Goal: Task Accomplishment & Management: Use online tool/utility

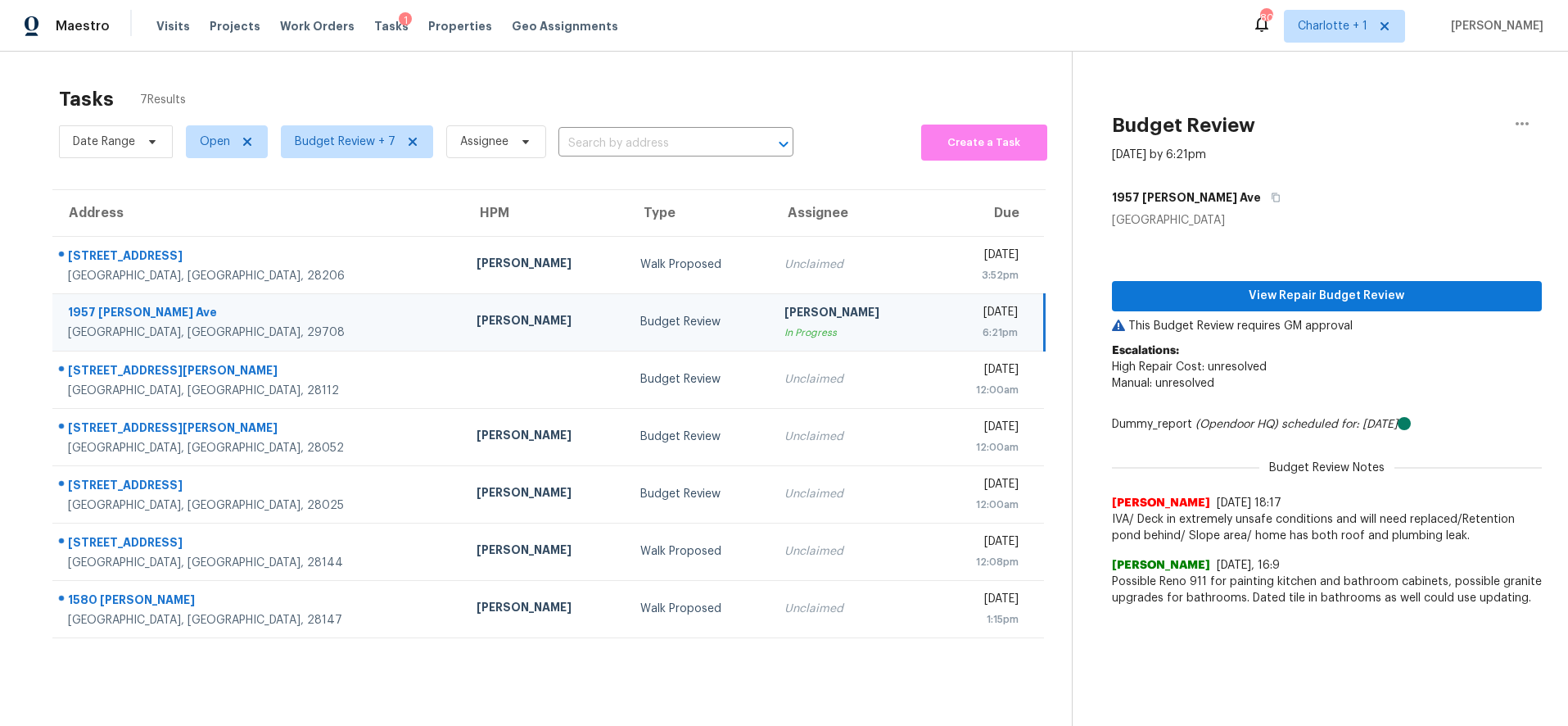
scroll to position [64, 0]
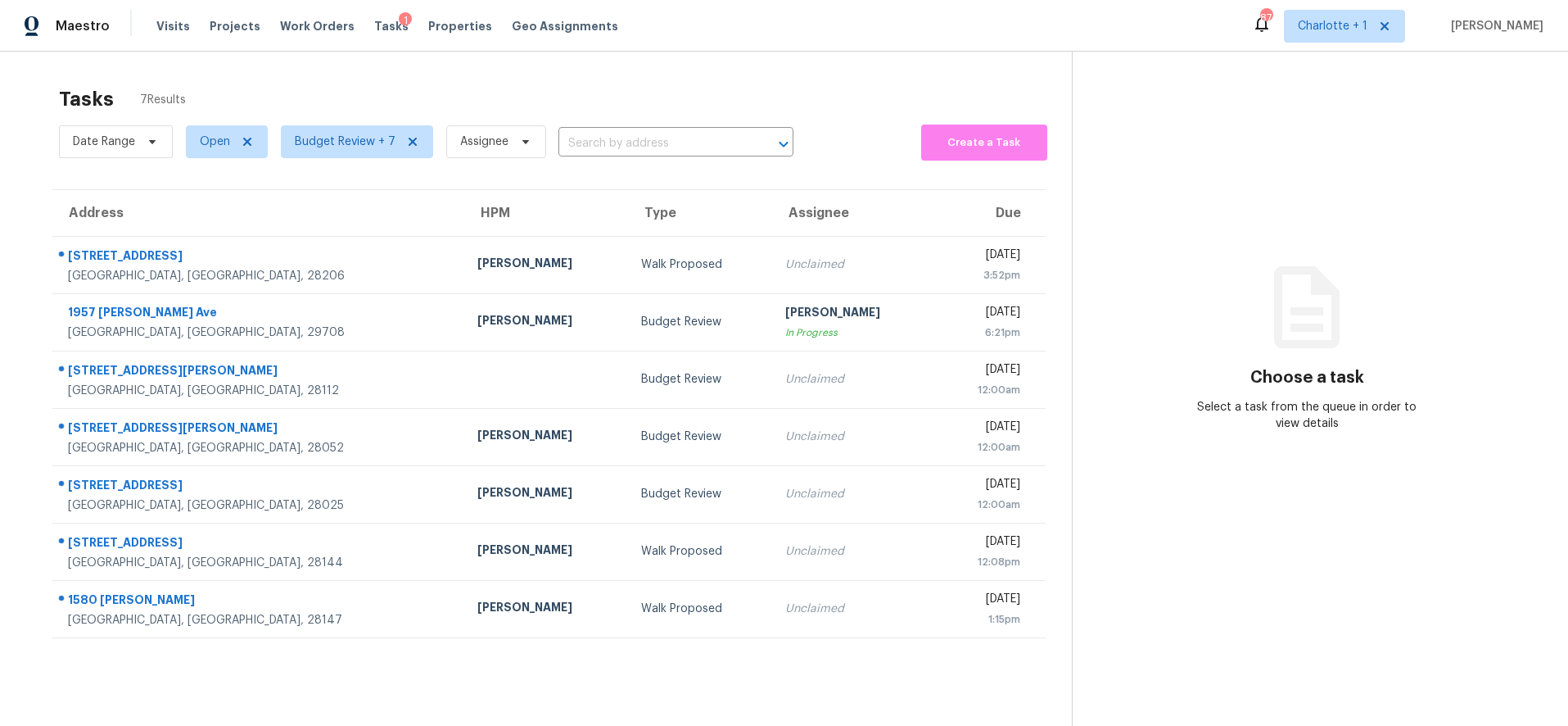
drag, startPoint x: 24, startPoint y: 109, endPoint x: 32, endPoint y: 100, distance: 12.0
click at [23, 109] on div "Tasks 7 Results Date Range Open Budget Review + 7 Assignee ​ Create a Task Addr…" at bounding box center [784, 414] width 1568 height 726
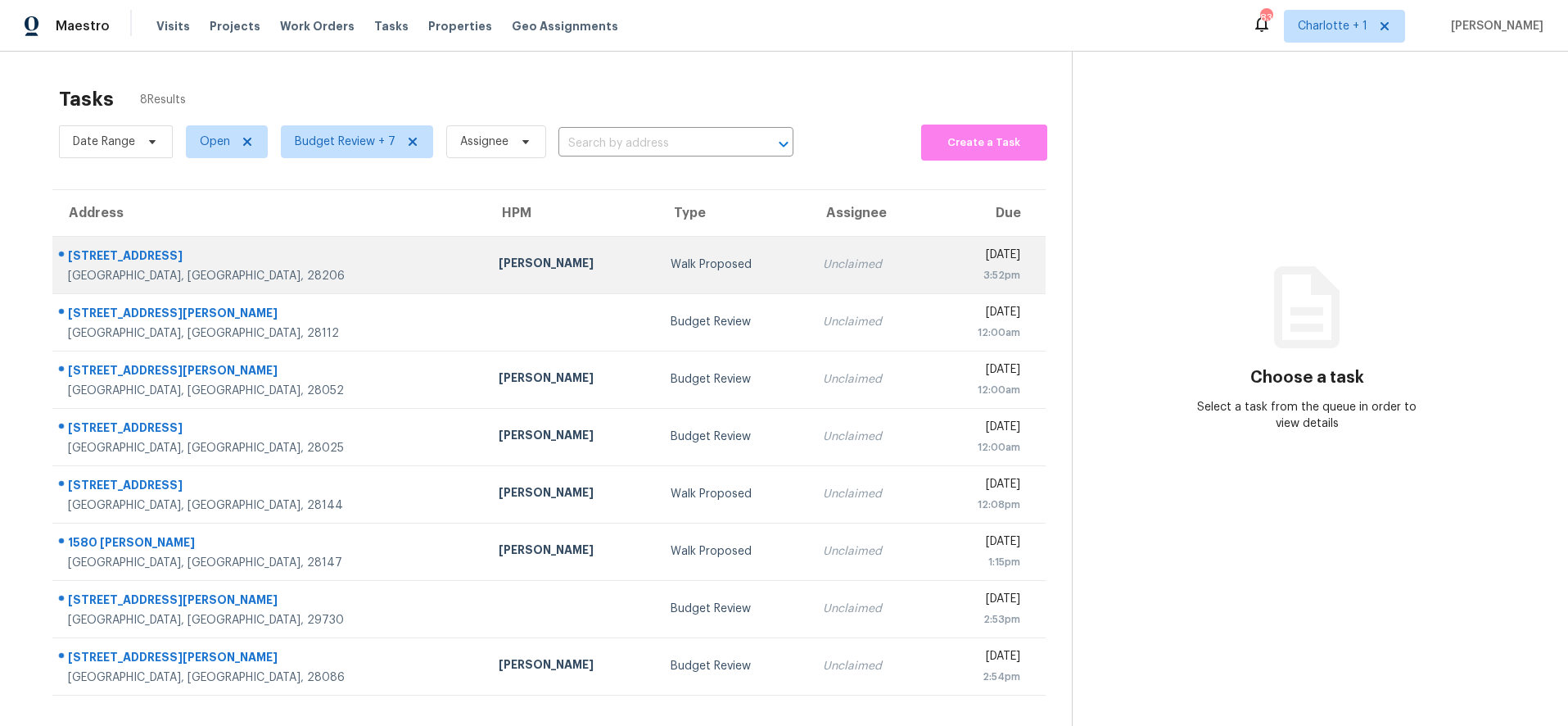
scroll to position [64, 0]
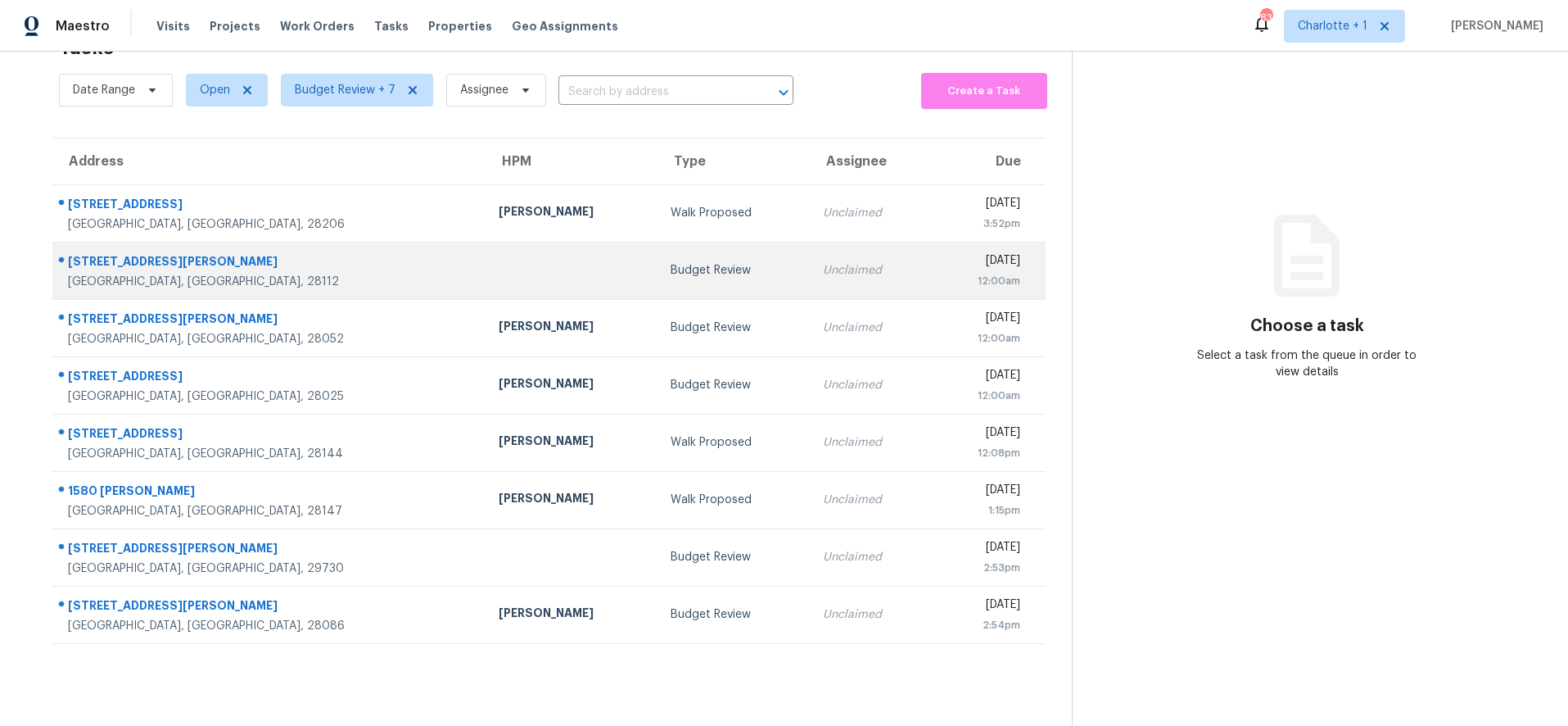
click at [486, 248] on td at bounding box center [571, 270] width 172 height 57
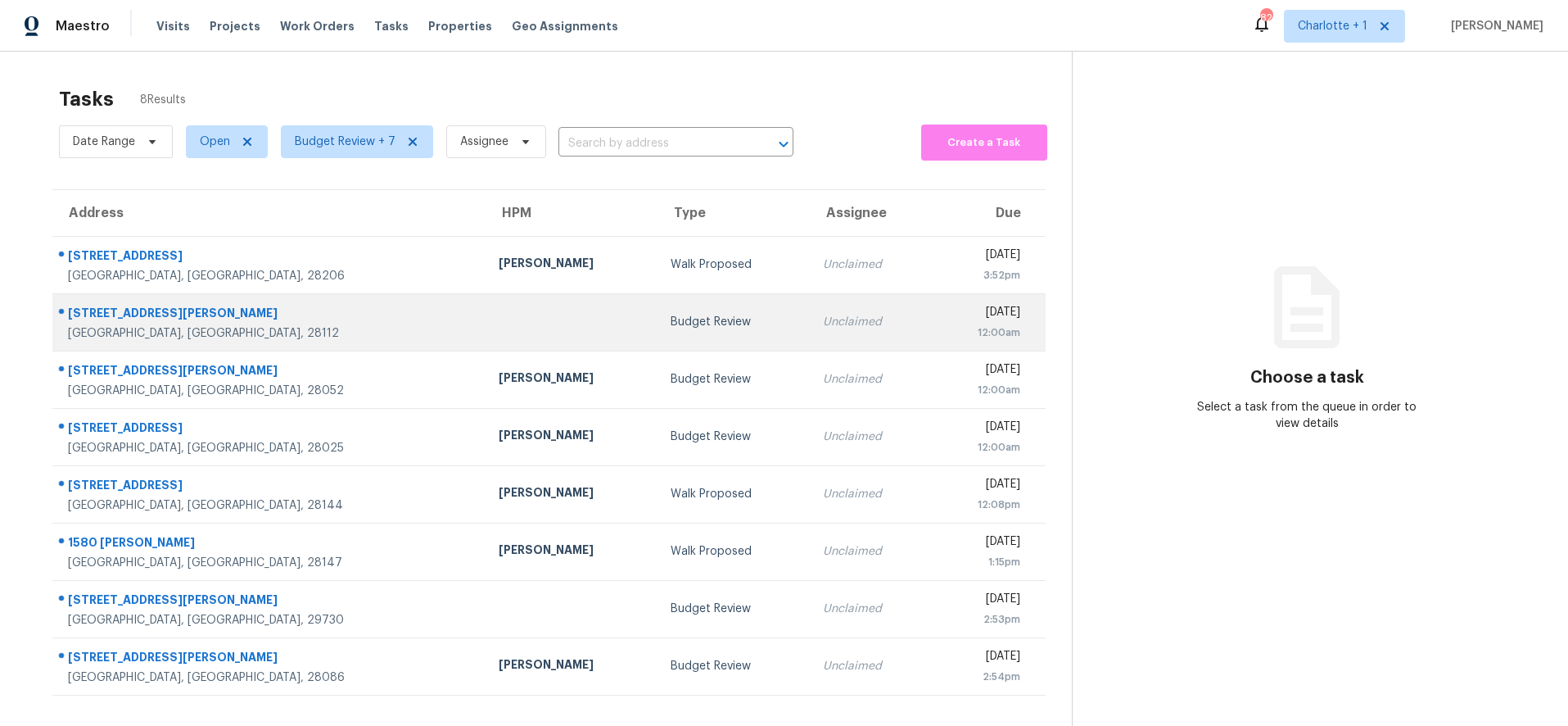
click at [657, 309] on td "Budget Review" at bounding box center [733, 321] width 152 height 57
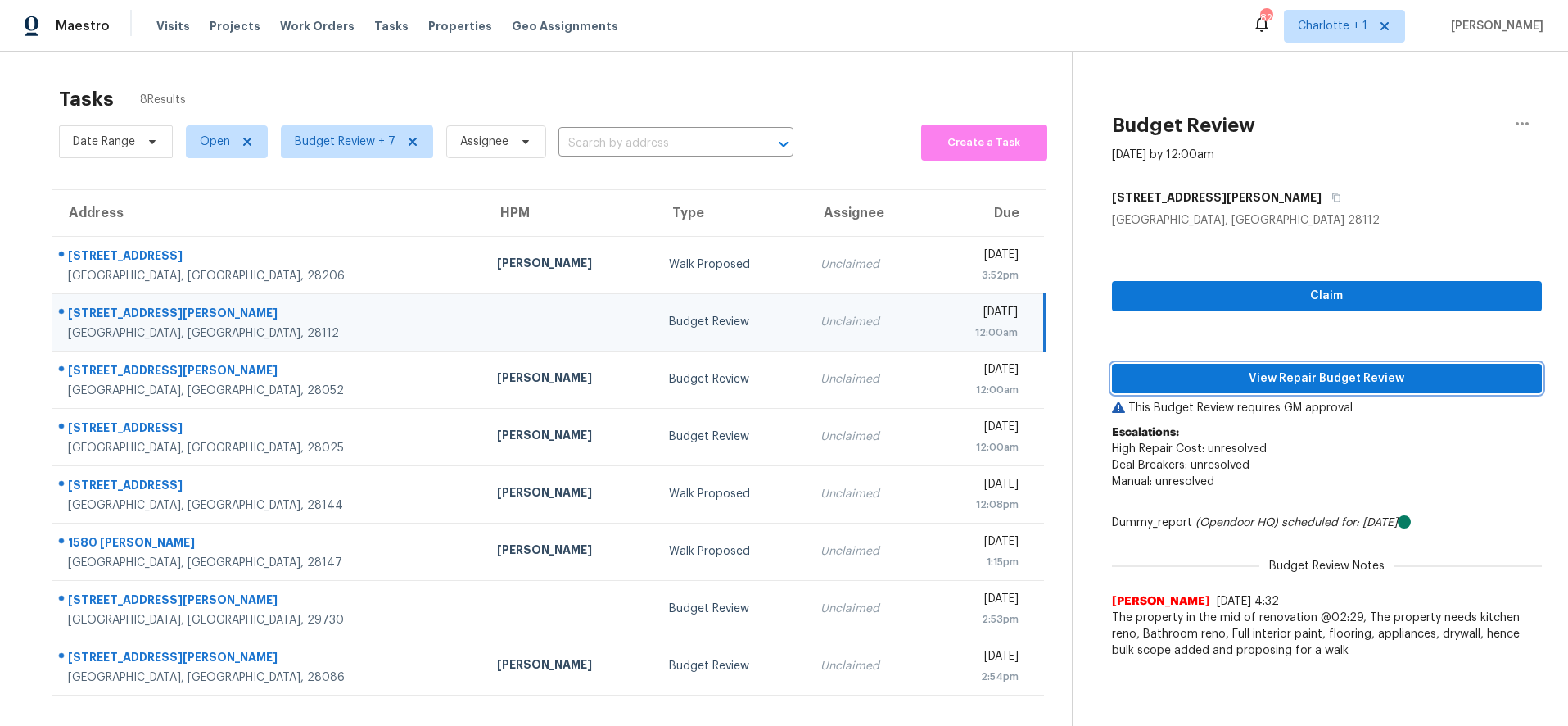
click at [1212, 377] on span "View Repair Budget Review" at bounding box center [1327, 379] width 405 height 20
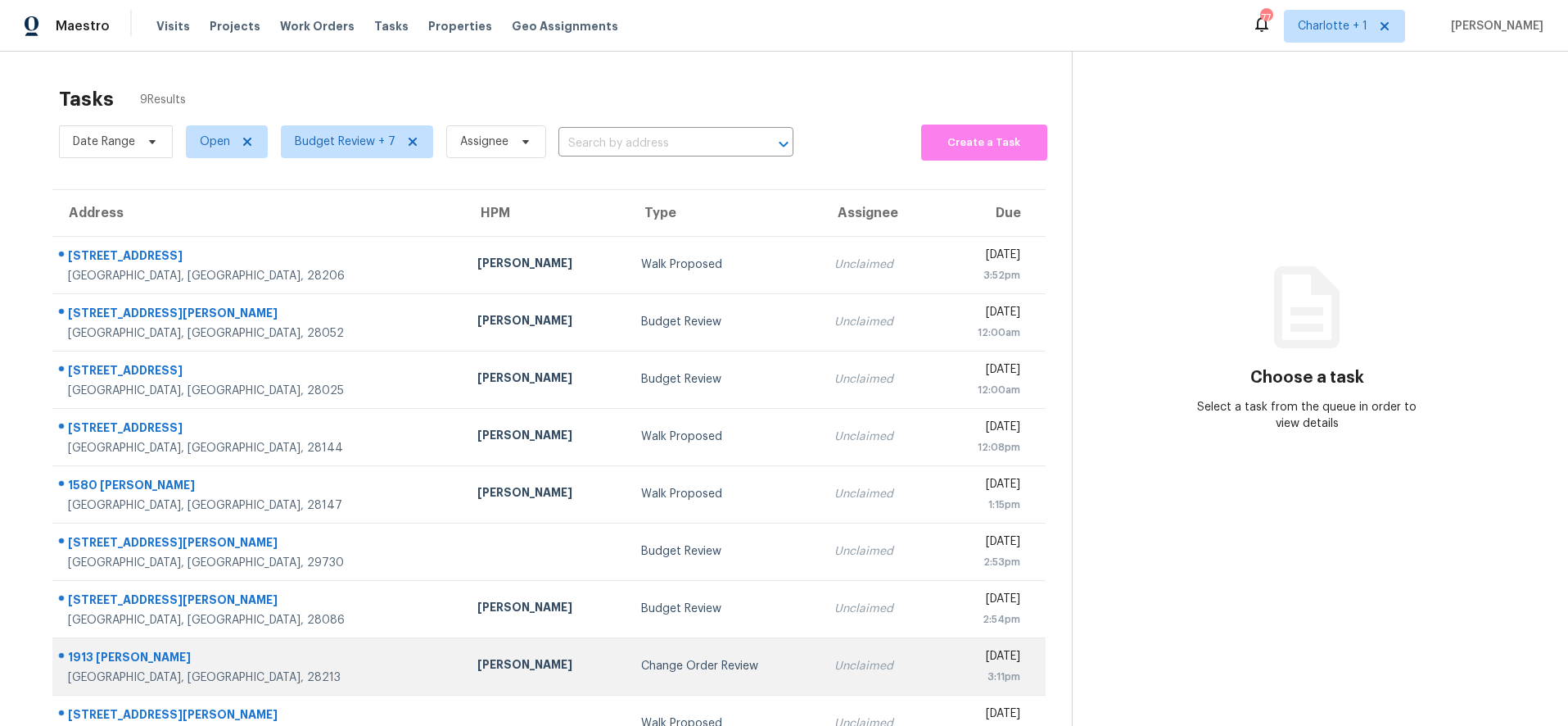
click at [282, 676] on div "[GEOGRAPHIC_DATA], [GEOGRAPHIC_DATA], 28213" at bounding box center [259, 677] width 383 height 16
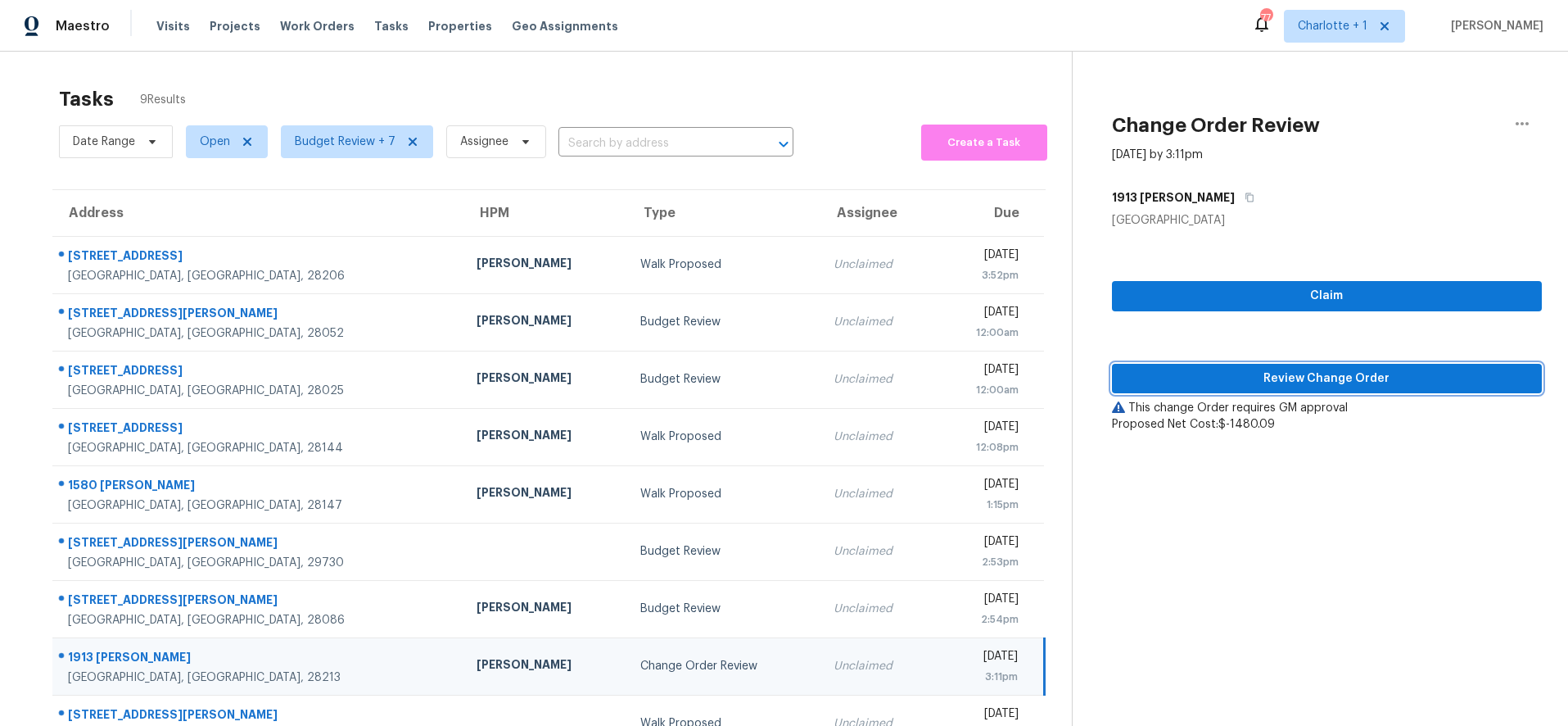
click at [1208, 378] on span "Review Change Order" at bounding box center [1327, 379] width 405 height 20
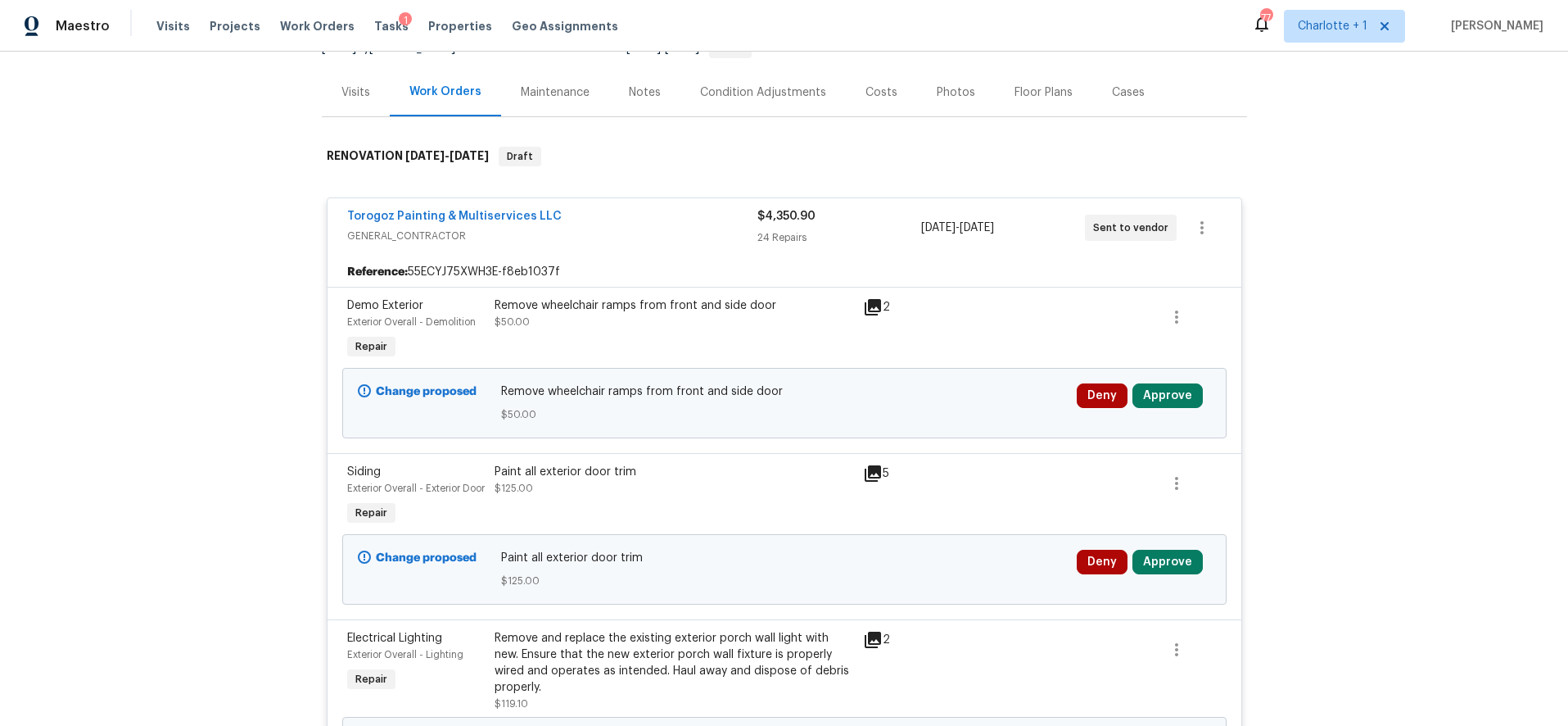
scroll to position [183, 0]
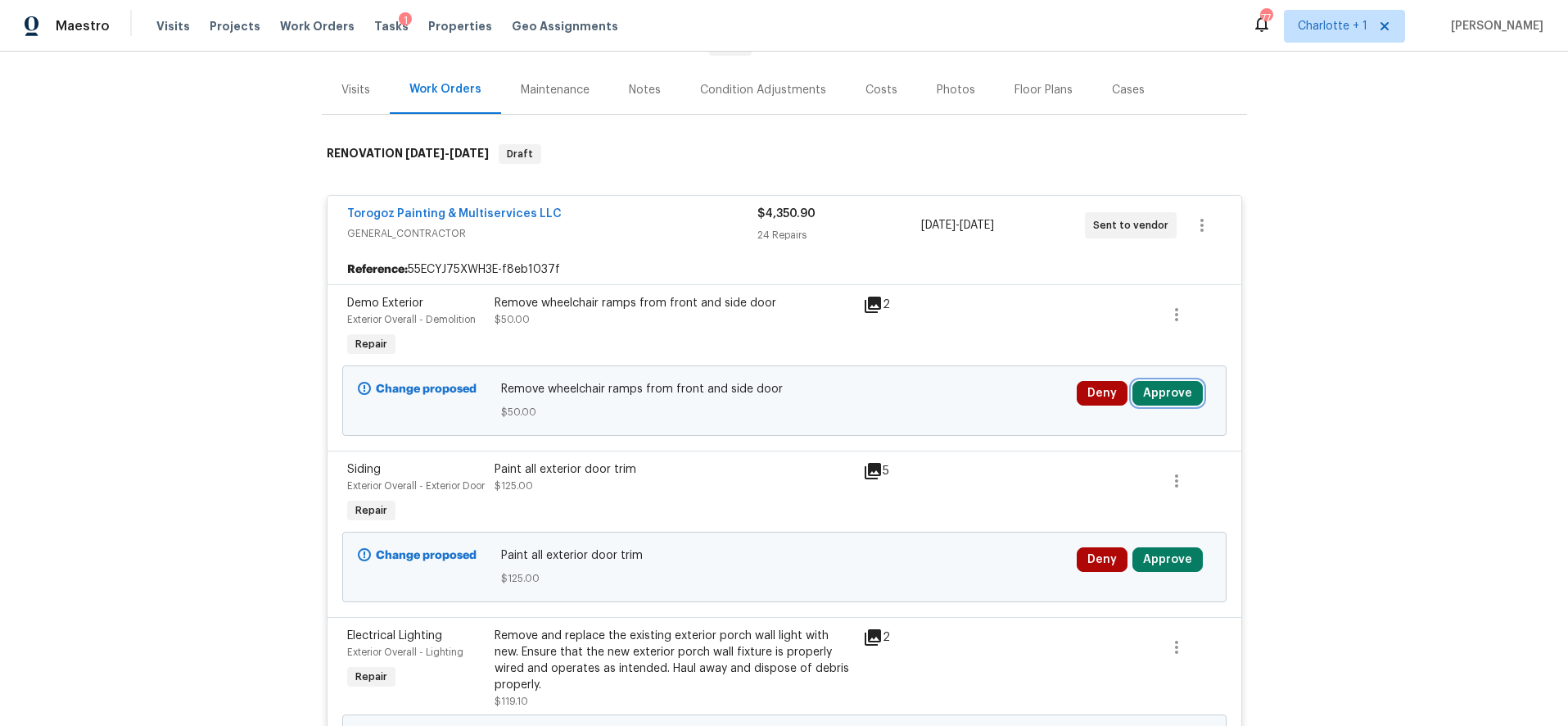
click at [1163, 393] on button "Approve" at bounding box center [1168, 393] width 71 height 25
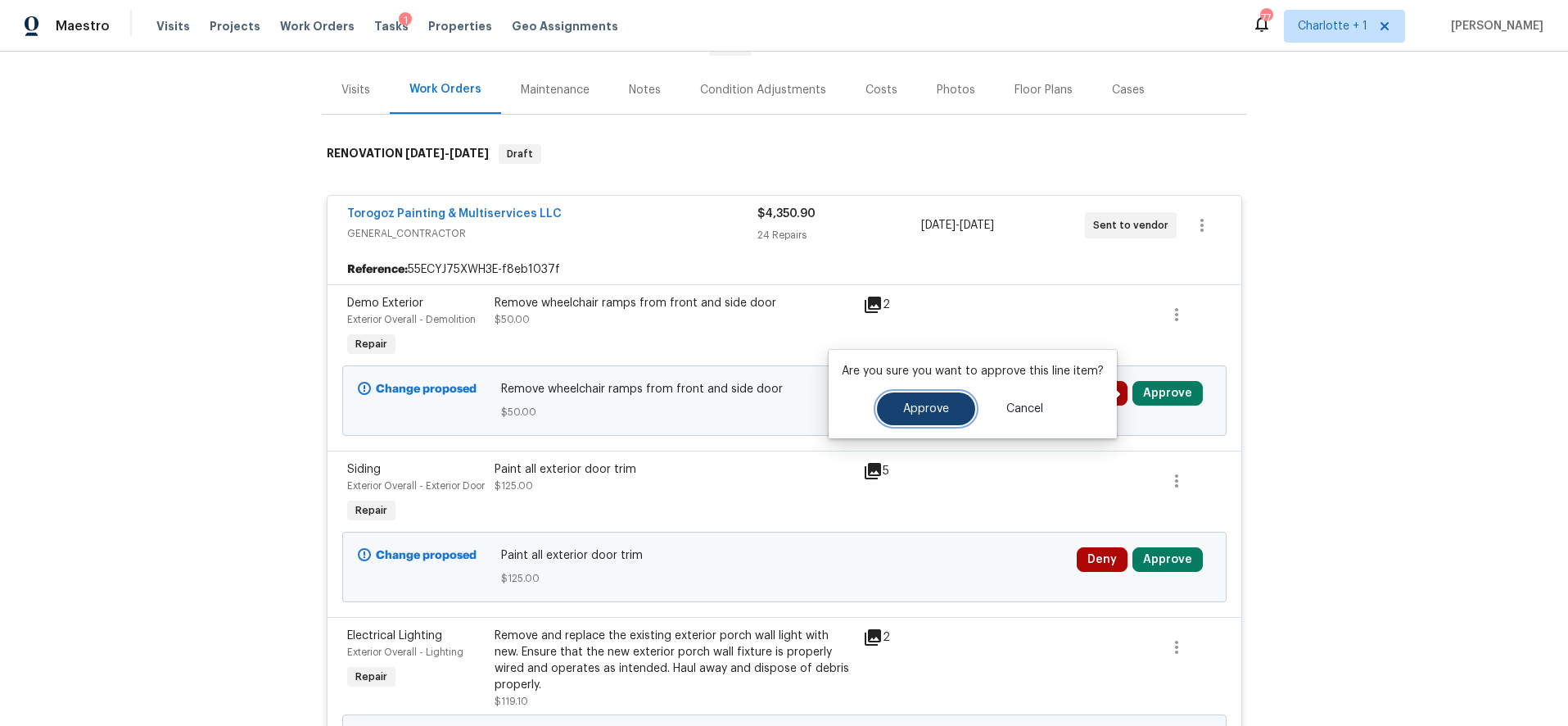
click at [877, 411] on button "Approve" at bounding box center [926, 409] width 98 height 32
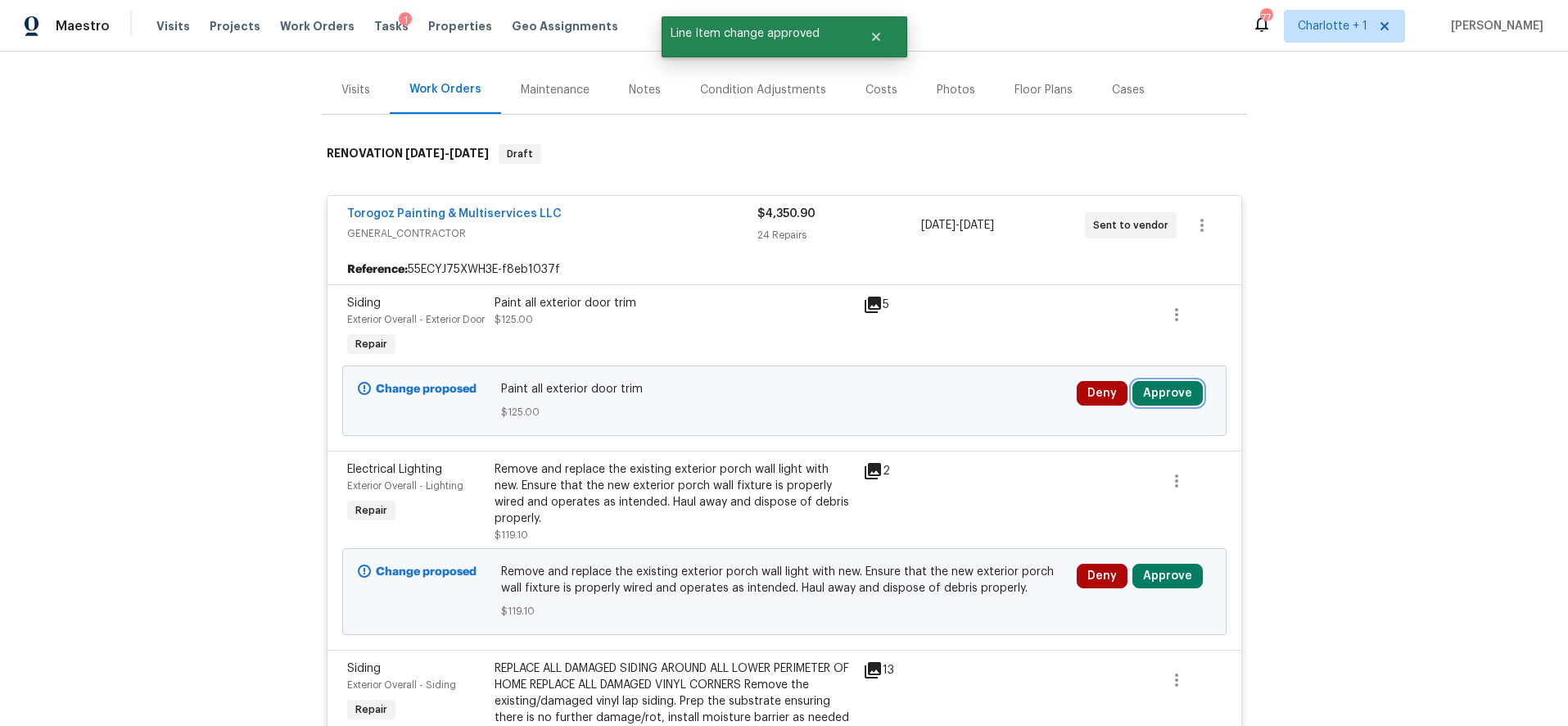
click at [1162, 406] on button "Approve" at bounding box center [1168, 393] width 71 height 25
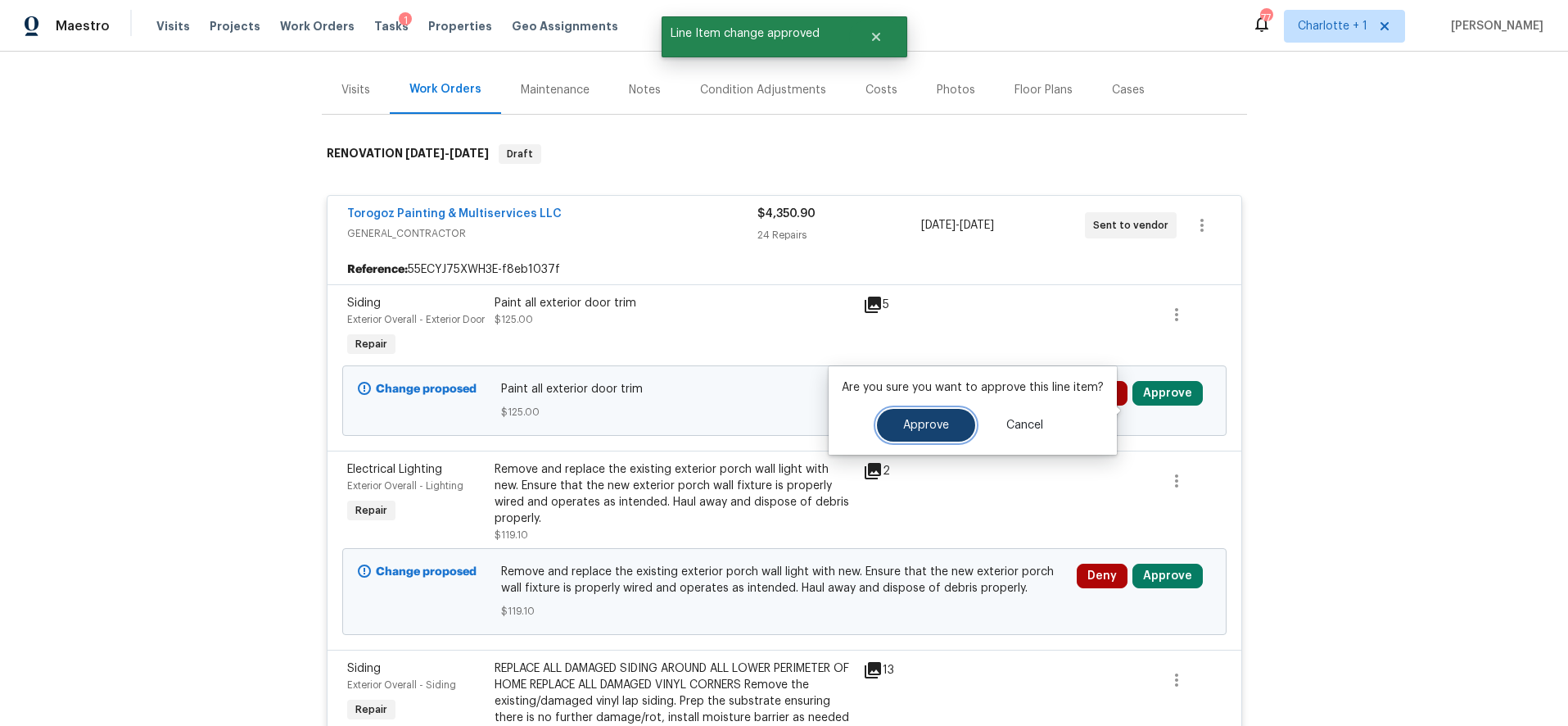
click at [937, 430] on span "Approve" at bounding box center [926, 425] width 46 height 12
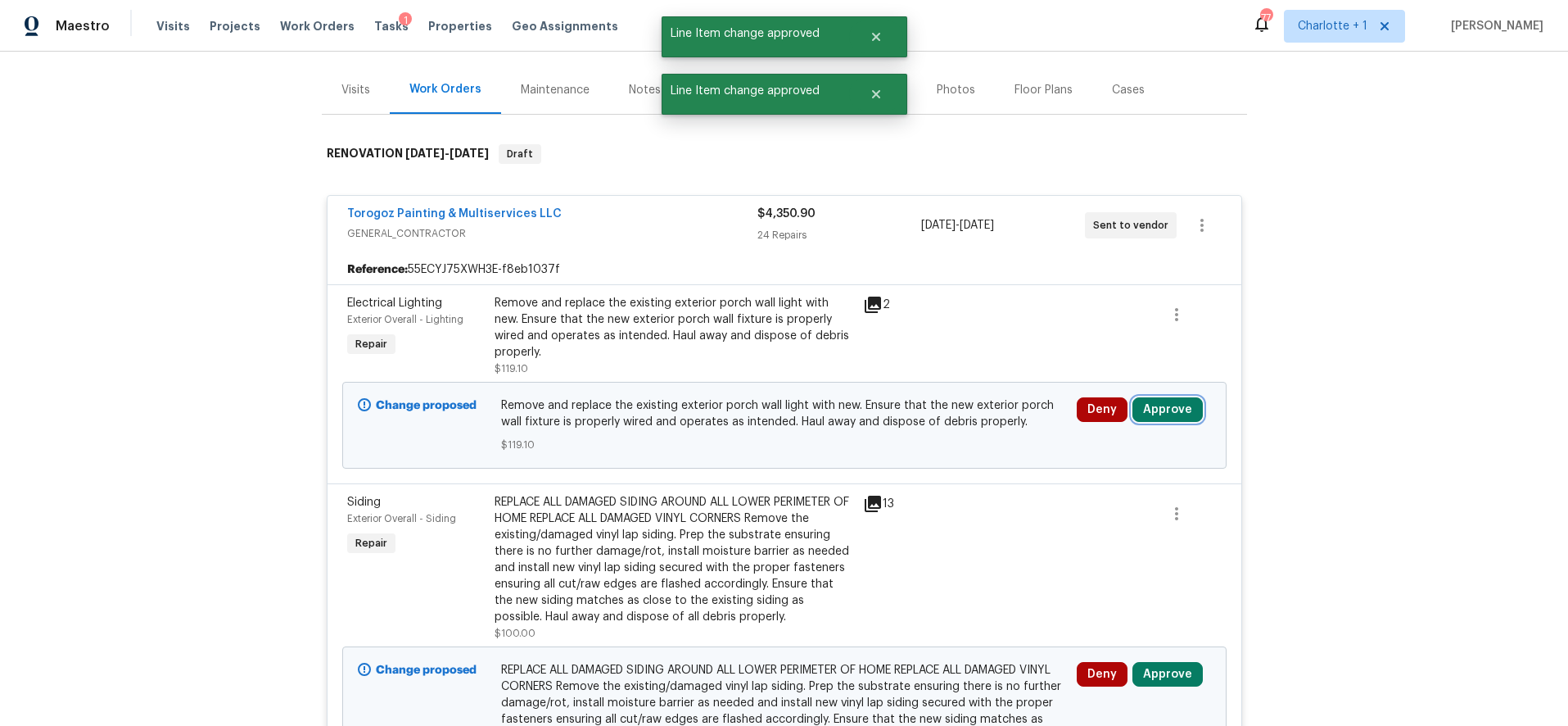
click at [1145, 421] on button "Approve" at bounding box center [1168, 409] width 71 height 25
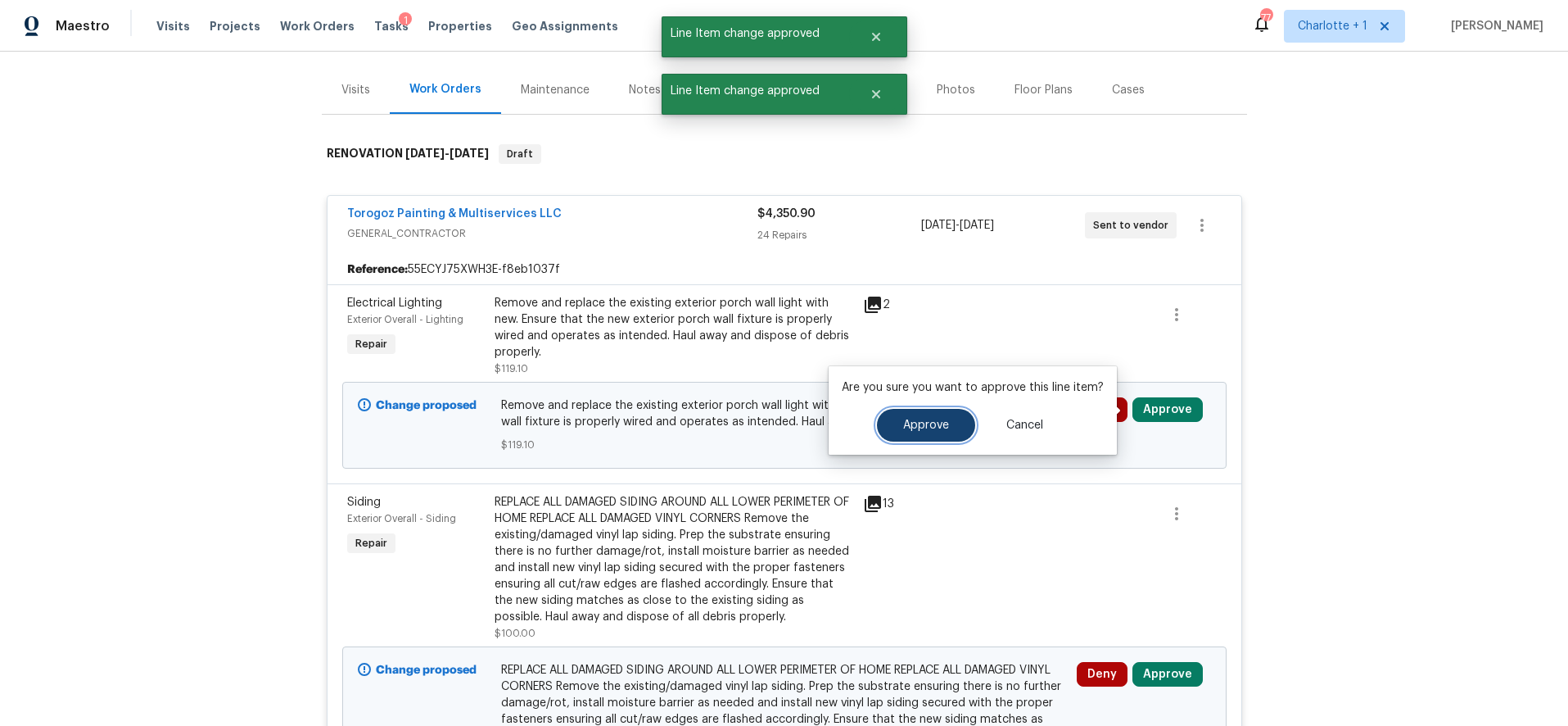
click at [891, 420] on button "Approve" at bounding box center [926, 425] width 98 height 32
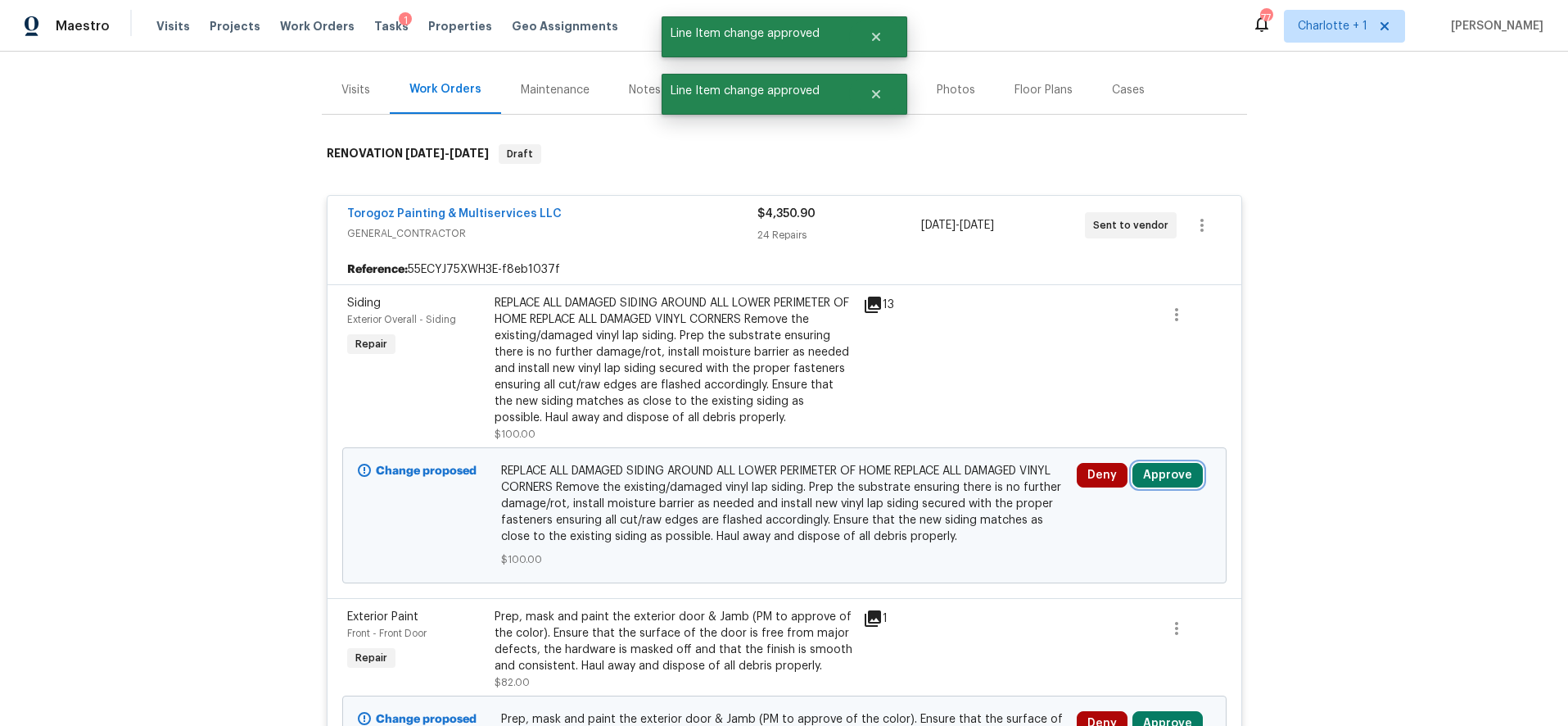
click at [1144, 469] on button "Approve" at bounding box center [1168, 475] width 71 height 25
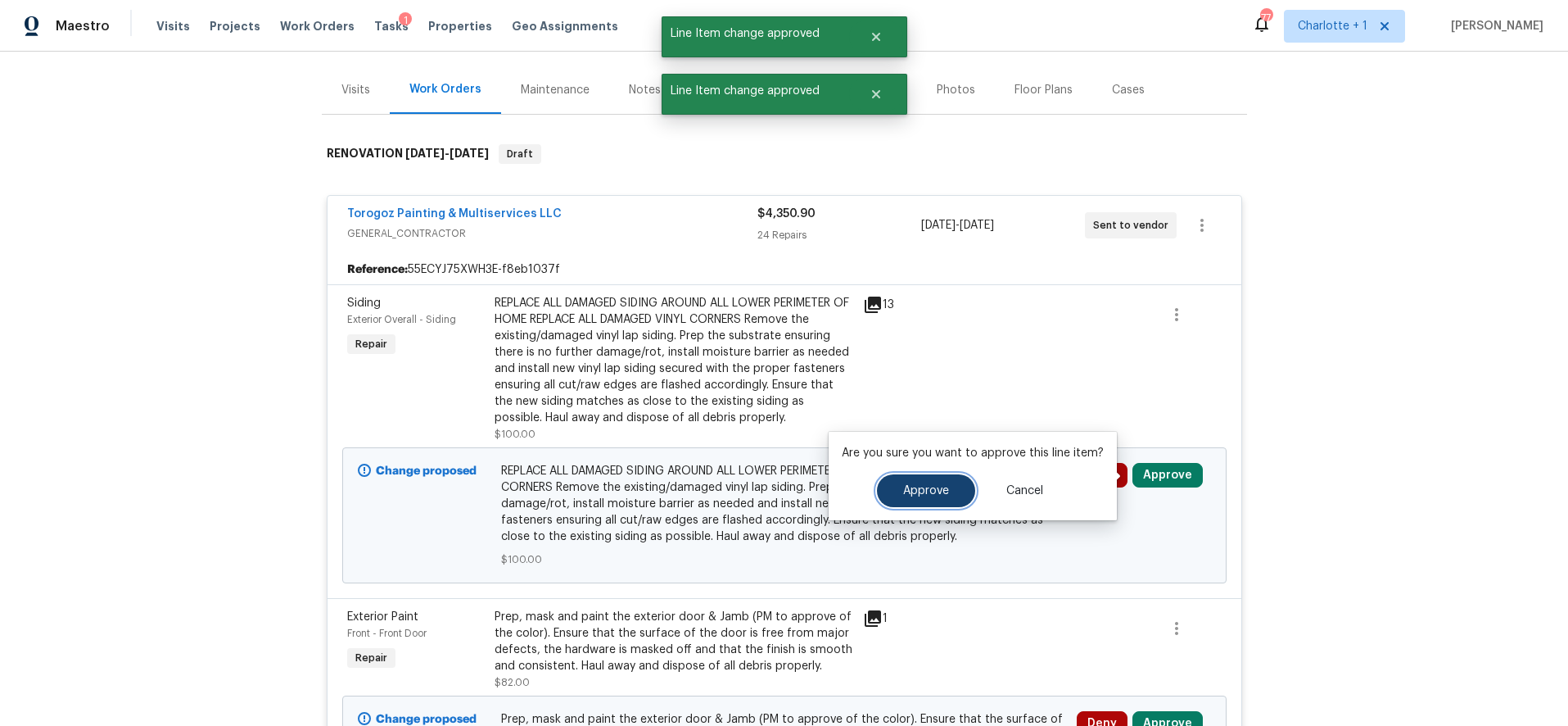
click at [956, 483] on button "Approve" at bounding box center [926, 491] width 98 height 32
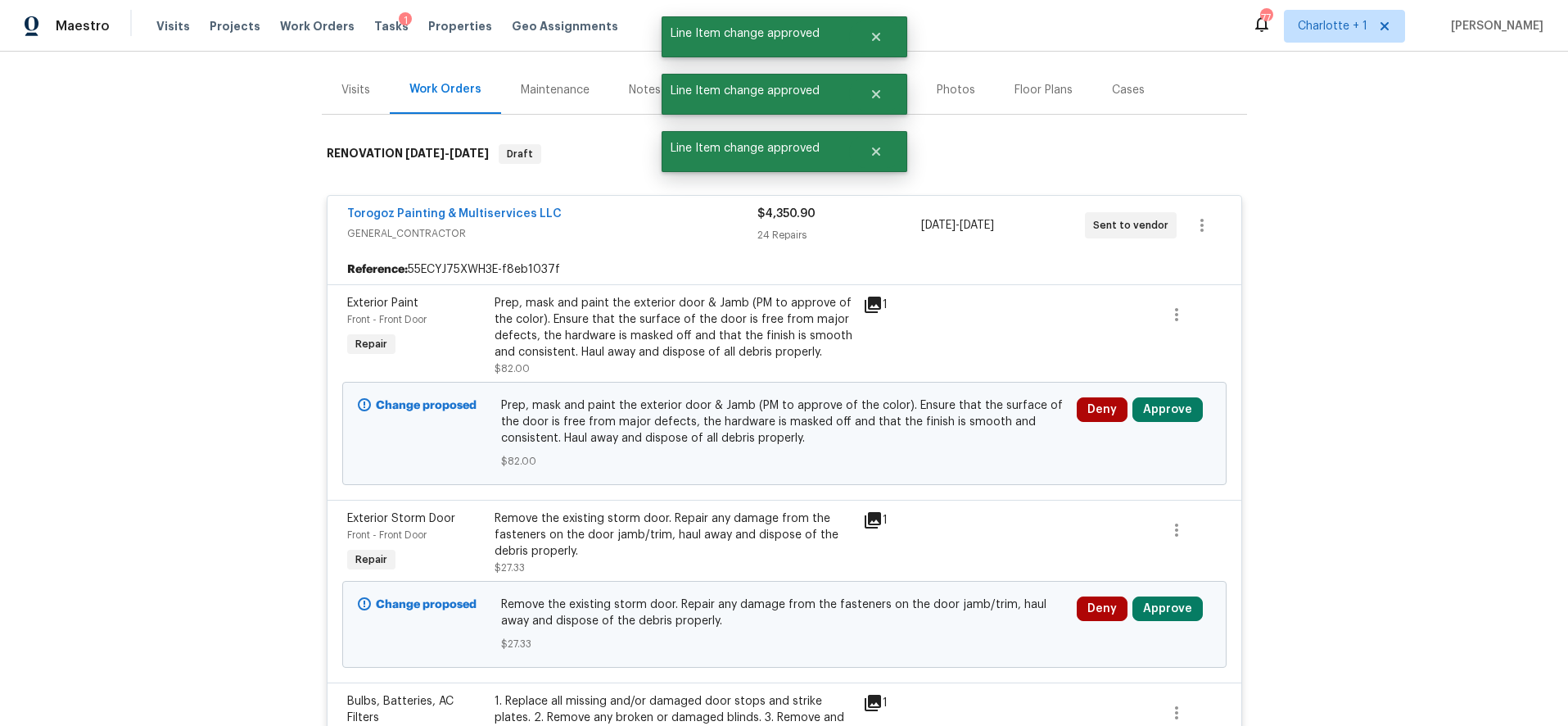
scroll to position [221, 0]
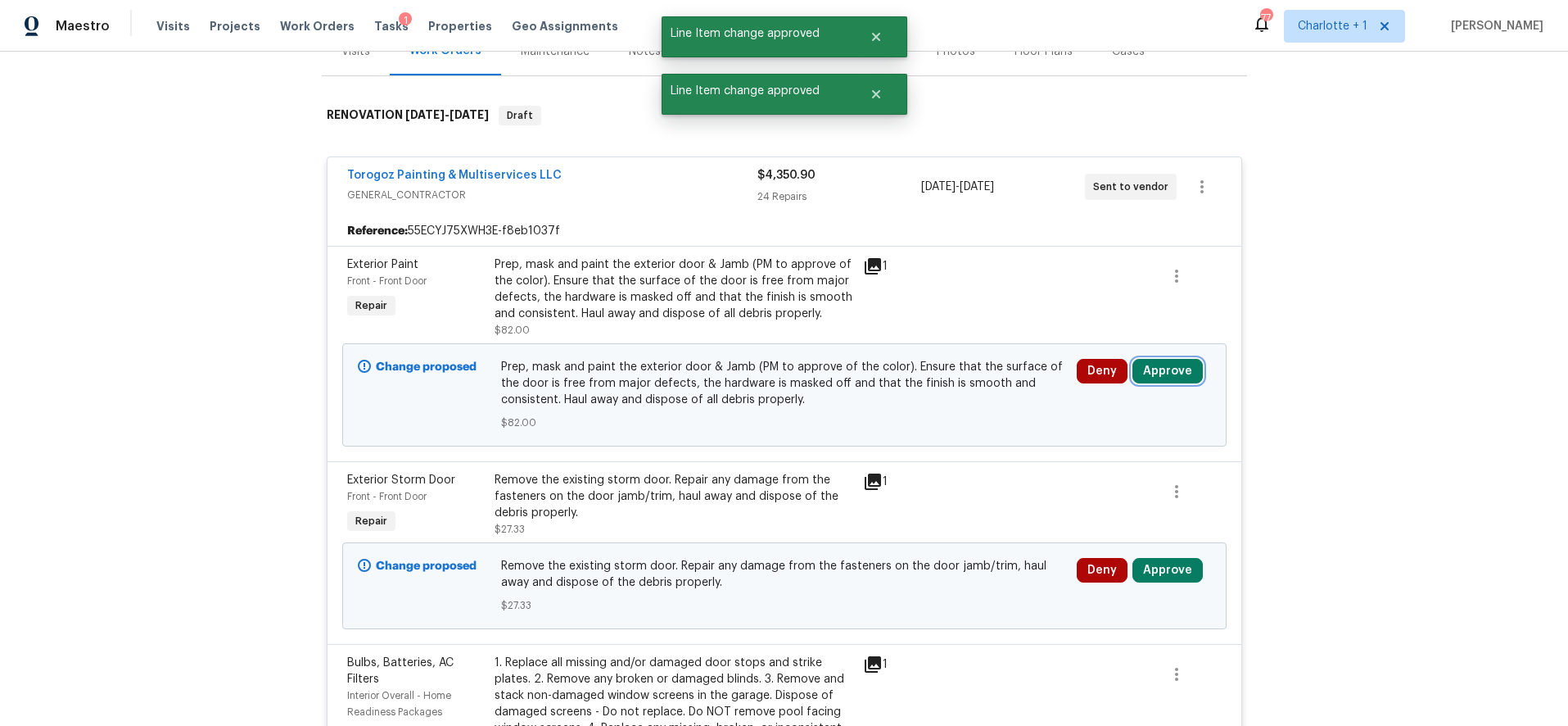
click at [1151, 368] on button "Approve" at bounding box center [1168, 371] width 71 height 25
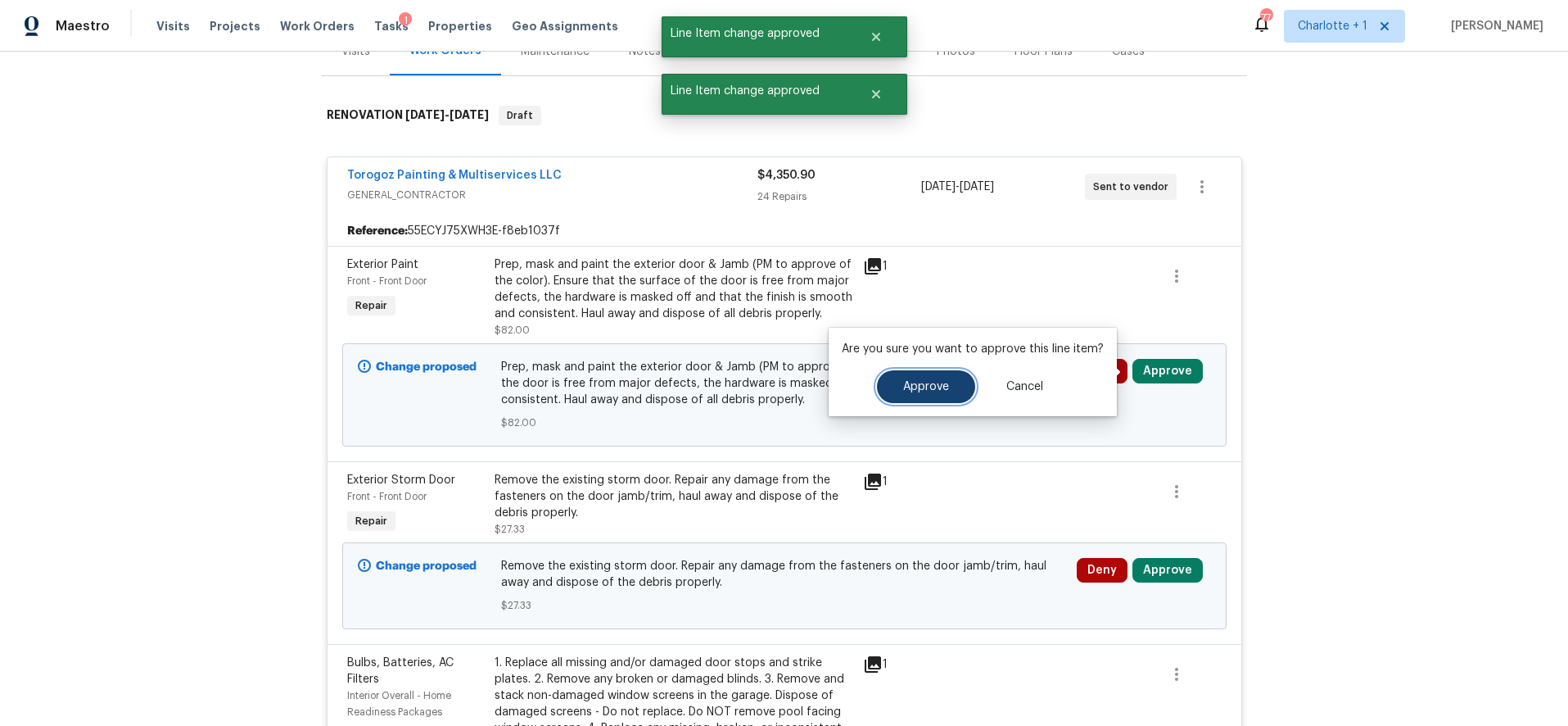
click at [960, 382] on button "Approve" at bounding box center [926, 387] width 98 height 32
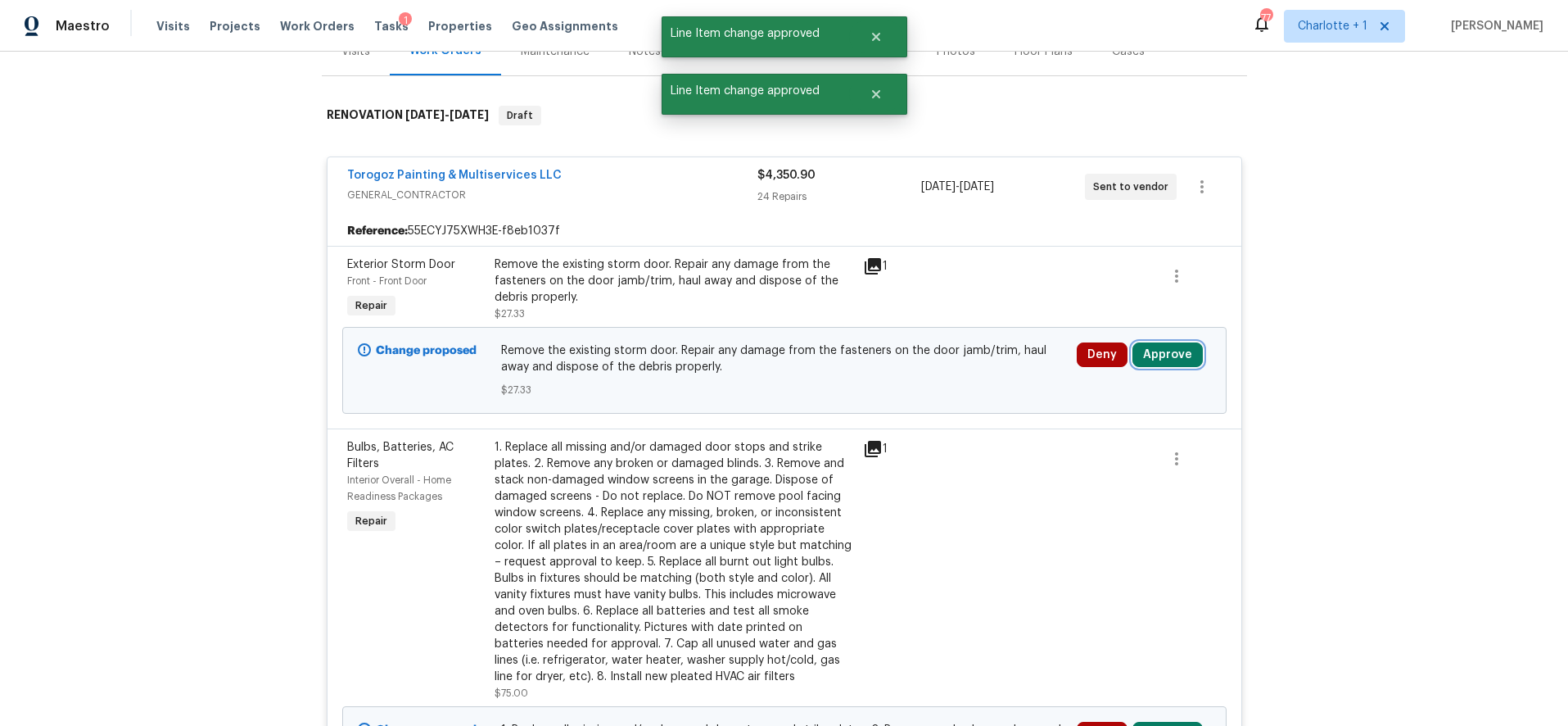
click at [1161, 352] on button "Approve" at bounding box center [1168, 354] width 71 height 25
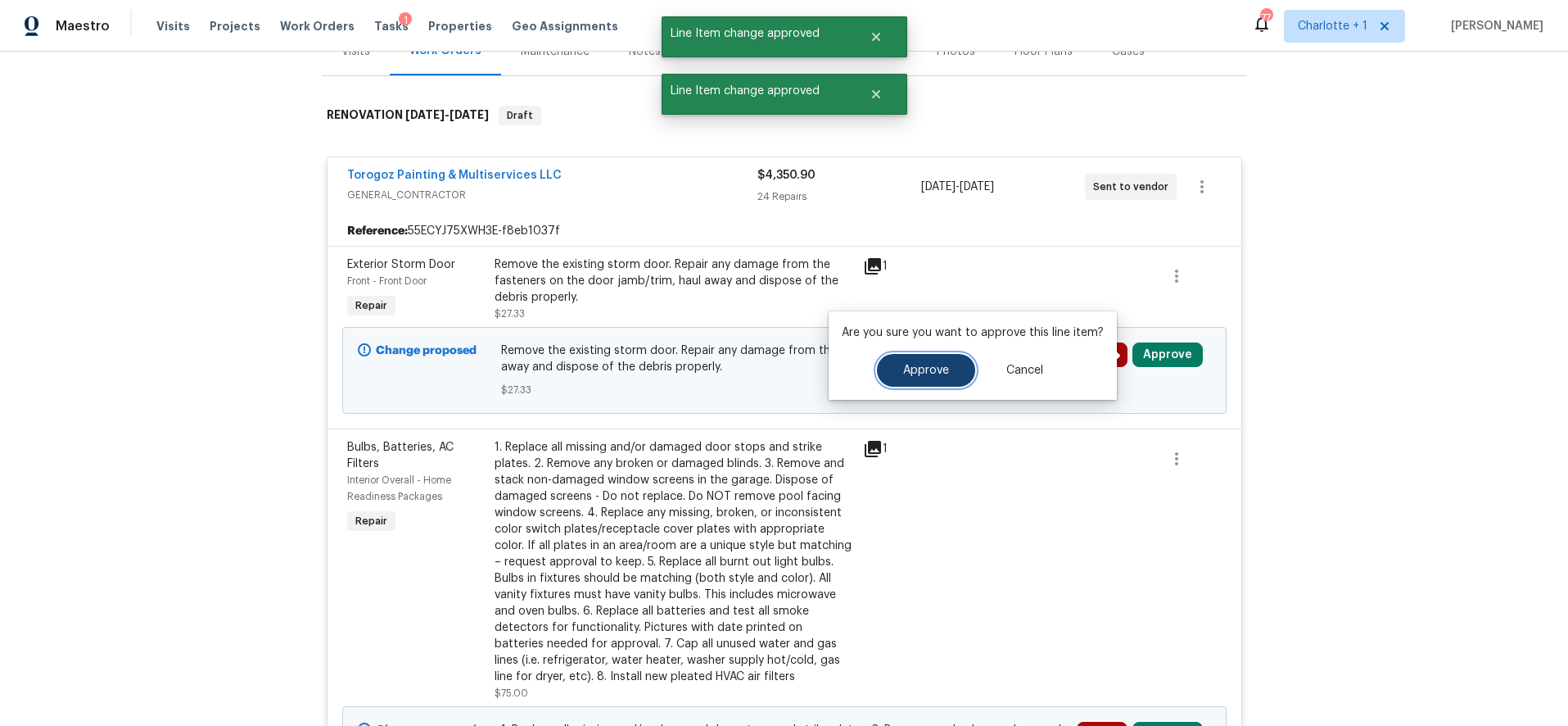
click at [965, 368] on button "Approve" at bounding box center [926, 370] width 98 height 32
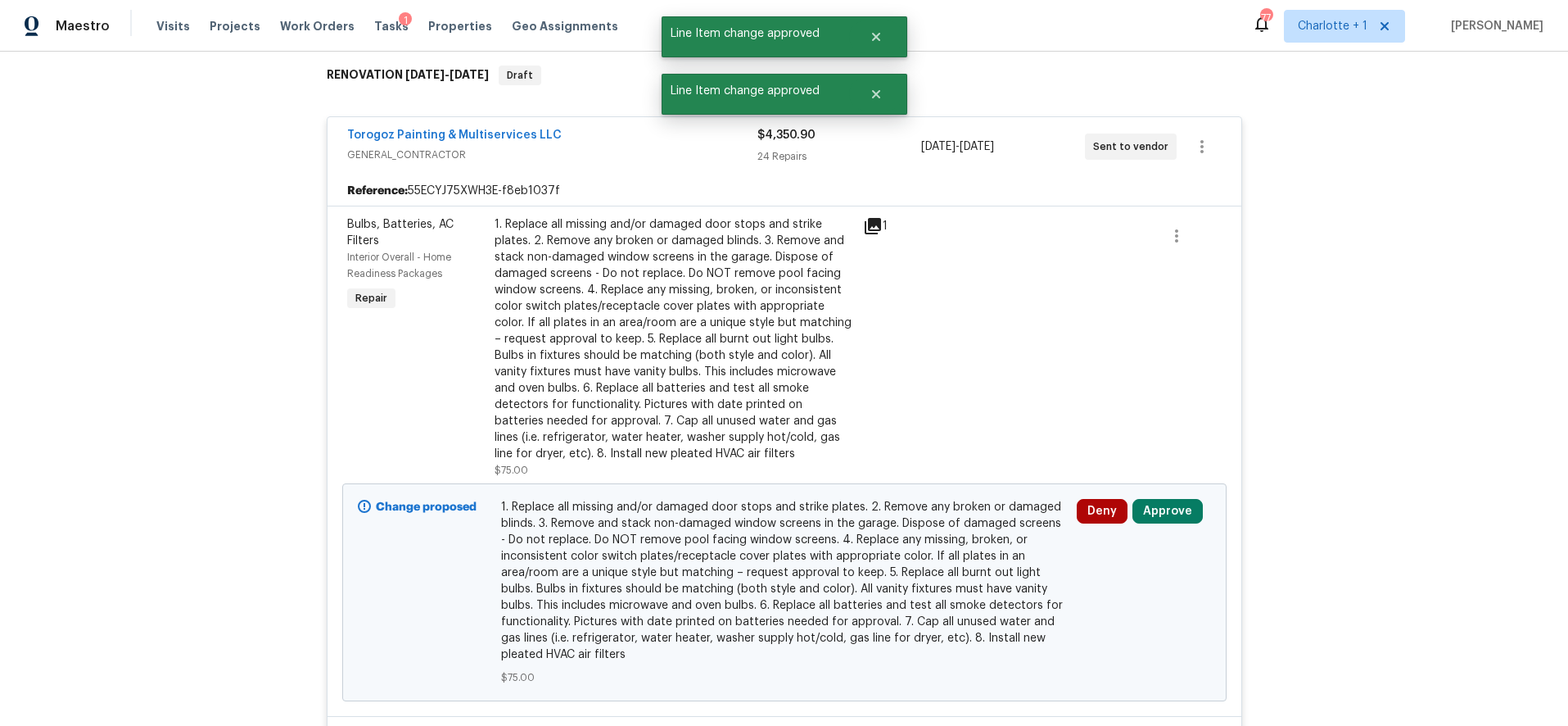
scroll to position [262, 0]
click at [1143, 503] on button "Approve" at bounding box center [1168, 510] width 71 height 25
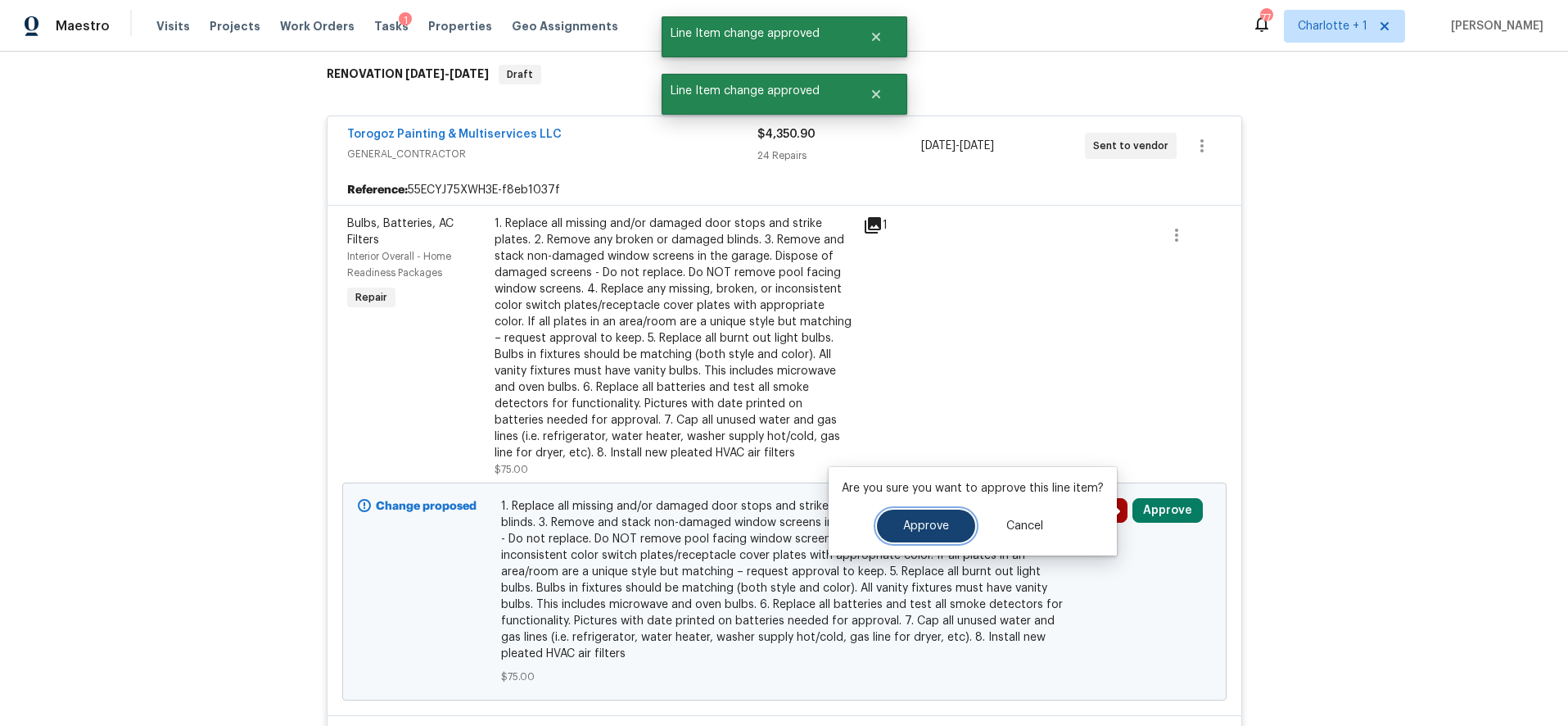
click at [939, 520] on span "Approve" at bounding box center [926, 526] width 46 height 12
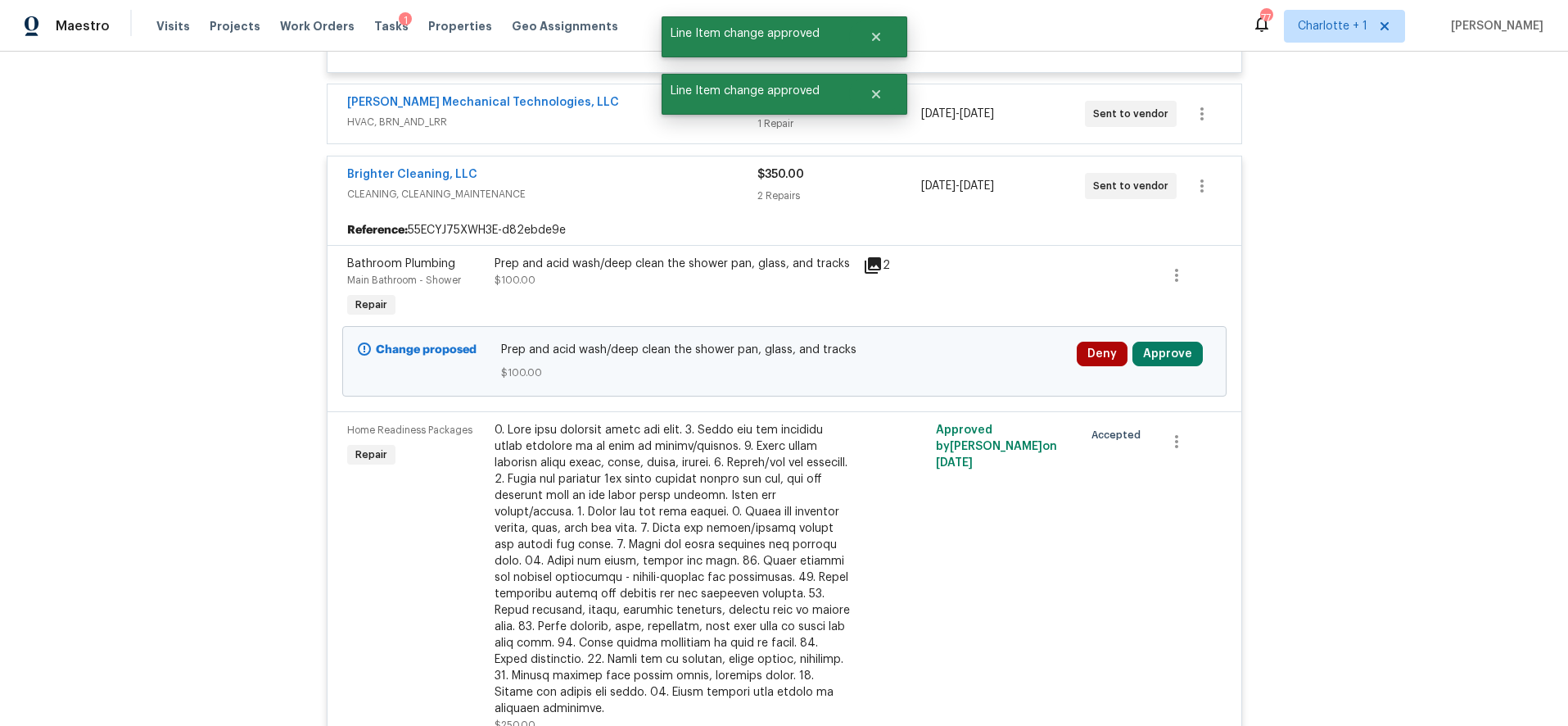
scroll to position [6093, 0]
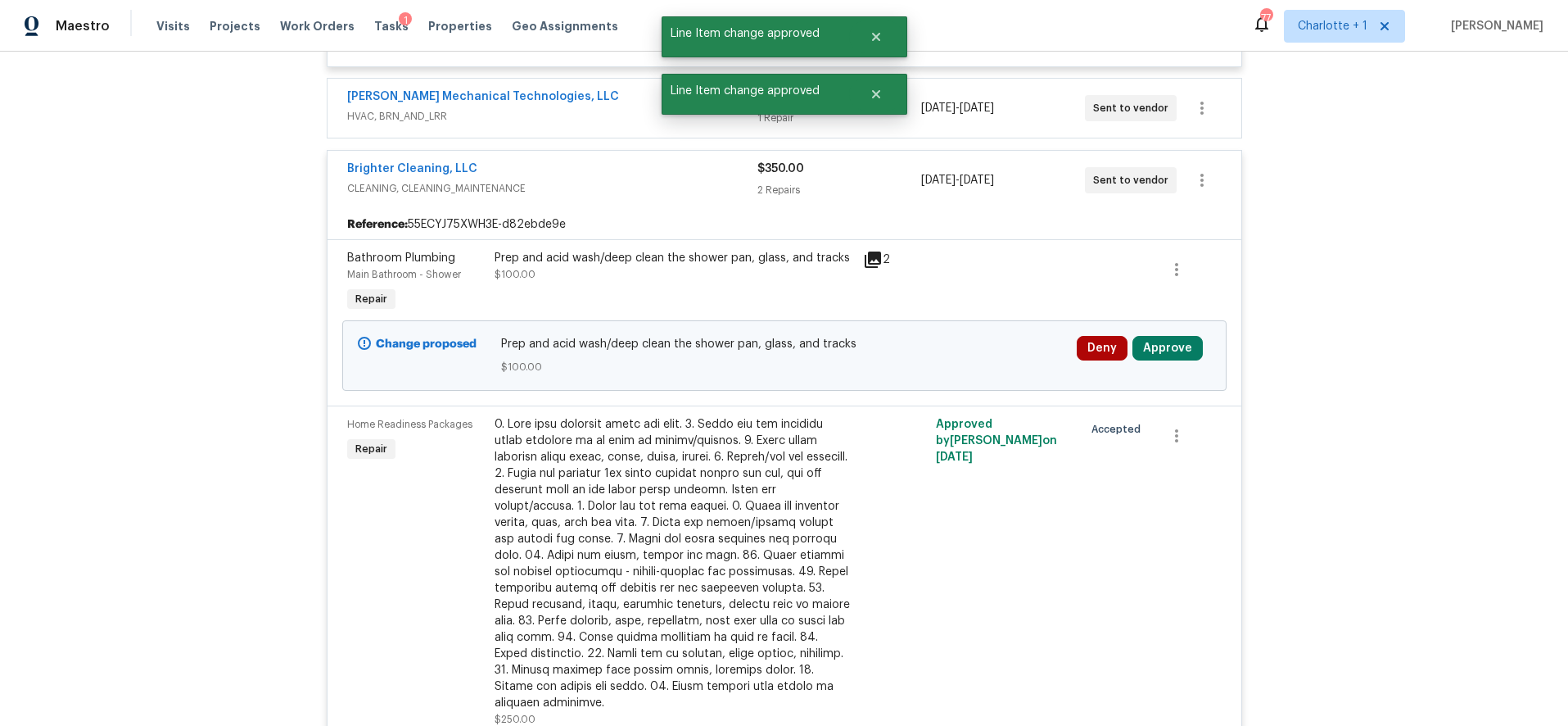
click at [1163, 331] on div "Deny Approve" at bounding box center [1144, 356] width 144 height 50
click at [1156, 336] on button "Approve" at bounding box center [1168, 348] width 71 height 25
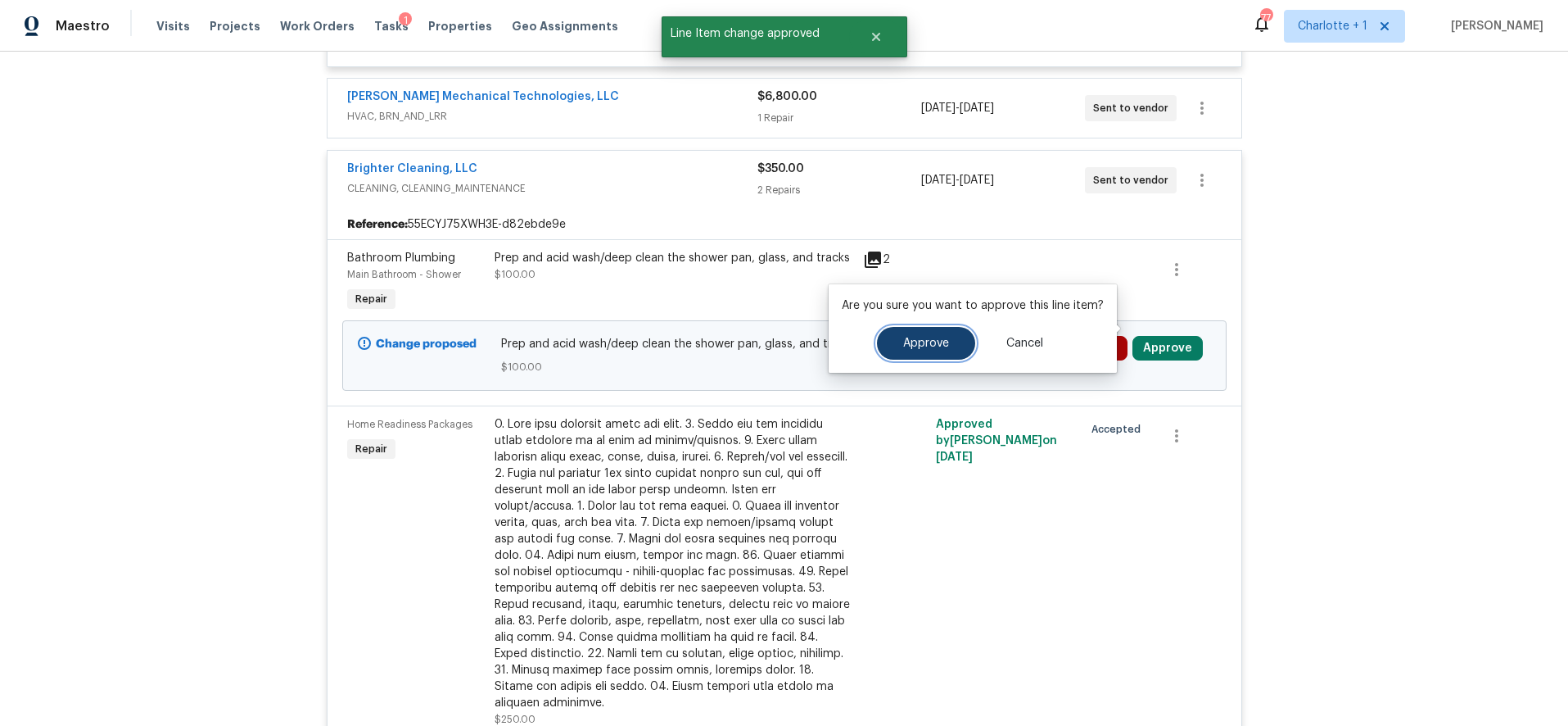
click at [940, 331] on button "Approve" at bounding box center [926, 343] width 98 height 32
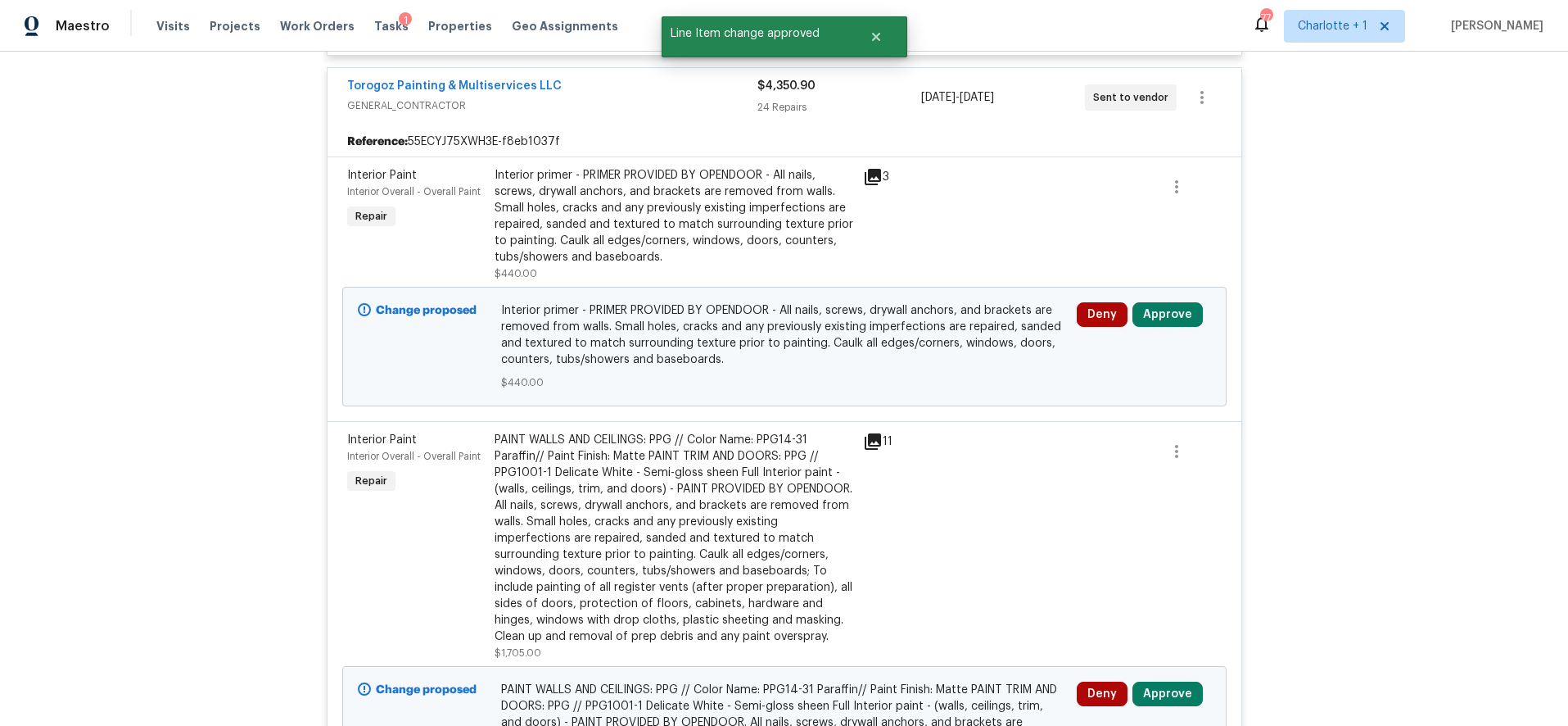
scroll to position [904, 0]
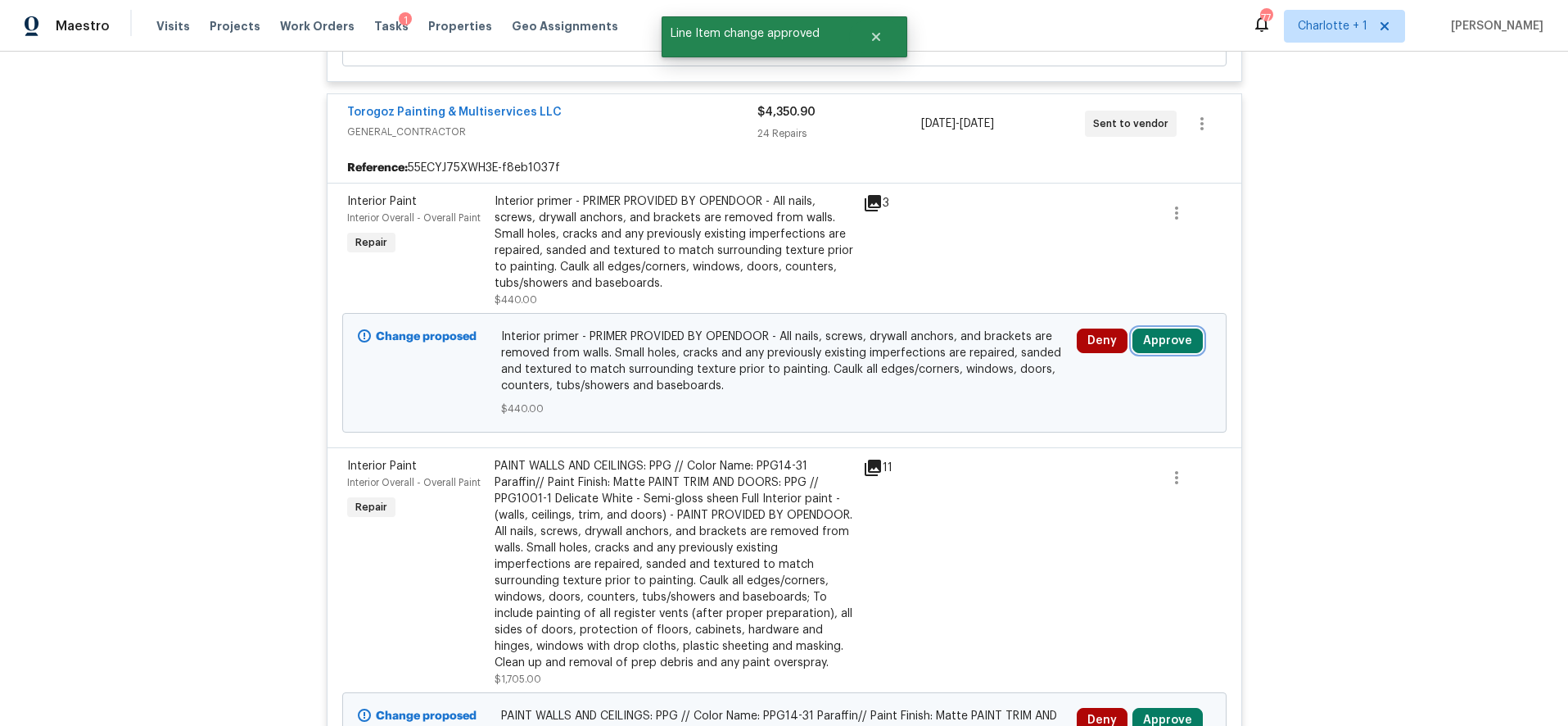
click at [1151, 330] on button "Approve" at bounding box center [1168, 341] width 71 height 25
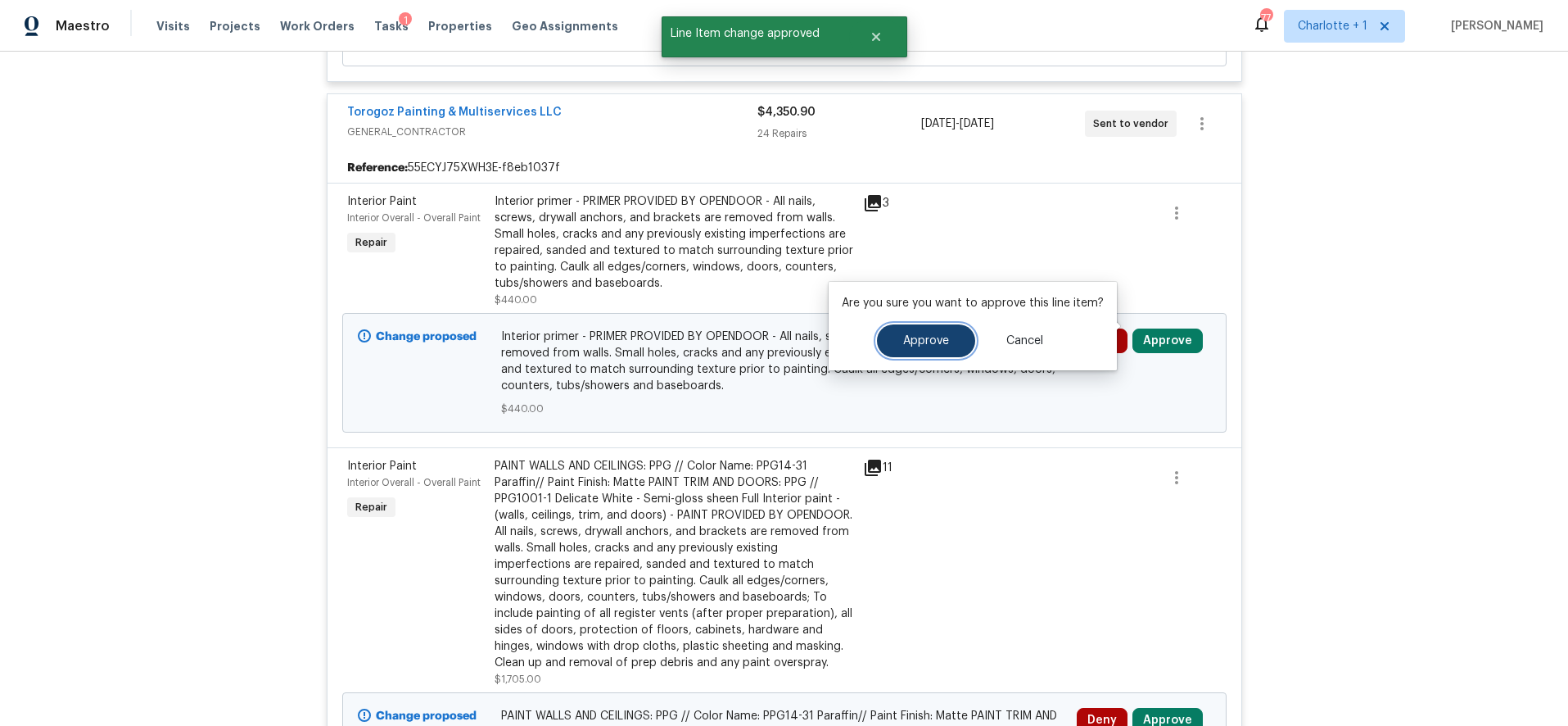
click at [942, 341] on span "Approve" at bounding box center [926, 341] width 46 height 12
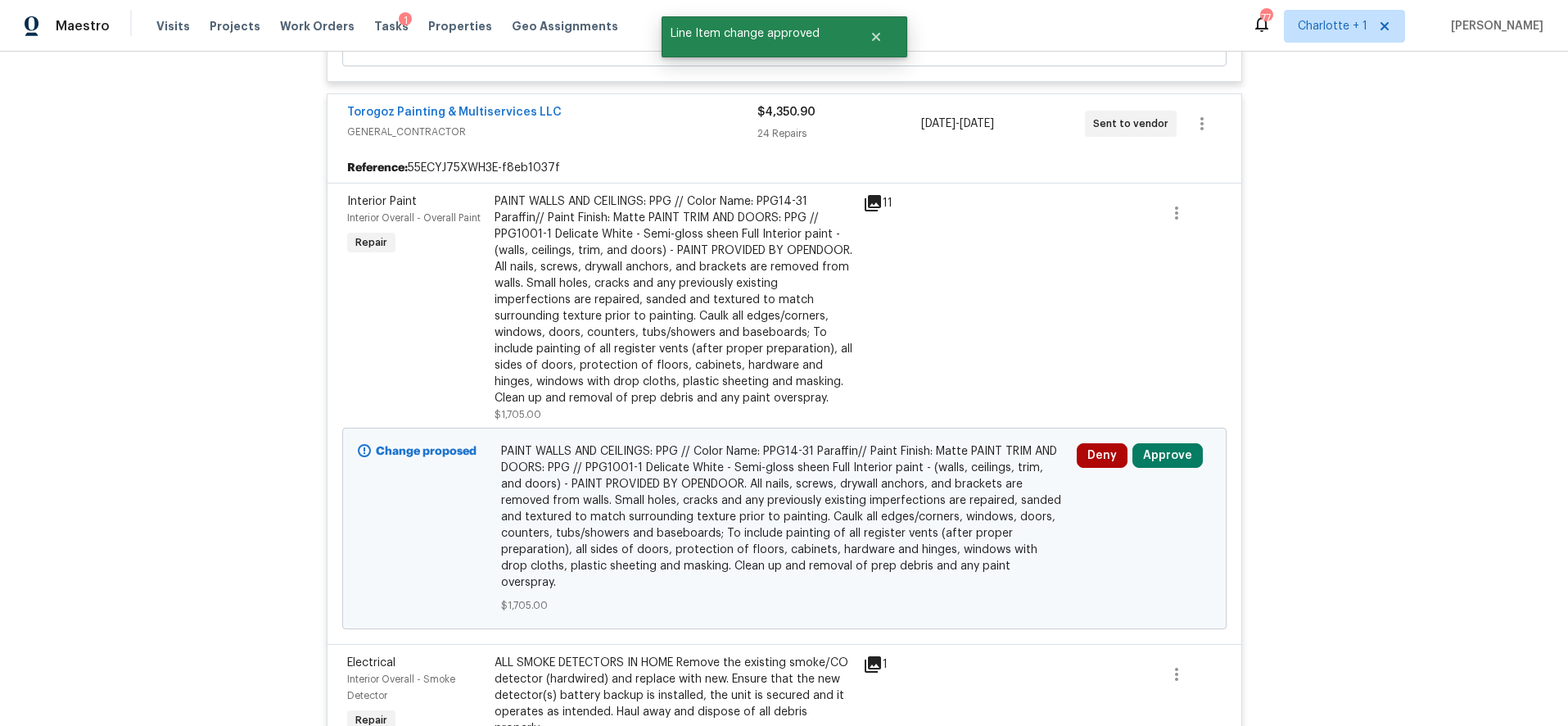
click at [1137, 454] on div "Deny Approve" at bounding box center [1144, 528] width 144 height 180
click at [1138, 444] on button "Approve" at bounding box center [1168, 455] width 71 height 25
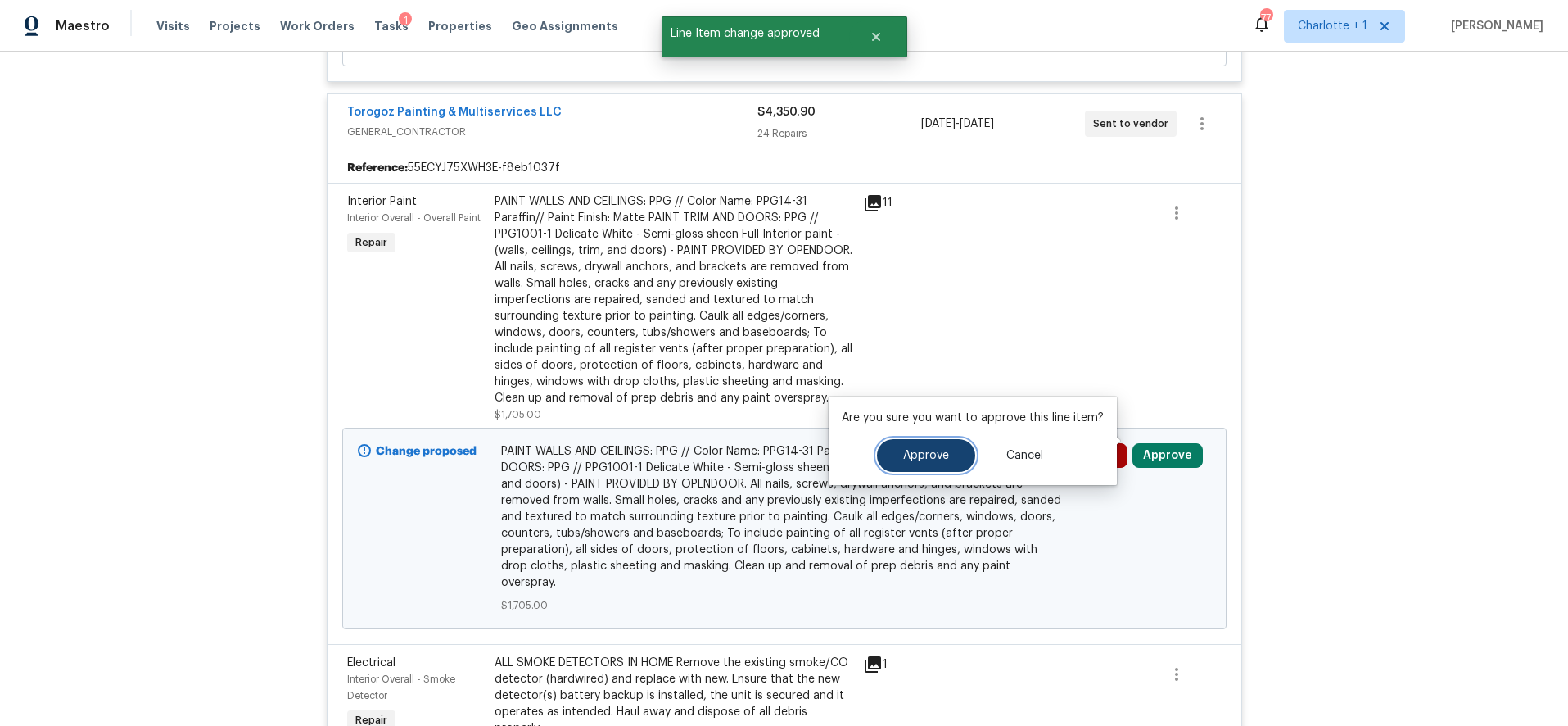
click at [941, 448] on button "Approve" at bounding box center [926, 455] width 98 height 32
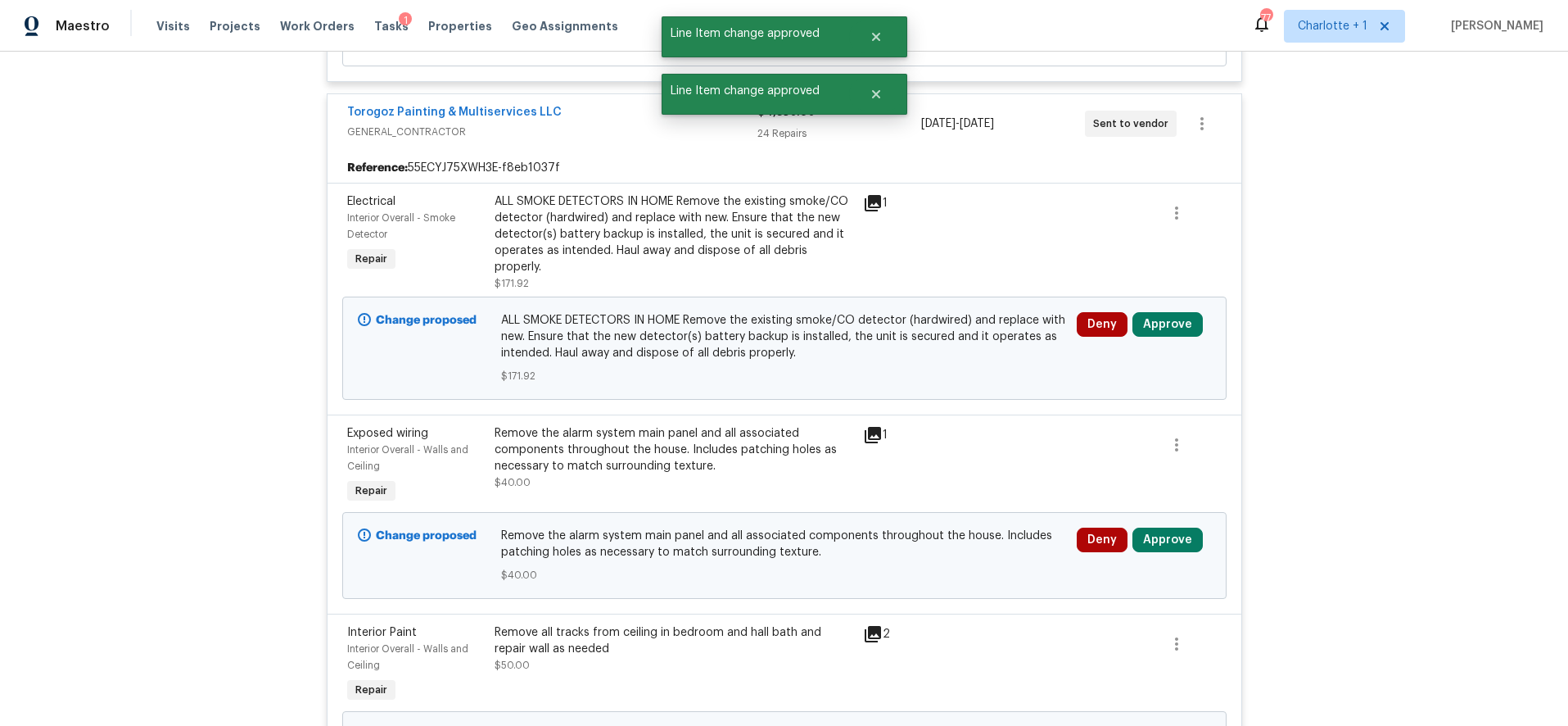
click at [1148, 512] on div "Change proposed Remove the alarm system main panel and all associated component…" at bounding box center [784, 556] width 884 height 87
click at [1146, 528] on button "Approve" at bounding box center [1168, 540] width 71 height 25
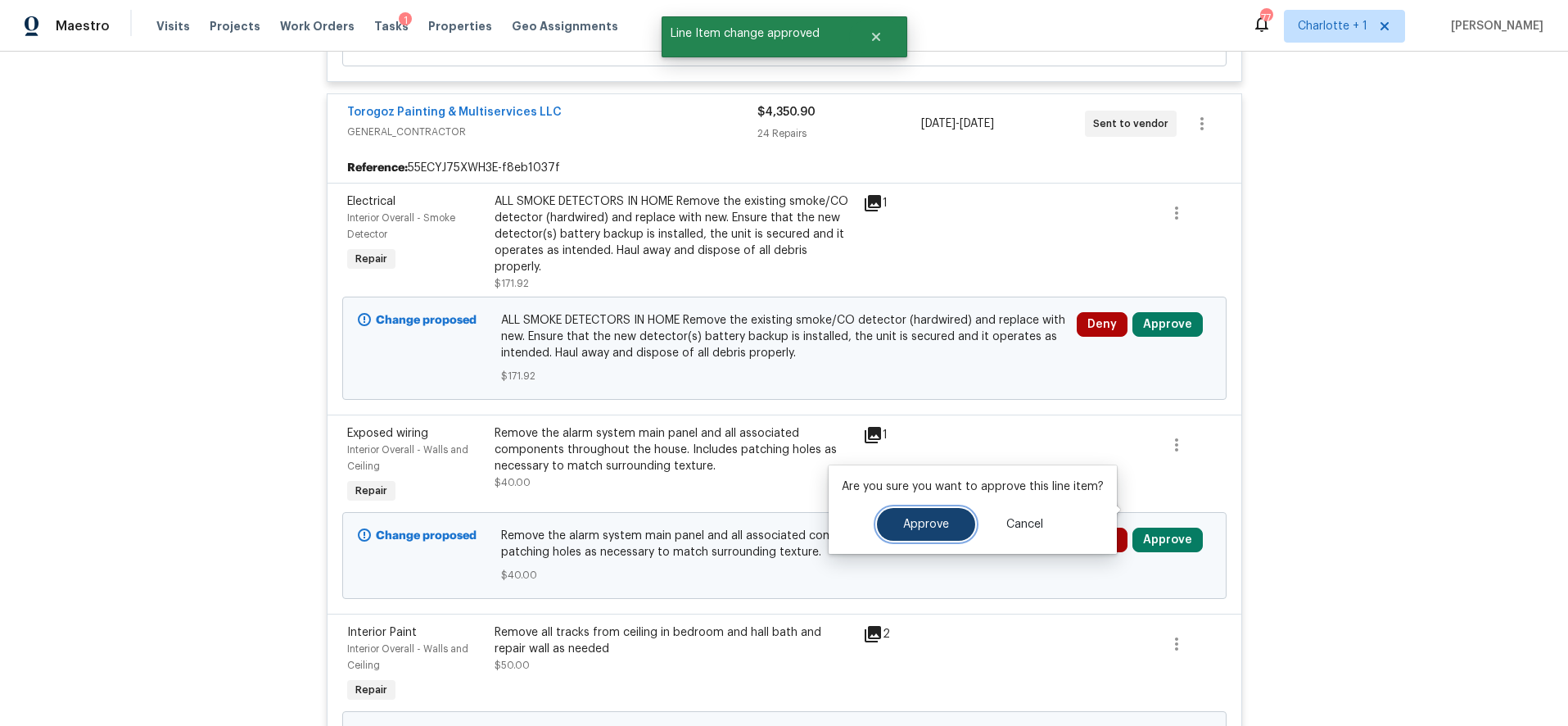
click at [965, 524] on button "Approve" at bounding box center [926, 524] width 98 height 32
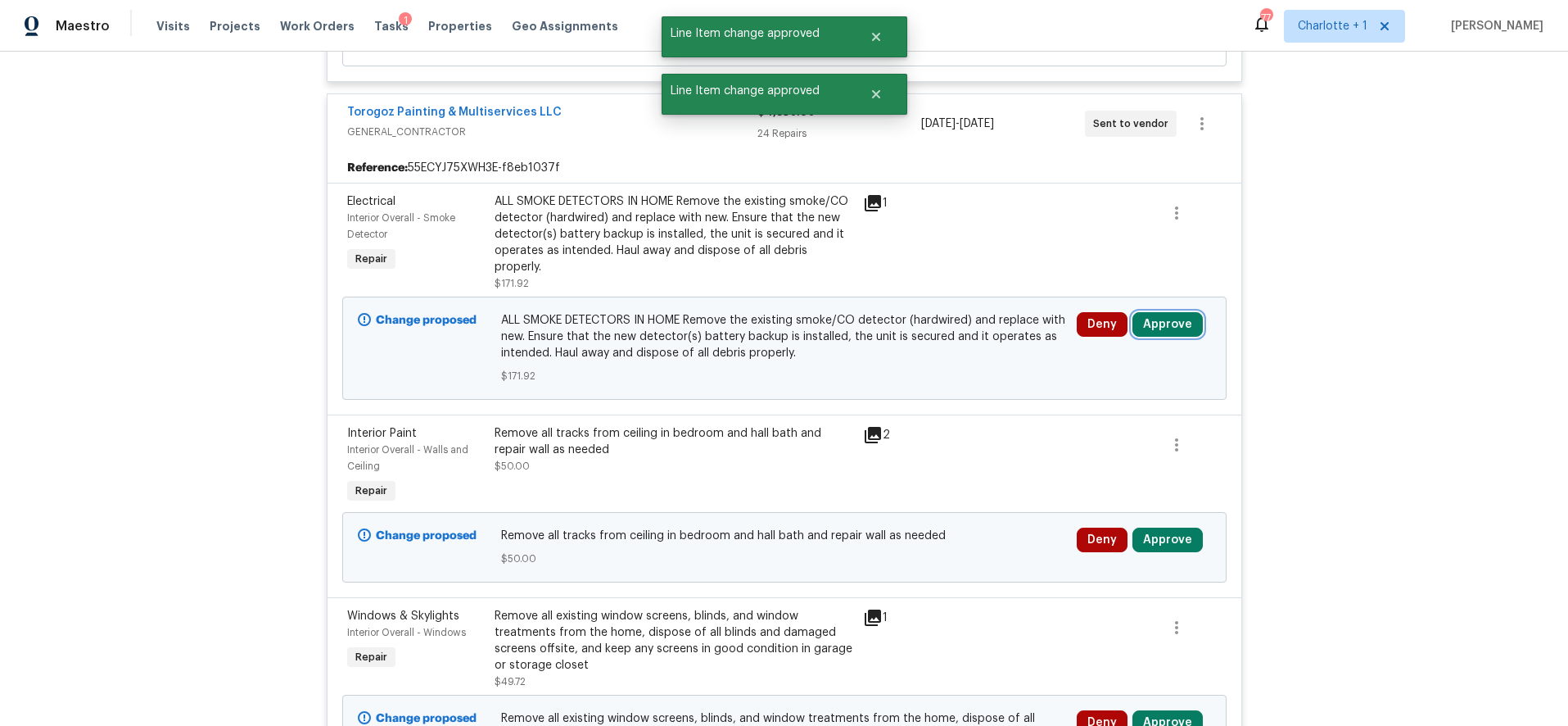
click at [1162, 313] on button "Approve" at bounding box center [1168, 325] width 71 height 25
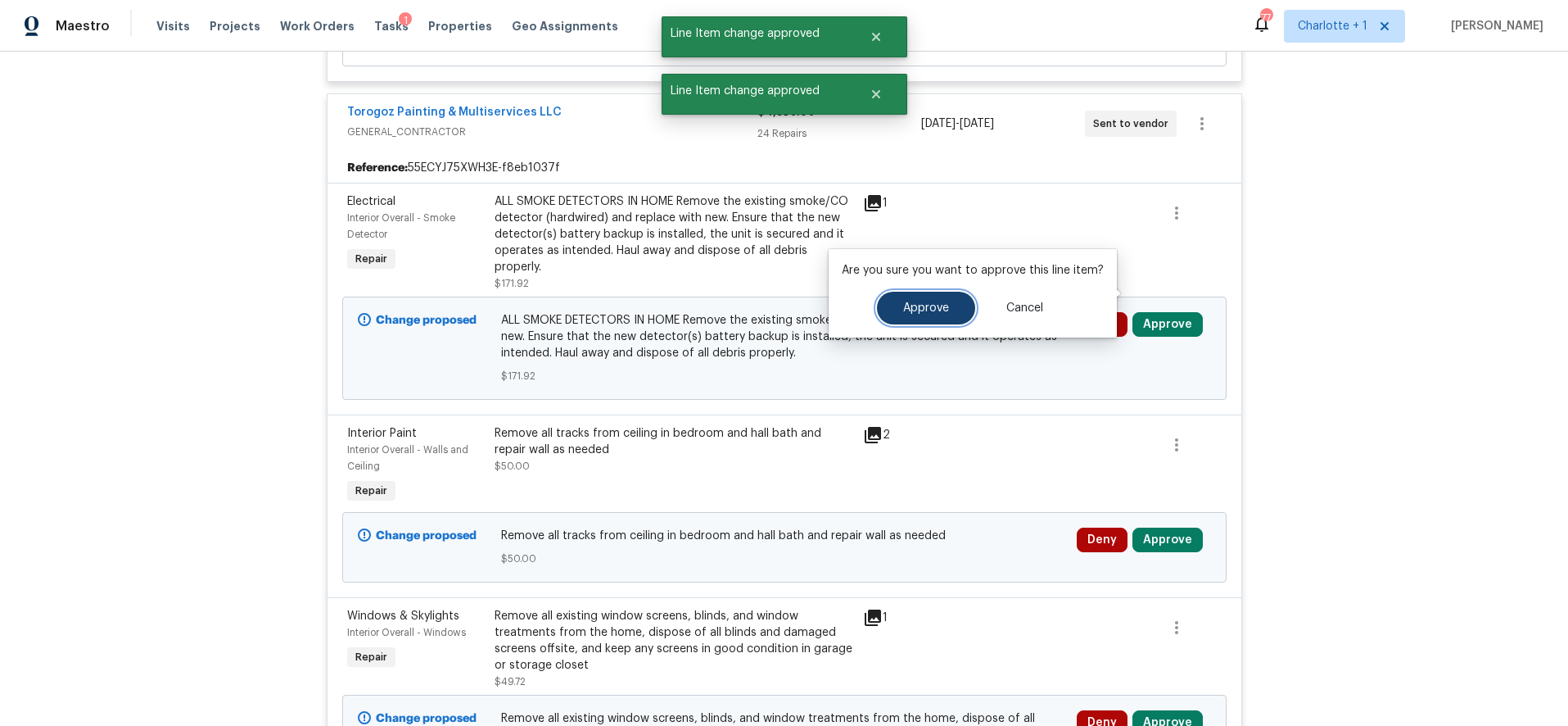
click at [907, 301] on button "Approve" at bounding box center [926, 308] width 98 height 32
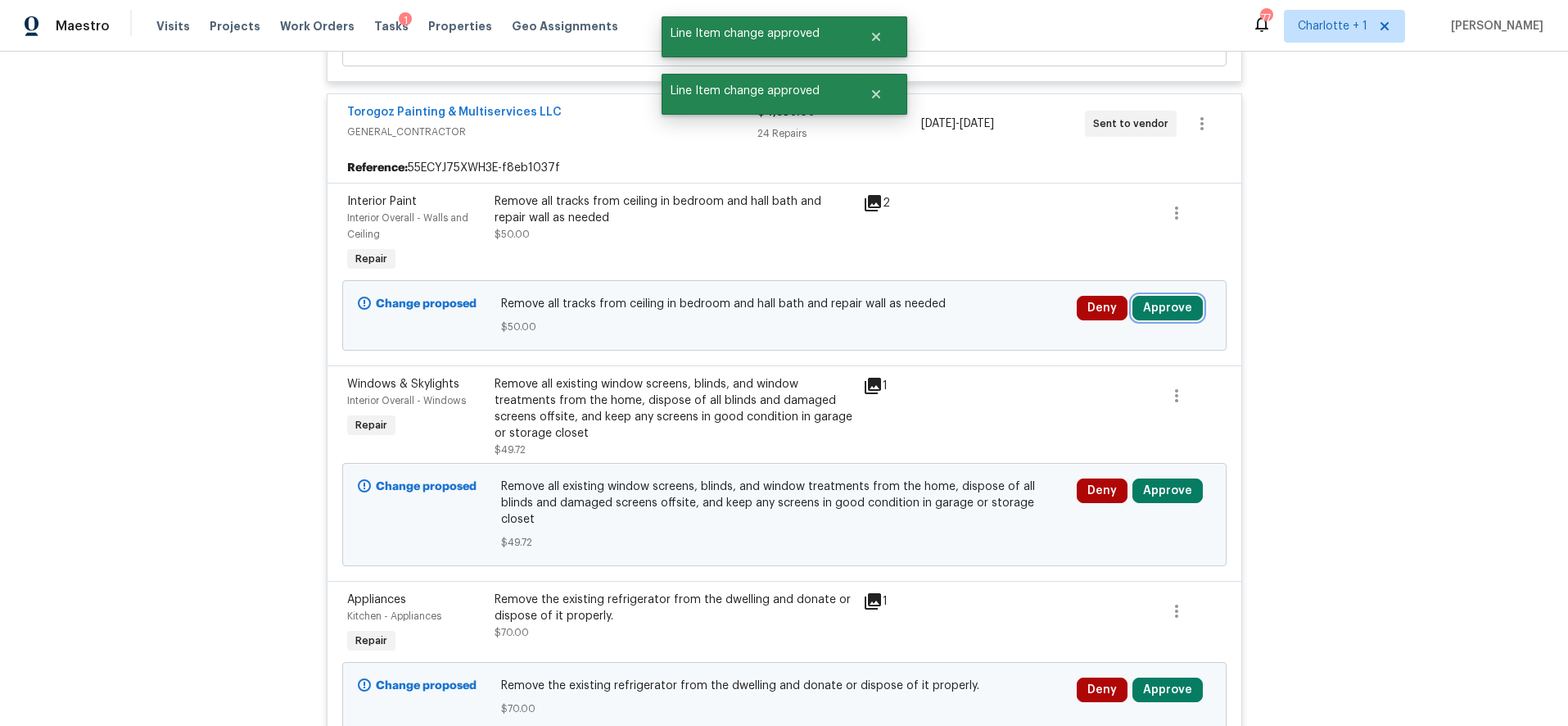
click at [1140, 296] on button "Approve" at bounding box center [1168, 307] width 71 height 25
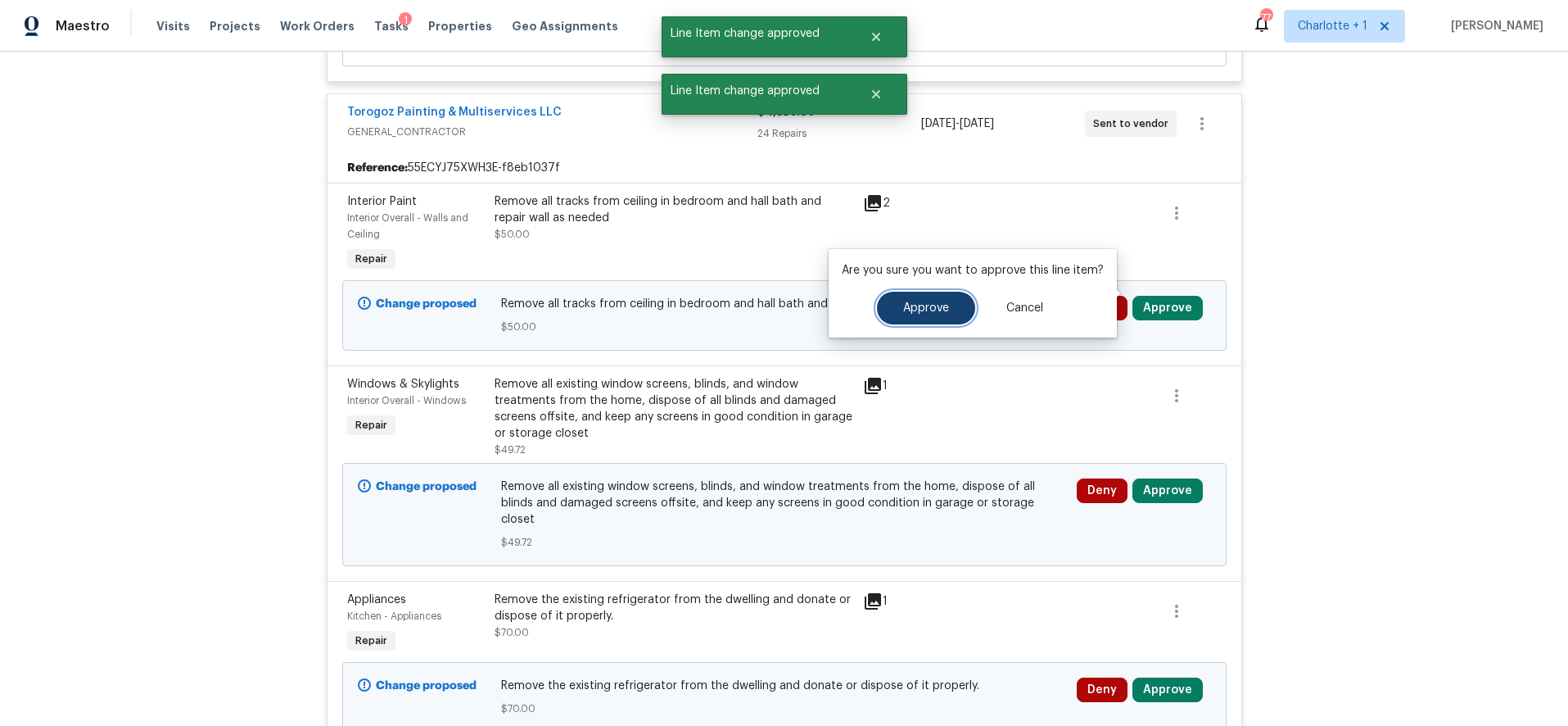
click at [930, 308] on span "Approve" at bounding box center [926, 308] width 46 height 12
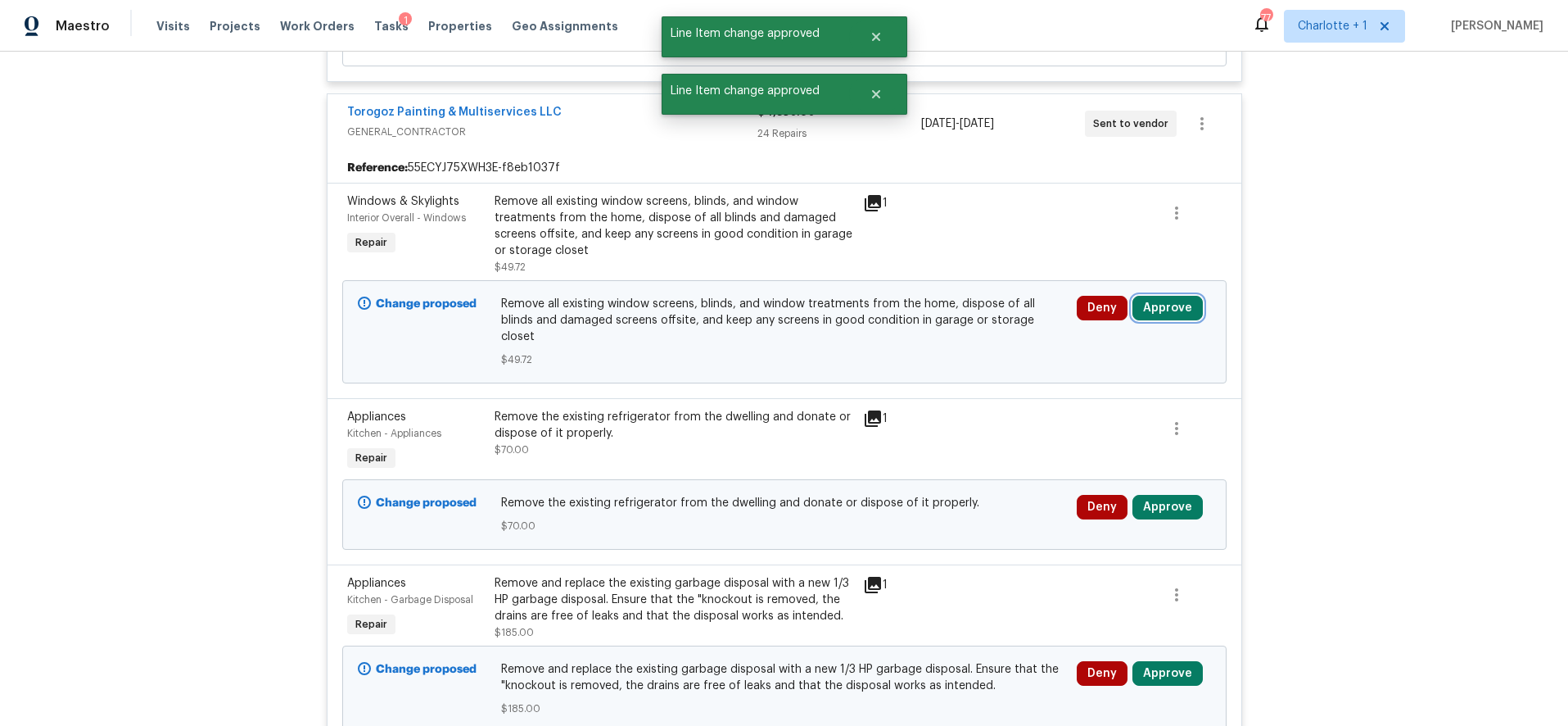
click at [1163, 296] on button "Approve" at bounding box center [1168, 307] width 71 height 25
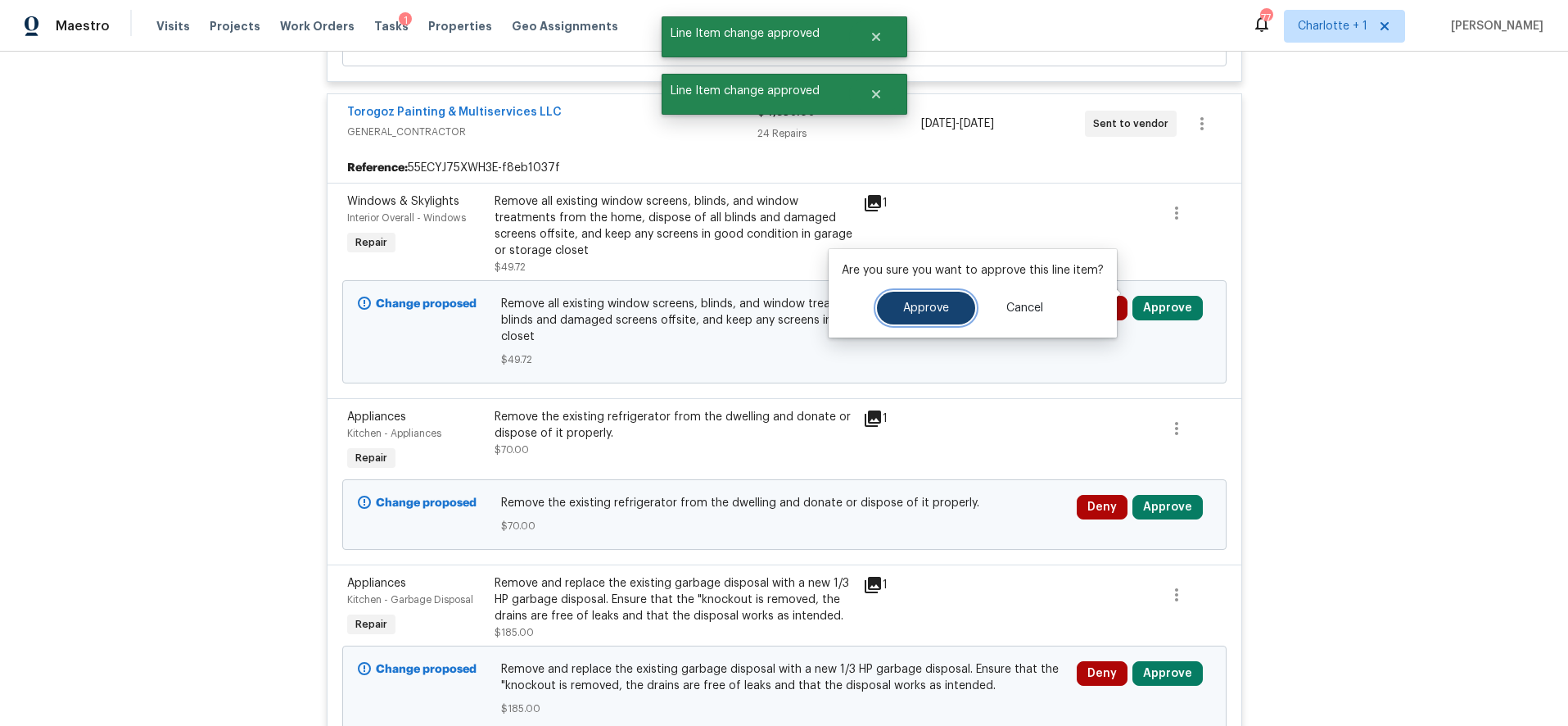
click at [963, 302] on button "Approve" at bounding box center [926, 308] width 98 height 32
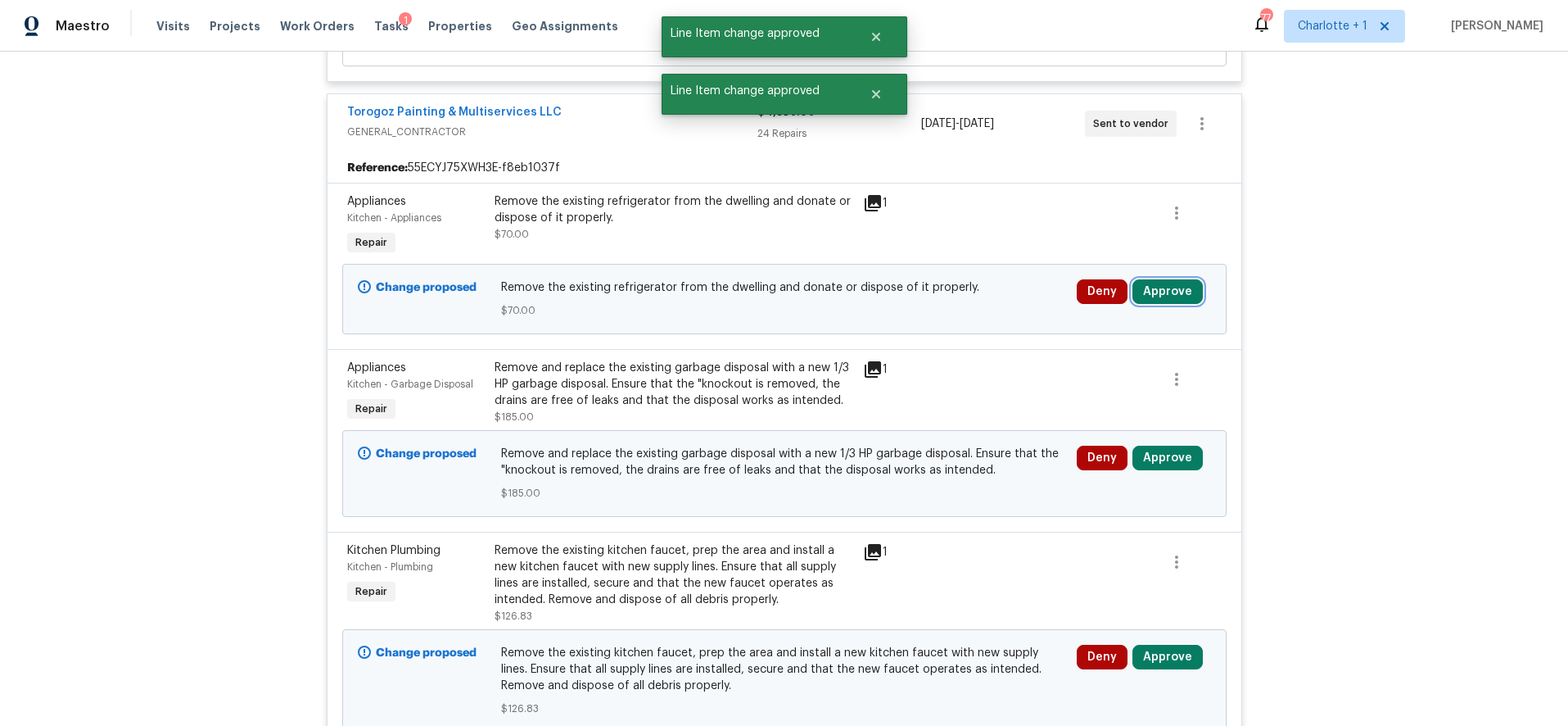
click at [1142, 281] on button "Approve" at bounding box center [1168, 291] width 71 height 25
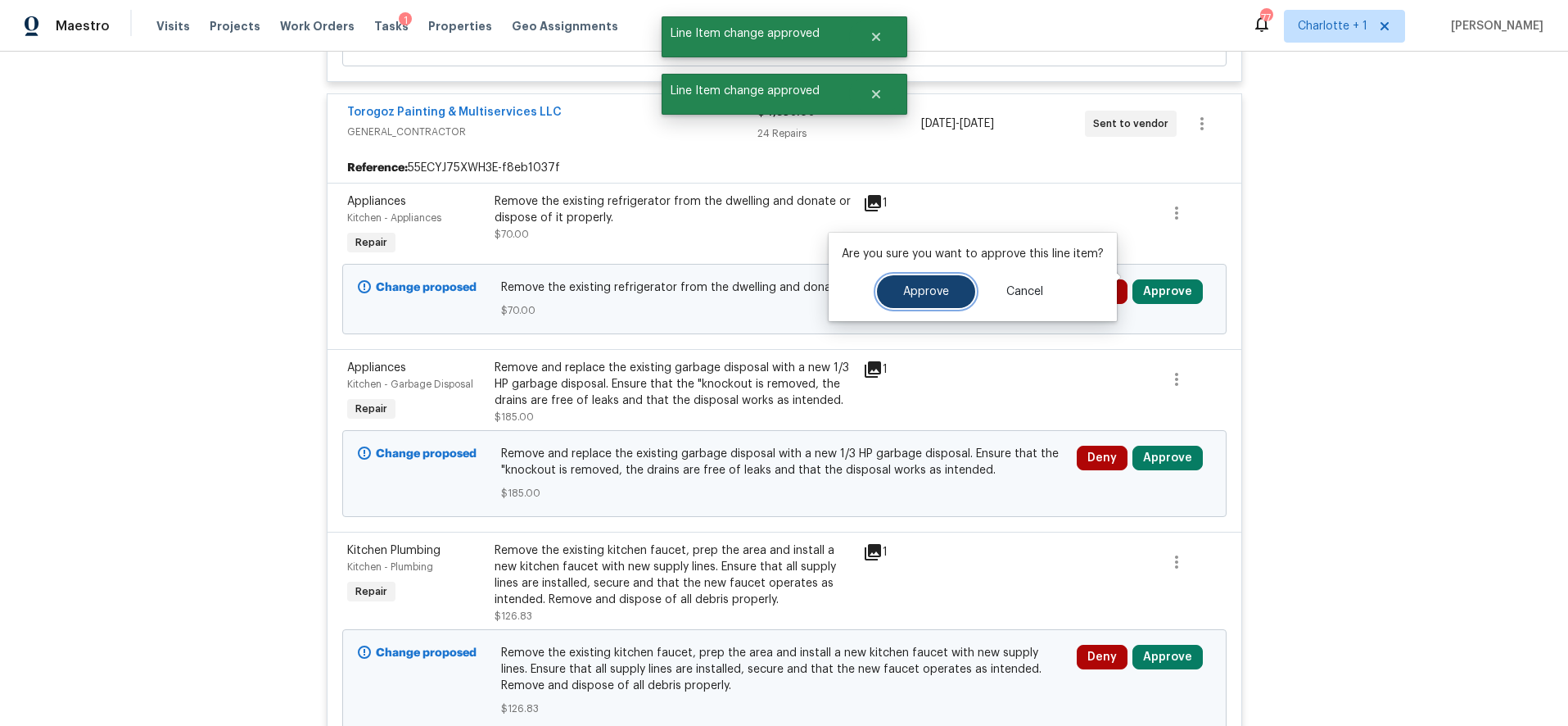
click at [903, 299] on button "Approve" at bounding box center [926, 291] width 98 height 32
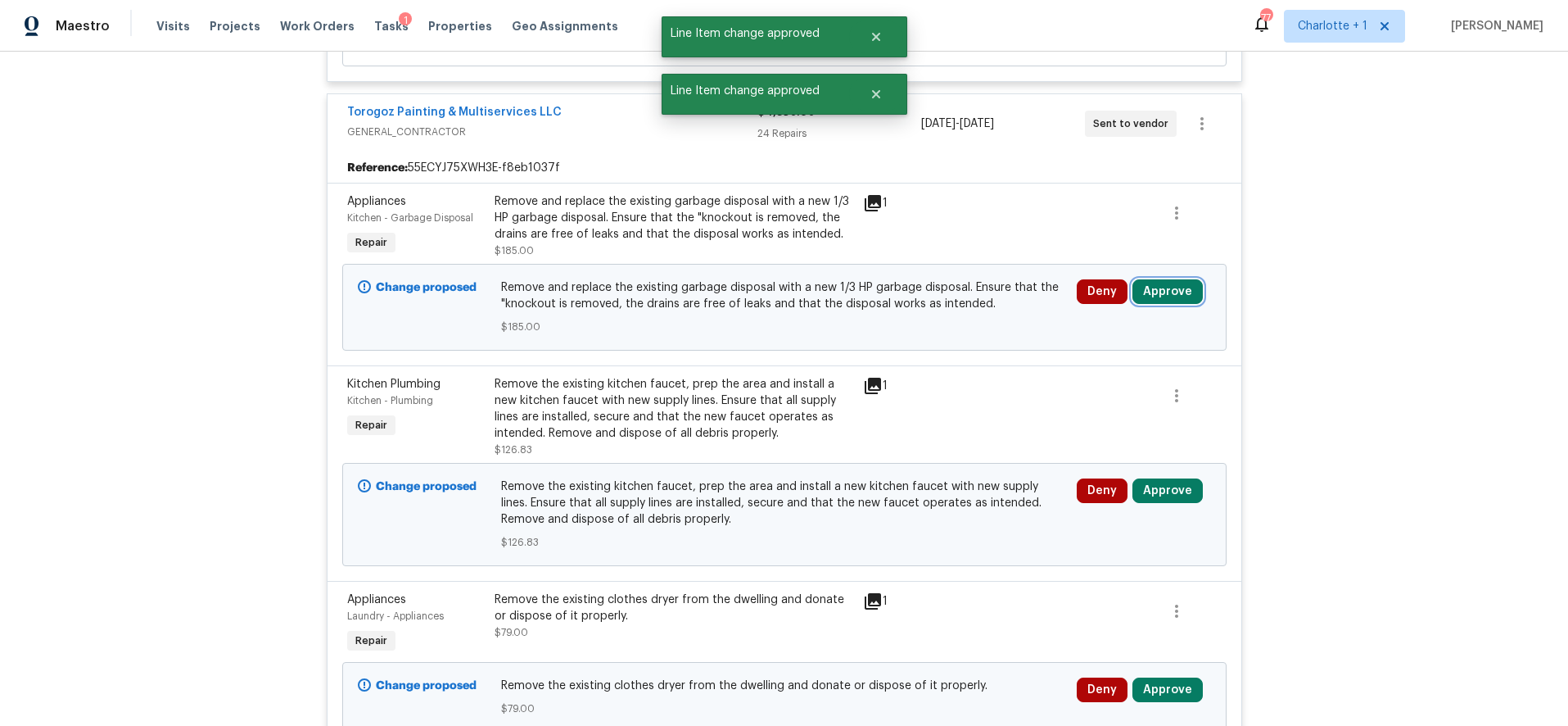
click at [1160, 279] on button "Approve" at bounding box center [1168, 291] width 71 height 25
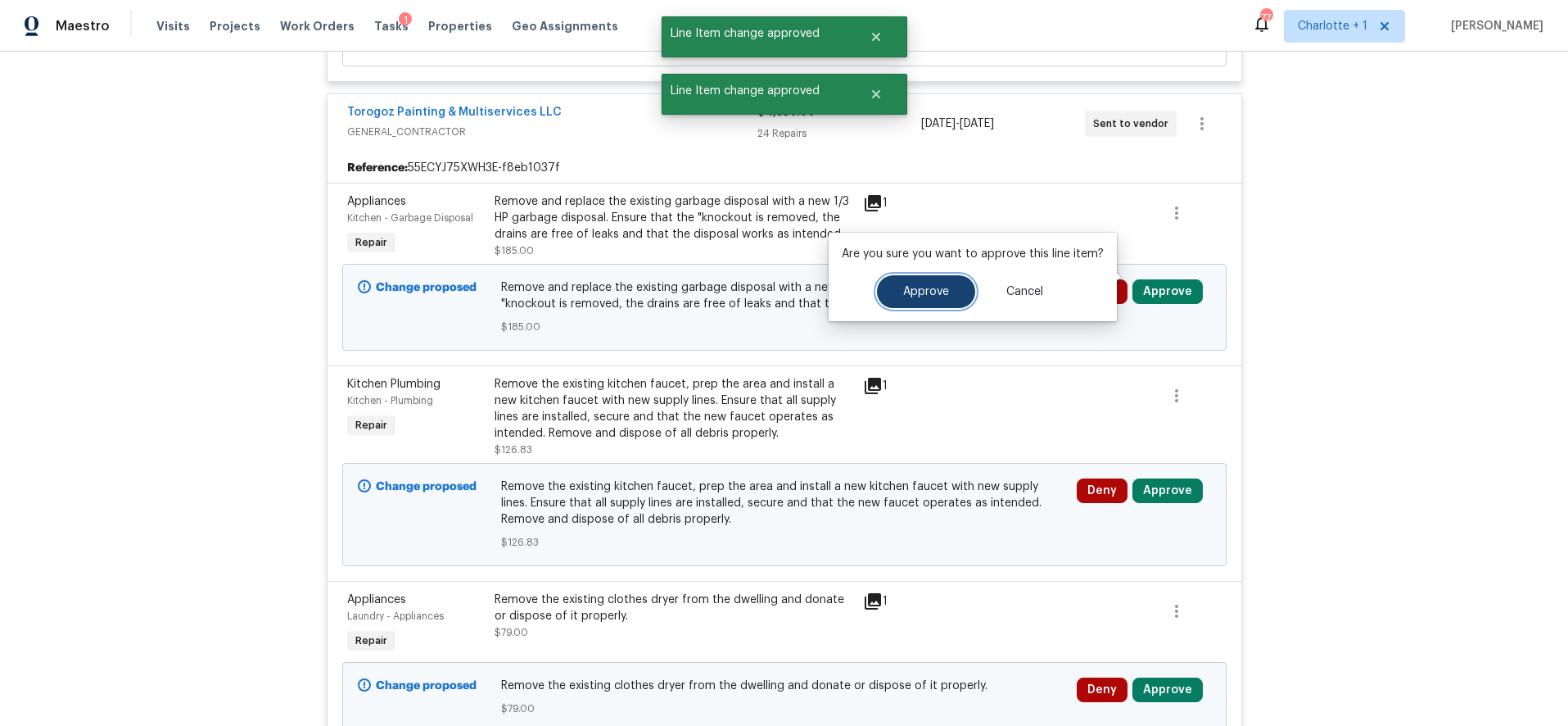
click at [947, 284] on button "Approve" at bounding box center [926, 291] width 98 height 32
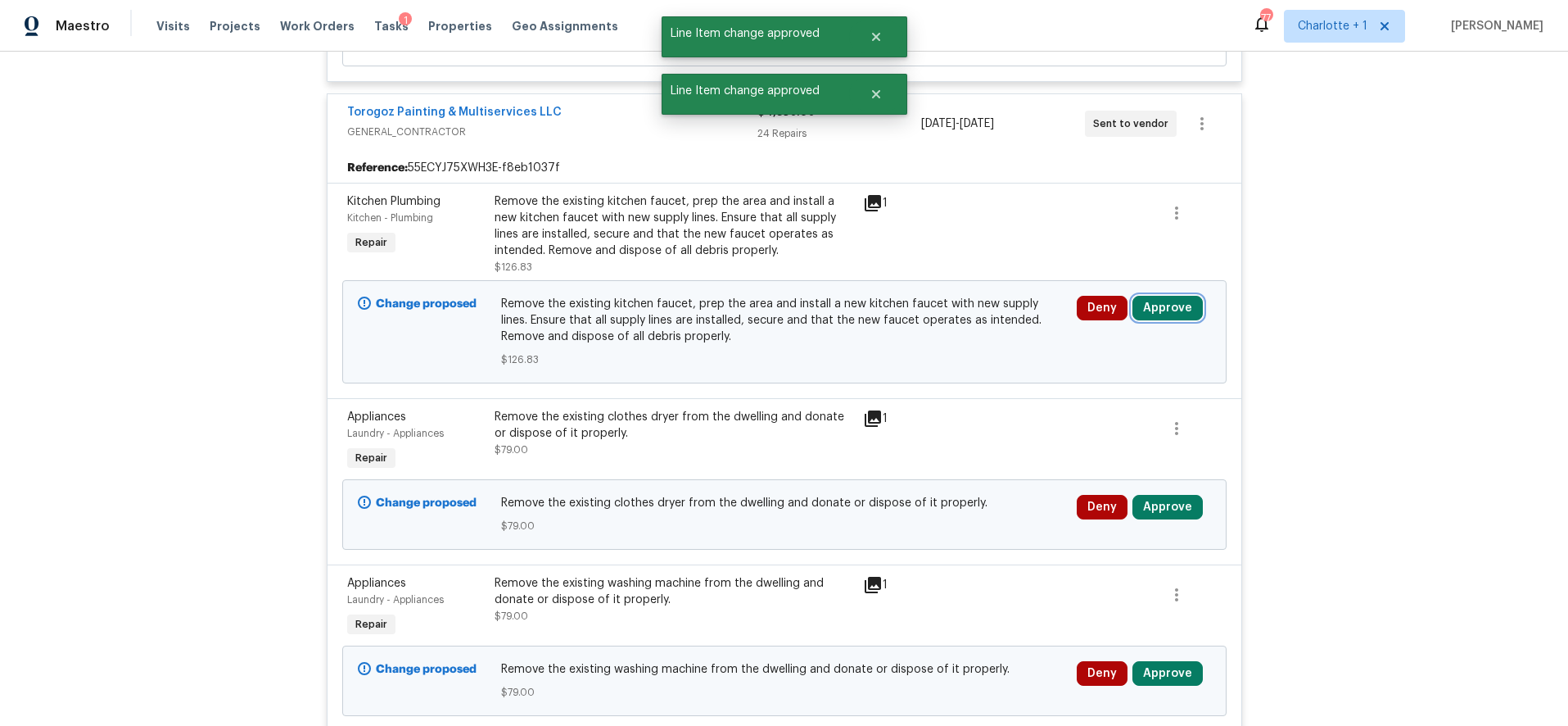
click at [1133, 296] on button "Approve" at bounding box center [1168, 307] width 71 height 25
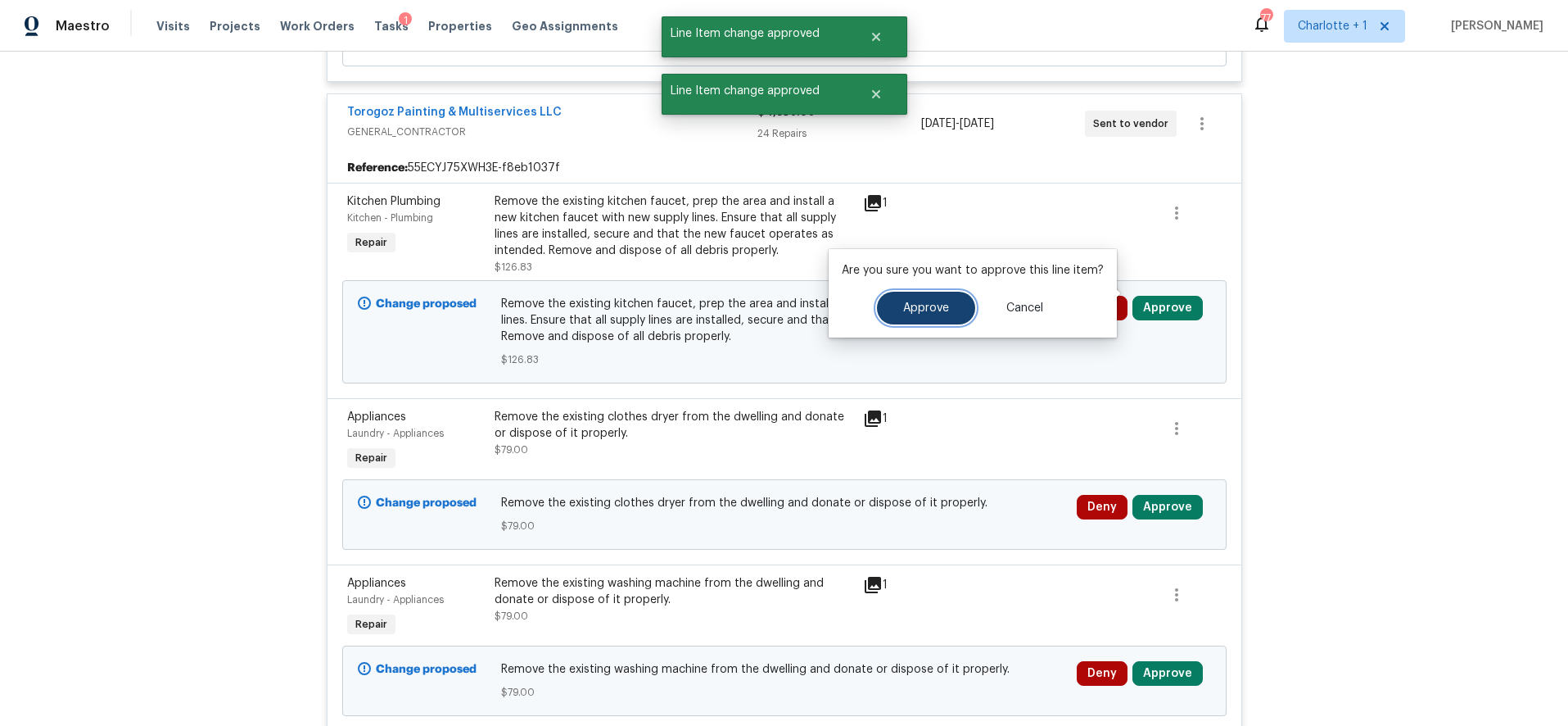
click at [907, 298] on button "Approve" at bounding box center [926, 308] width 98 height 32
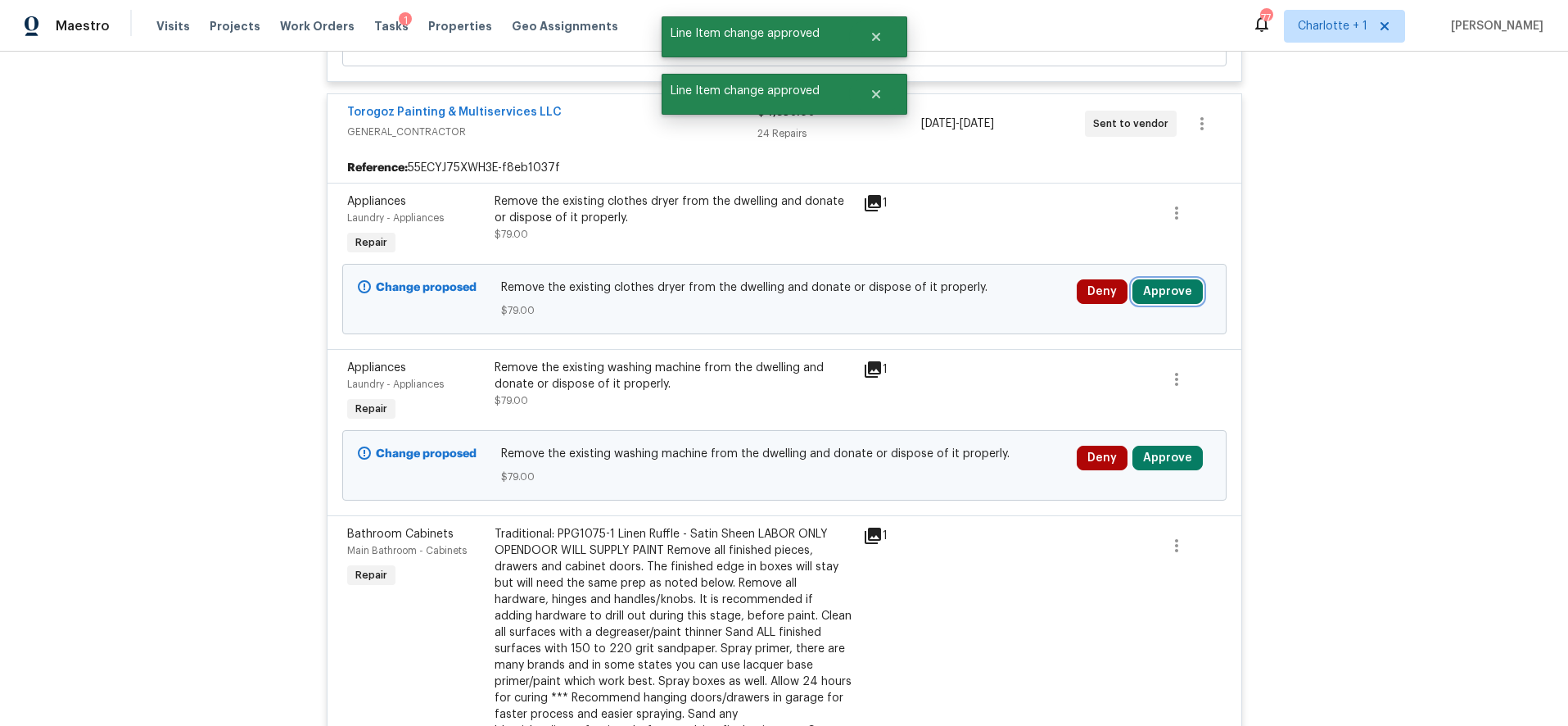
click at [1156, 279] on button "Approve" at bounding box center [1168, 291] width 71 height 25
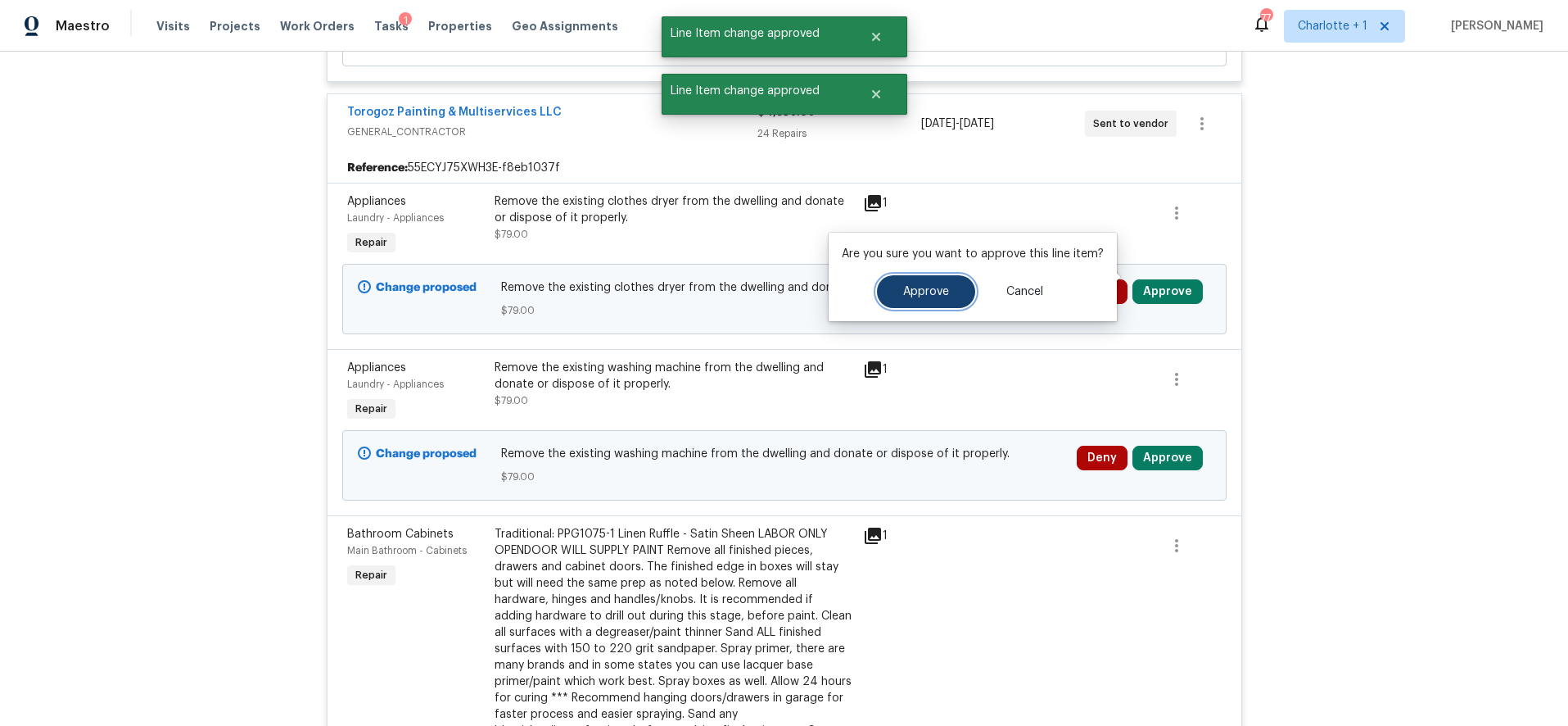
click at [944, 286] on span "Approve" at bounding box center [926, 292] width 46 height 12
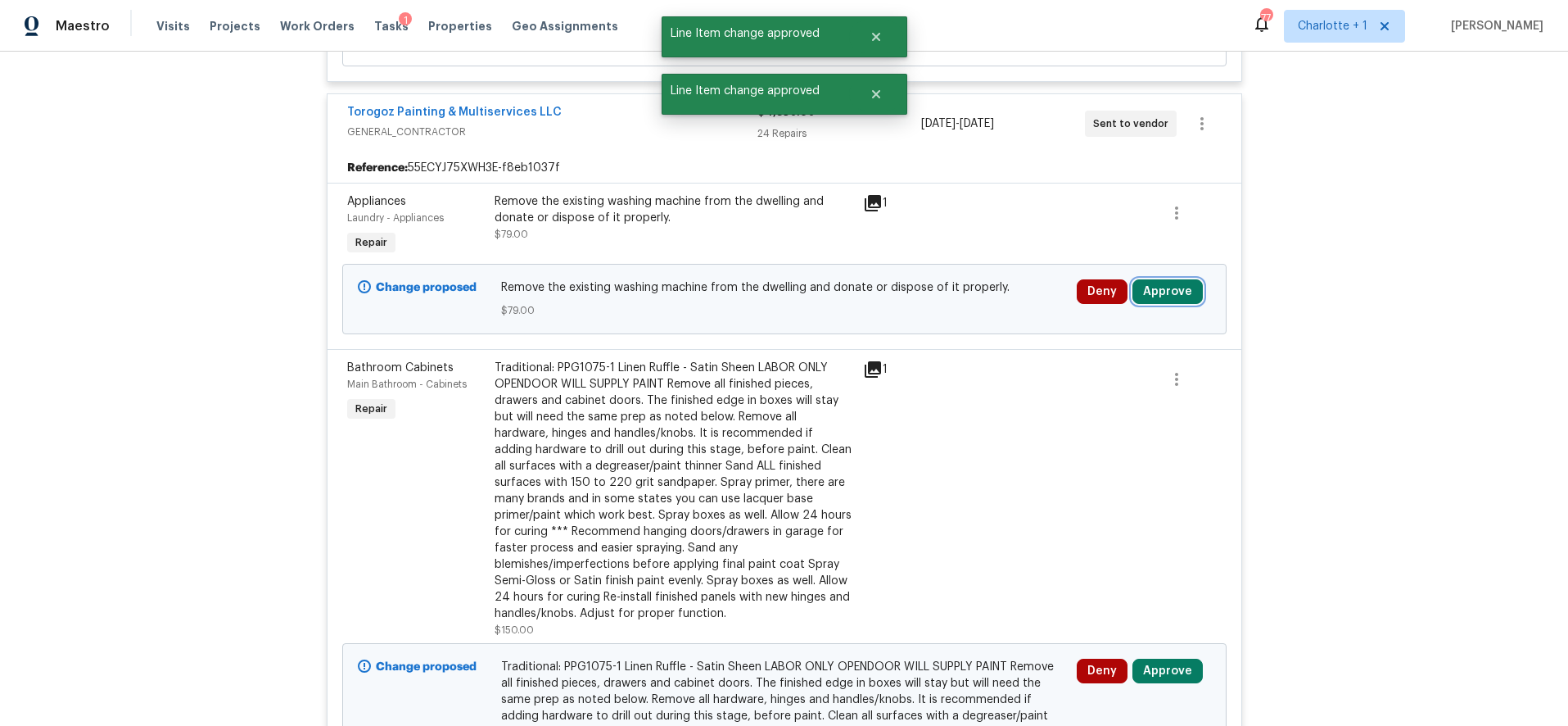
click at [1173, 279] on button "Approve" at bounding box center [1168, 291] width 71 height 25
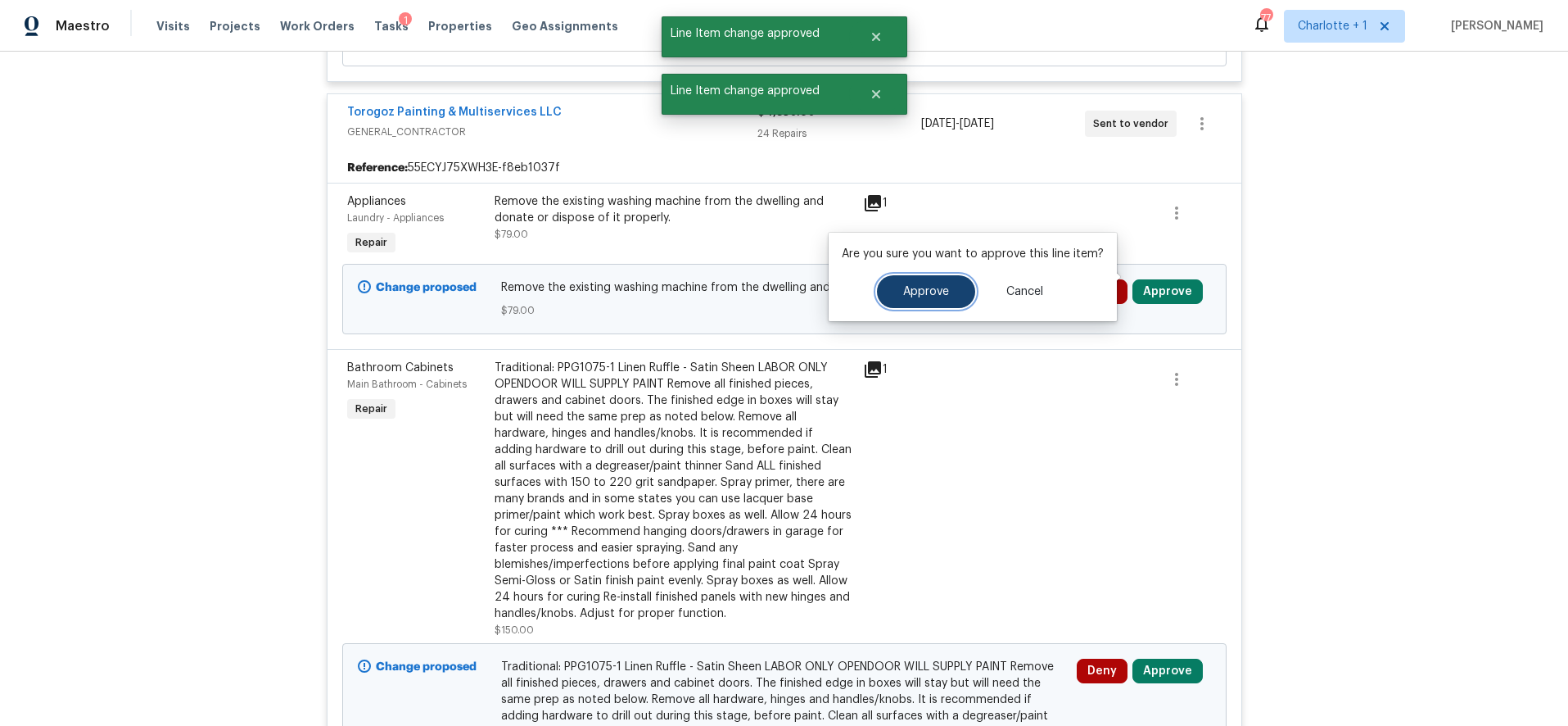
click at [960, 285] on button "Approve" at bounding box center [926, 291] width 98 height 32
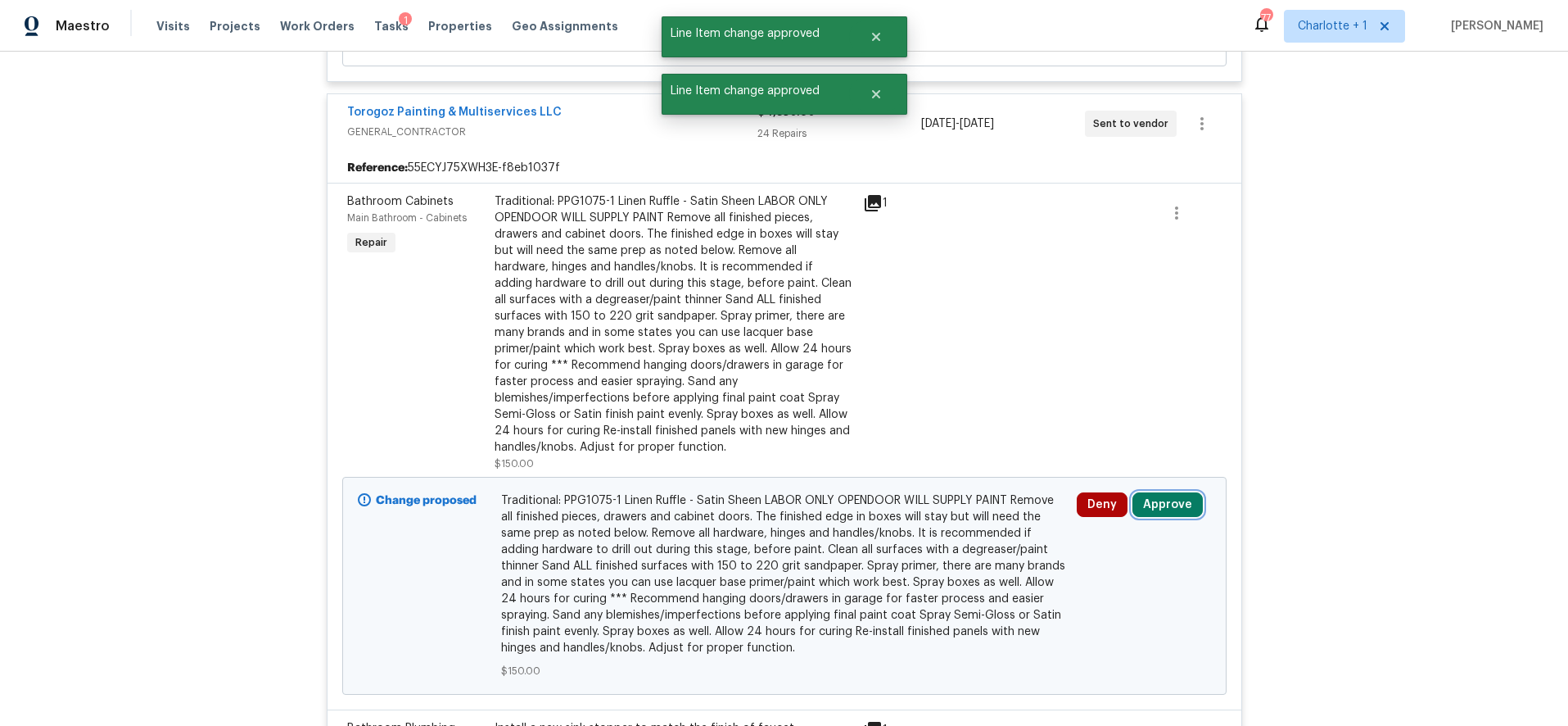
click at [1157, 495] on button "Approve" at bounding box center [1168, 505] width 71 height 25
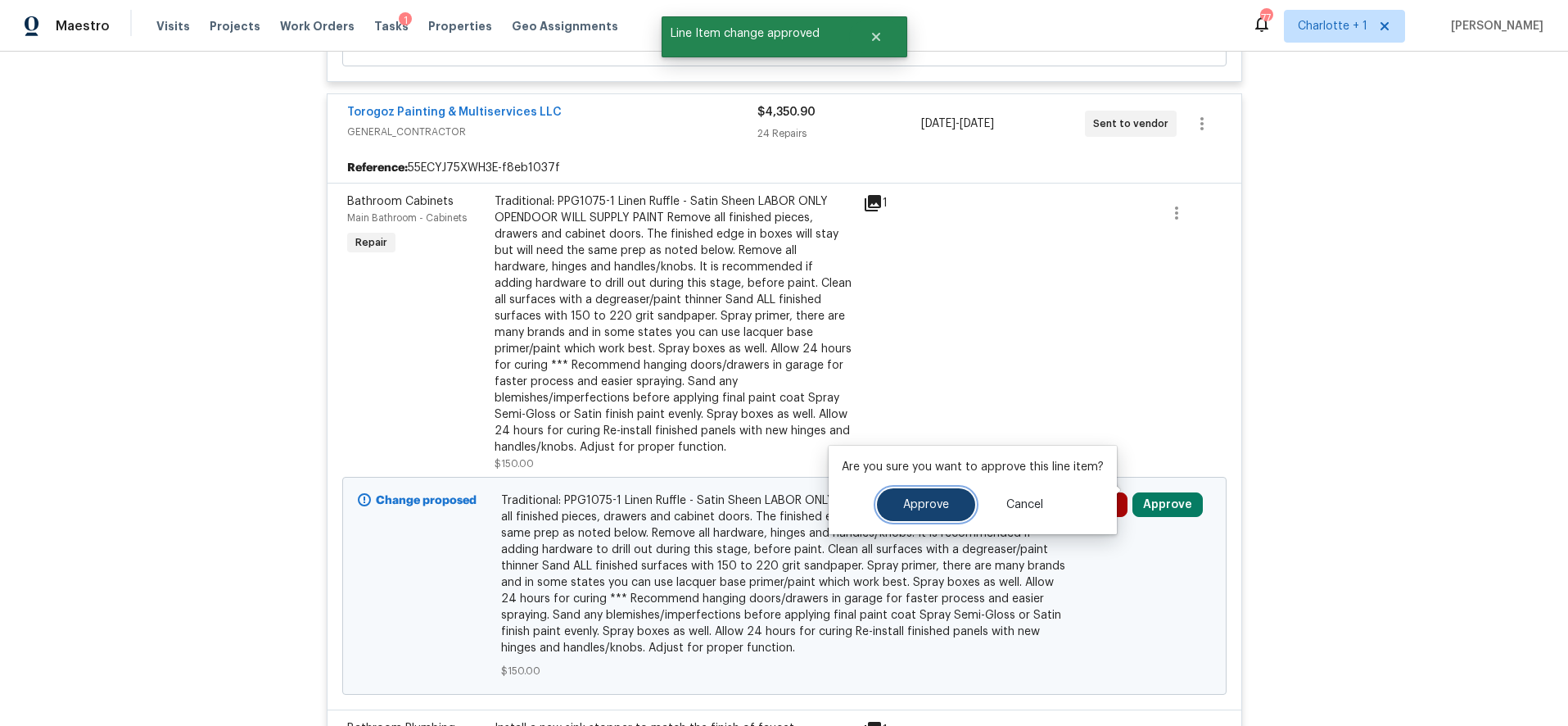
click at [938, 506] on span "Approve" at bounding box center [926, 505] width 46 height 12
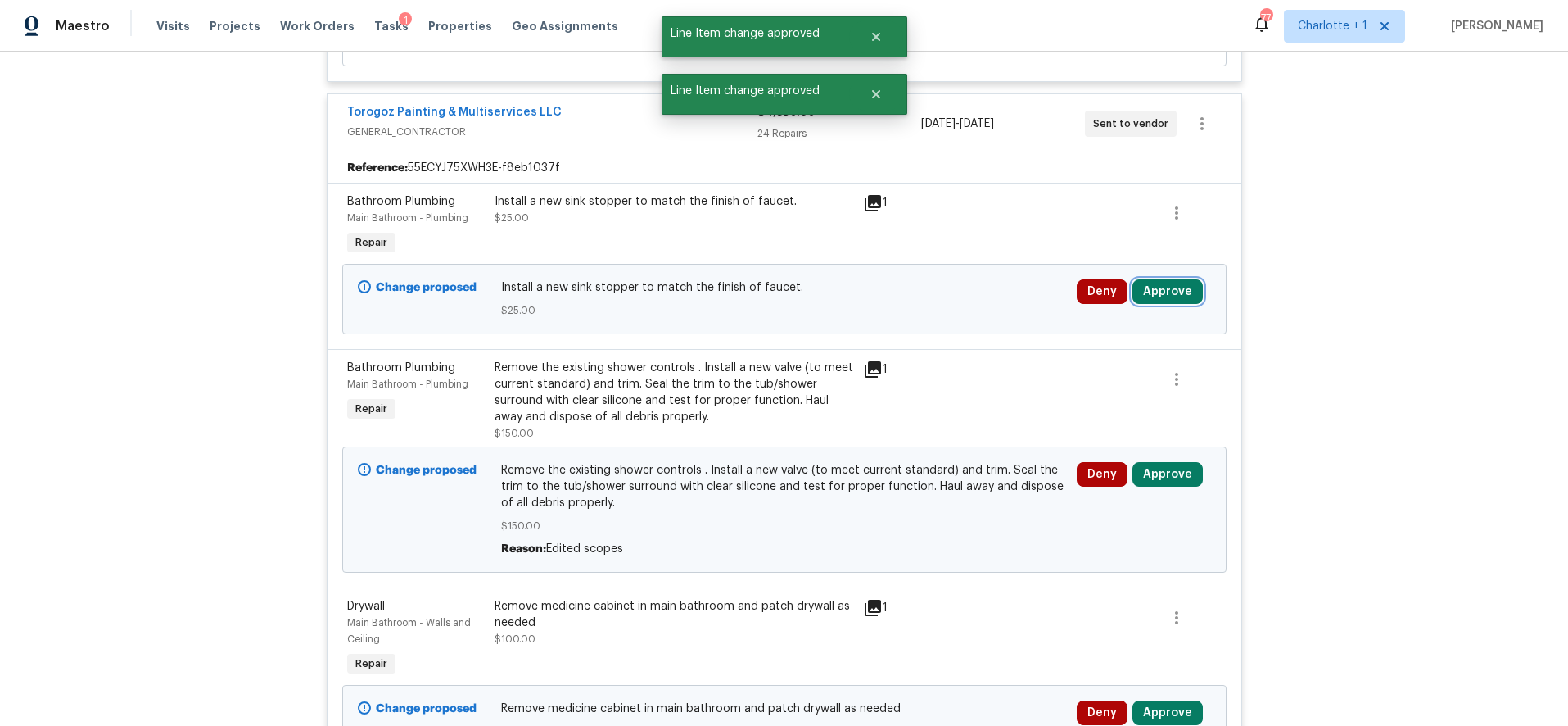
click at [1164, 279] on button "Approve" at bounding box center [1168, 291] width 71 height 25
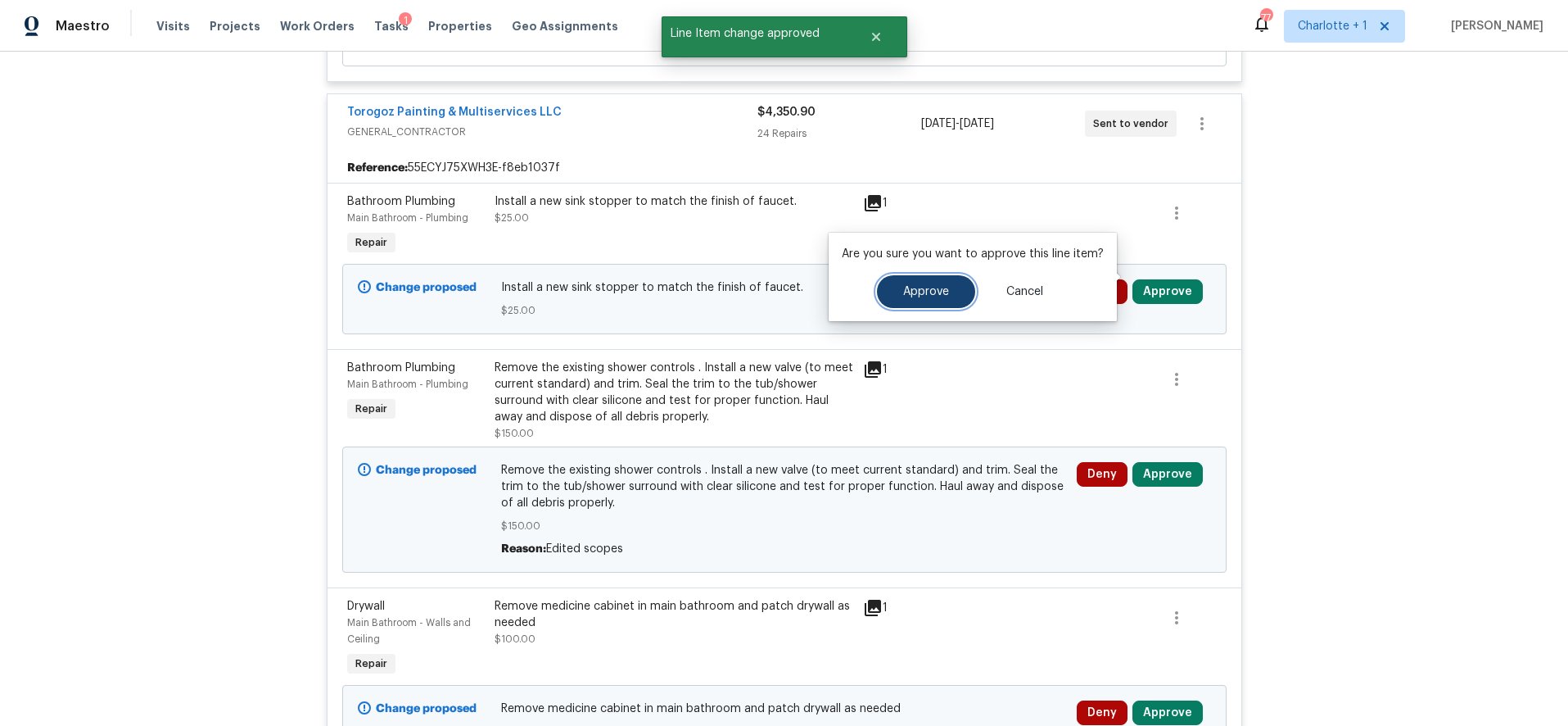
click at [877, 289] on button "Approve" at bounding box center [926, 291] width 98 height 32
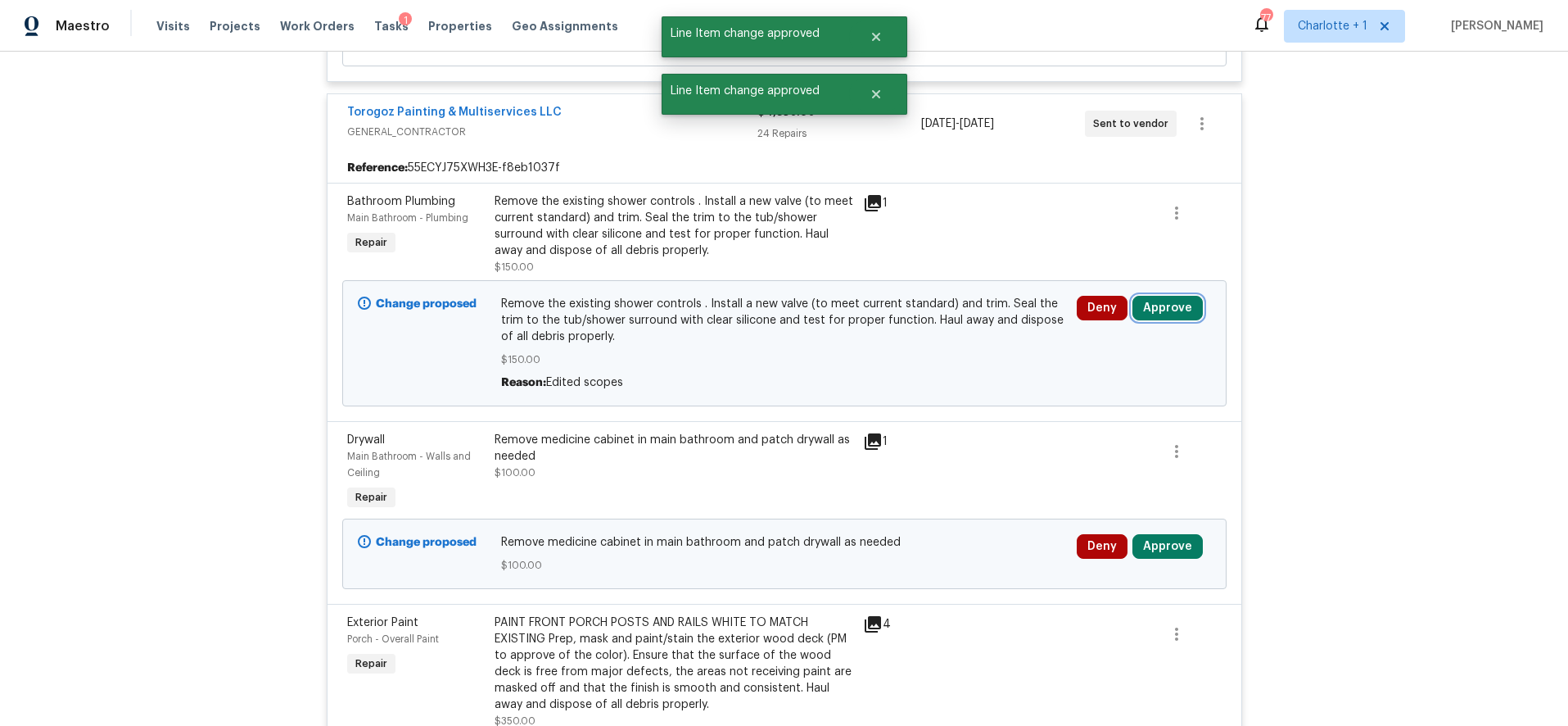
click at [1151, 299] on button "Approve" at bounding box center [1168, 307] width 71 height 25
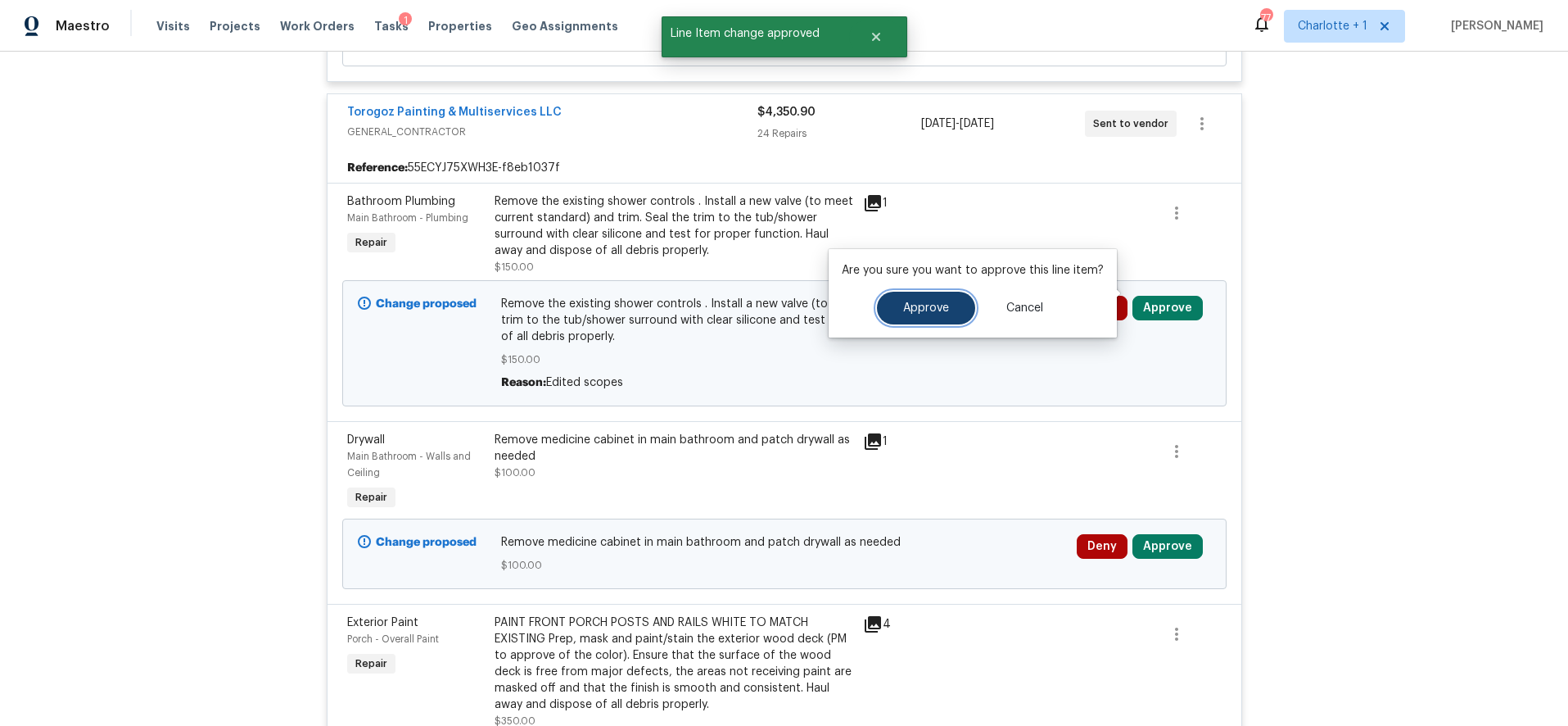
click at [911, 309] on span "Approve" at bounding box center [926, 308] width 46 height 12
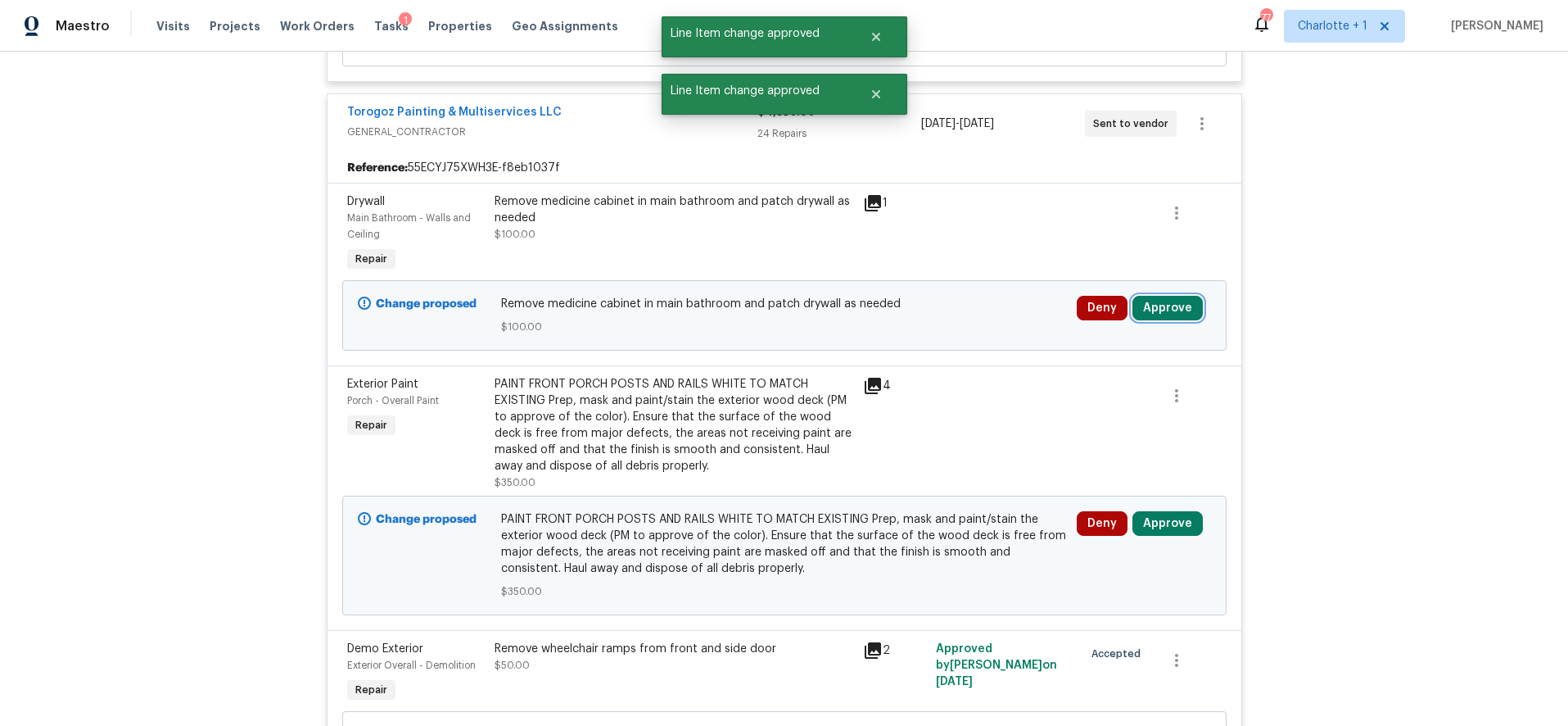
click at [1152, 296] on button "Approve" at bounding box center [1168, 307] width 71 height 25
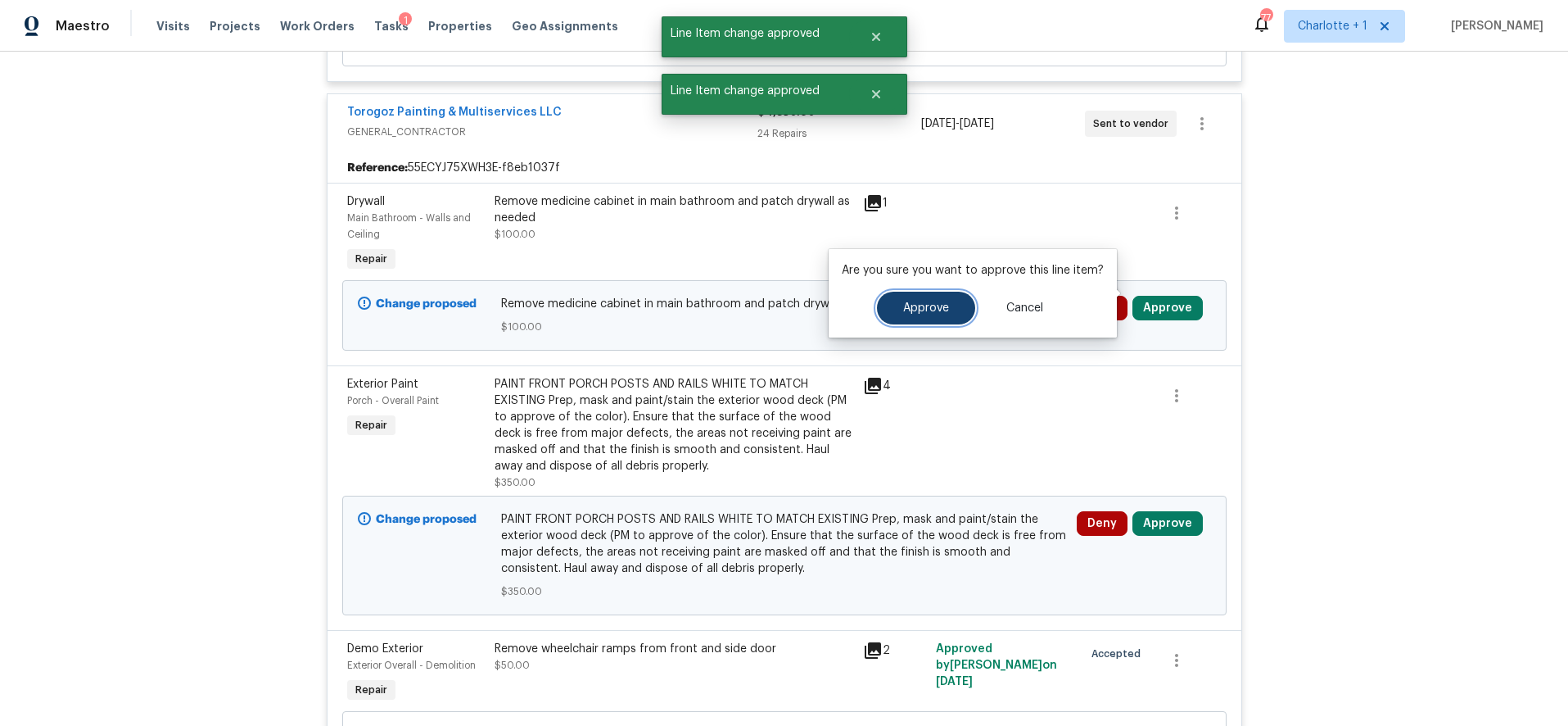
click at [924, 313] on button "Approve" at bounding box center [926, 308] width 98 height 32
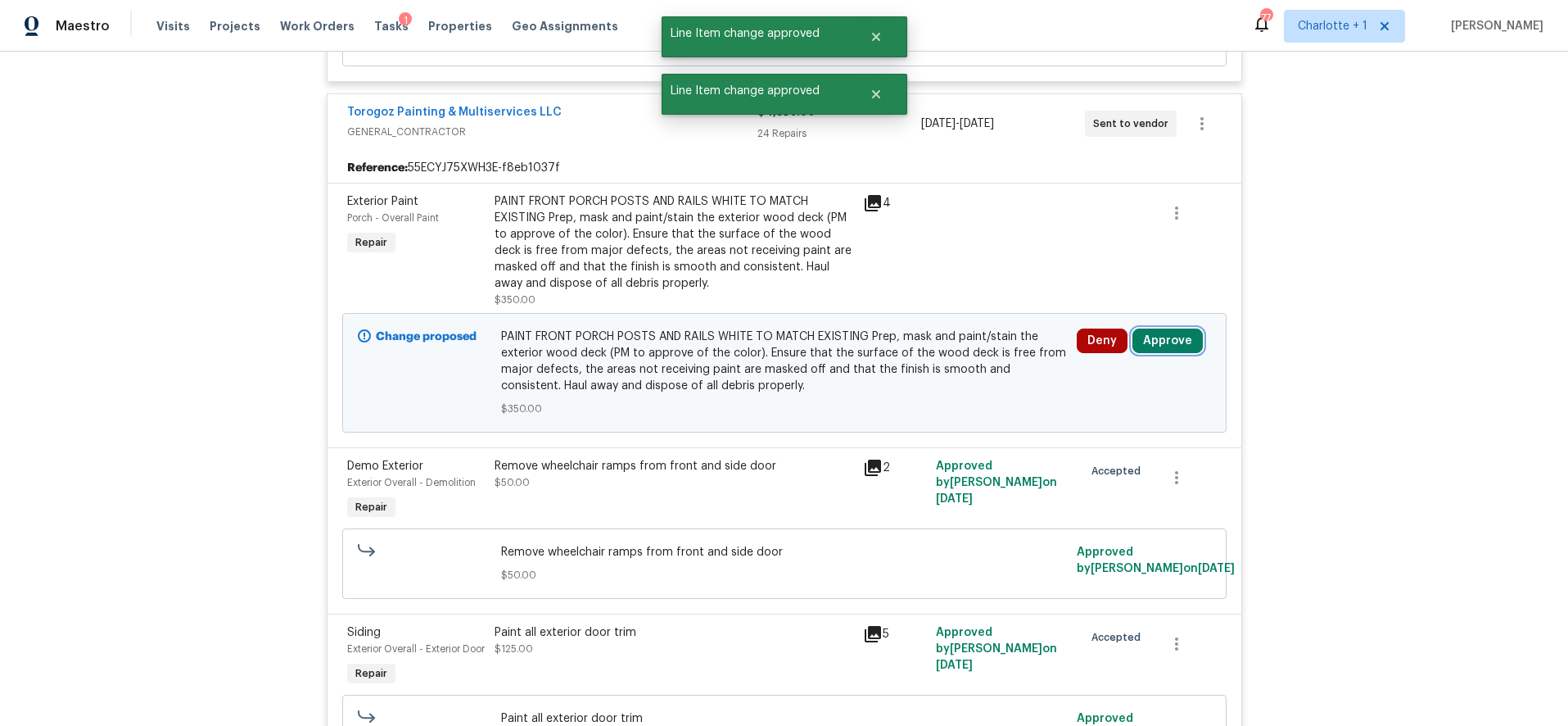
click at [1147, 329] on button "Approve" at bounding box center [1168, 341] width 71 height 25
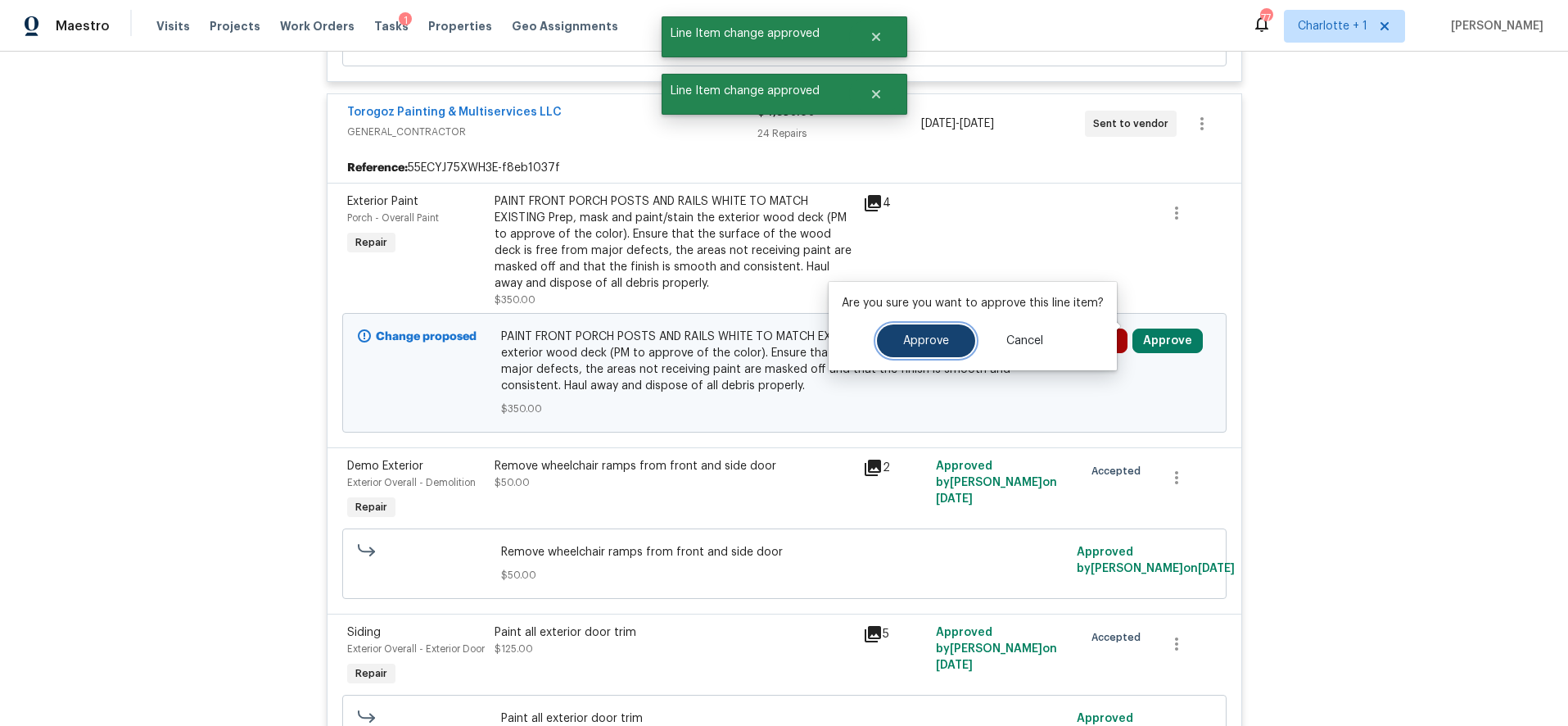
click at [911, 336] on span "Approve" at bounding box center [926, 341] width 46 height 12
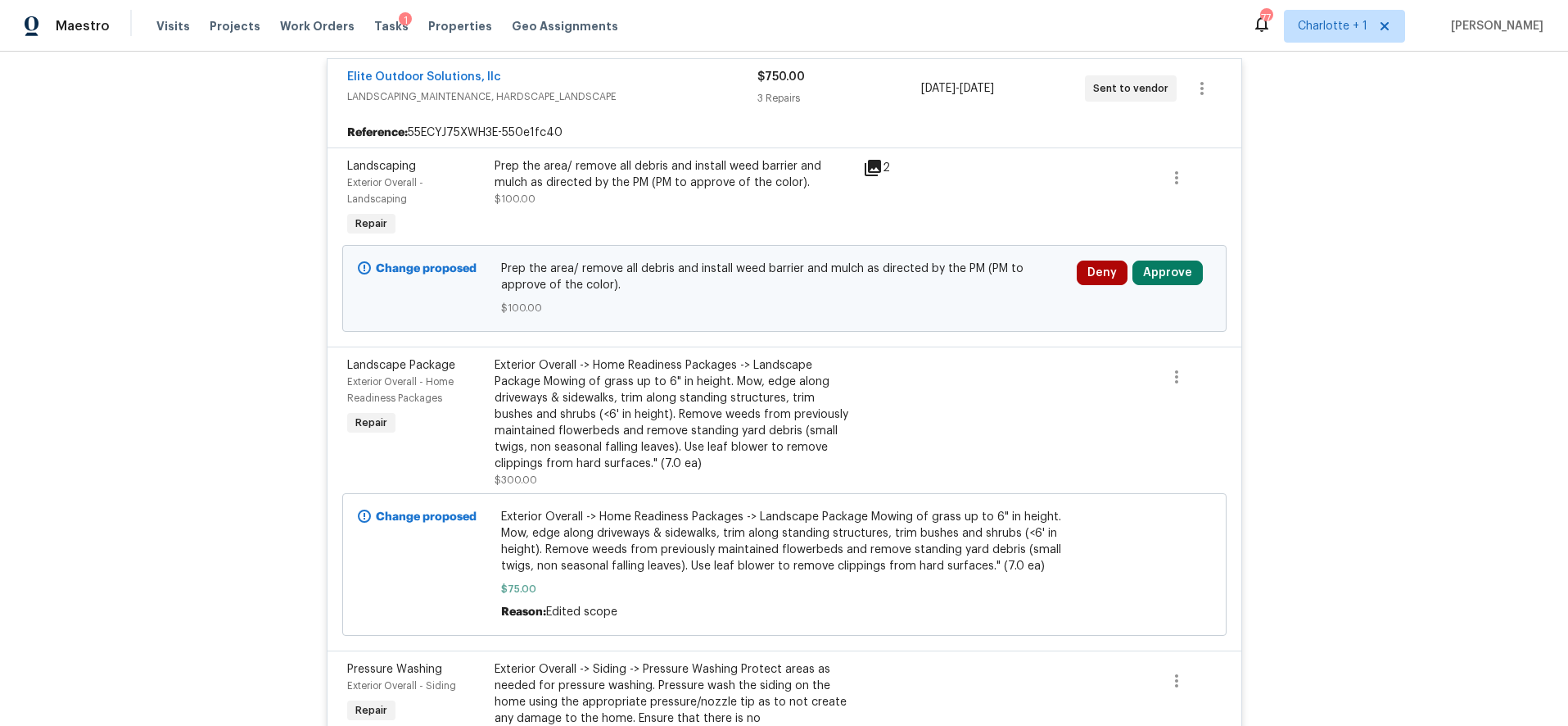
scroll to position [6846, 0]
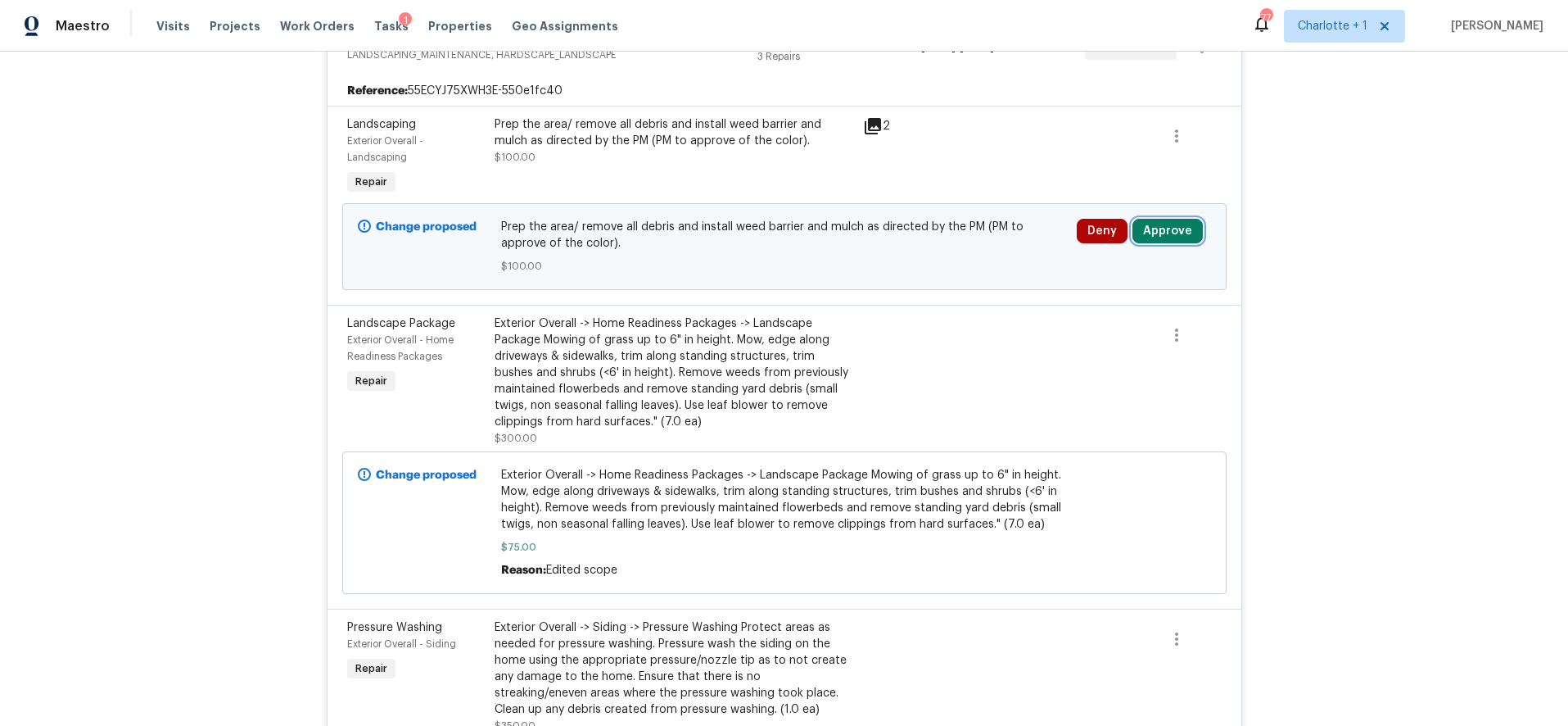
click at [1164, 219] on button "Approve" at bounding box center [1168, 231] width 71 height 25
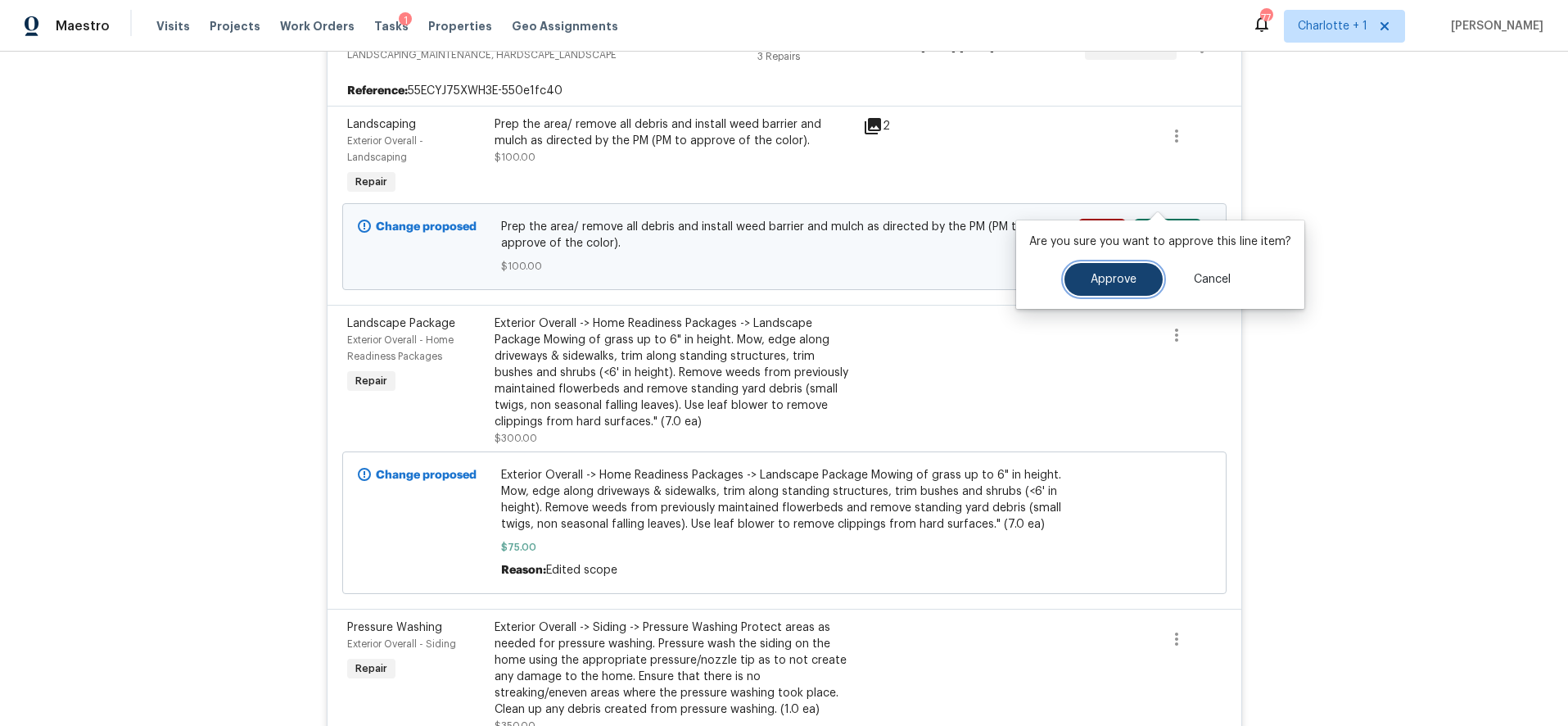
click at [1093, 272] on button "Approve" at bounding box center [1113, 279] width 98 height 32
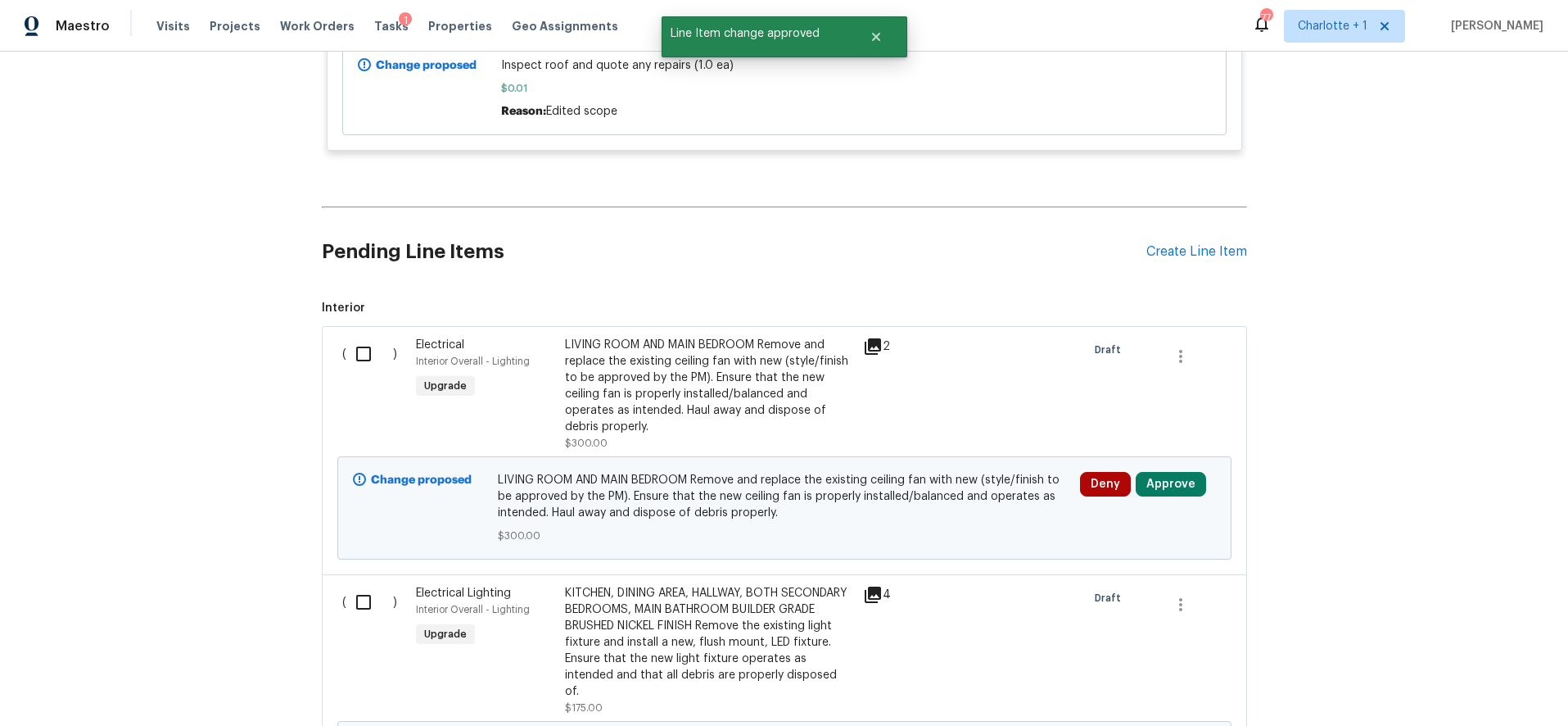
scroll to position [7928, 0]
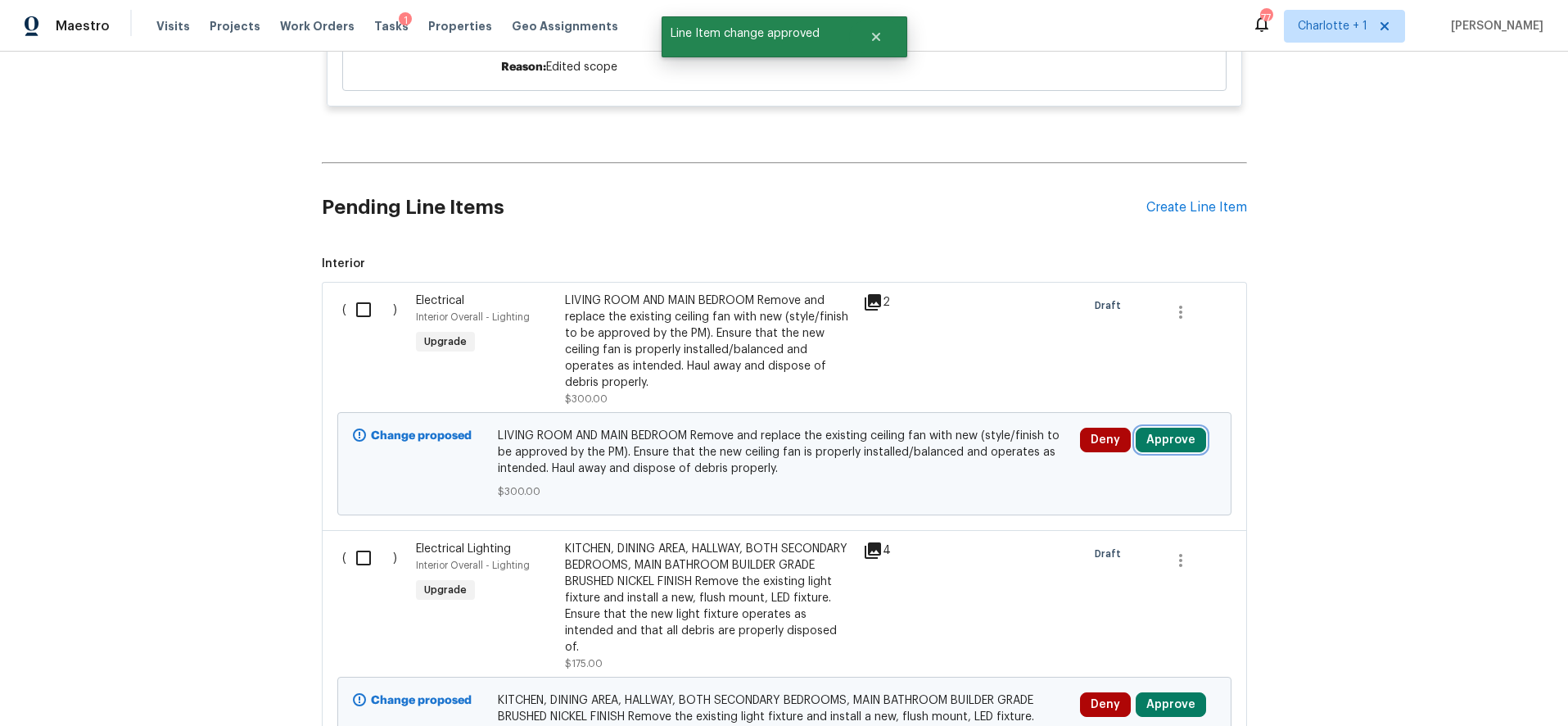
click at [1163, 428] on button "Approve" at bounding box center [1171, 440] width 71 height 25
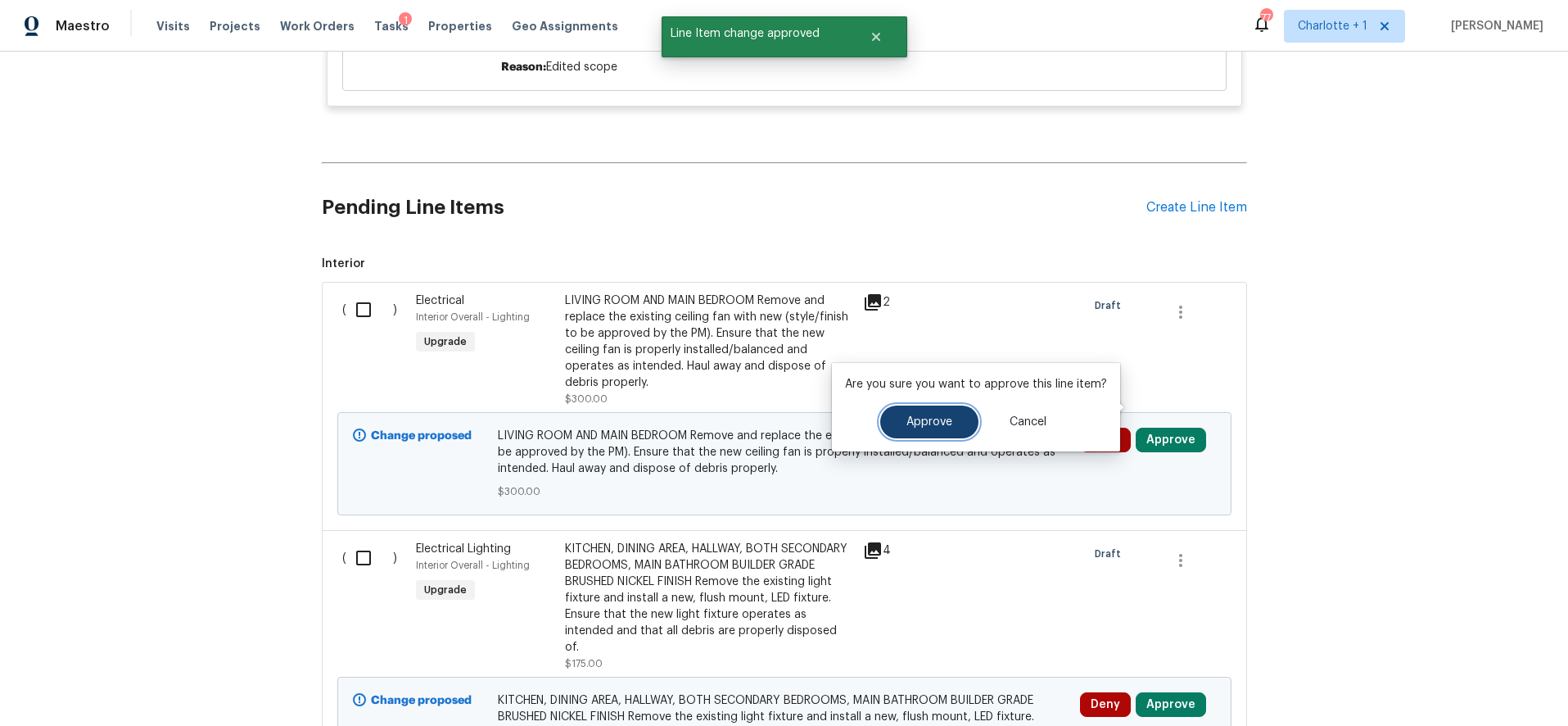
click at [969, 419] on button "Approve" at bounding box center [929, 422] width 98 height 32
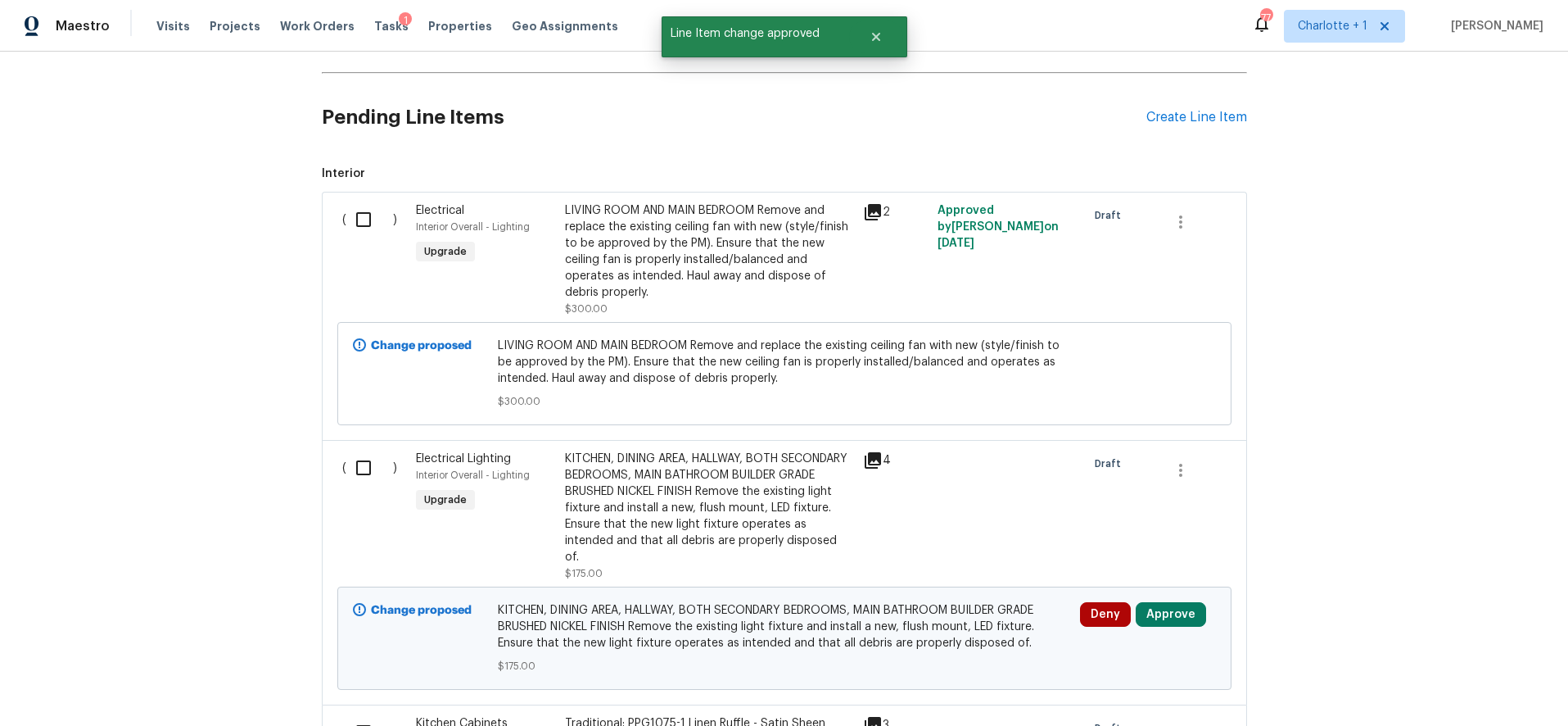
scroll to position [8024, 0]
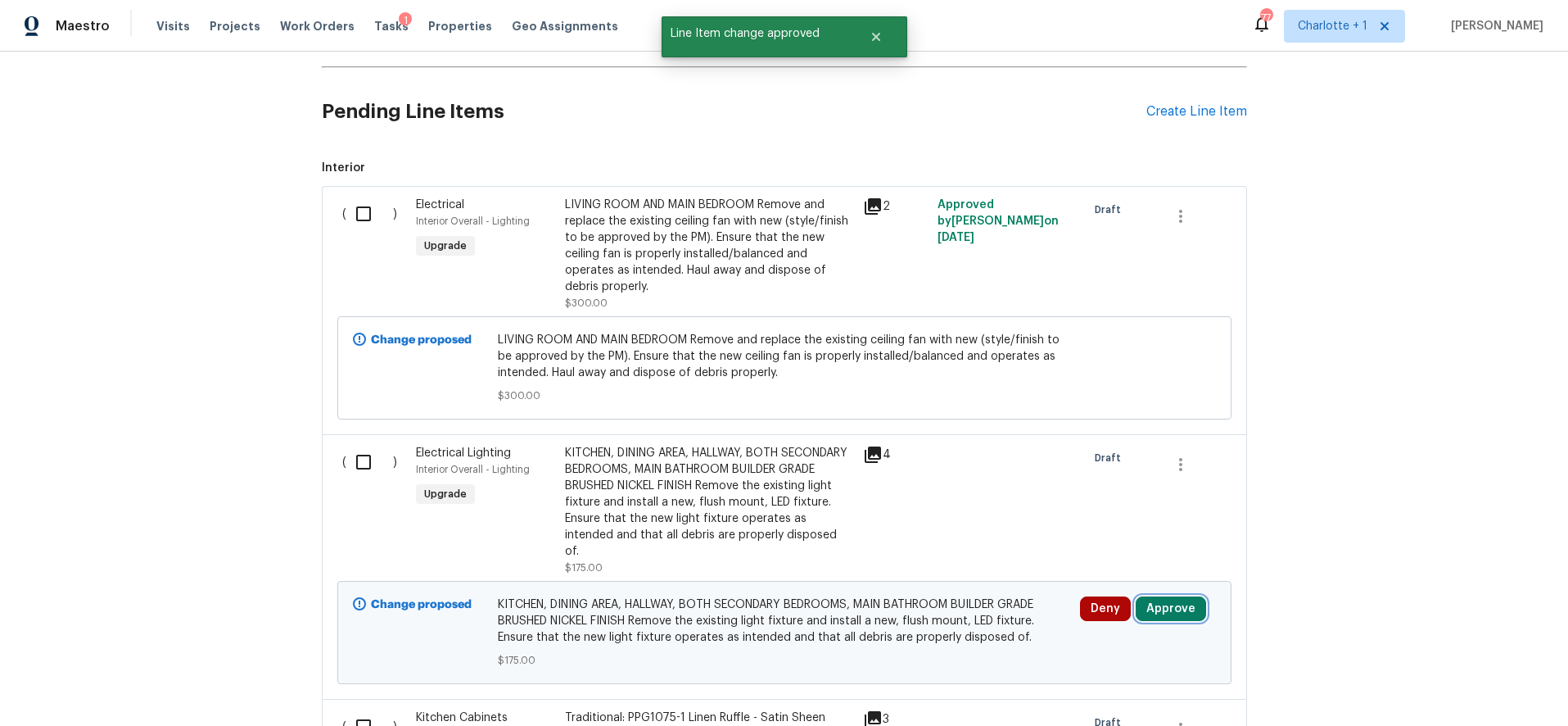
drag, startPoint x: 1164, startPoint y: 559, endPoint x: 1122, endPoint y: 560, distance: 42.0
click at [1164, 597] on button "Approve" at bounding box center [1171, 609] width 71 height 25
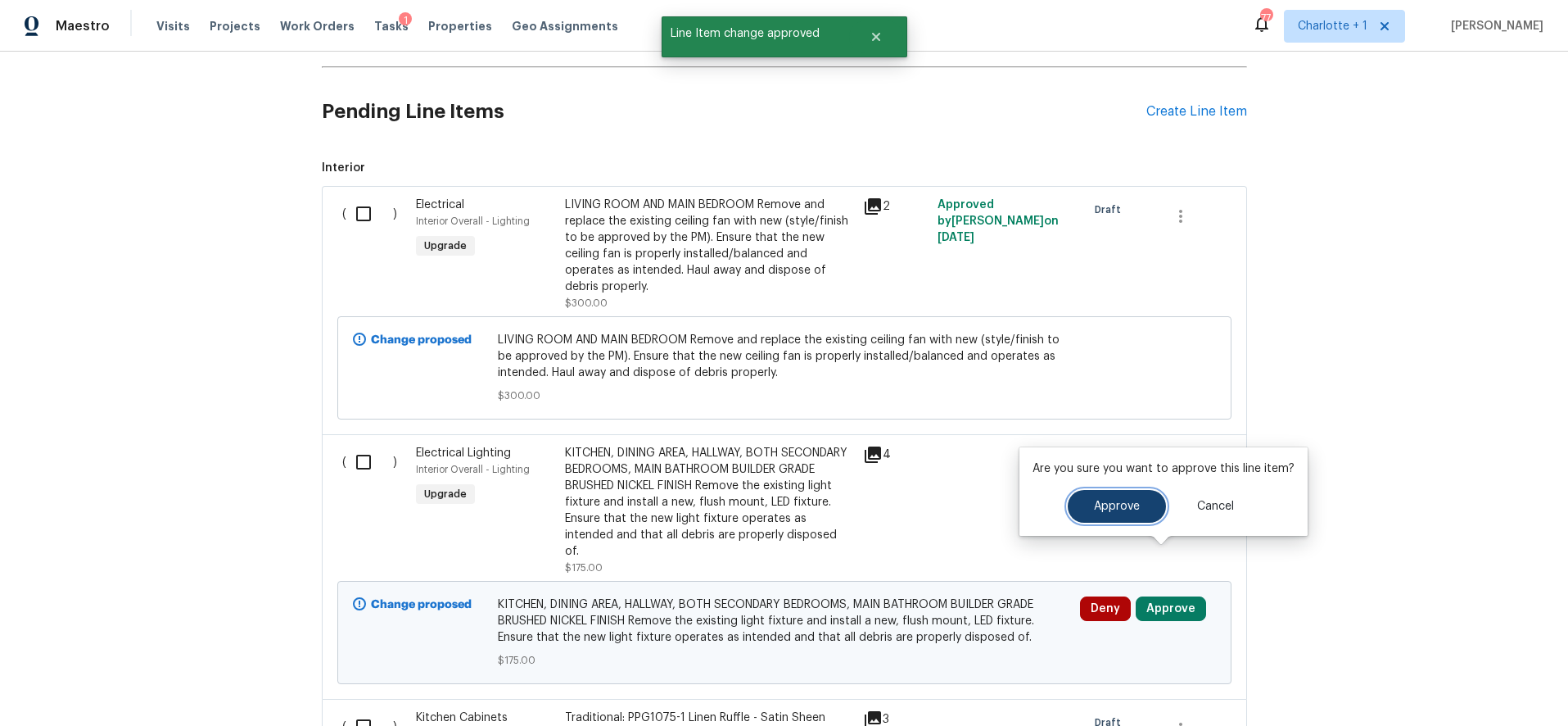
click at [1075, 508] on button "Approve" at bounding box center [1116, 506] width 98 height 32
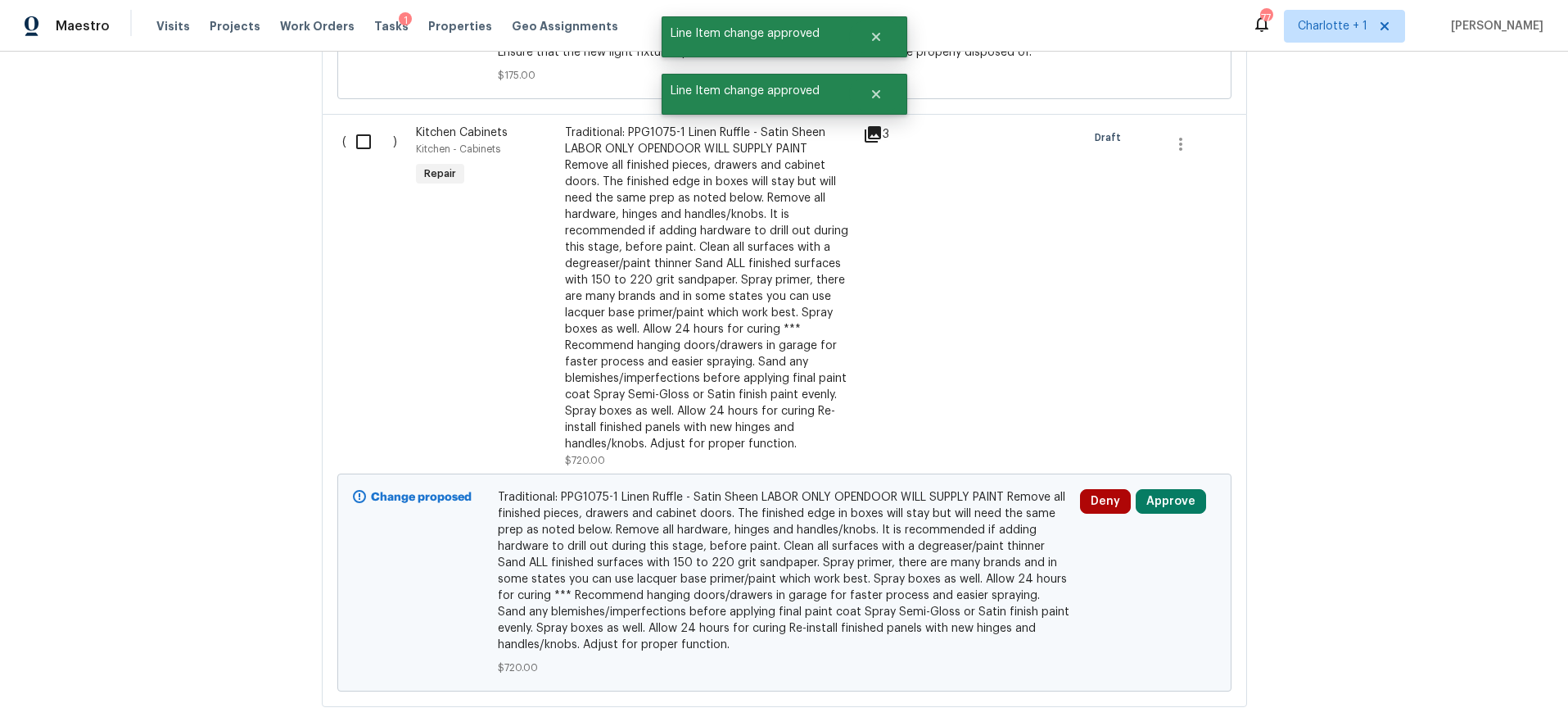
scroll to position [8623, 0]
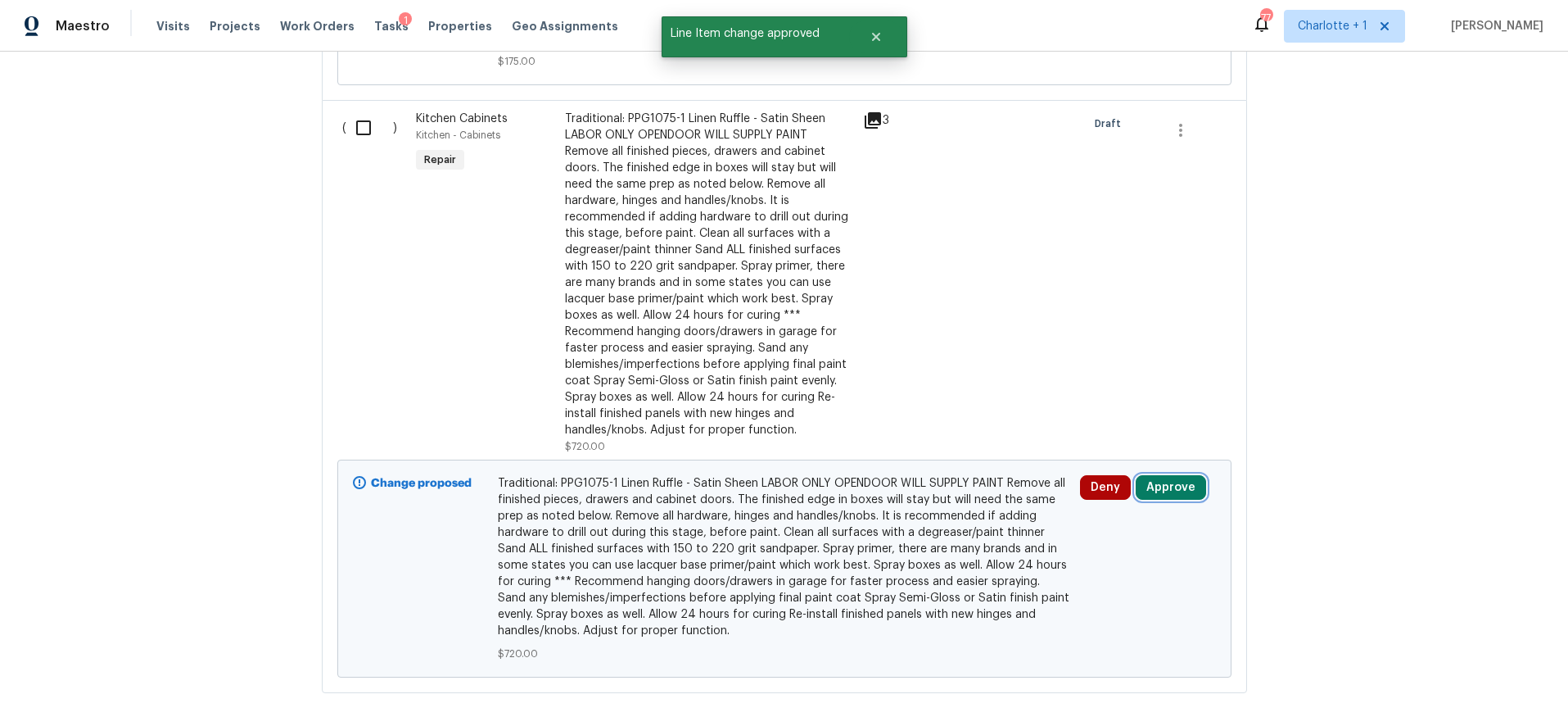
click at [1171, 475] on button "Approve" at bounding box center [1171, 487] width 71 height 25
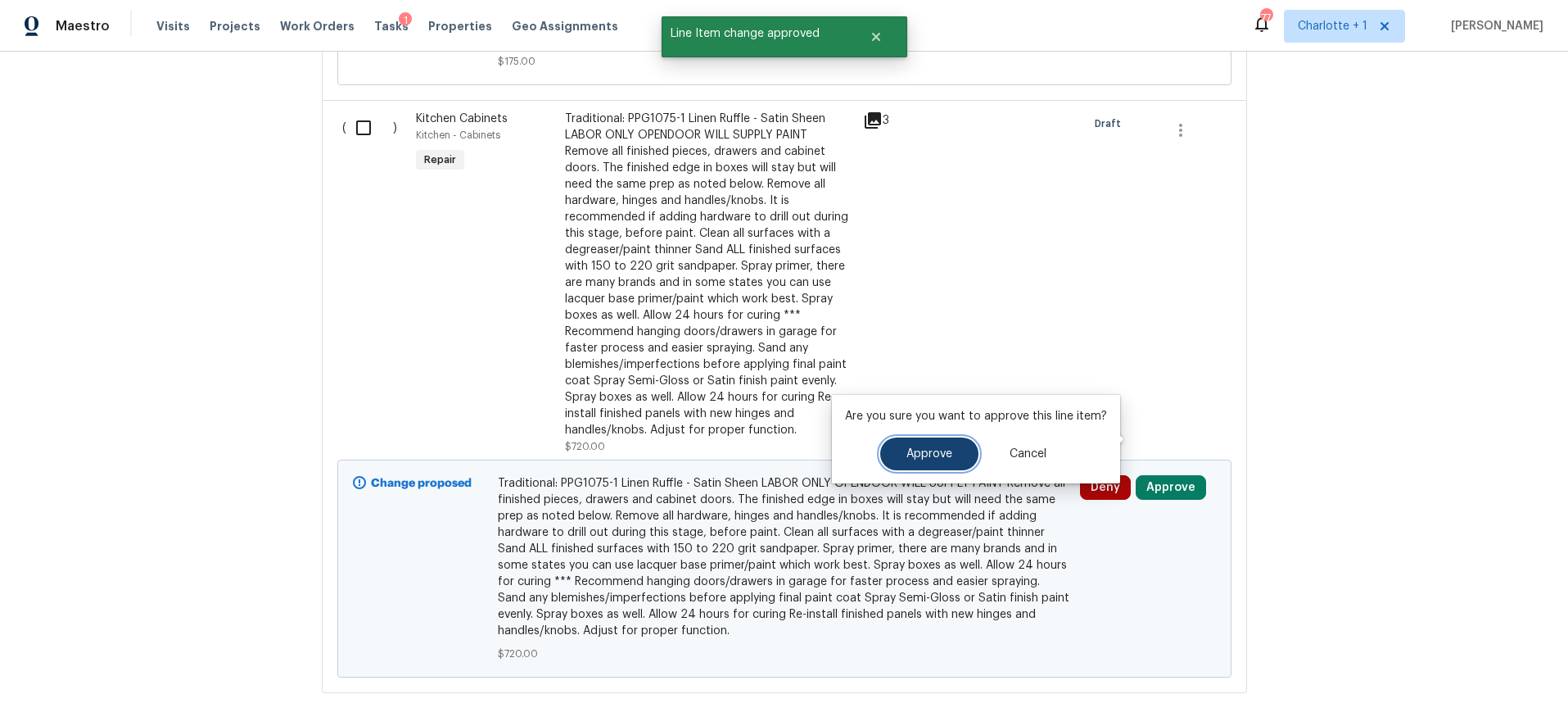
click at [913, 455] on span "Approve" at bounding box center [930, 454] width 46 height 12
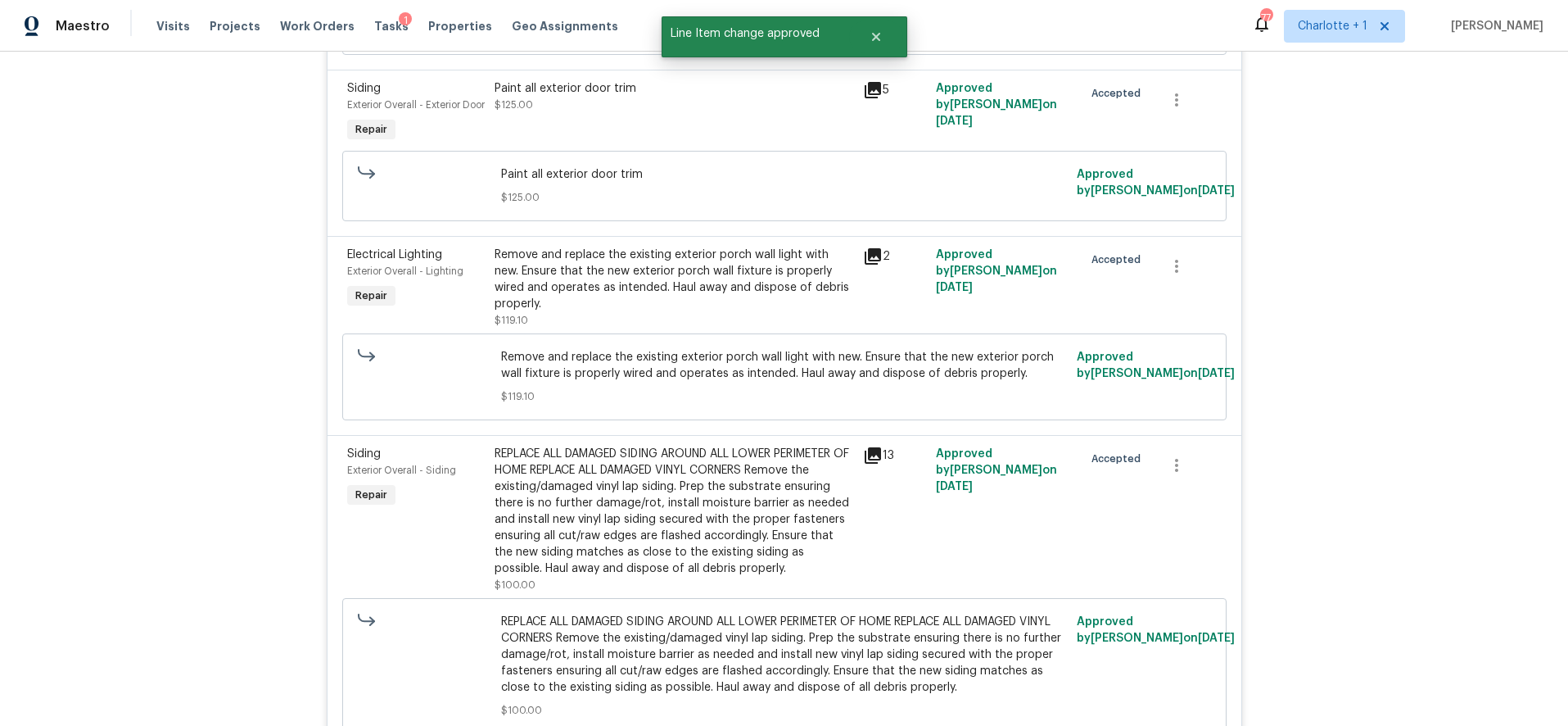
scroll to position [0, 0]
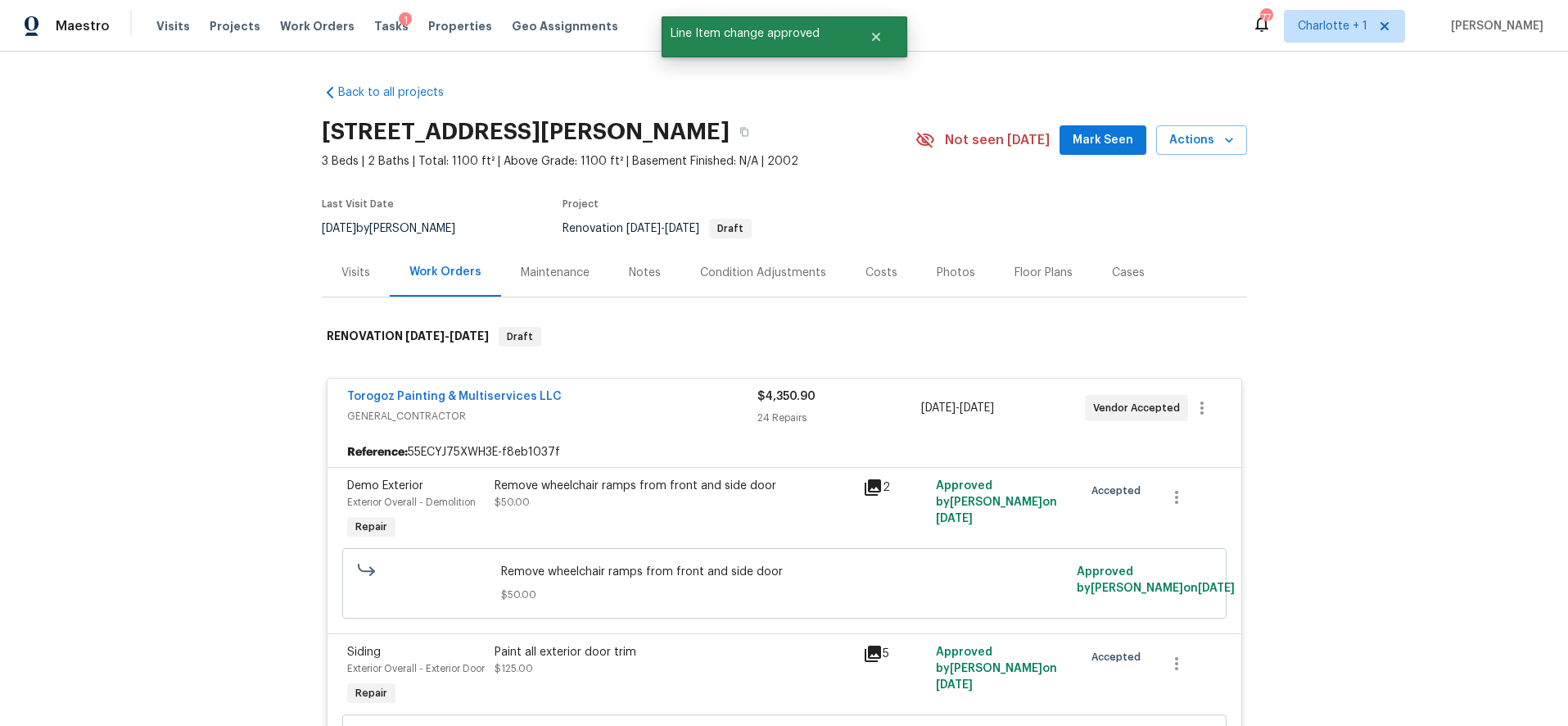
click at [872, 266] on div "Costs" at bounding box center [881, 272] width 32 height 16
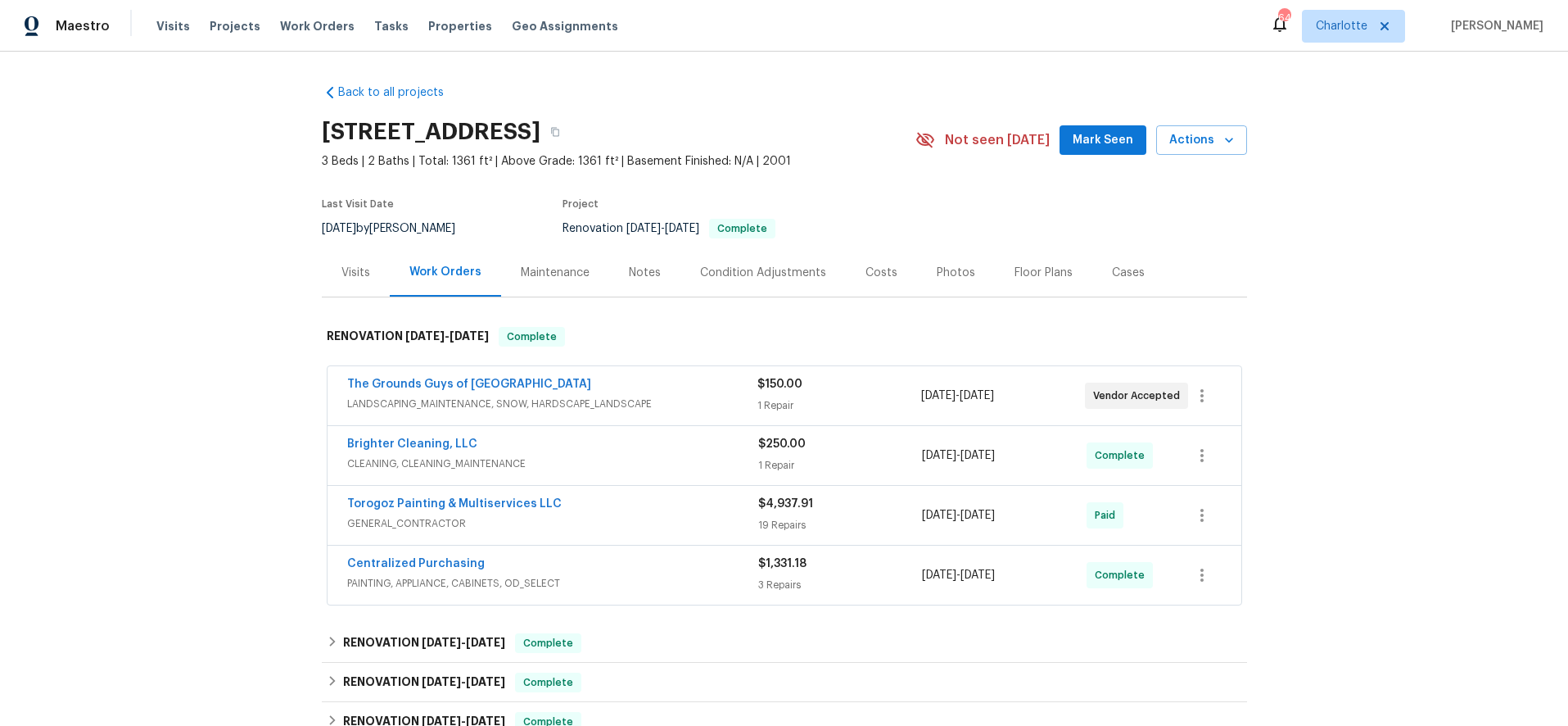
click at [1300, 264] on div "Back to all projects 5912 Lawnmeadow Dr, Charlotte, NC 28216 3 Beds | 2 Baths |…" at bounding box center [784, 389] width 1568 height 675
click at [1204, 163] on div "5912 Lawnmeadow Dr, Charlotte, NC 28216 3 Beds | 2 Baths | Total: 1361 ft² | Ab…" at bounding box center [784, 140] width 925 height 59
click at [1204, 145] on span "Actions" at bounding box center [1202, 141] width 65 height 20
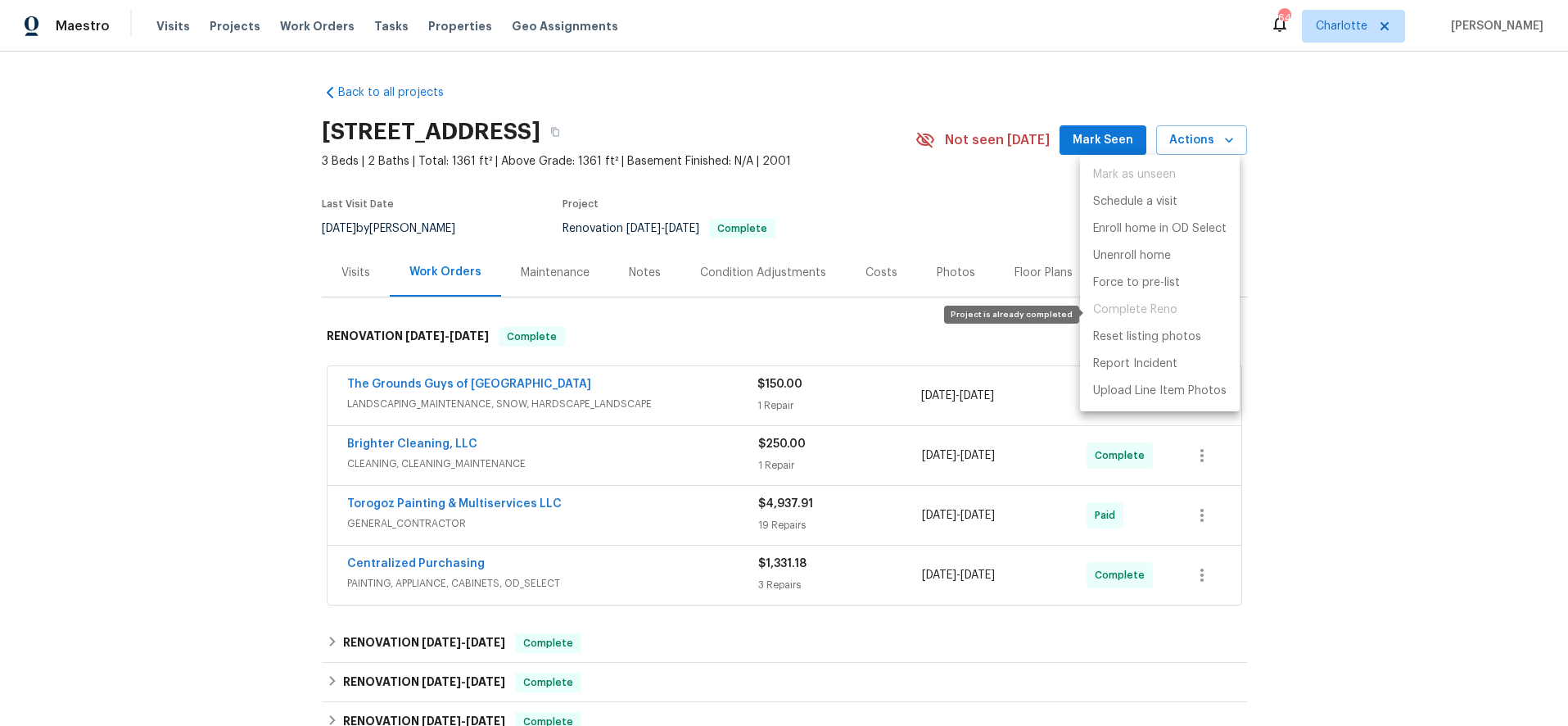
click at [1136, 311] on span "Complete Reno" at bounding box center [1160, 310] width 160 height 27
click at [1408, 275] on div at bounding box center [784, 363] width 1568 height 726
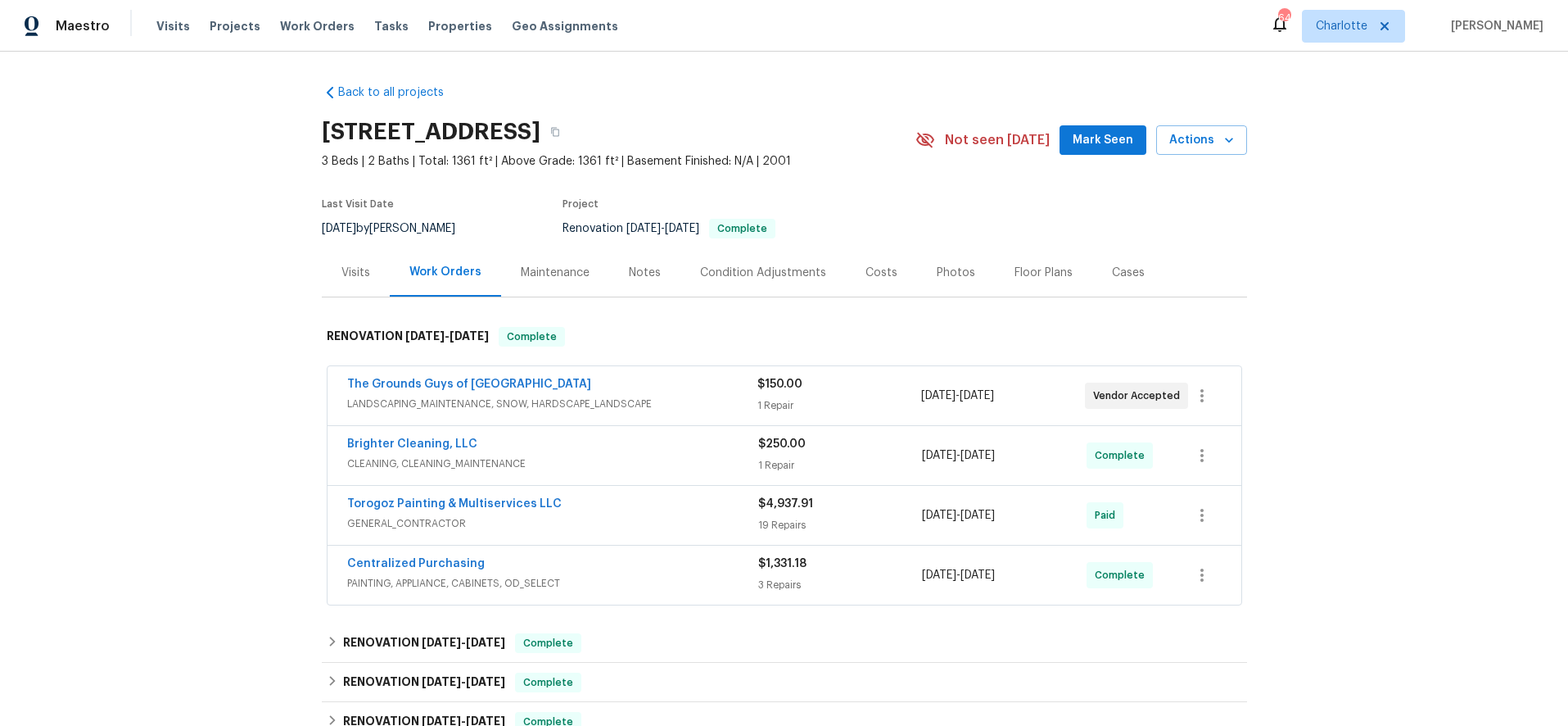
click at [1303, 261] on div "Back to all projects 5912 Lawnmeadow Dr, Charlotte, NC 28216 3 Beds | 2 Baths |…" at bounding box center [784, 389] width 1568 height 675
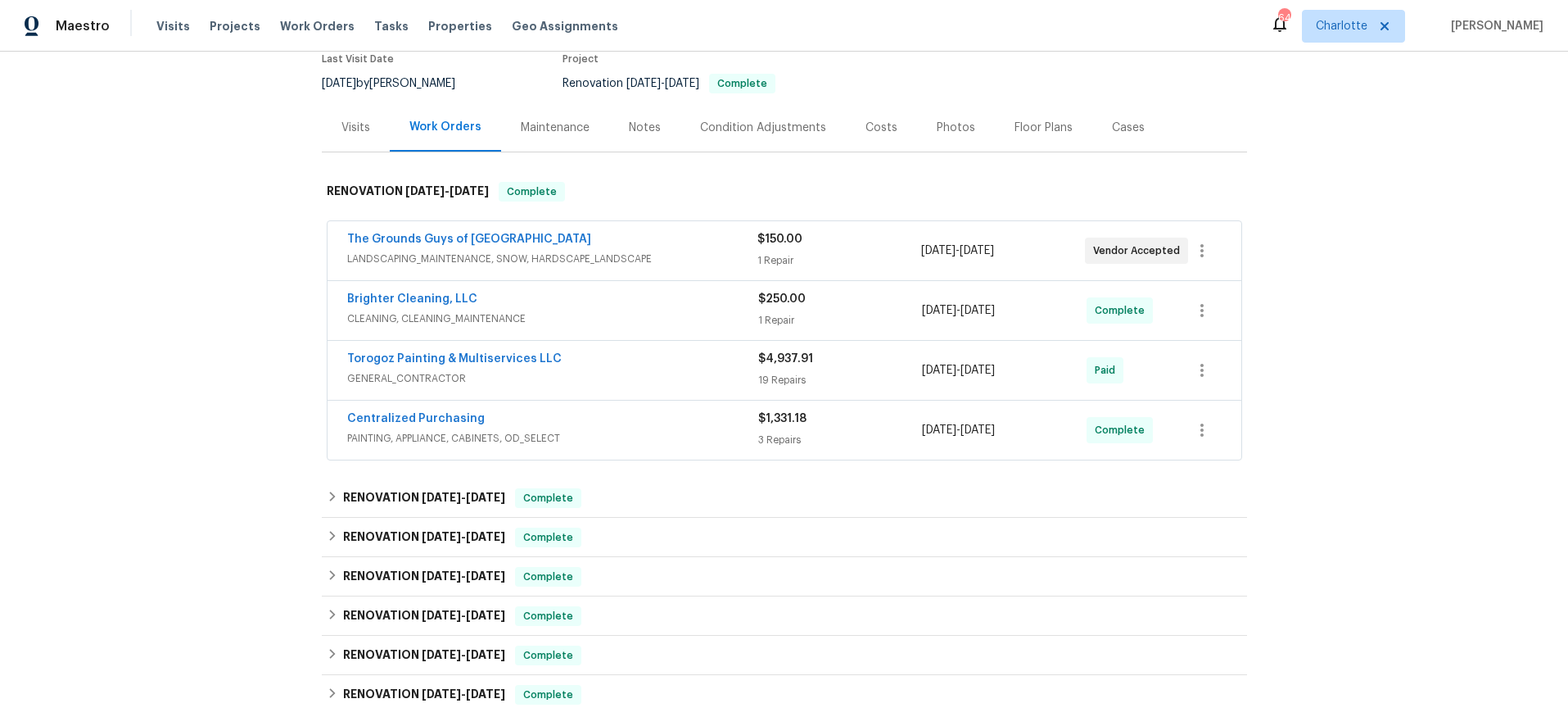
scroll to position [396, 0]
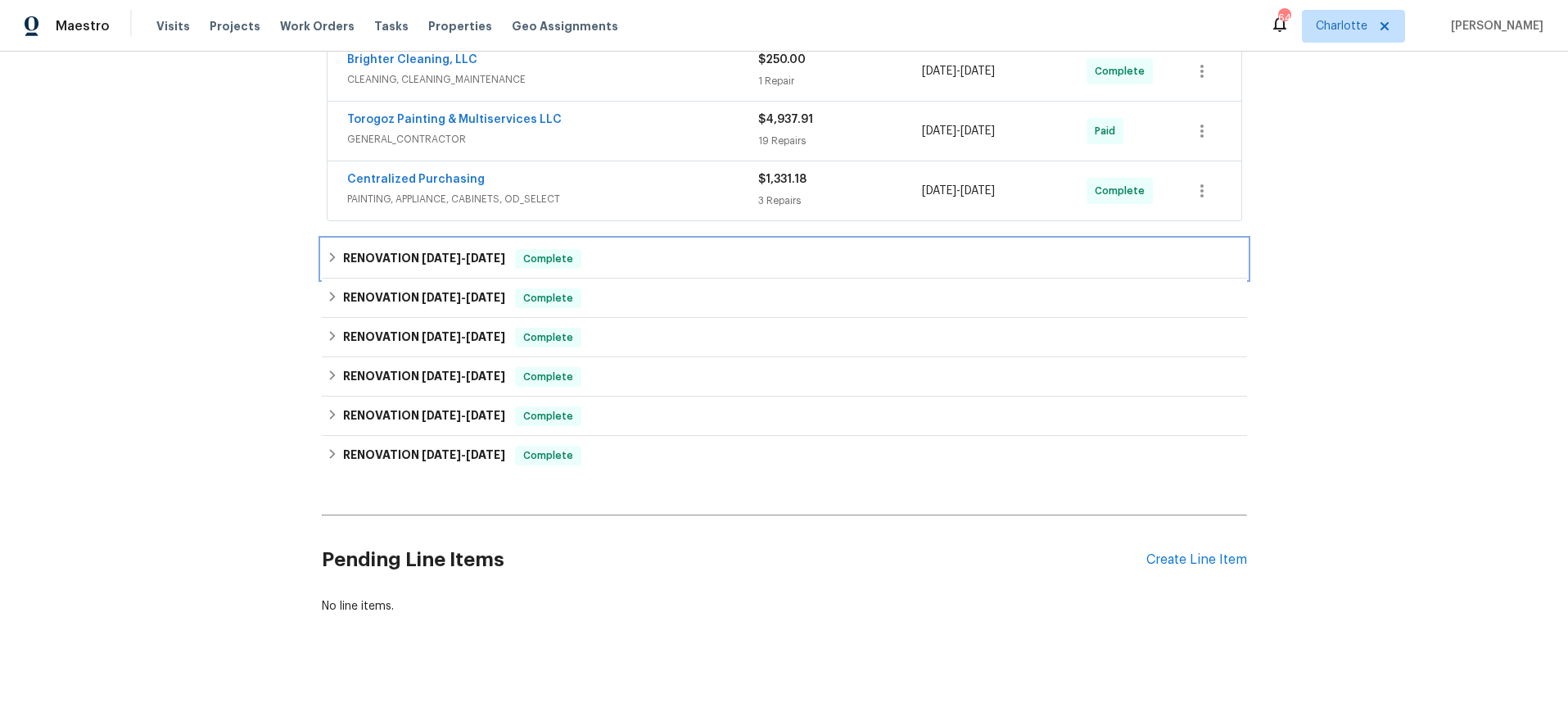
click at [336, 239] on div "RENOVATION 8/11/25 - 8/20/25 Complete" at bounding box center [784, 259] width 925 height 39
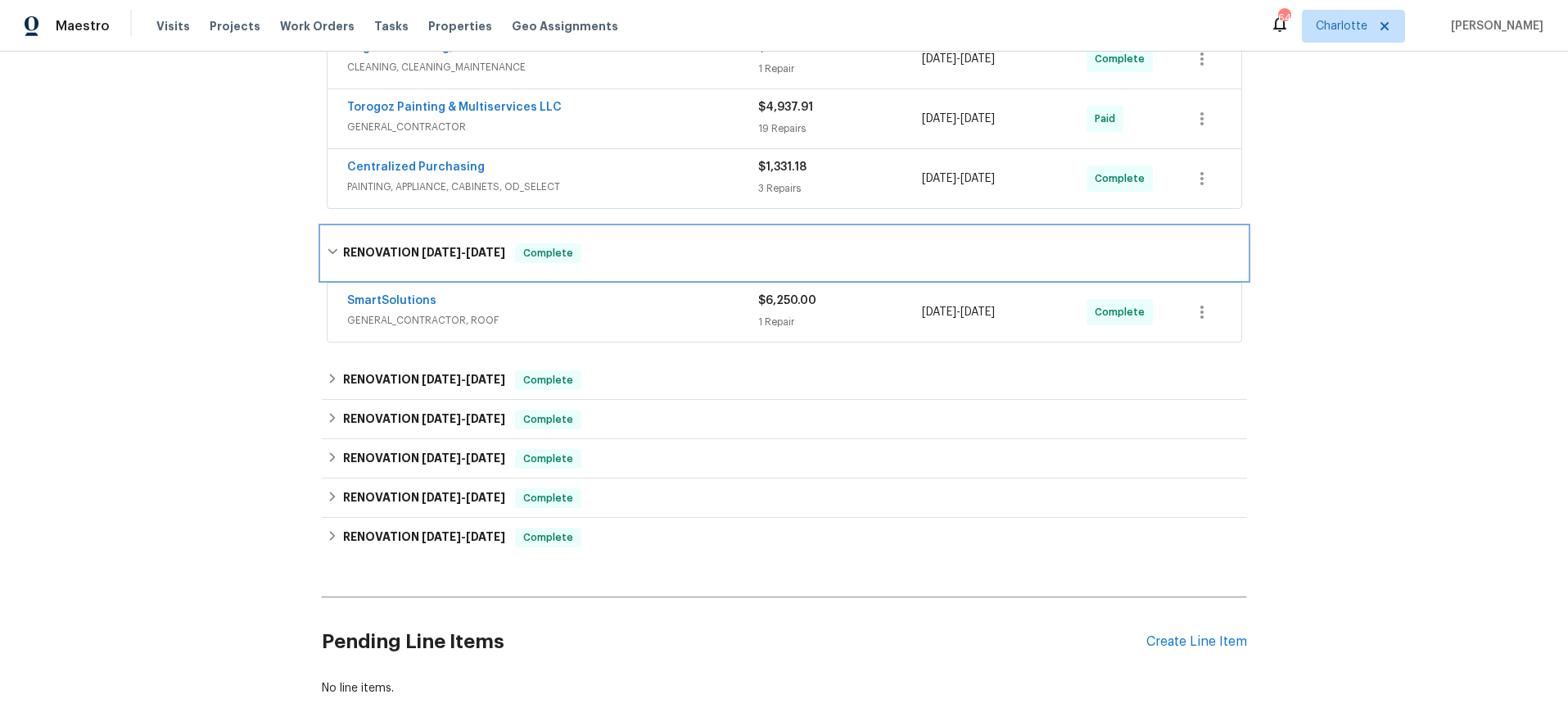
click at [370, 245] on h6 "RENOVATION 8/11/25 - 8/20/25" at bounding box center [424, 253] width 162 height 20
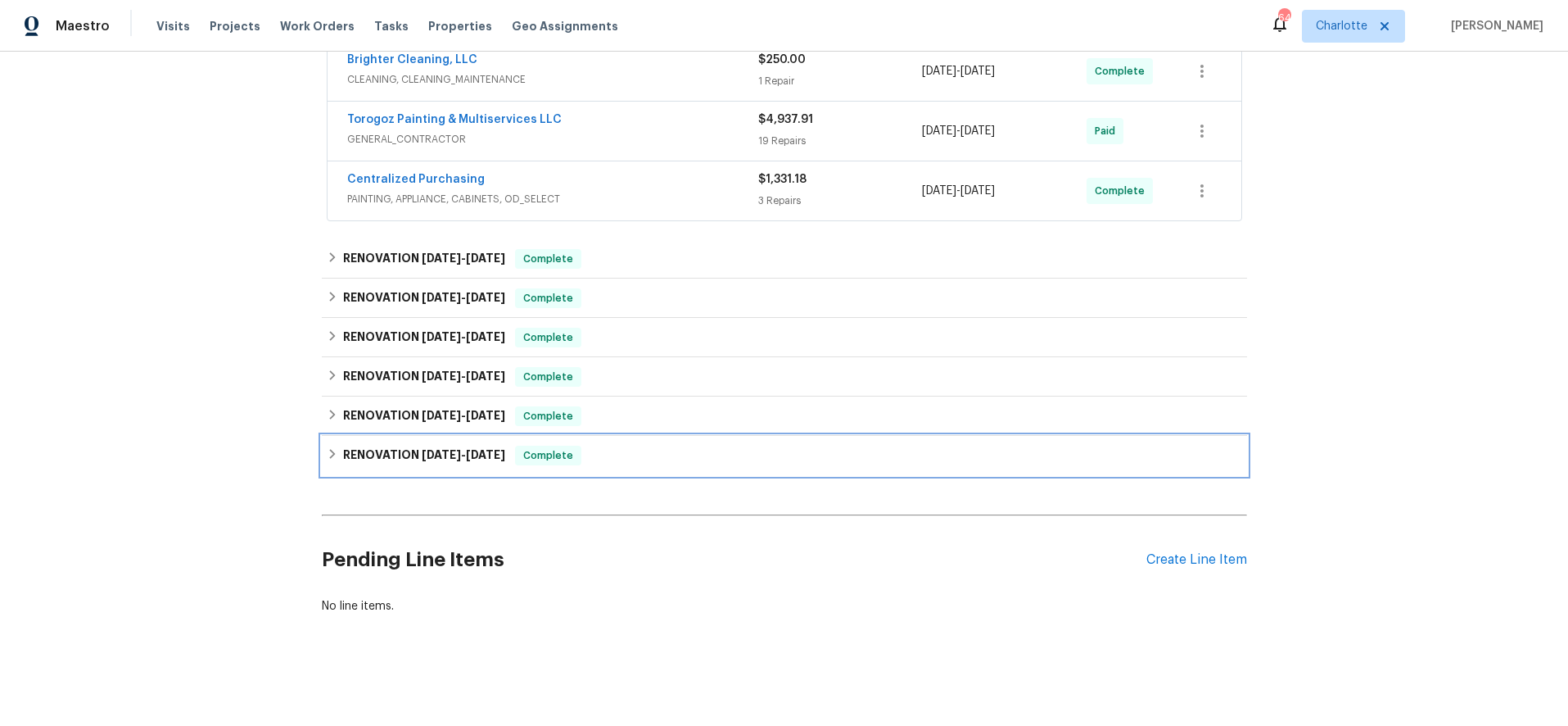
click at [368, 446] on h6 "RENOVATION 7/16/25 - 7/17/25" at bounding box center [424, 455] width 162 height 20
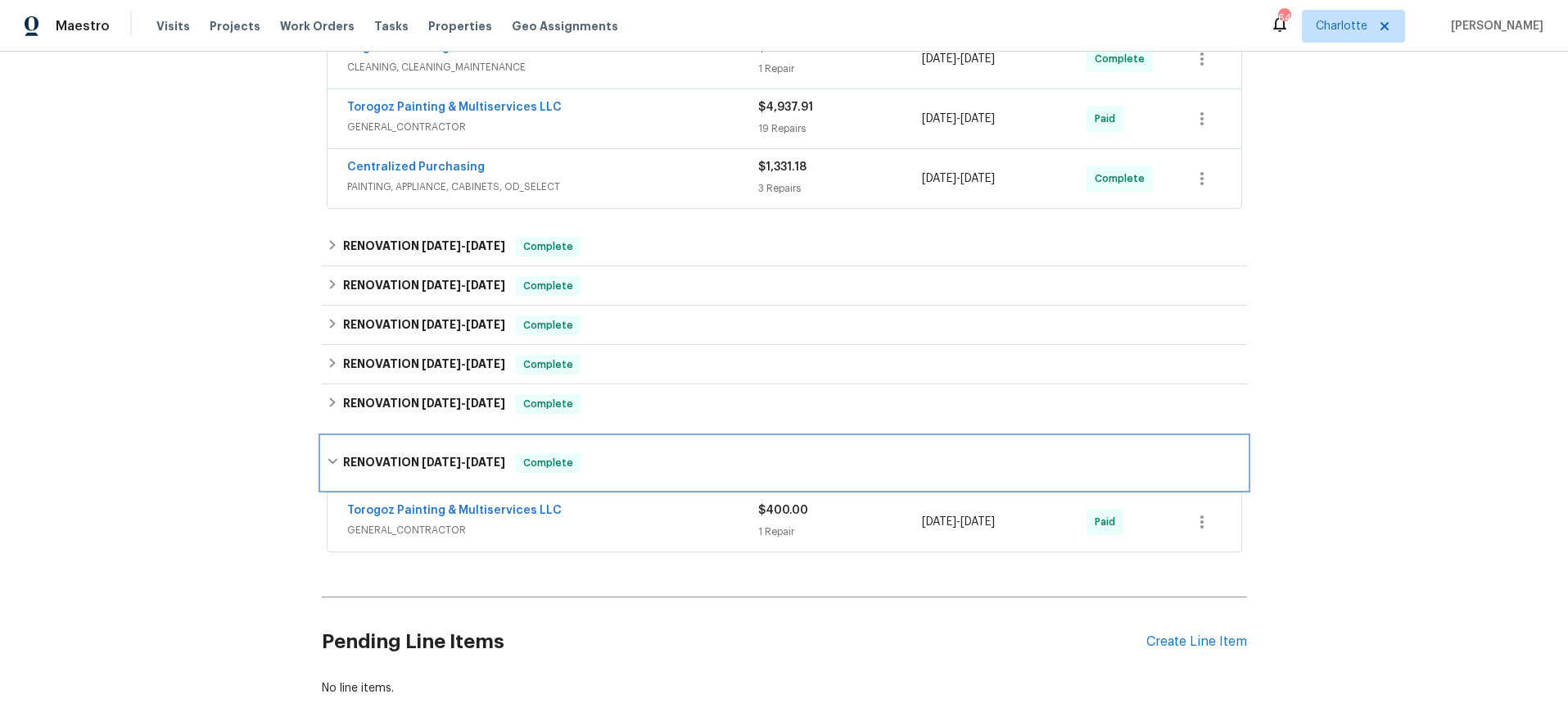
click at [368, 442] on div "RENOVATION 7/16/25 - 7/17/25 Complete" at bounding box center [784, 462] width 925 height 52
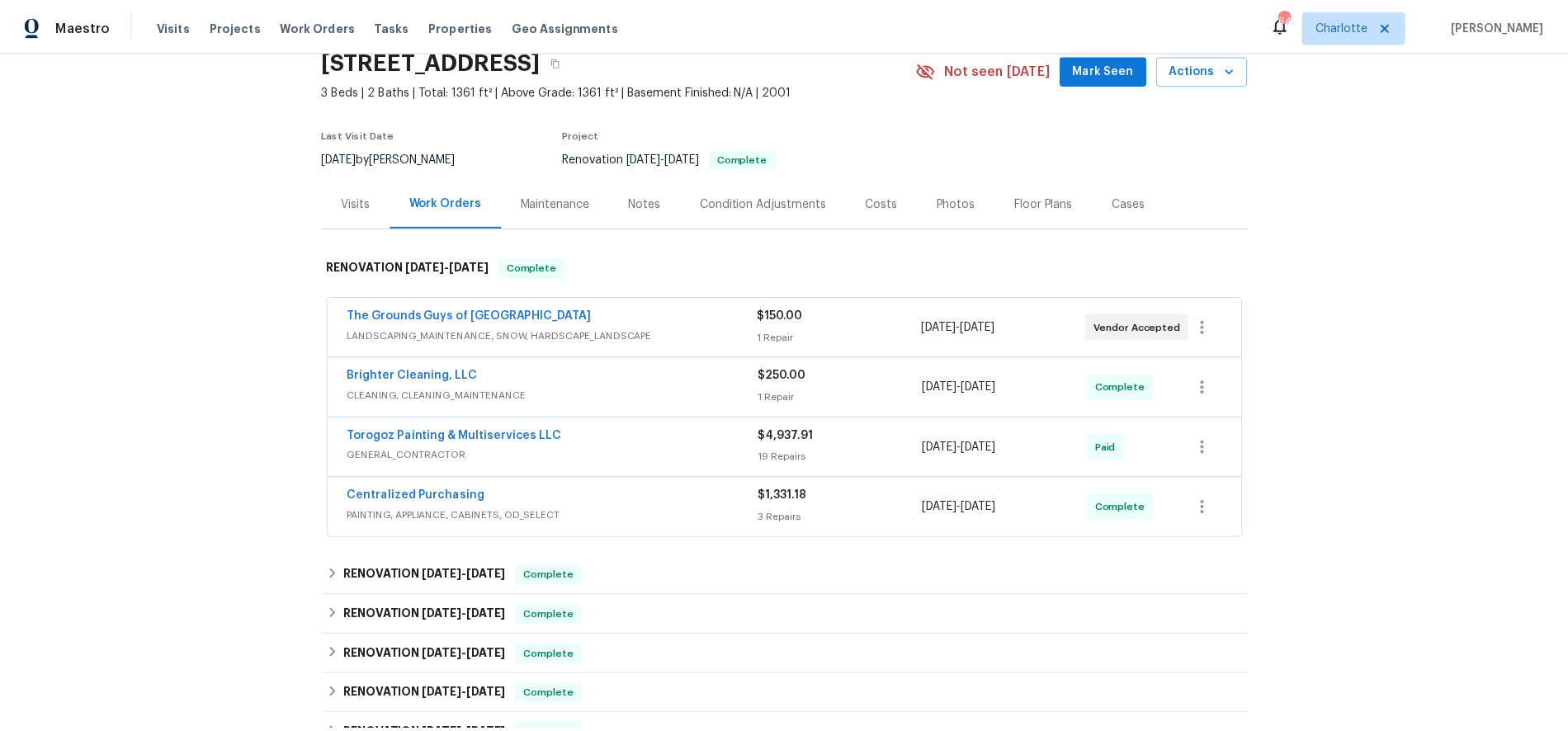
scroll to position [0, 0]
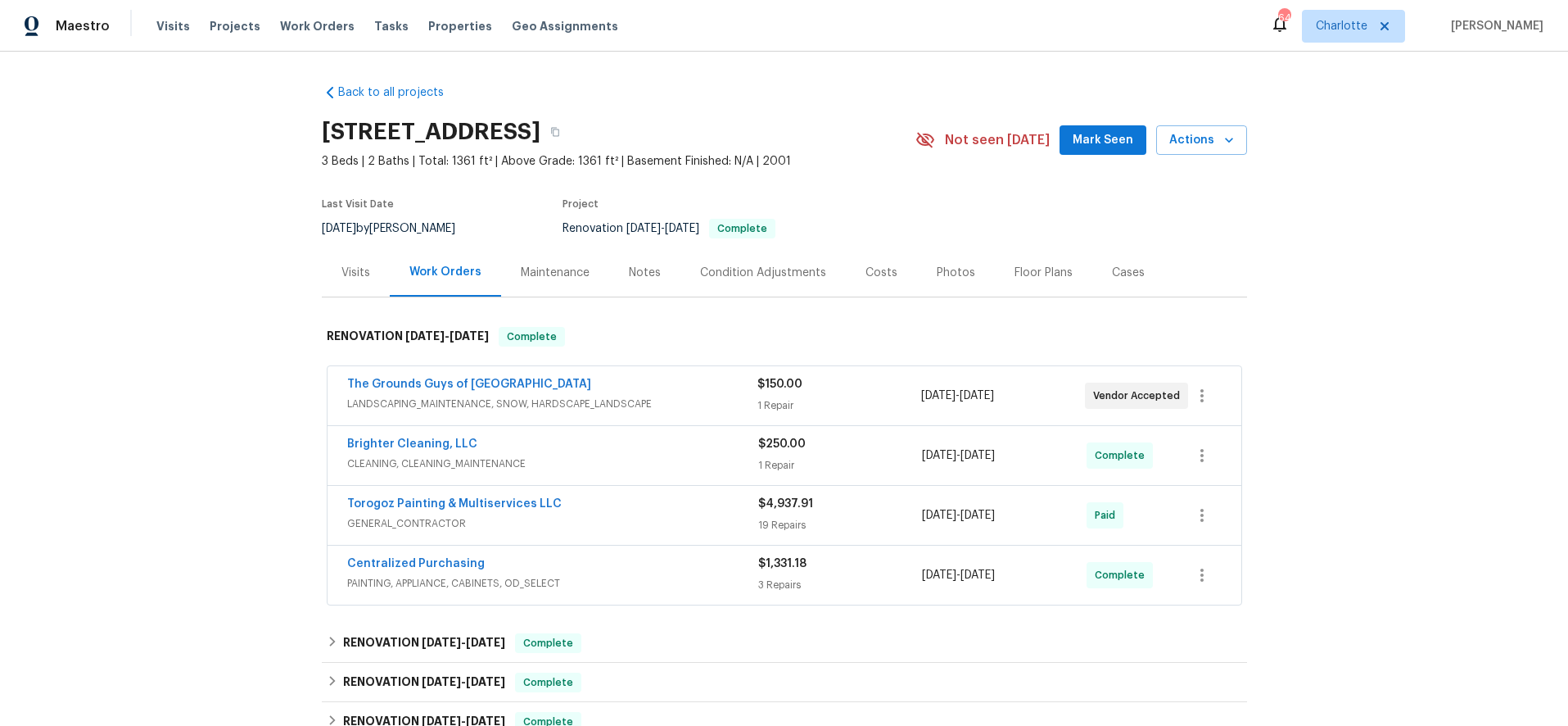
click at [659, 281] on div "Notes" at bounding box center [644, 272] width 71 height 49
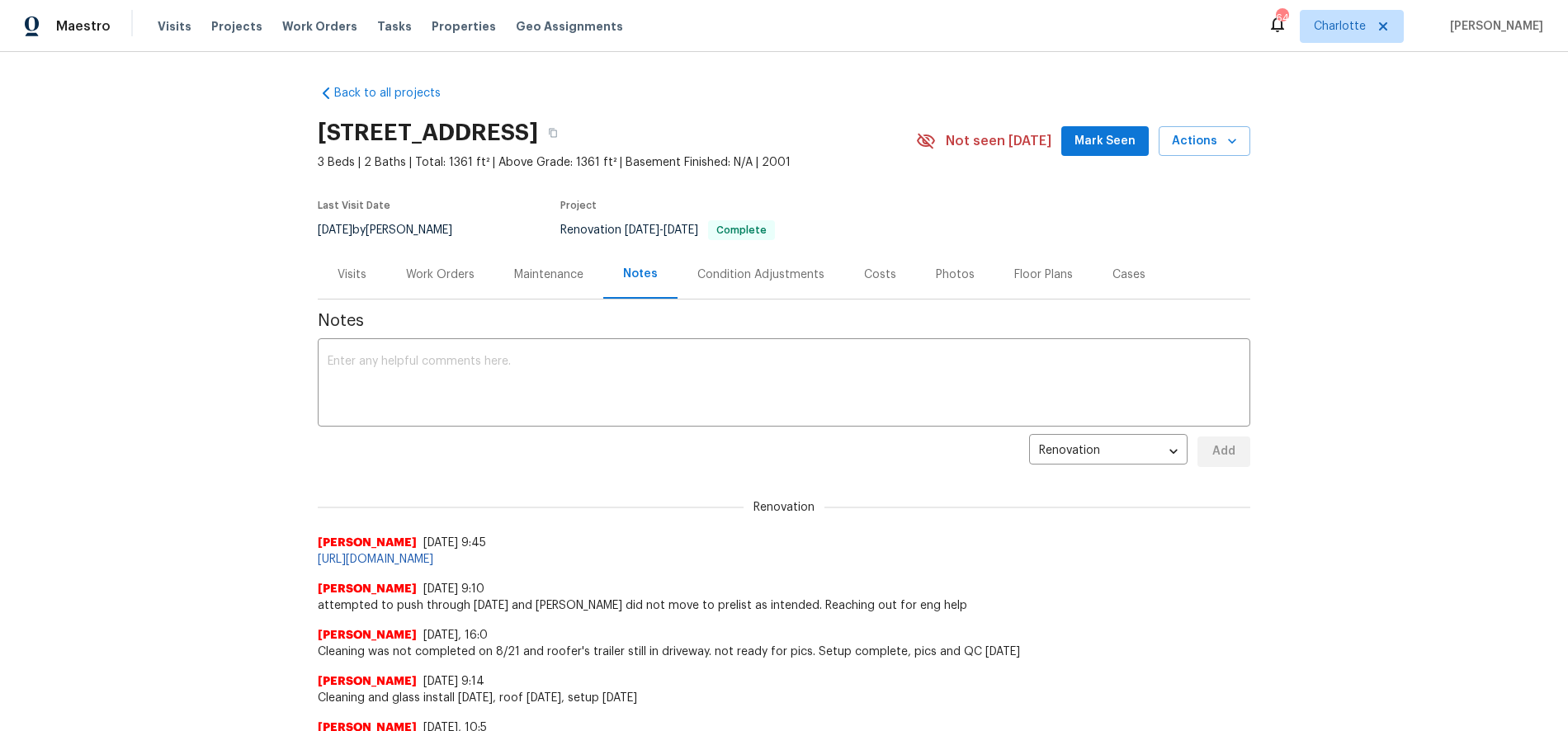
click at [1253, 257] on div "Back to all projects 5912 Lawnmeadow Dr, Charlotte, NC 28216 3 Beds | 2 Baths |…" at bounding box center [784, 391] width 1568 height 679
click at [1165, 149] on button "Actions" at bounding box center [1204, 142] width 92 height 31
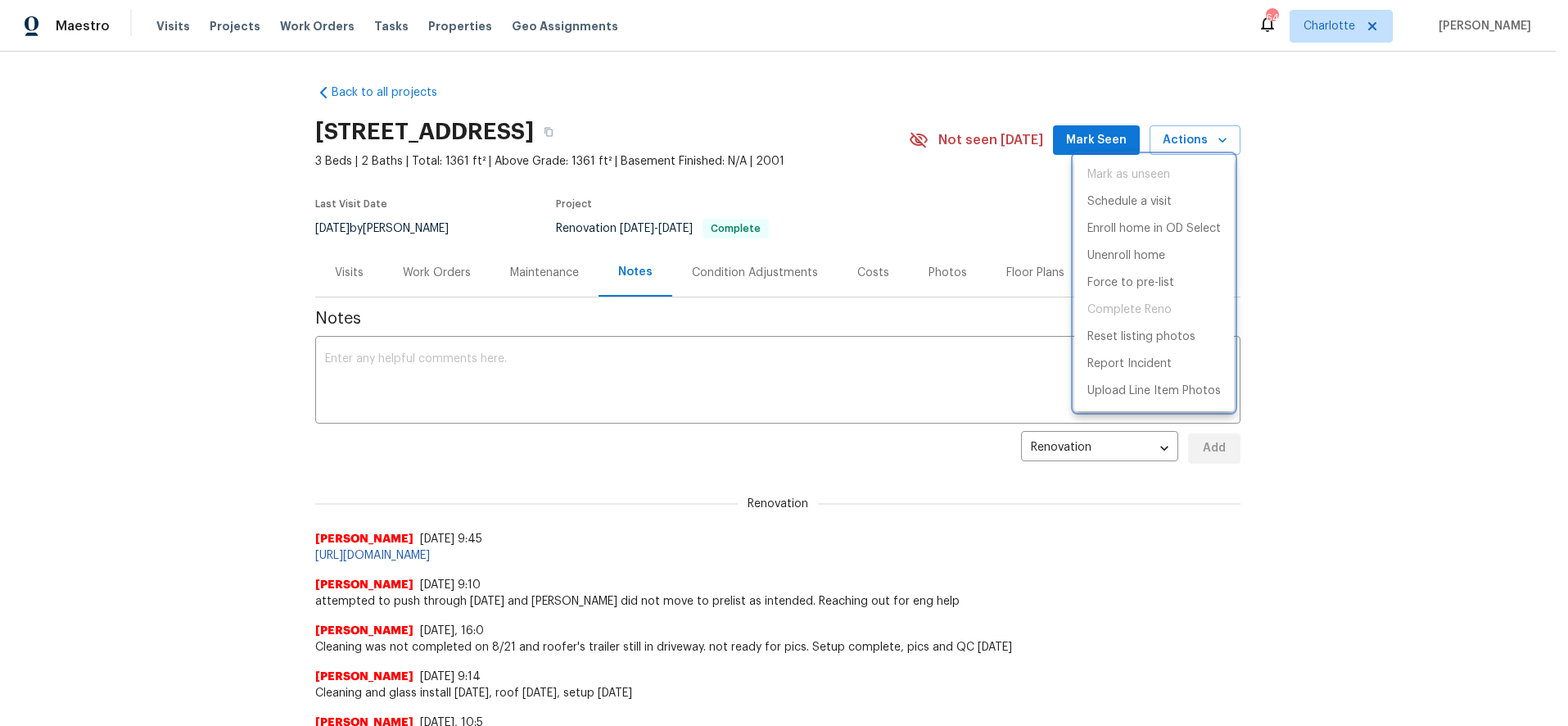
click at [1303, 319] on div at bounding box center [784, 363] width 1568 height 726
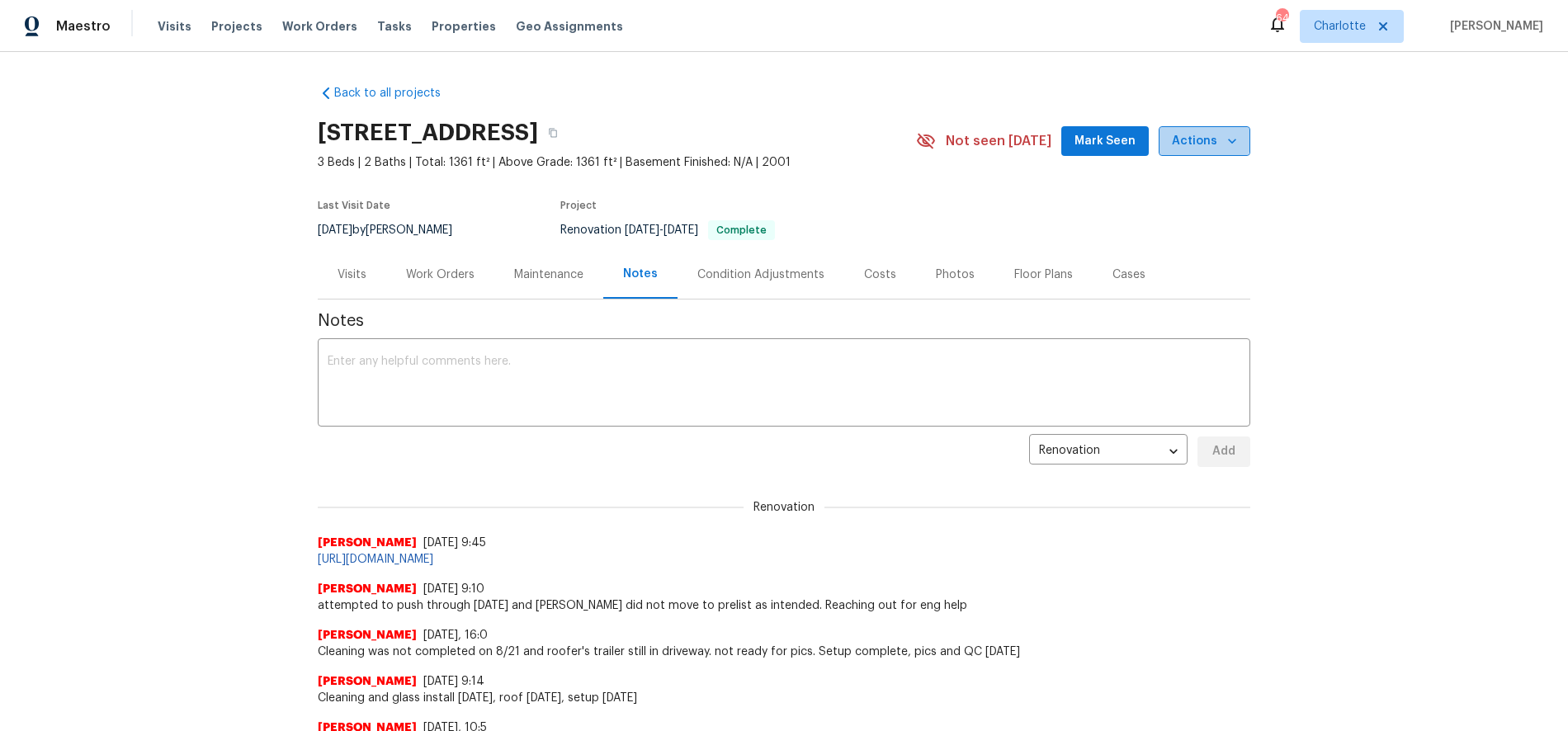
click at [1190, 128] on button "Actions" at bounding box center [1204, 142] width 92 height 31
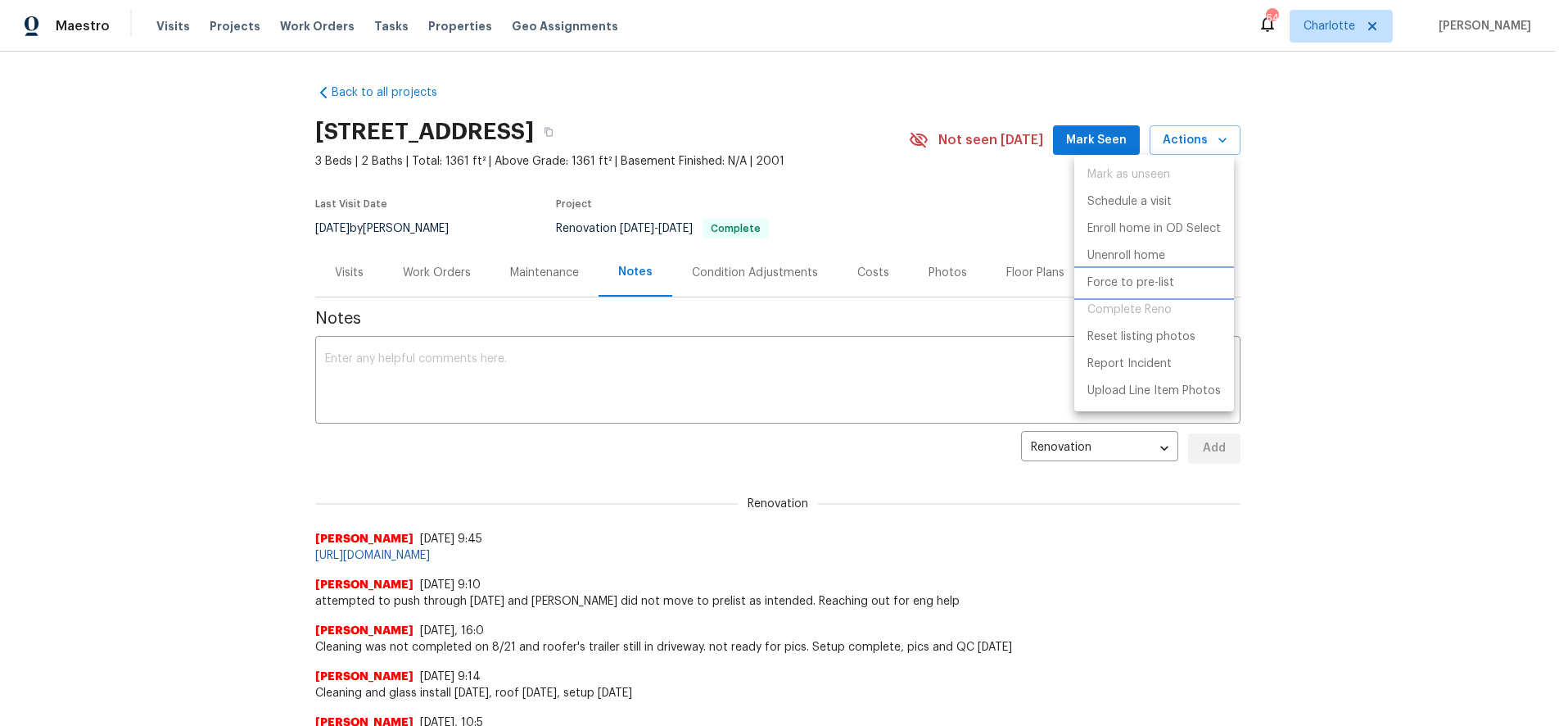
click at [1123, 280] on p "Force to pre-list" at bounding box center [1131, 283] width 87 height 17
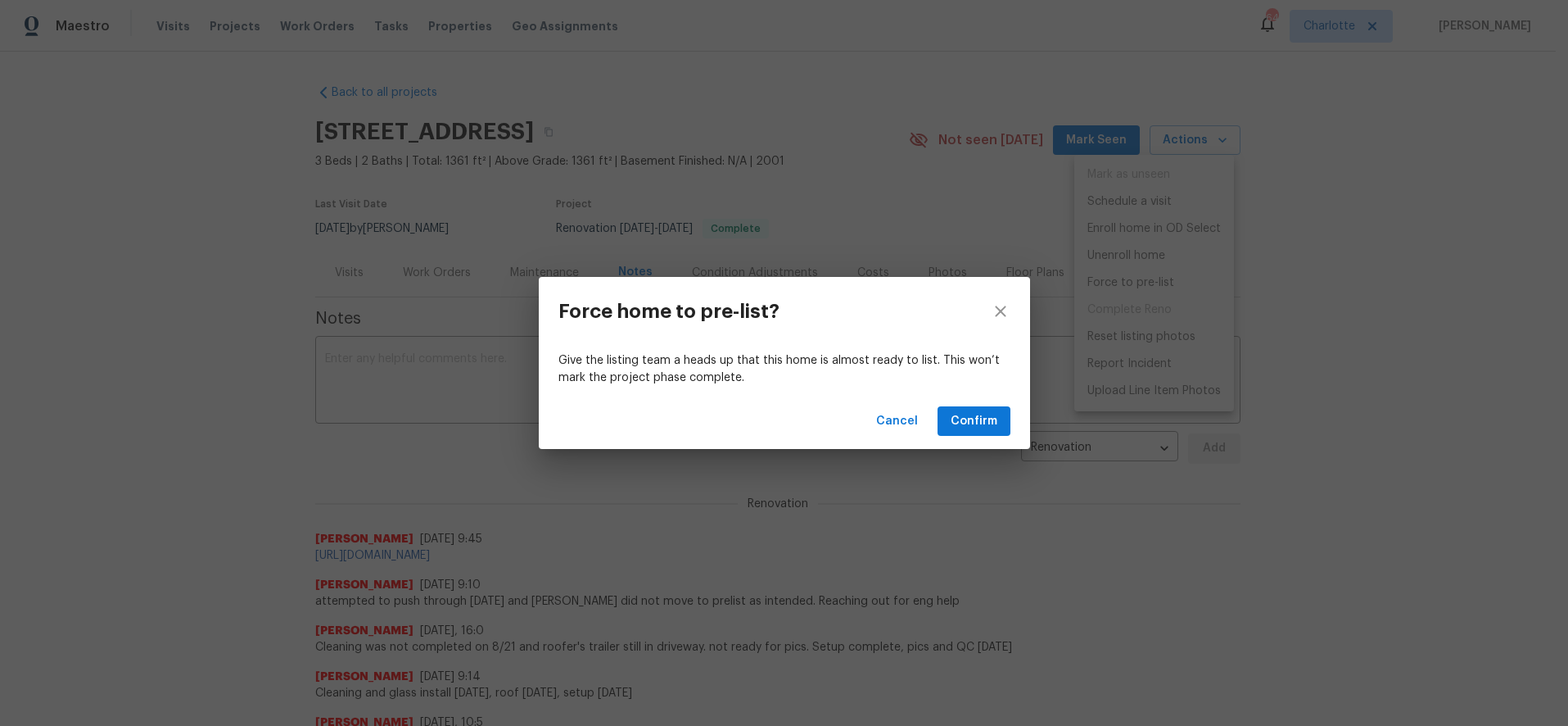
drag, startPoint x: 1186, startPoint y: 438, endPoint x: 1159, endPoint y: 441, distance: 27.2
click at [1186, 438] on div "Force home to pre-list? Give the listing team a heads up that this home is almo…" at bounding box center [784, 363] width 1568 height 726
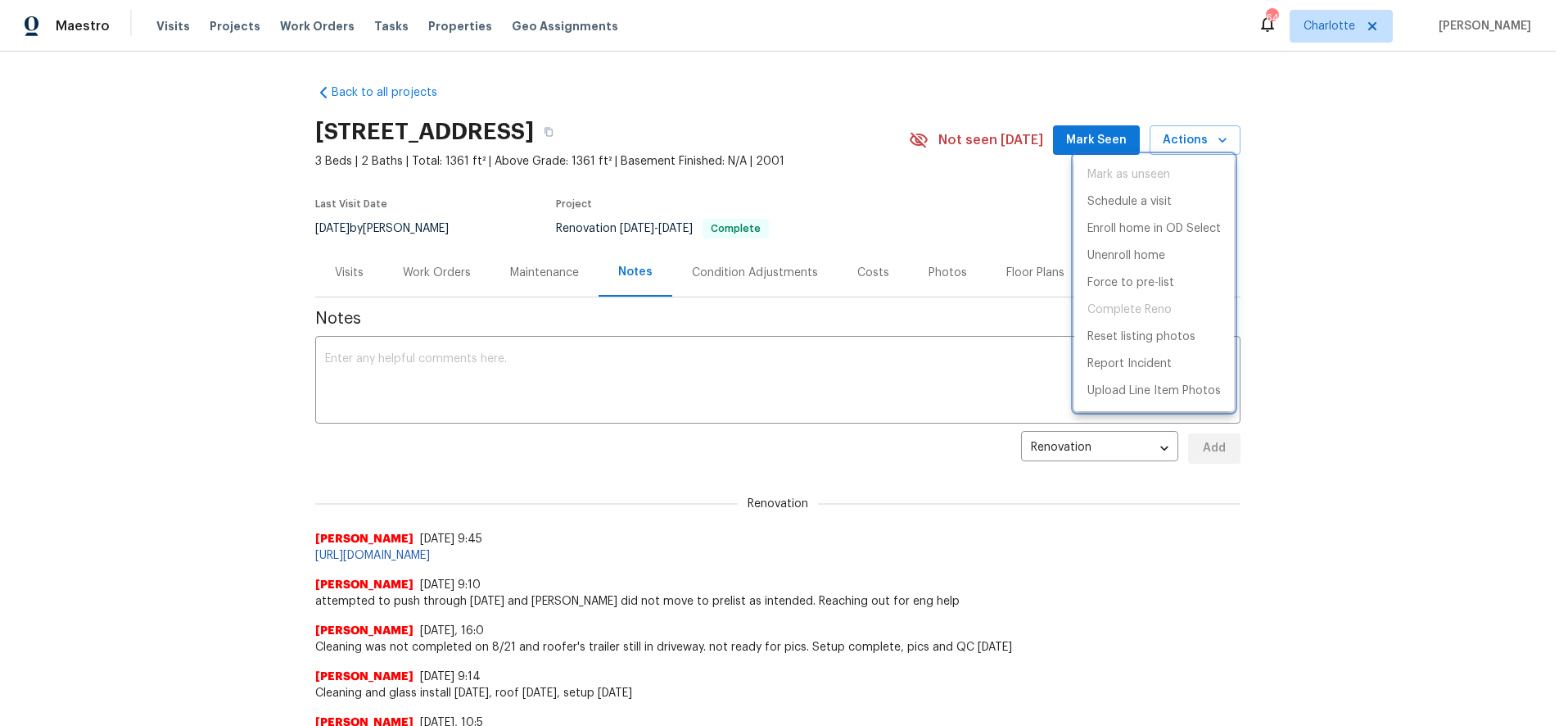
click at [253, 313] on div at bounding box center [784, 363] width 1568 height 726
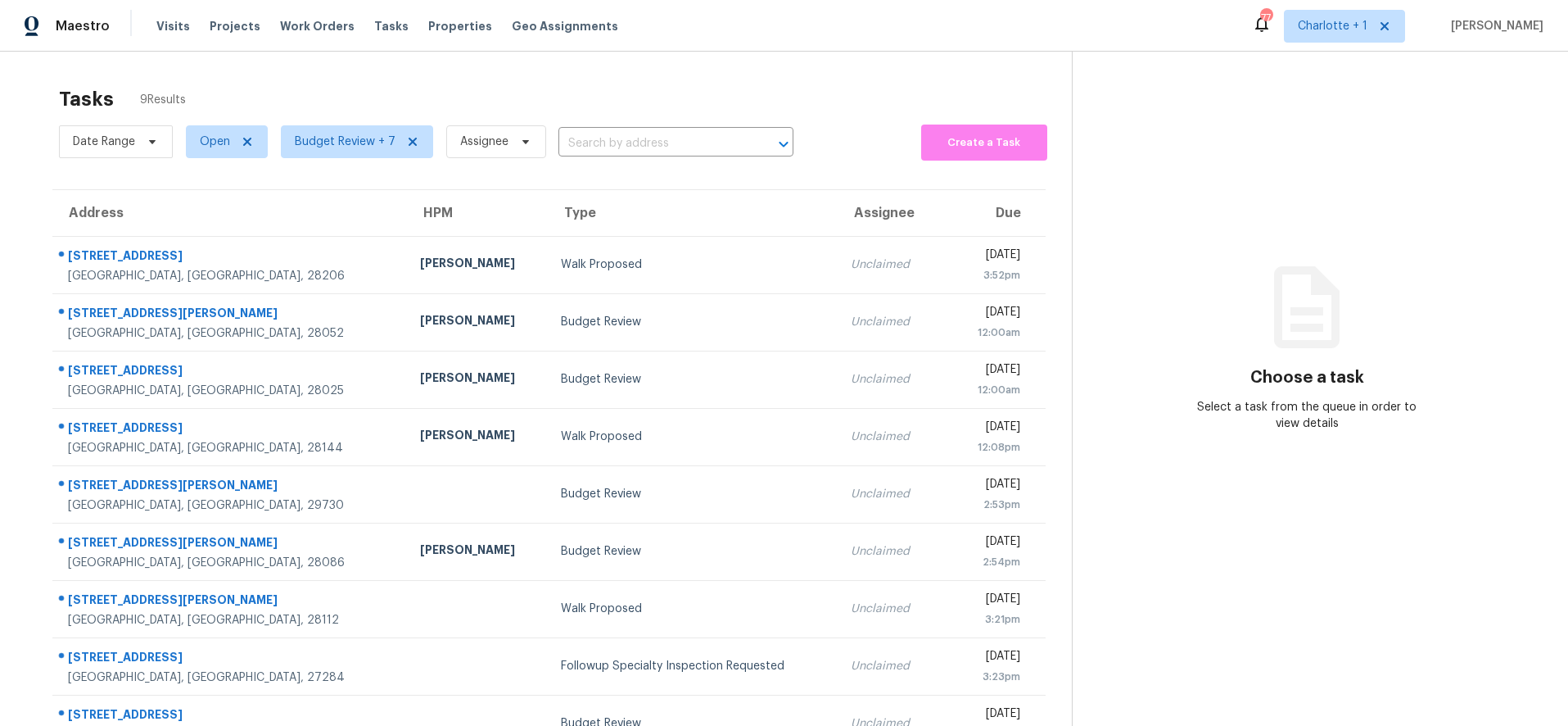
scroll to position [64, 0]
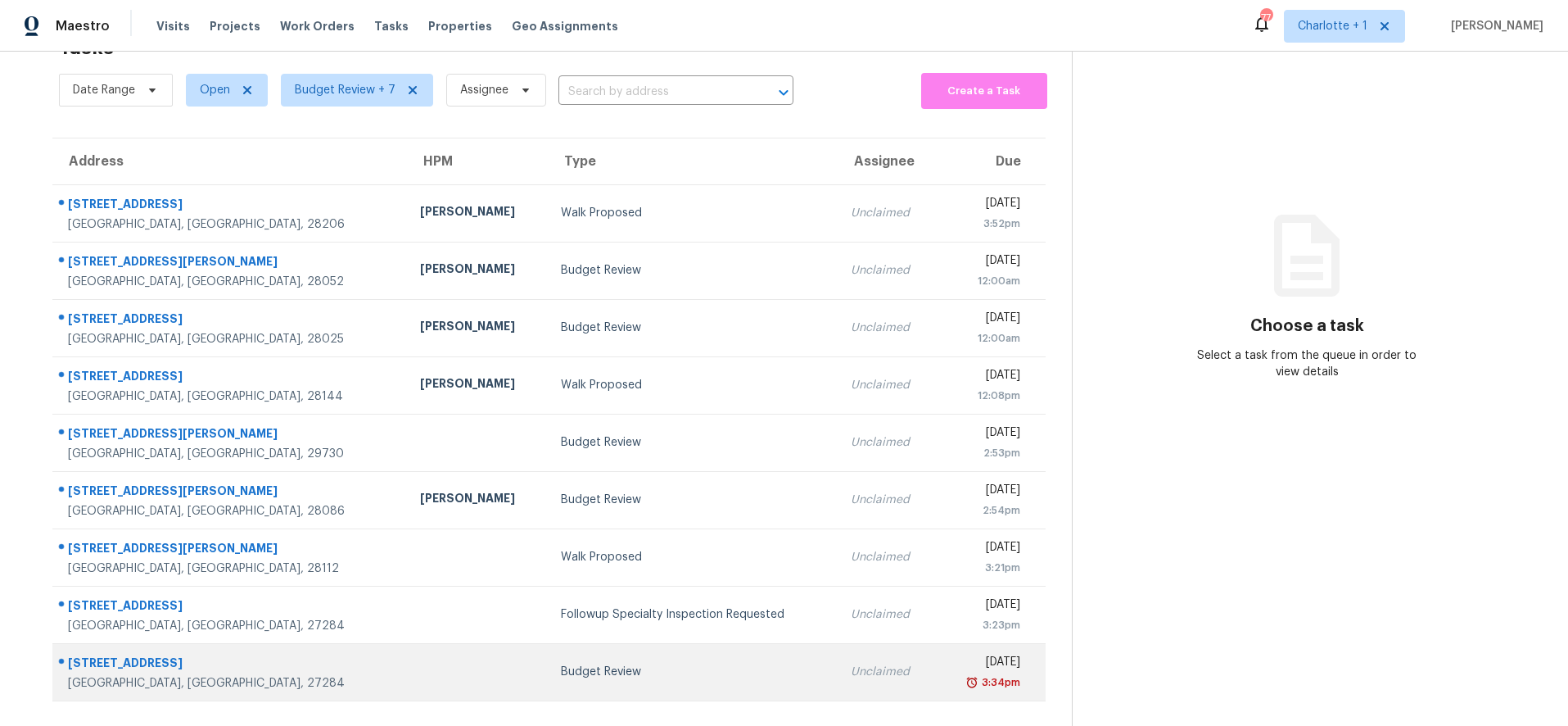
click at [561, 664] on div "Budget Review" at bounding box center [692, 671] width 264 height 16
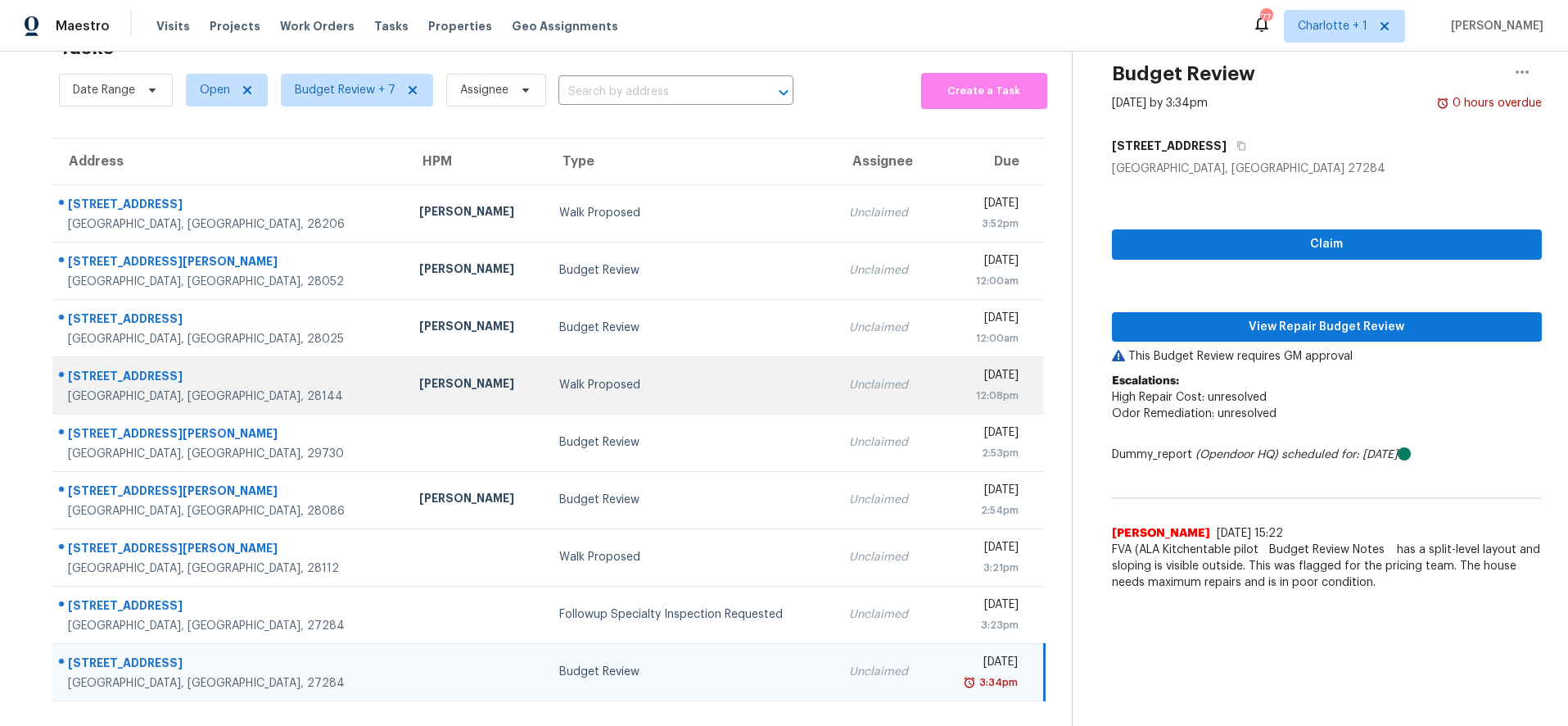
click at [546, 381] on td "Walk Proposed" at bounding box center [691, 384] width 289 height 57
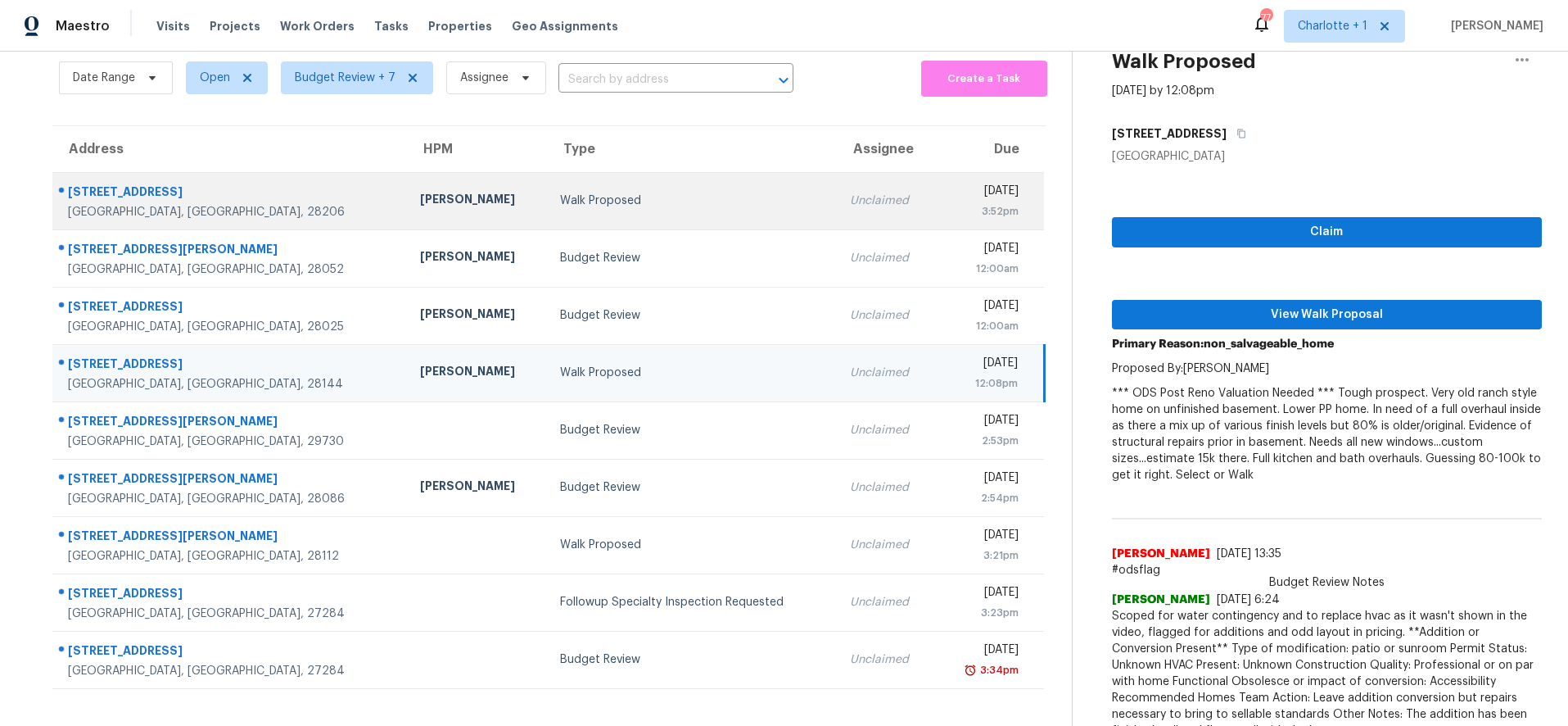
click at [560, 200] on div "Walk Proposed" at bounding box center [691, 200] width 264 height 16
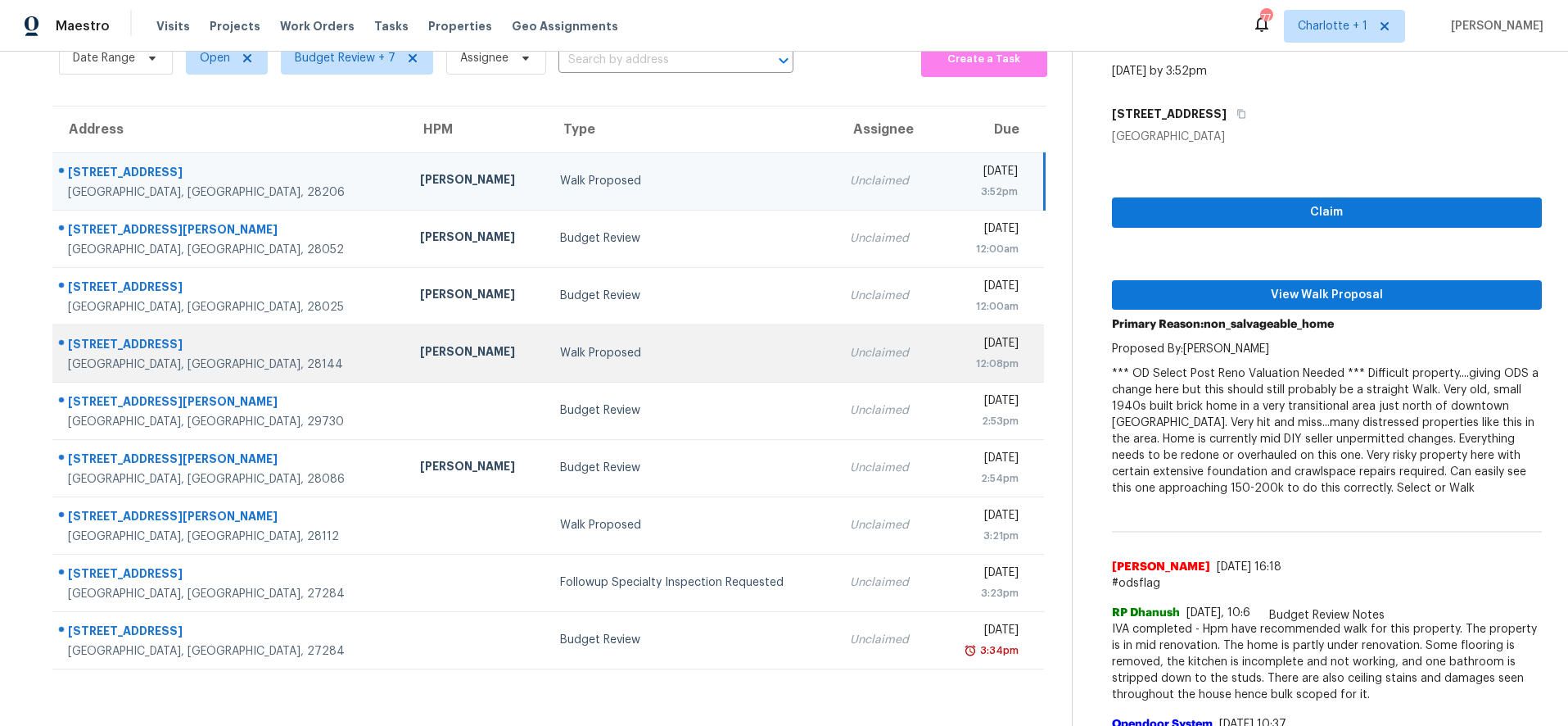
scroll to position [85, 0]
click at [547, 332] on td "Walk Proposed" at bounding box center [692, 352] width 290 height 57
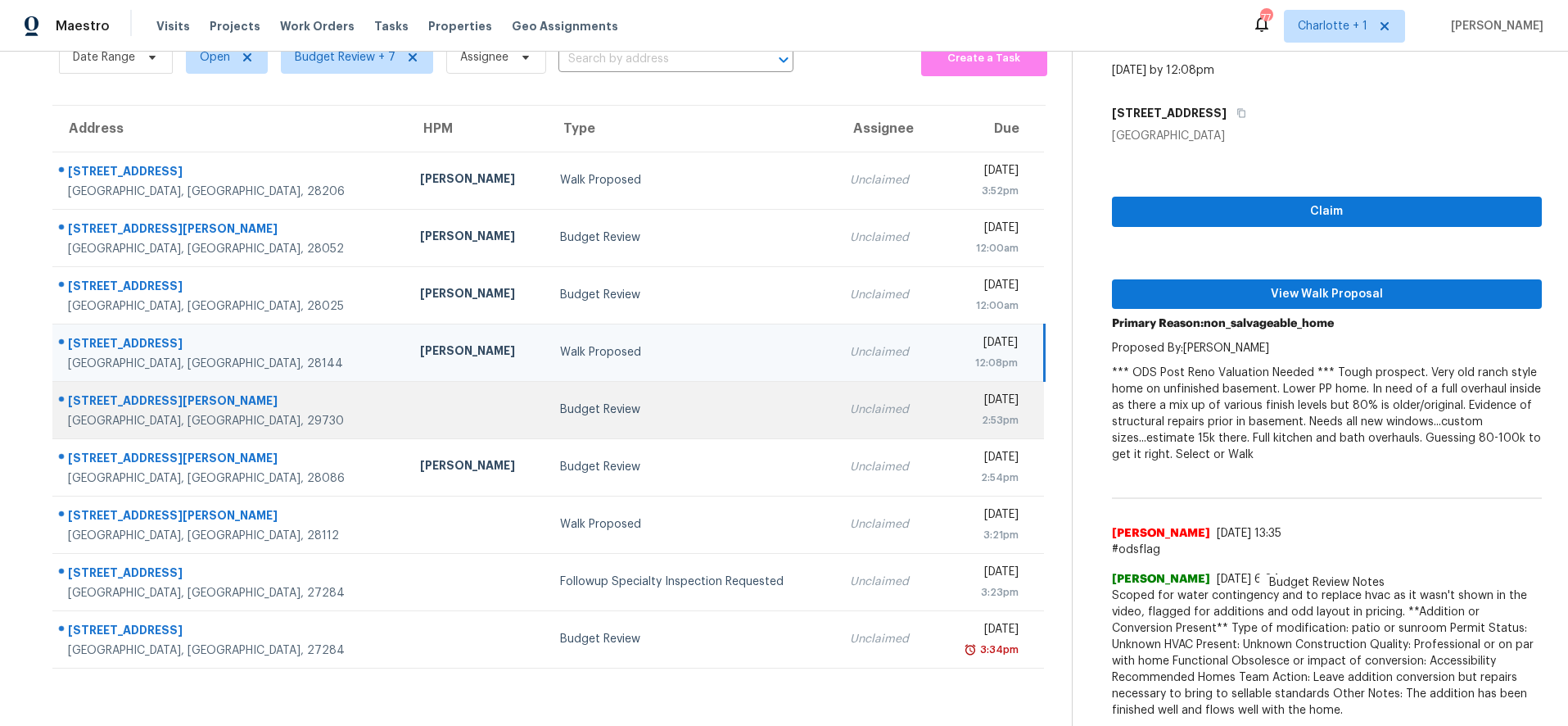
click at [560, 401] on div "Budget Review" at bounding box center [691, 409] width 264 height 16
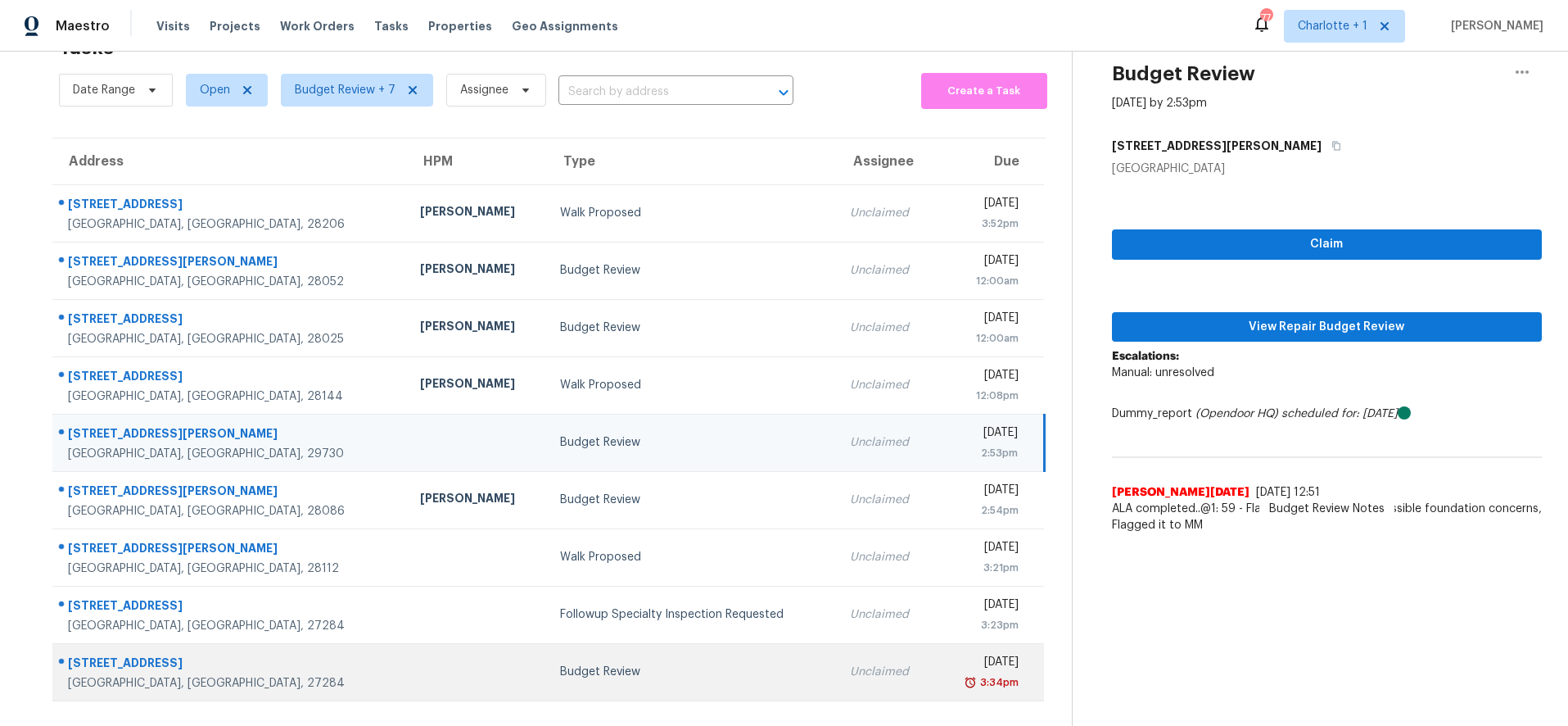
click at [547, 670] on td "Budget Review" at bounding box center [692, 671] width 290 height 57
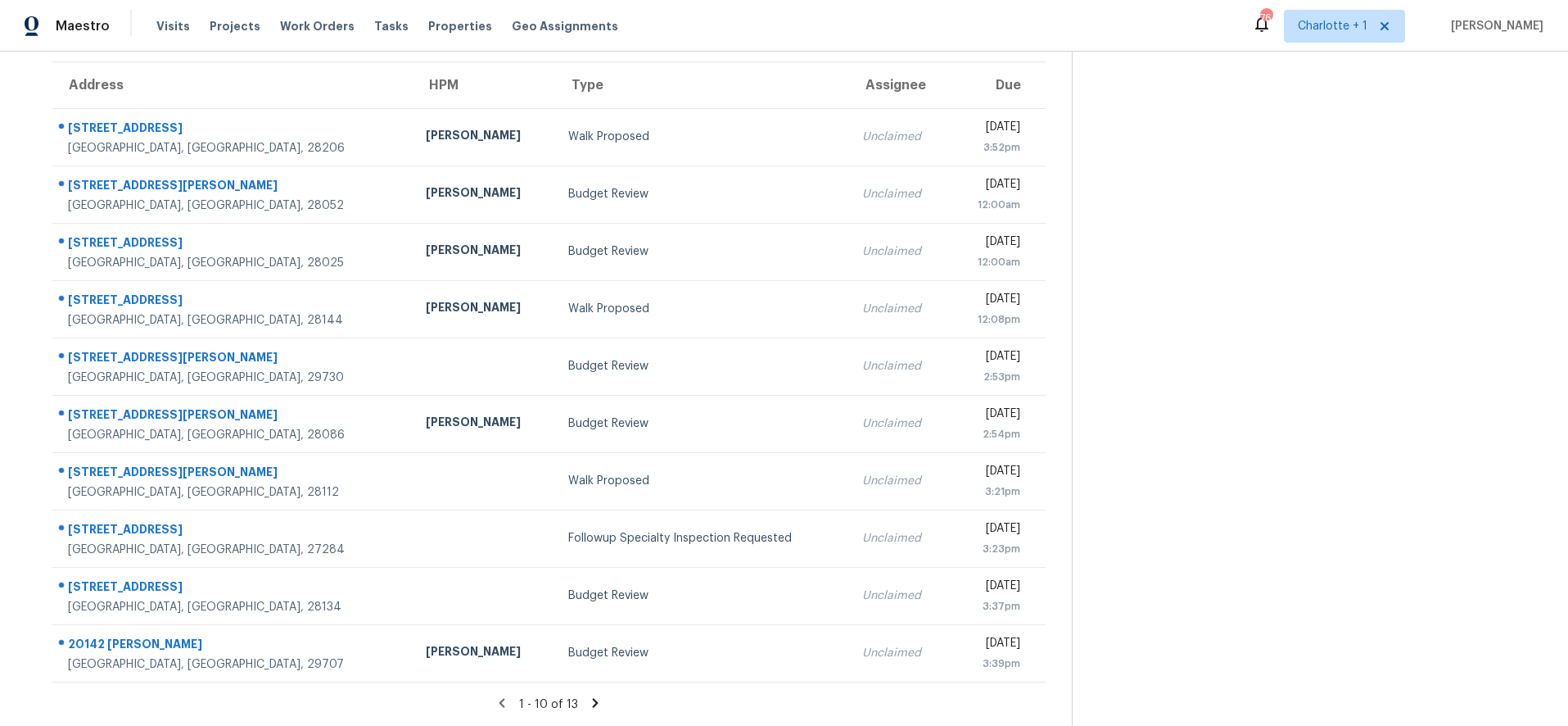
scroll to position [138, 0]
click at [591, 696] on icon at bounding box center [595, 703] width 15 height 15
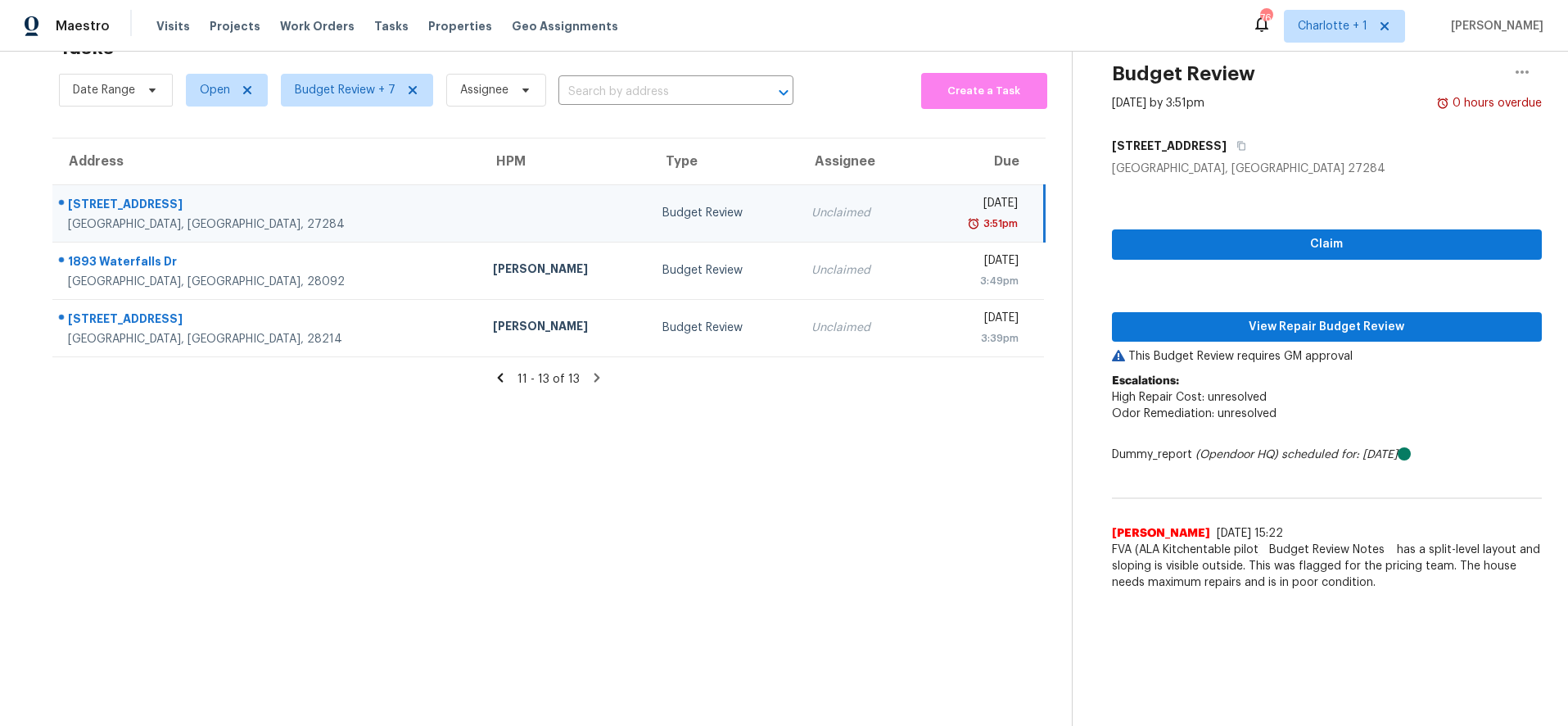
click at [195, 417] on section "Tasks 13 Results Date Range Open Budget Review + 7 Assignee ​ Create a Task Add…" at bounding box center [549, 376] width 1046 height 700
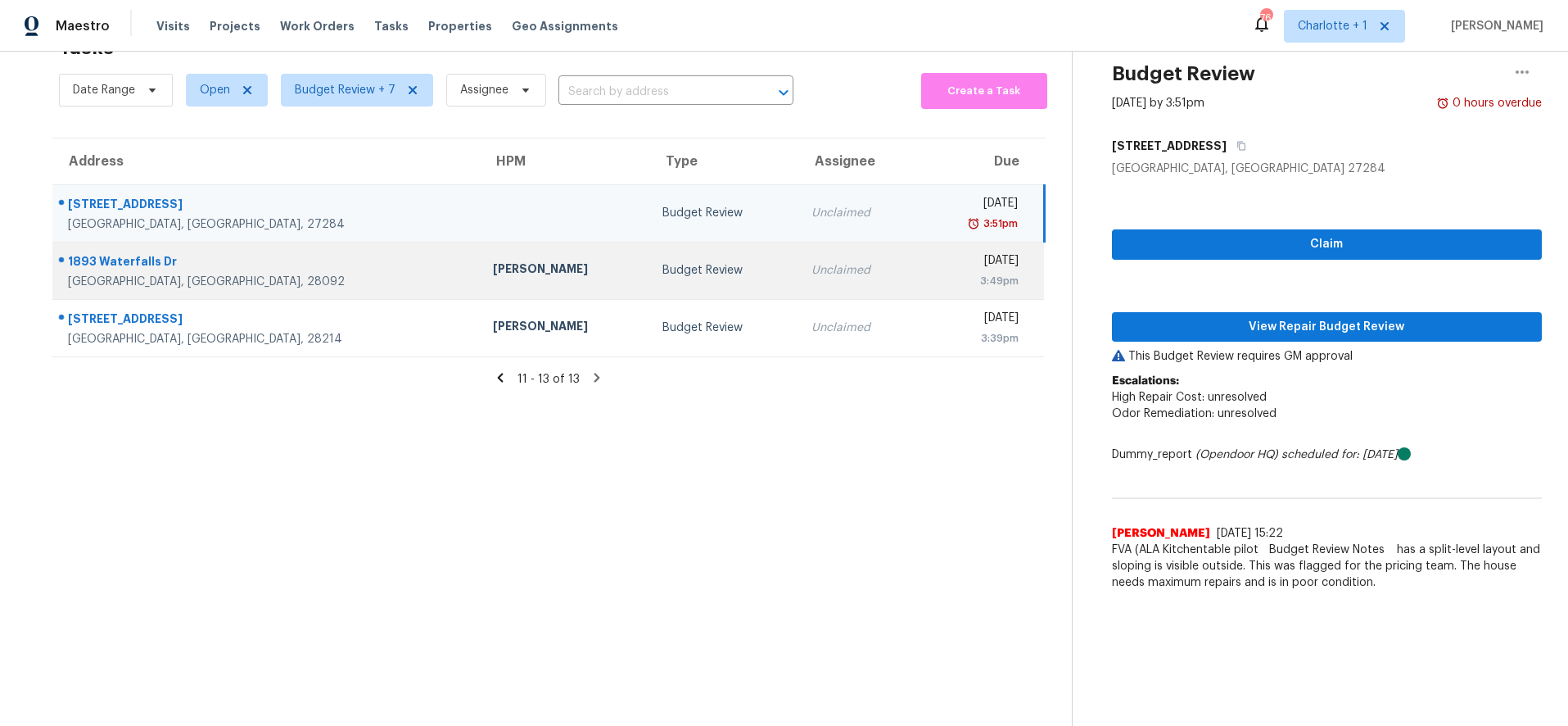
click at [480, 255] on td "Greg Janiak" at bounding box center [564, 270] width 170 height 57
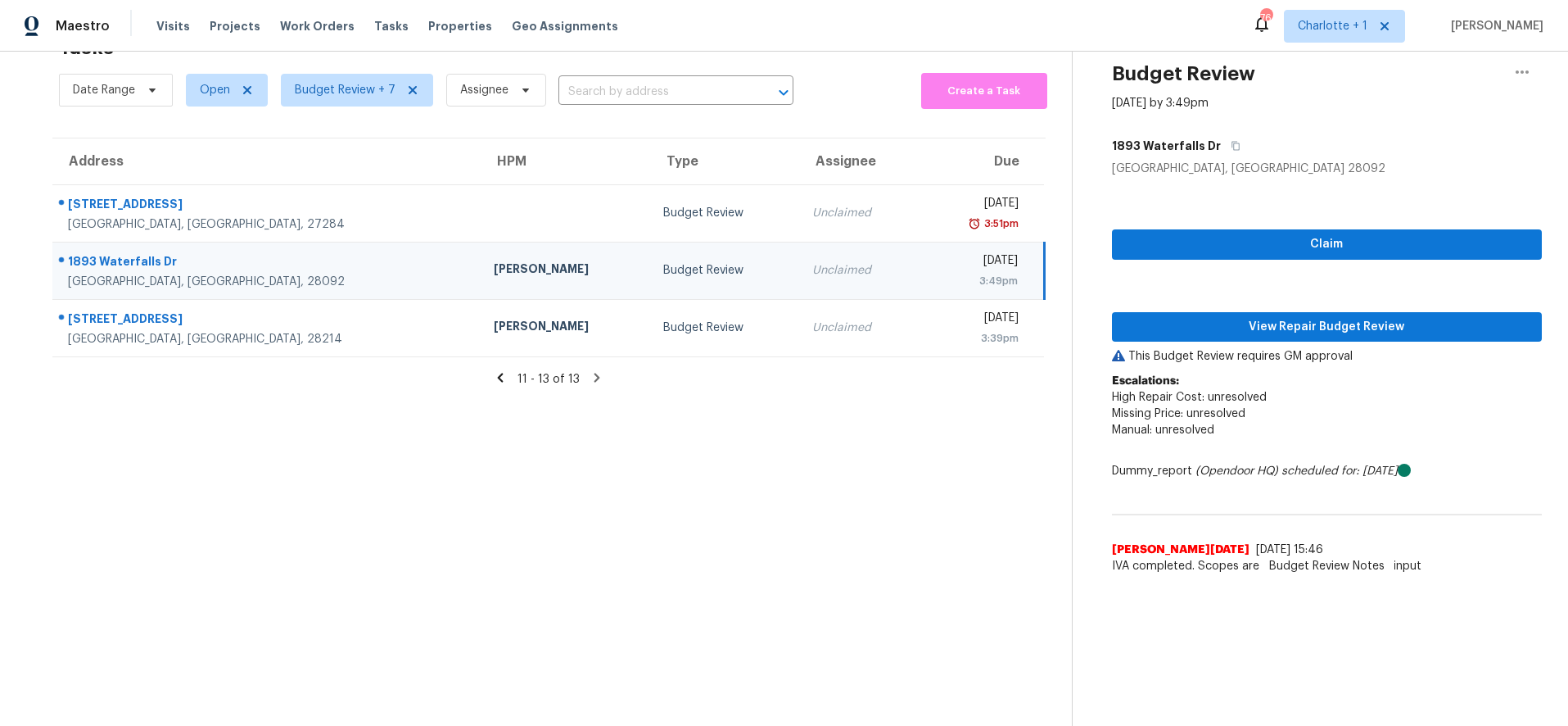
click at [262, 252] on div at bounding box center [259, 262] width 414 height 21
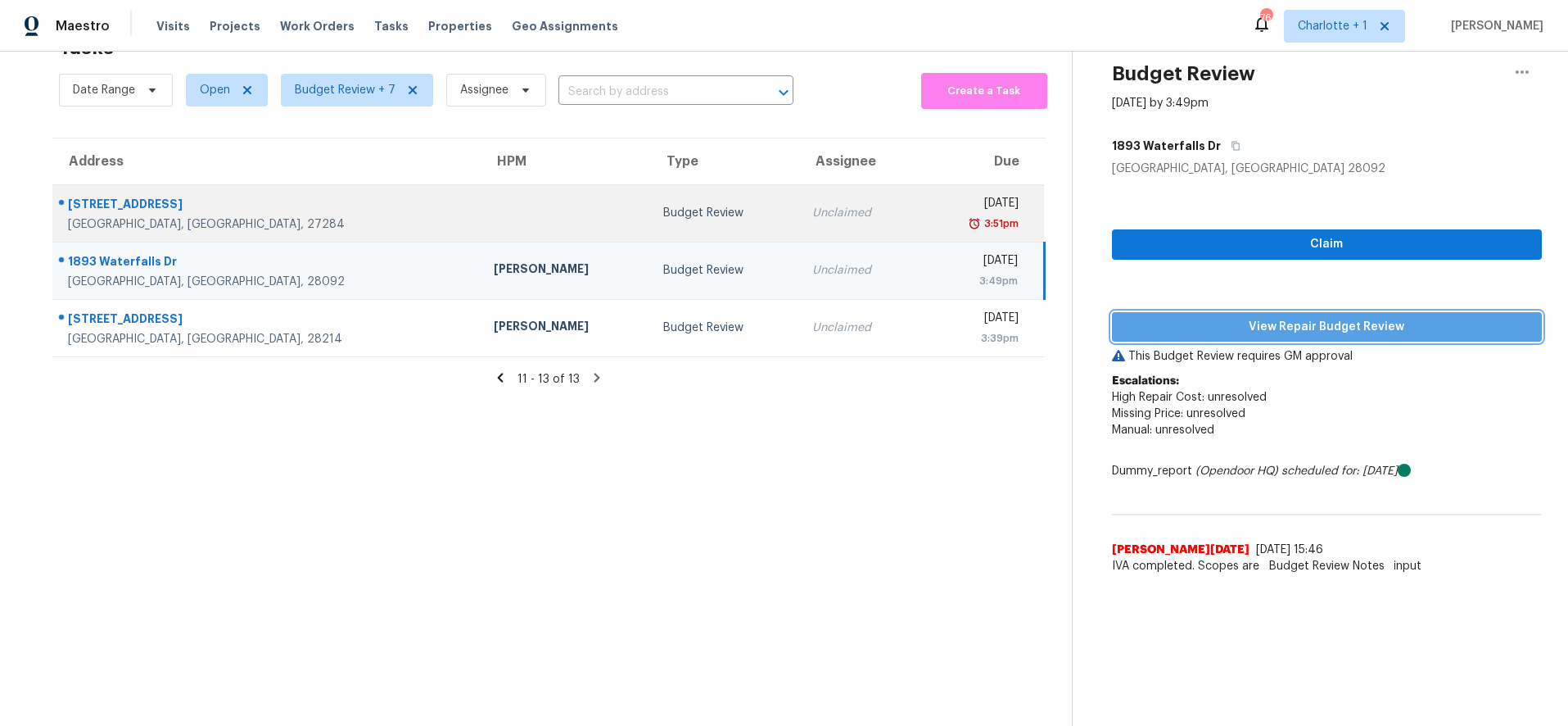
drag, startPoint x: 1164, startPoint y: 322, endPoint x: 847, endPoint y: 179, distance: 347.8
click at [1164, 322] on span "View Repair Budget Review" at bounding box center [1327, 327] width 405 height 20
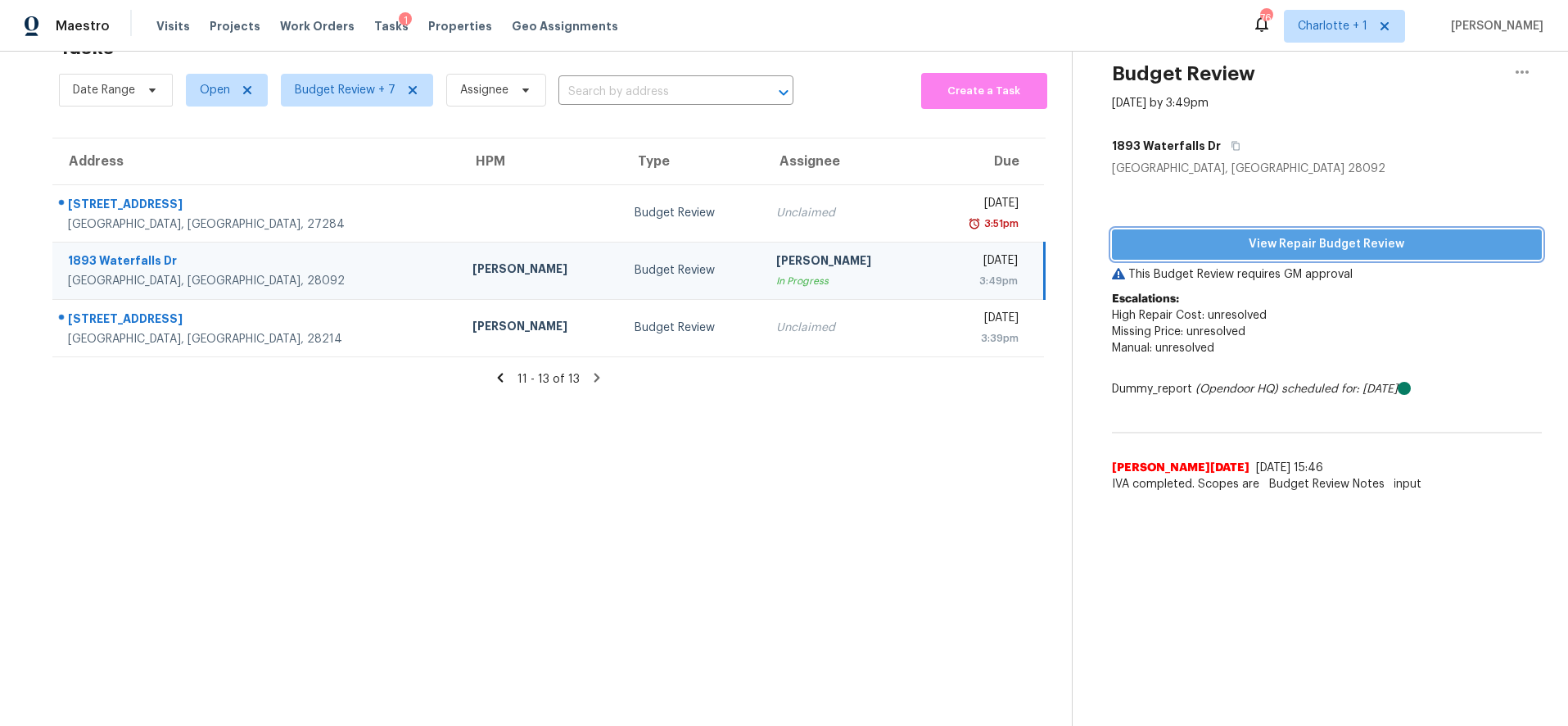
click at [1214, 234] on span "View Repair Budget Review" at bounding box center [1327, 244] width 405 height 20
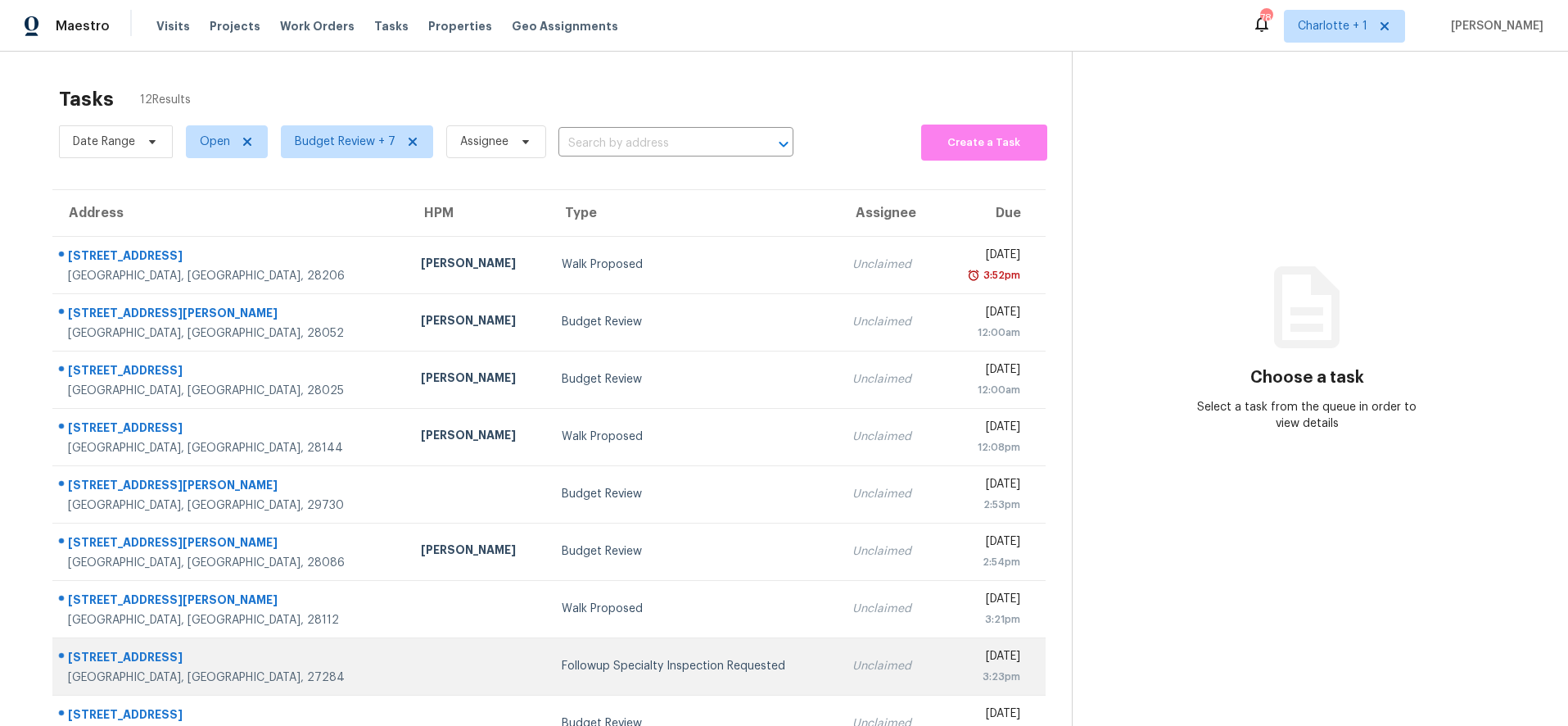
scroll to position [139, 0]
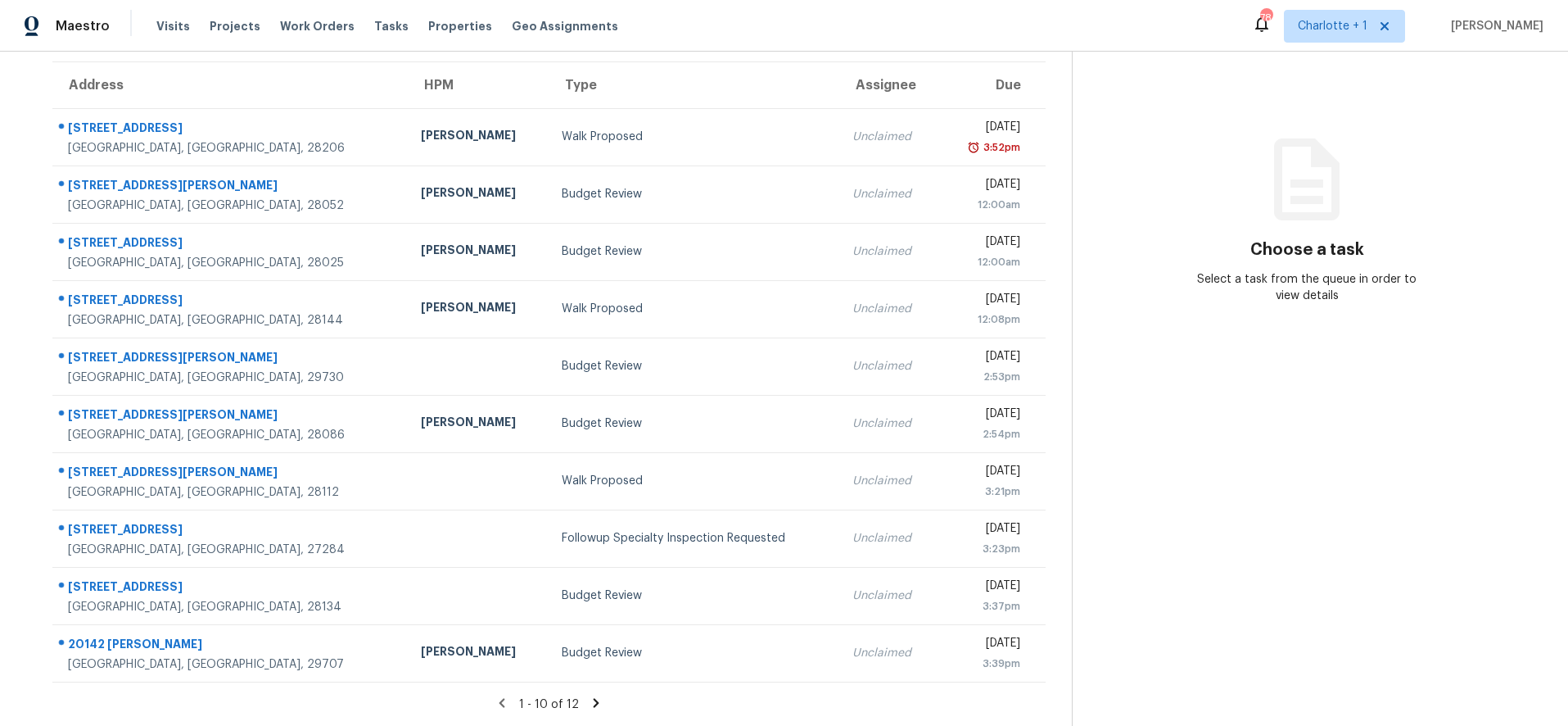
click at [589, 696] on icon at bounding box center [596, 703] width 15 height 15
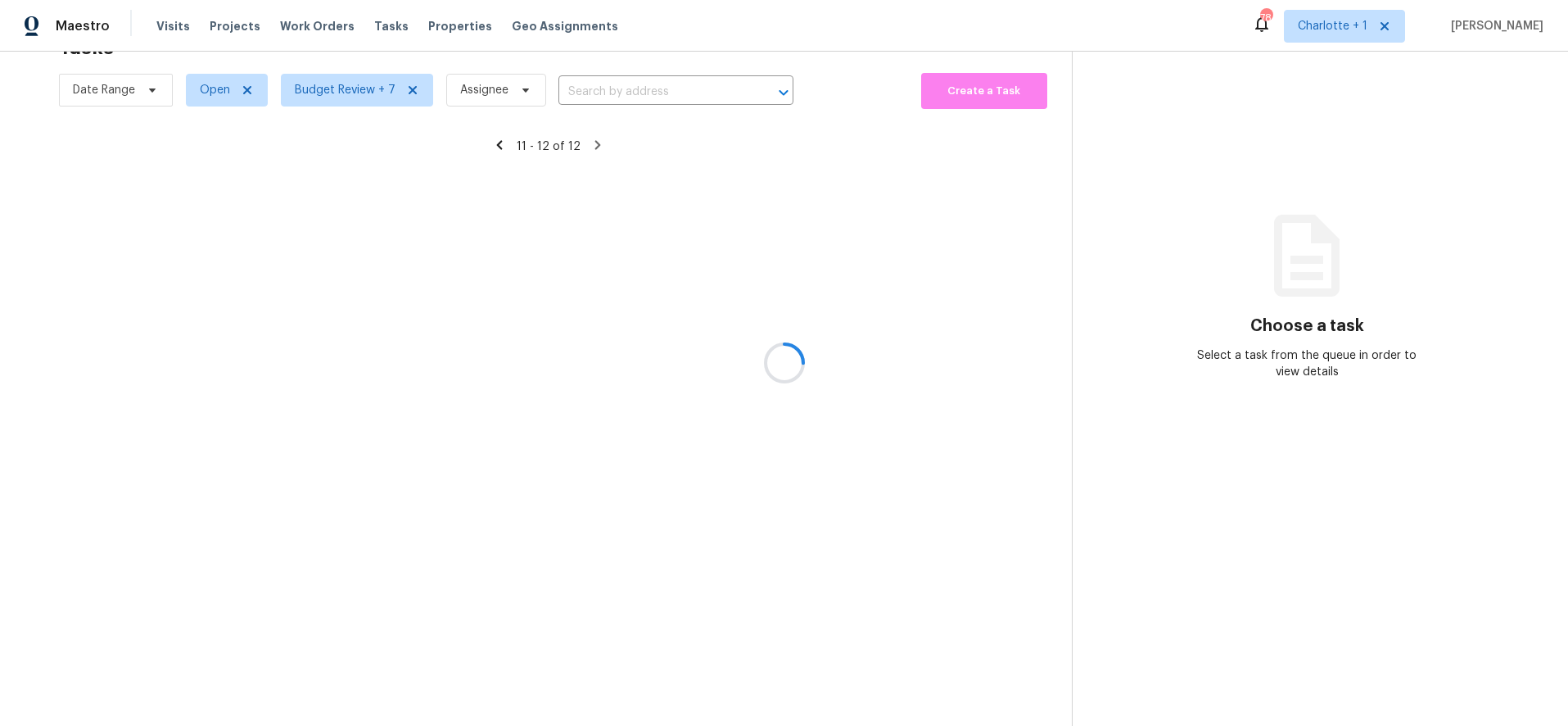
scroll to position [64, 0]
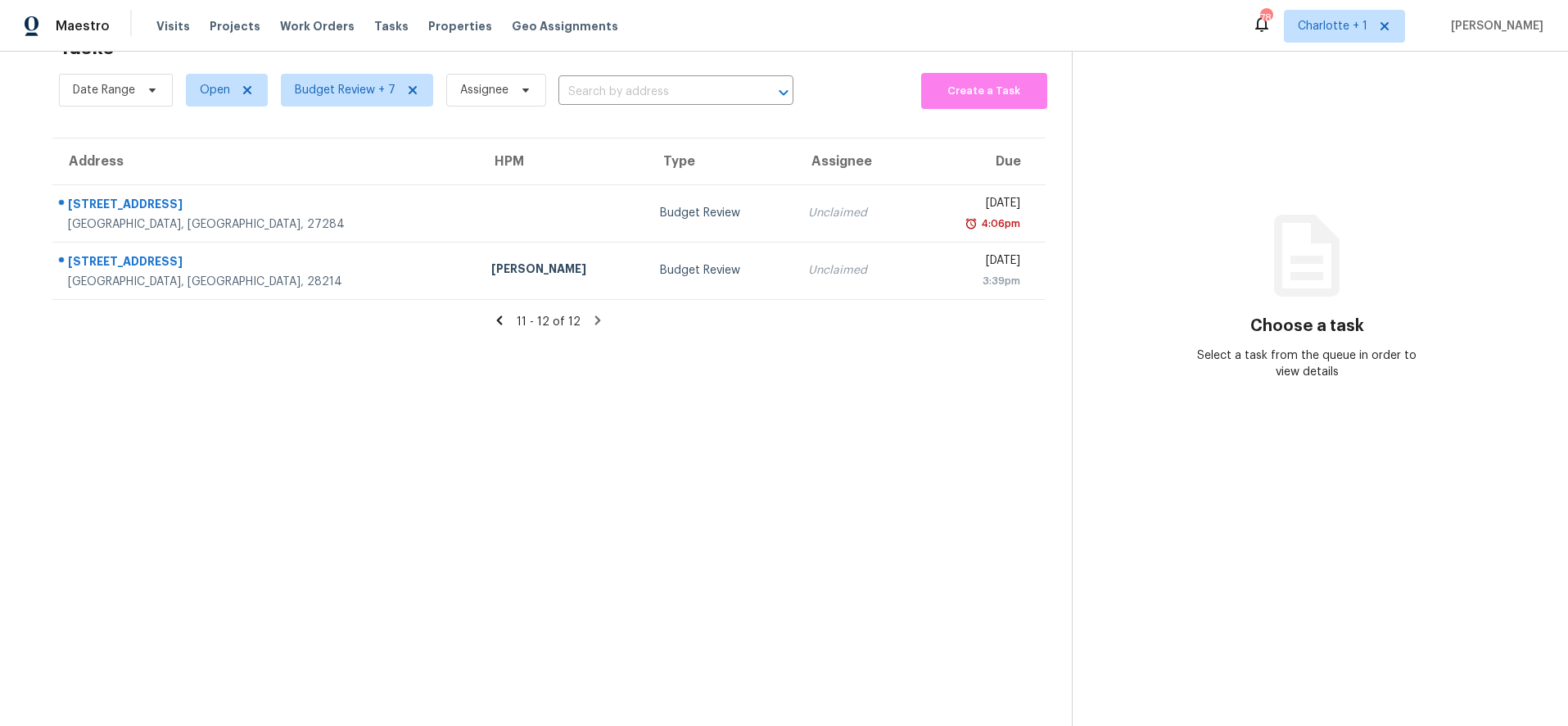
click at [497, 315] on icon at bounding box center [499, 319] width 6 height 9
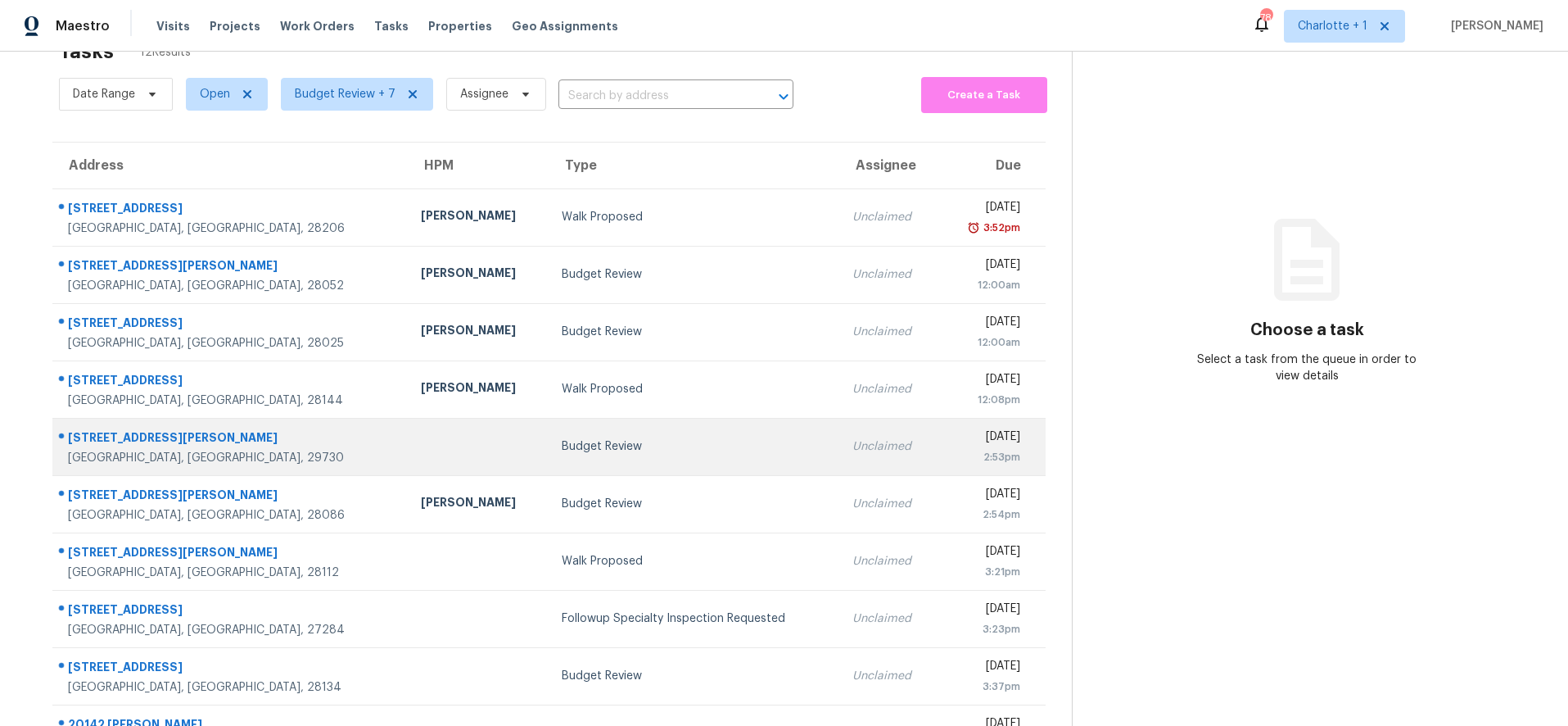
scroll to position [36, 0]
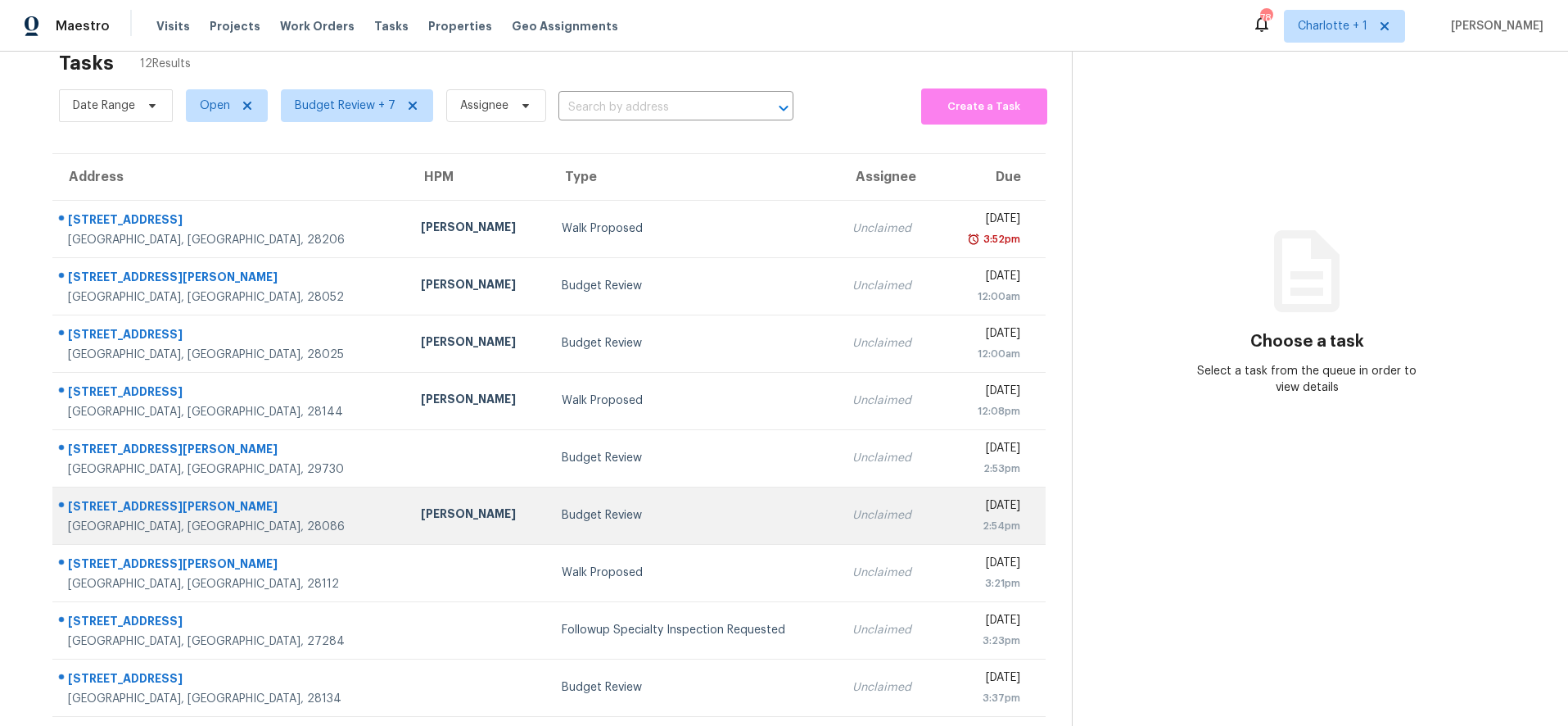
drag, startPoint x: 387, startPoint y: 637, endPoint x: 399, endPoint y: 492, distance: 145.5
click at [408, 637] on td at bounding box center [478, 629] width 141 height 57
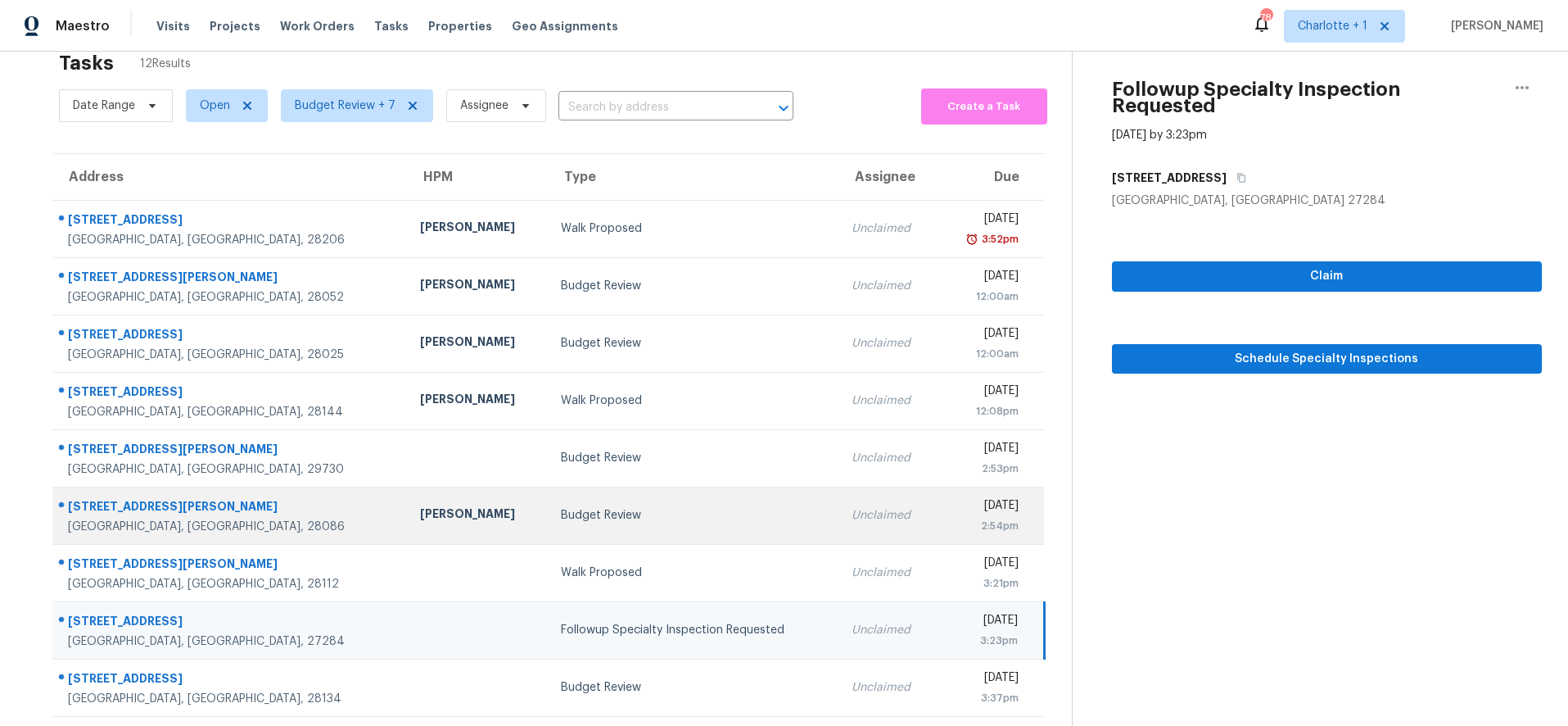
scroll to position [139, 0]
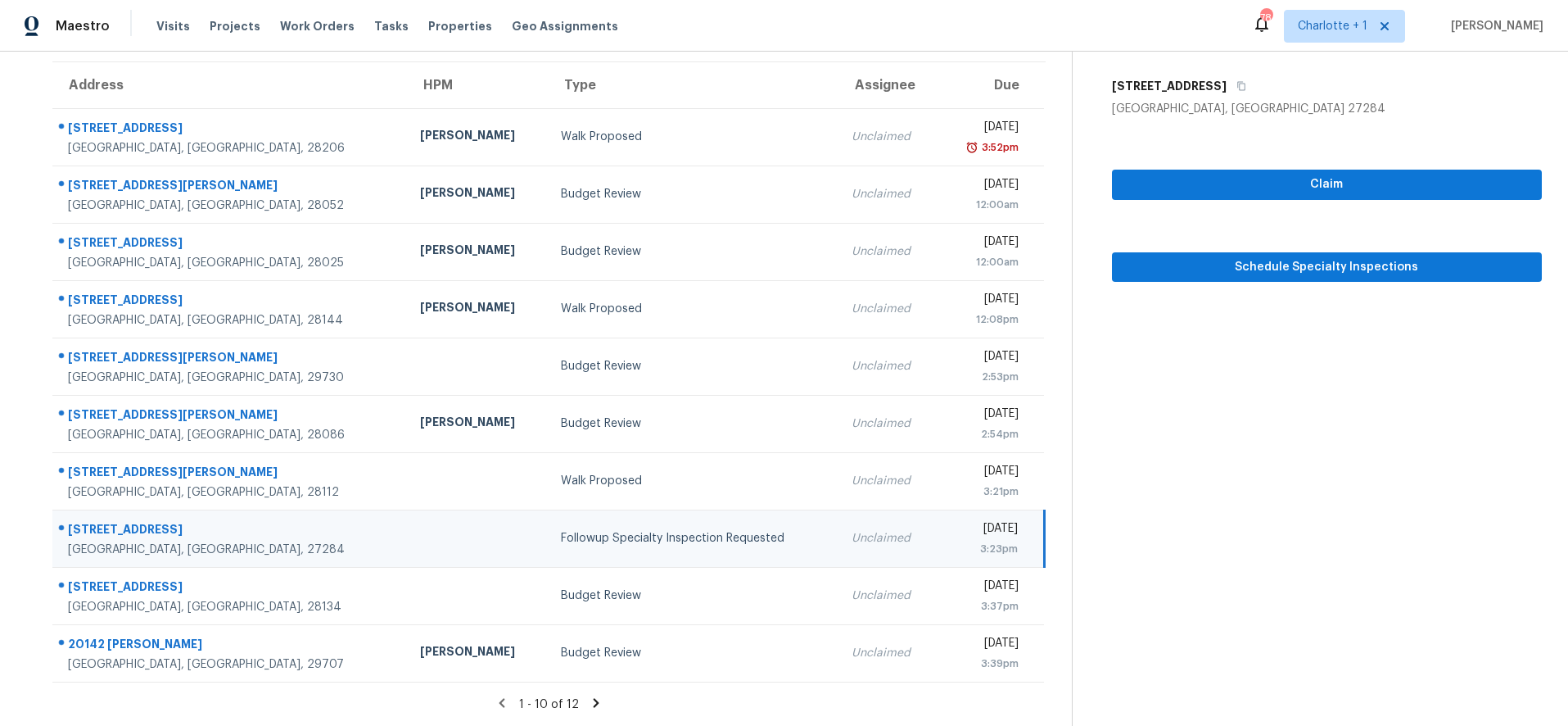
click at [593, 698] on icon at bounding box center [596, 702] width 6 height 9
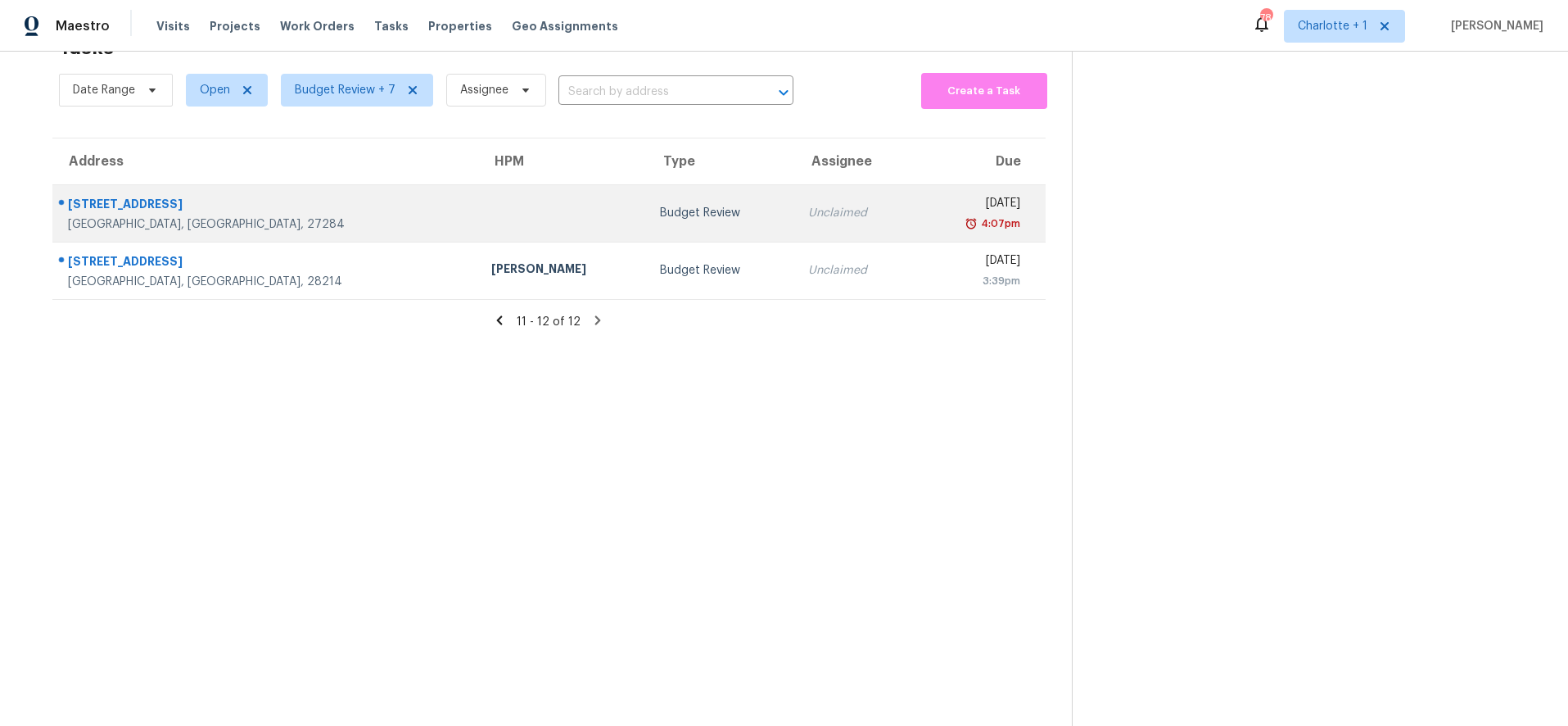
click at [492, 212] on div at bounding box center [562, 214] width 143 height 4
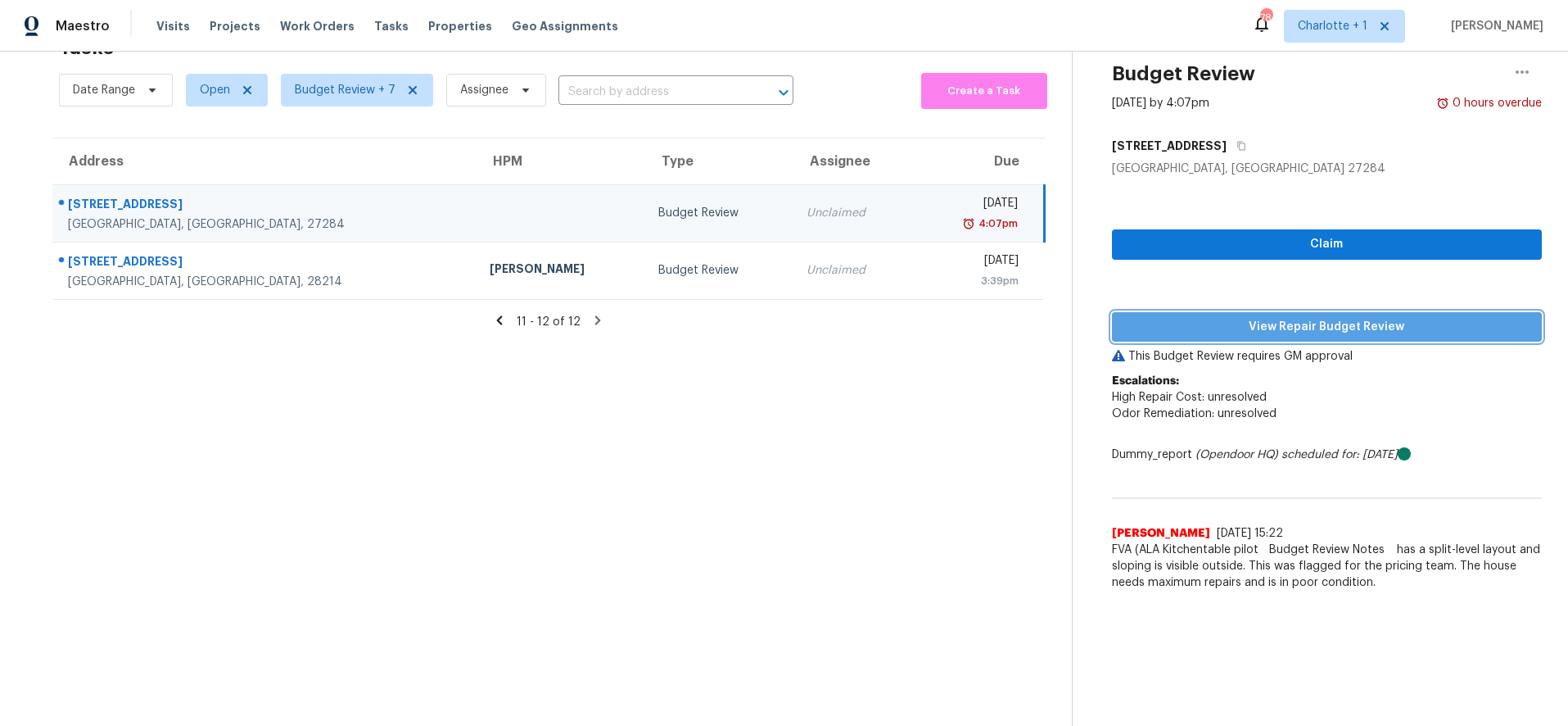
click at [1209, 317] on span "View Repair Budget Review" at bounding box center [1327, 327] width 405 height 20
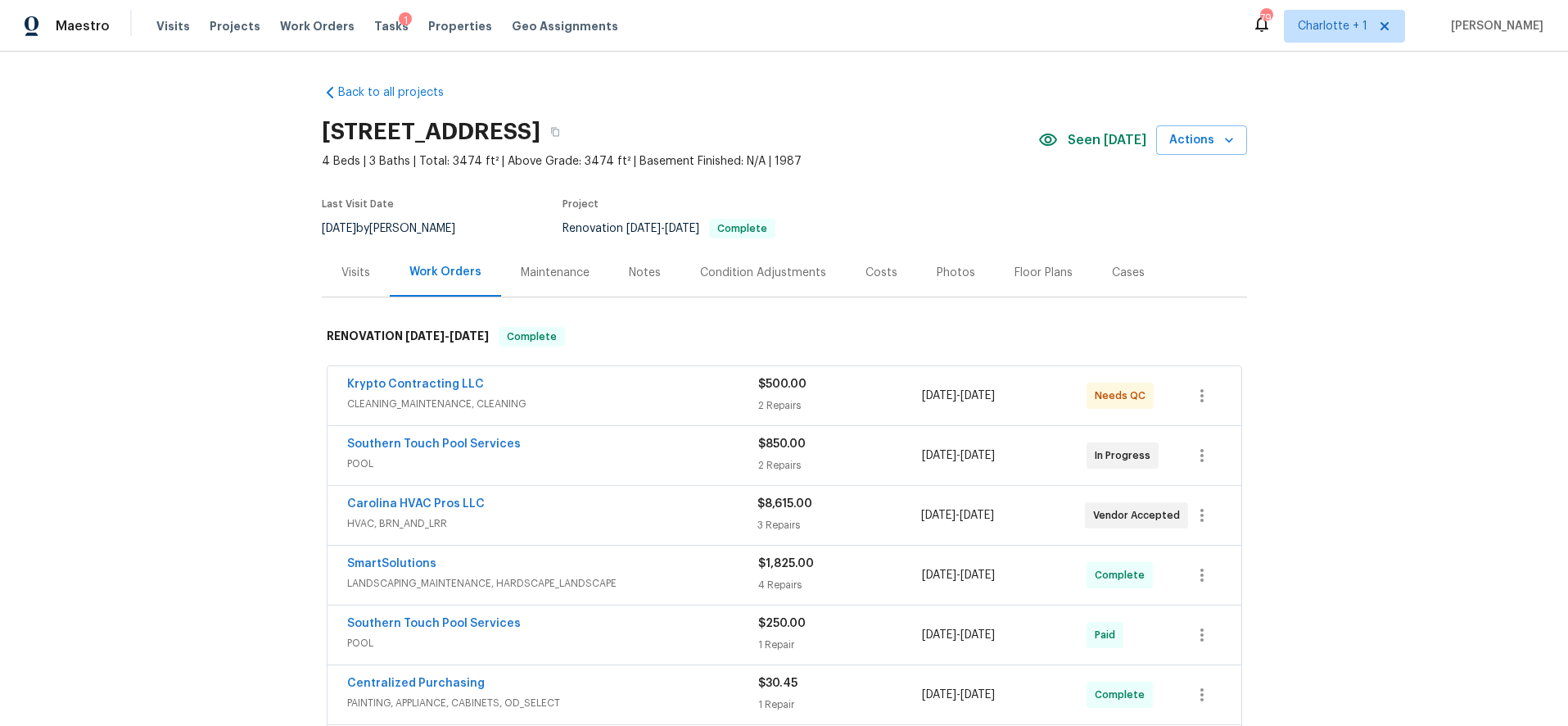
click at [883, 273] on div "Costs" at bounding box center [881, 272] width 32 height 16
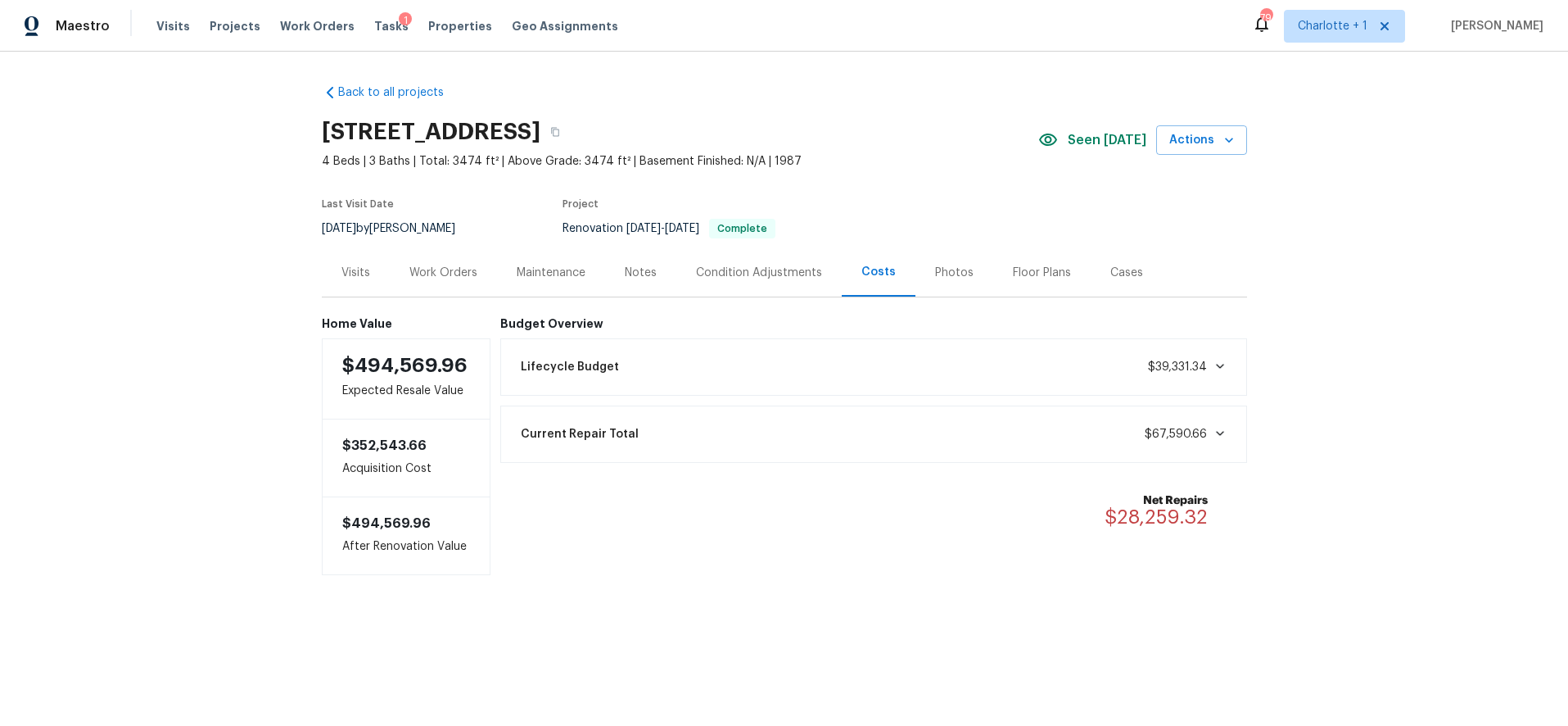
click at [419, 275] on div "Work Orders" at bounding box center [444, 272] width 68 height 16
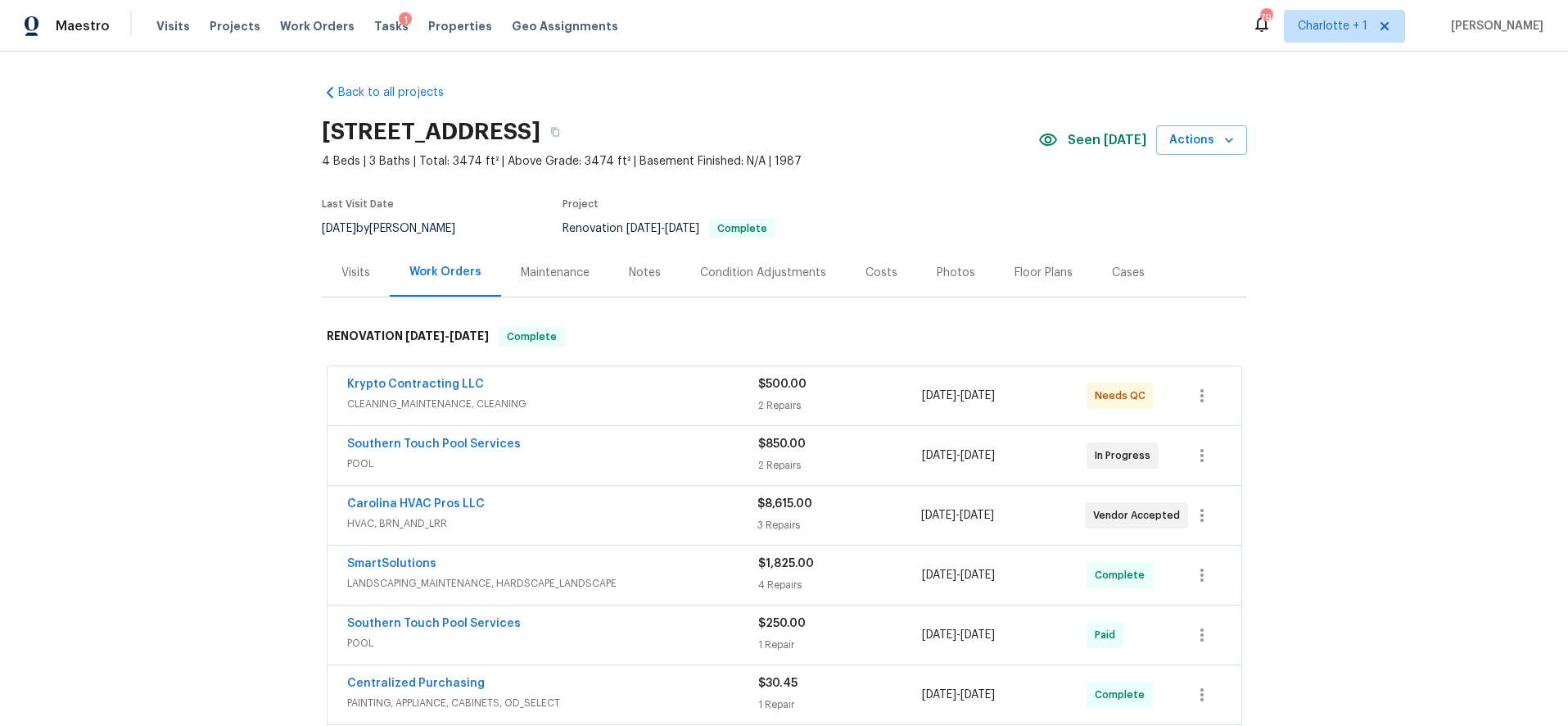
click at [618, 391] on div "Krypto Contracting LLC" at bounding box center [553, 385] width 411 height 20
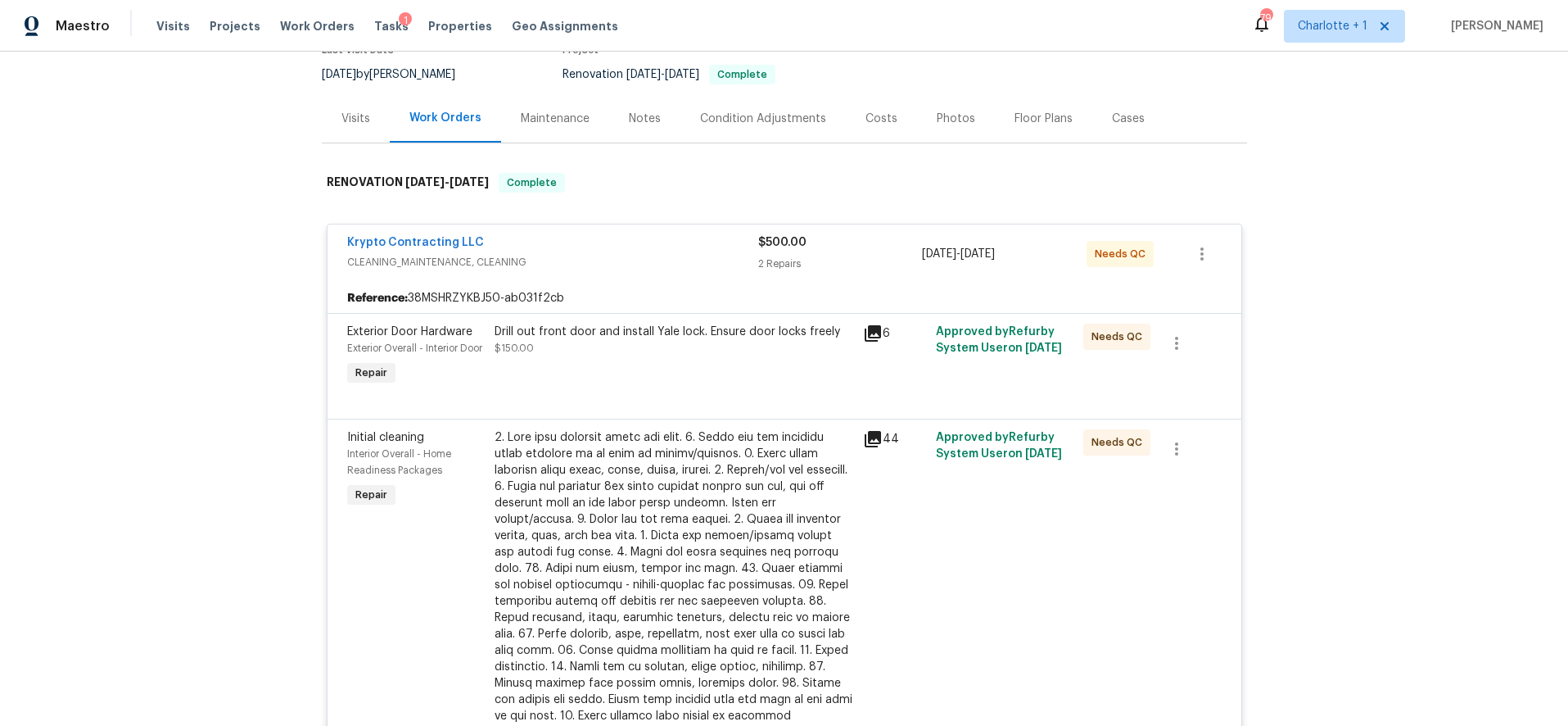
scroll to position [161, 0]
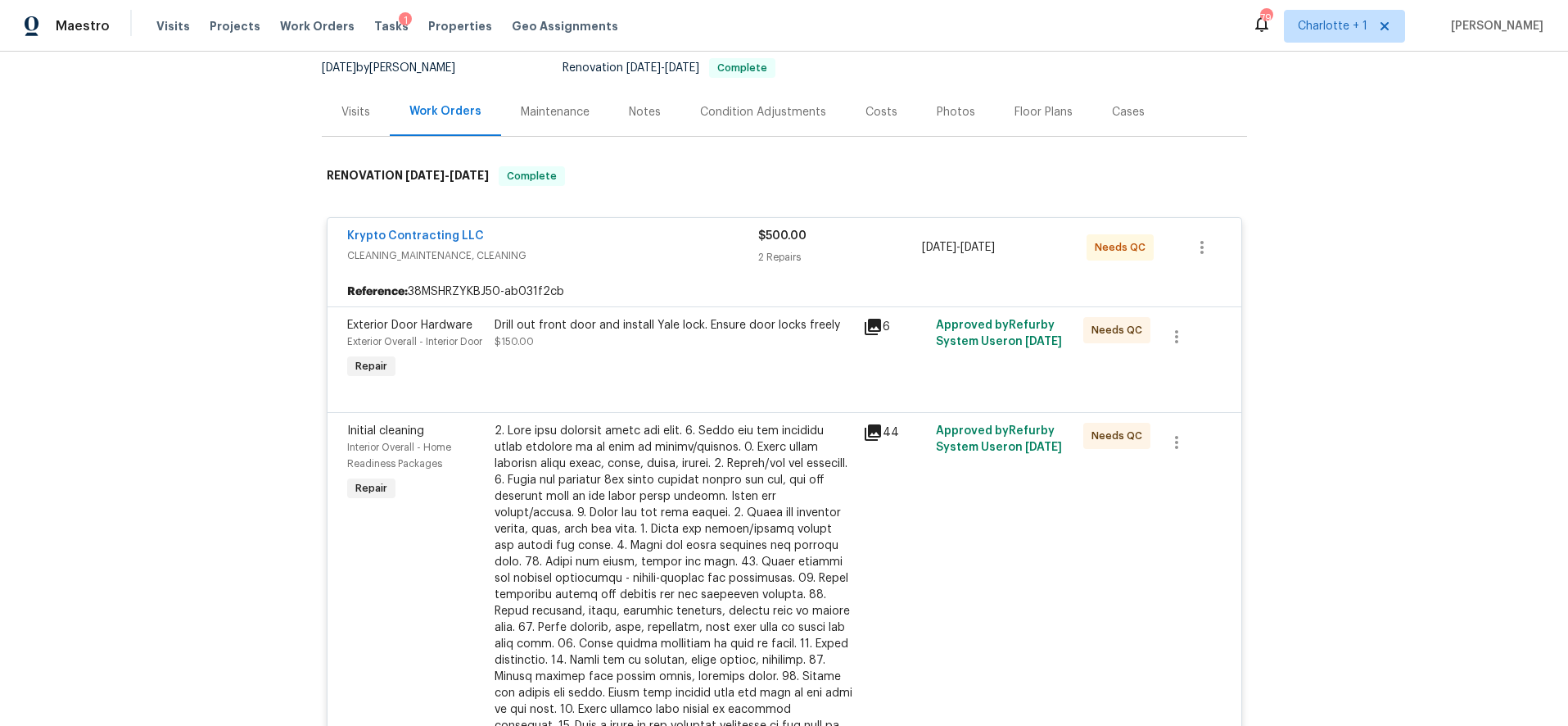
click at [649, 514] on div at bounding box center [674, 603] width 358 height 360
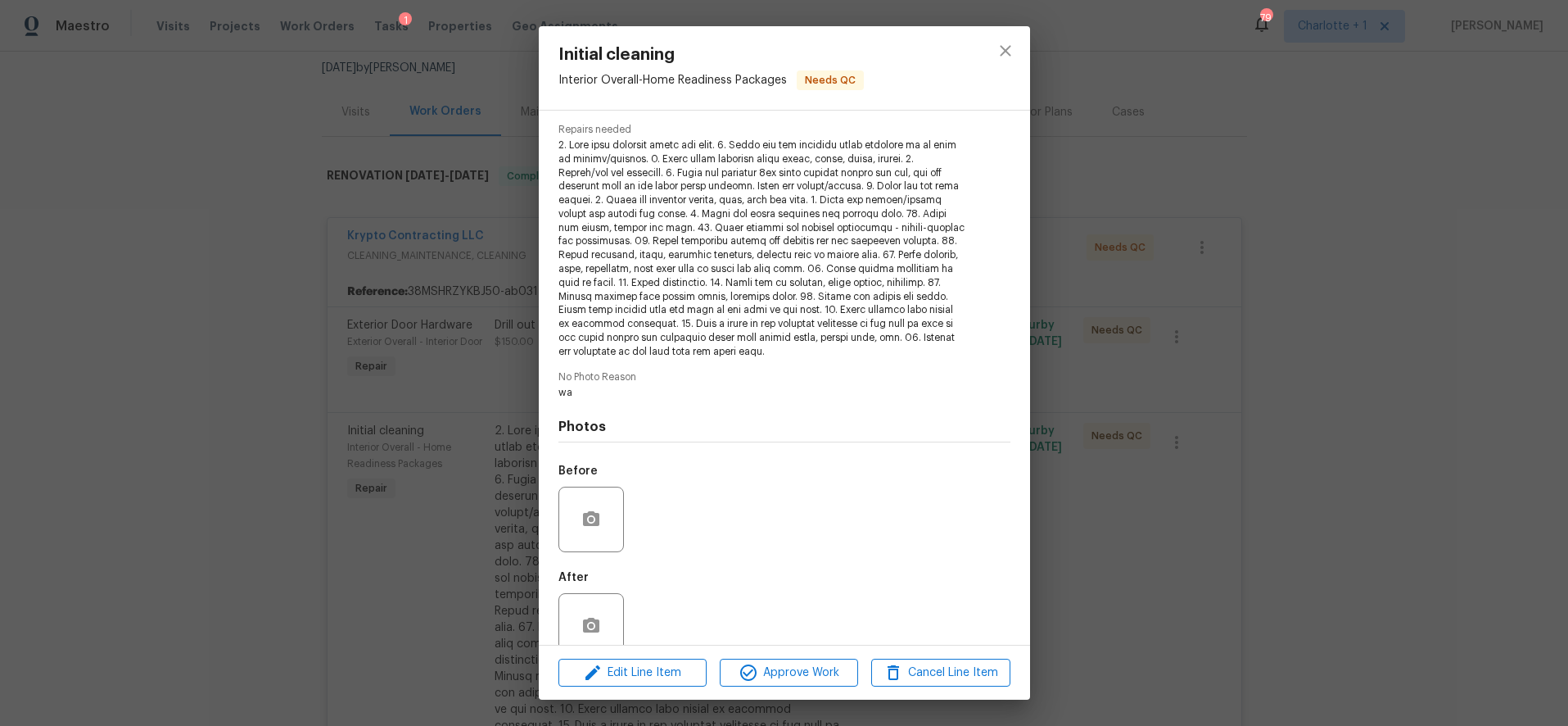
scroll to position [193, 0]
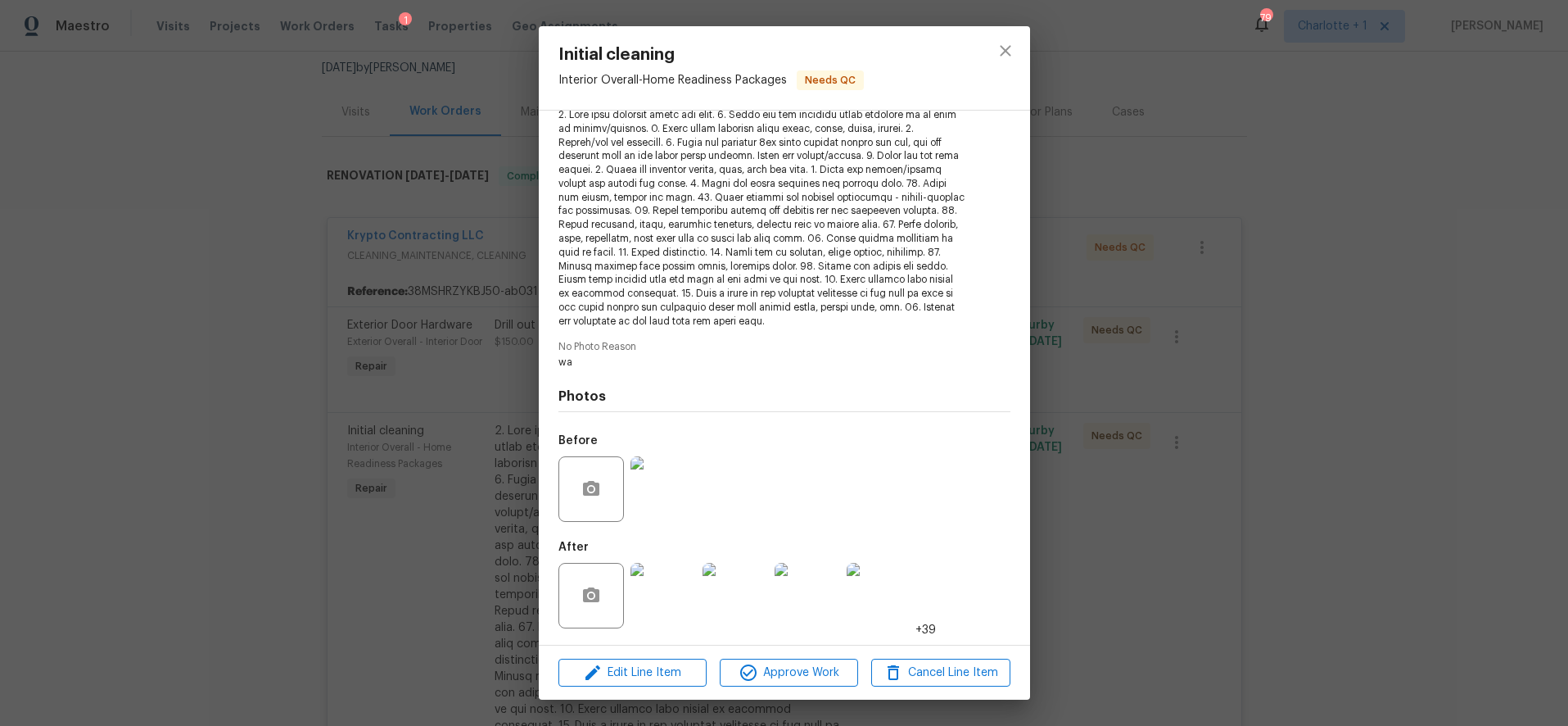
click at [680, 579] on img at bounding box center [663, 595] width 66 height 66
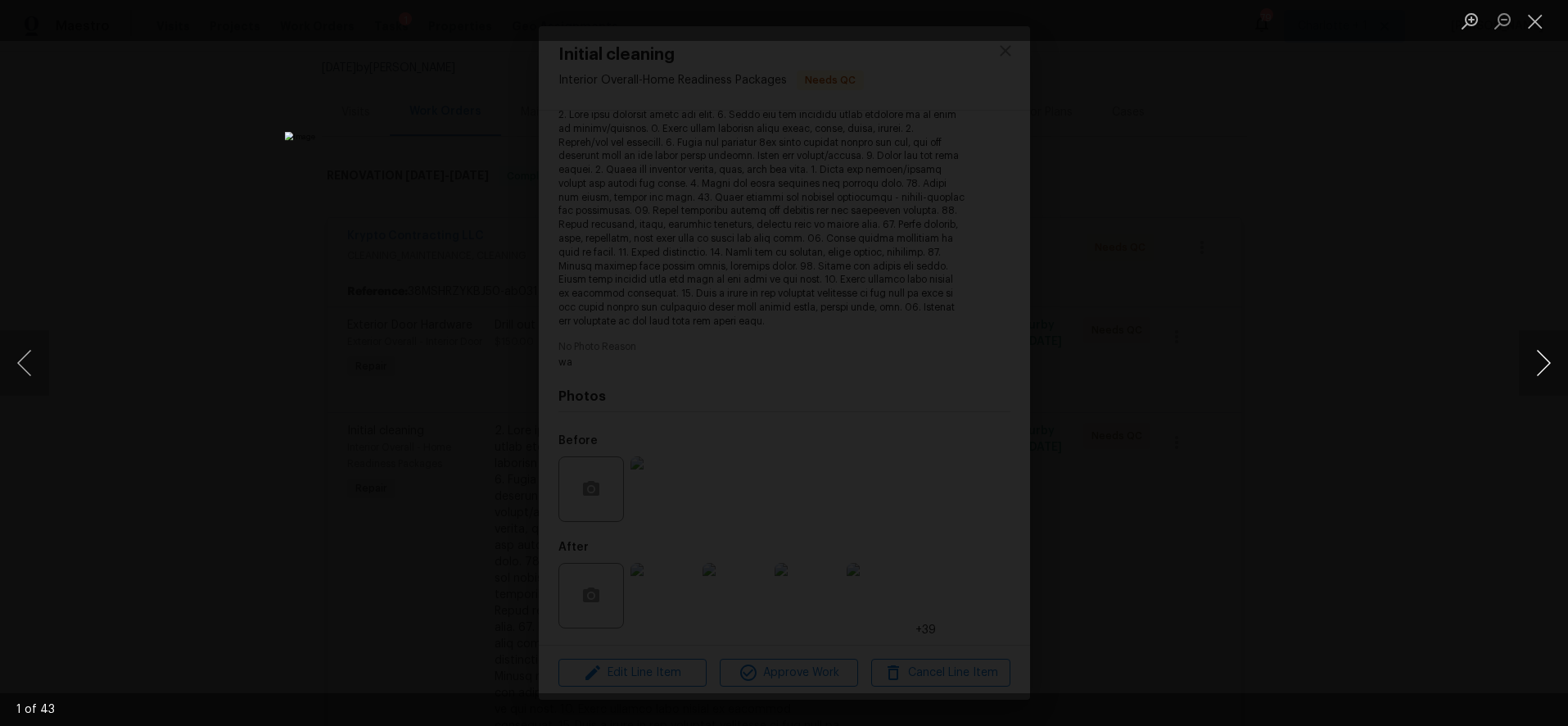
click at [1540, 358] on button "Next image" at bounding box center [1544, 363] width 50 height 66
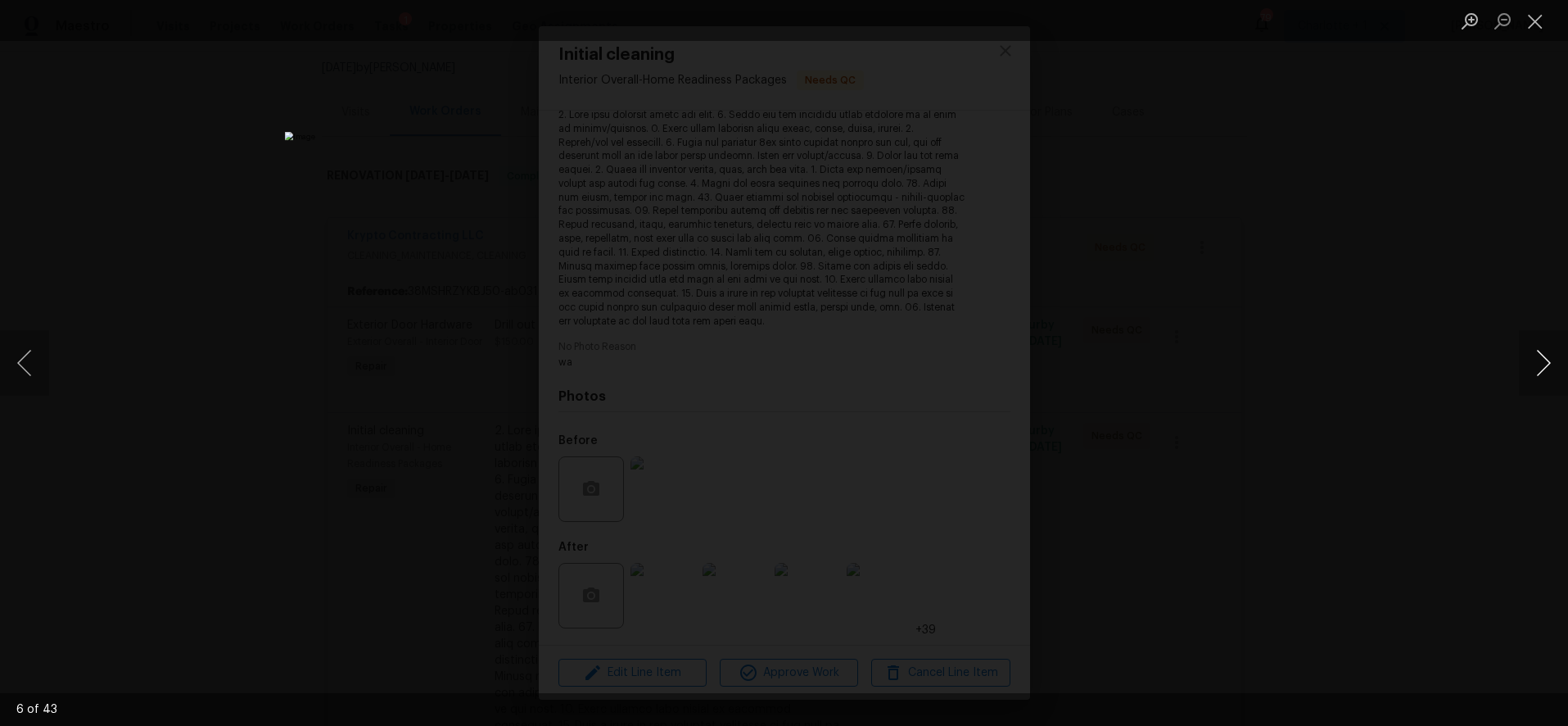
click at [1540, 358] on button "Next image" at bounding box center [1544, 363] width 50 height 66
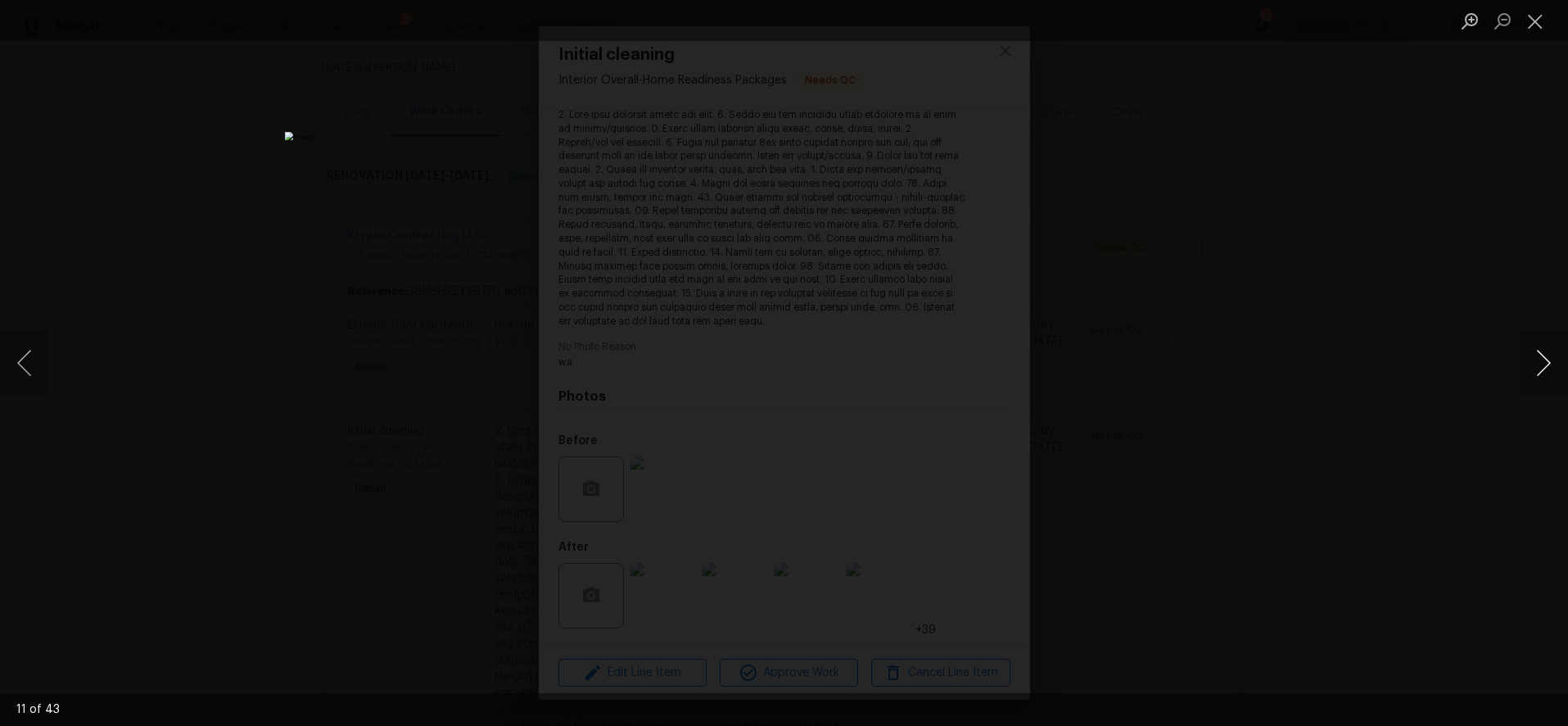
click at [1540, 358] on button "Next image" at bounding box center [1544, 363] width 50 height 66
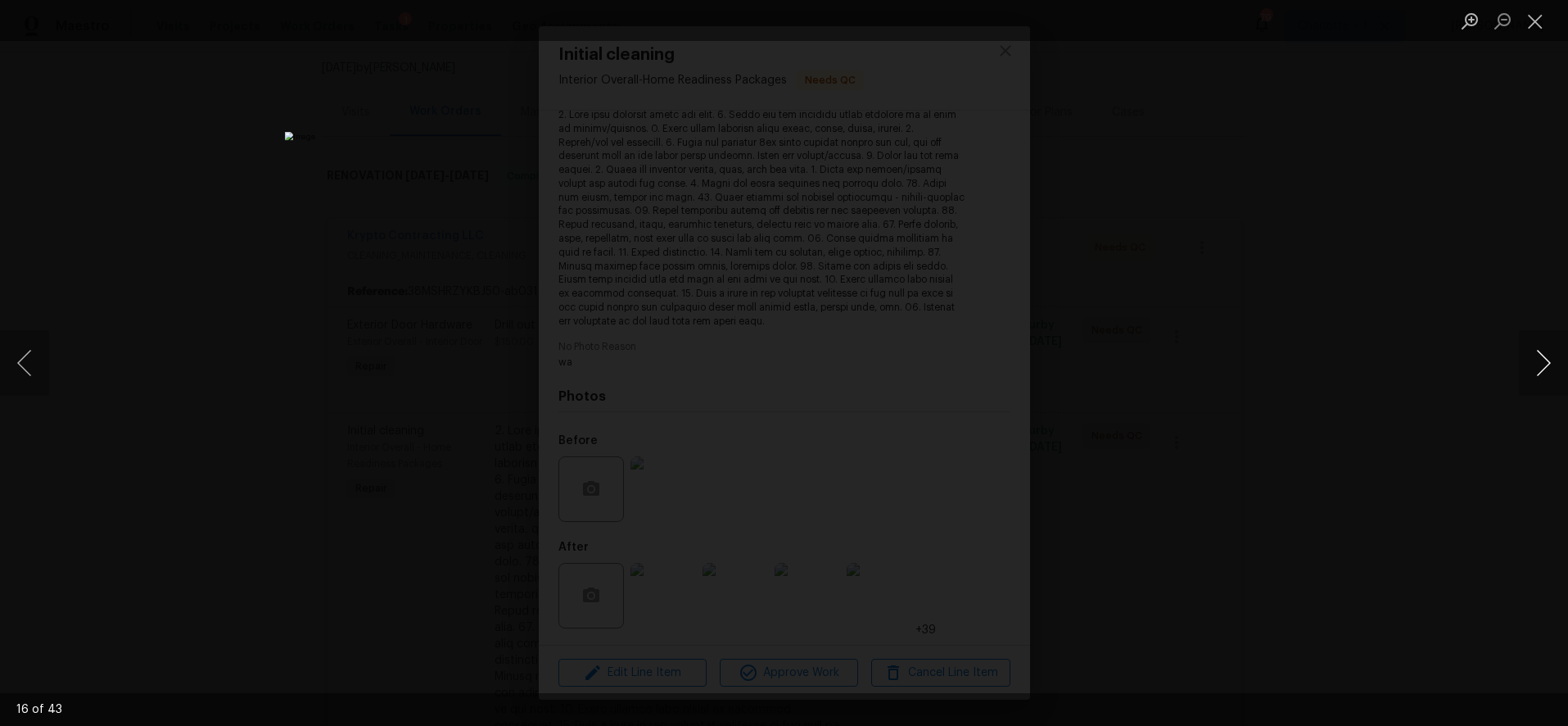
click at [1540, 358] on button "Next image" at bounding box center [1544, 363] width 50 height 66
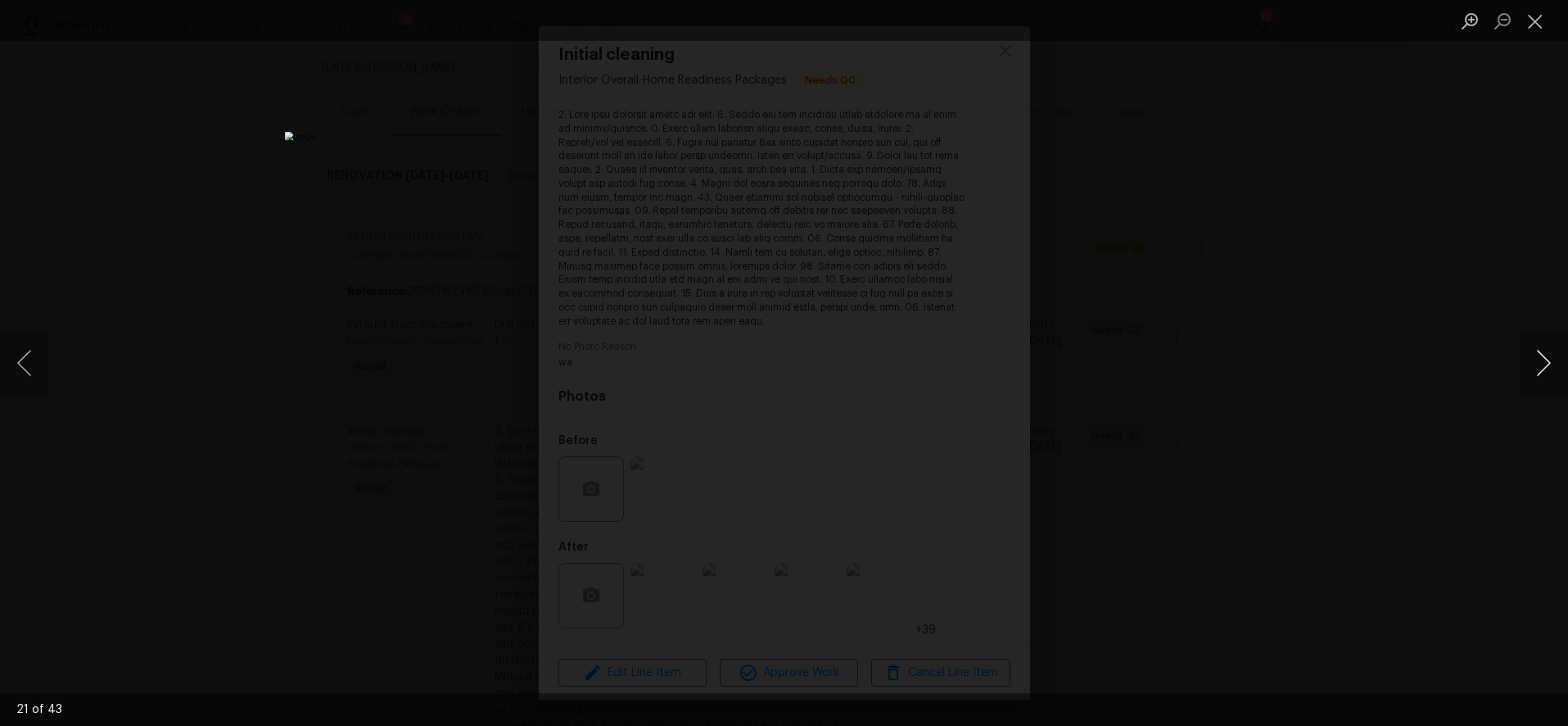
click at [1540, 358] on button "Next image" at bounding box center [1544, 363] width 50 height 66
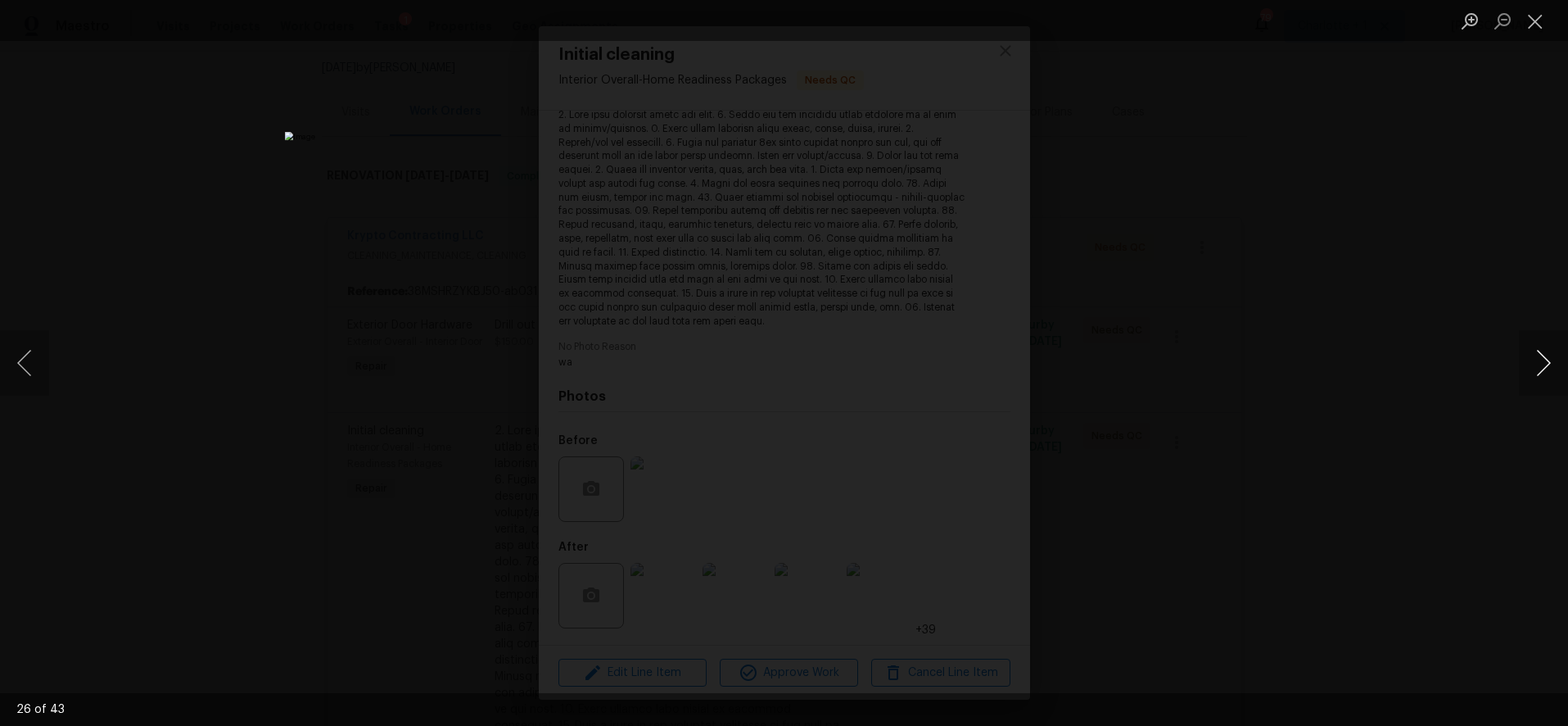
click at [1540, 358] on button "Next image" at bounding box center [1544, 363] width 50 height 66
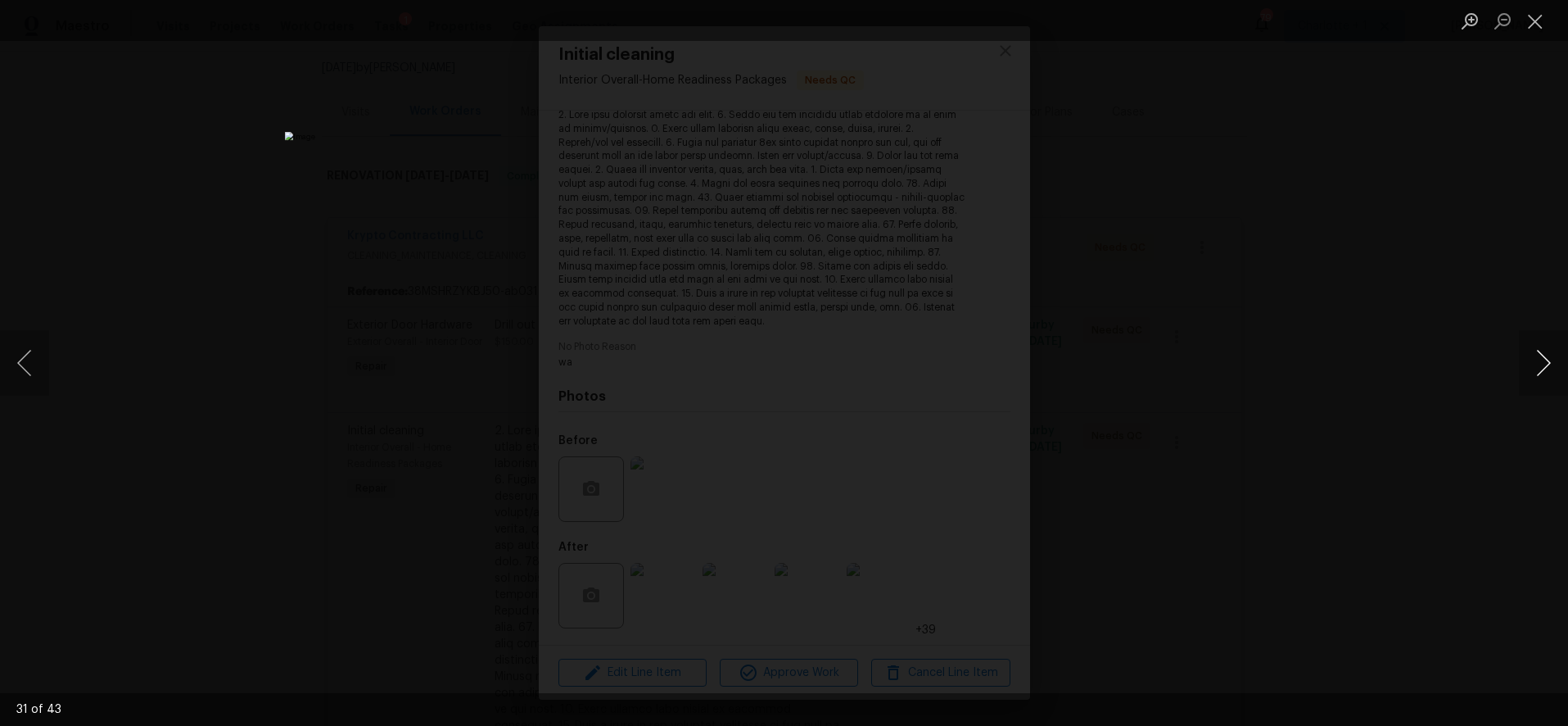
click at [1540, 358] on button "Next image" at bounding box center [1544, 363] width 50 height 66
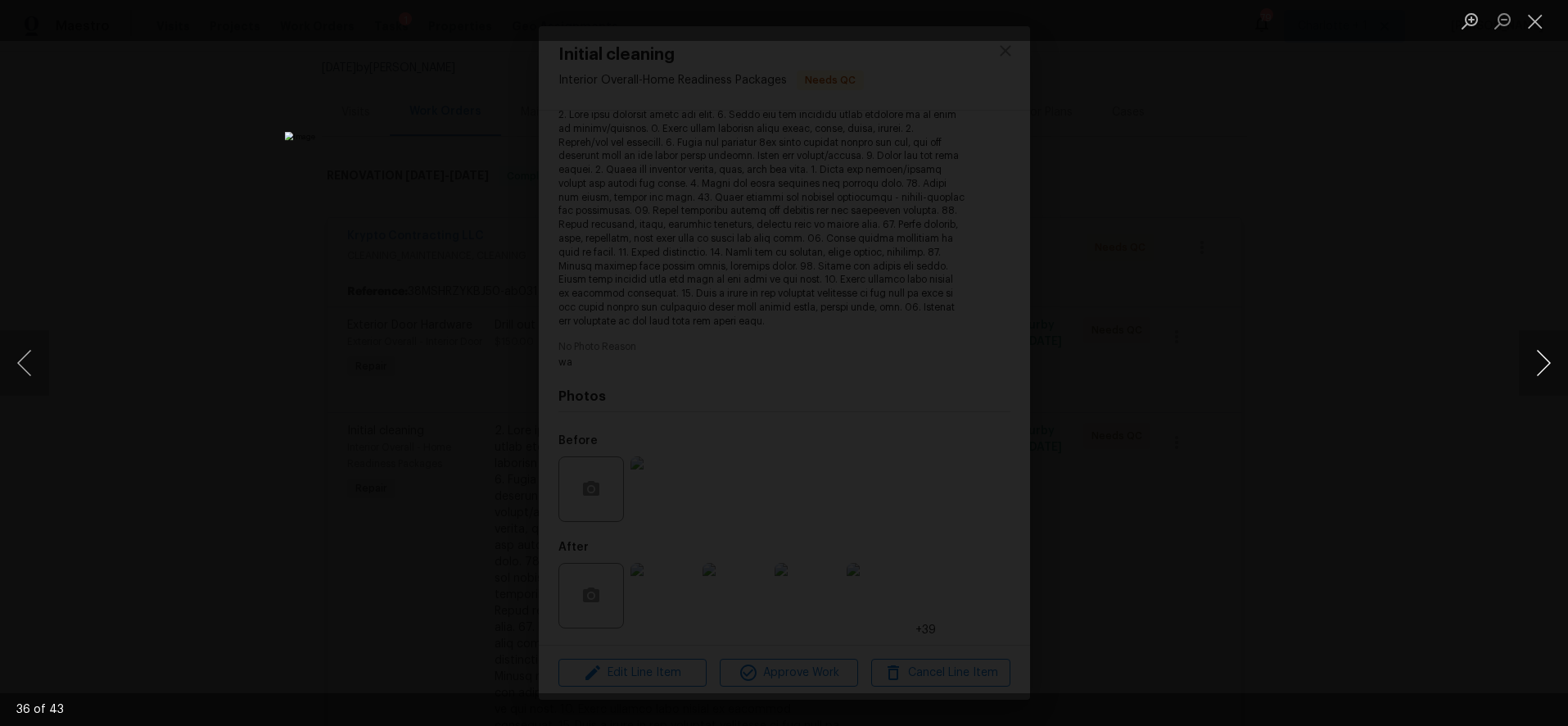
click at [1540, 358] on button "Next image" at bounding box center [1544, 363] width 50 height 66
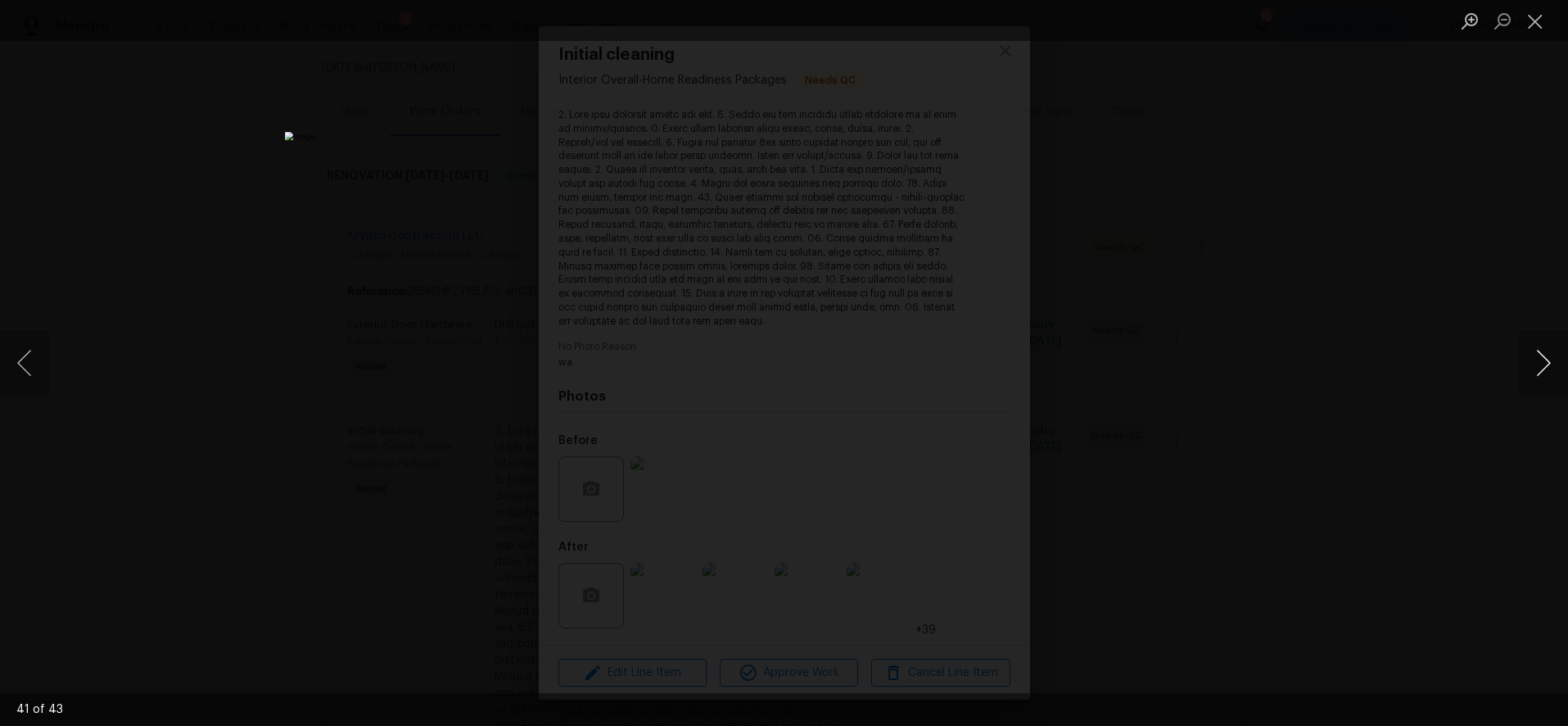
click at [1531, 357] on button "Next image" at bounding box center [1544, 363] width 50 height 66
click at [1530, 356] on button "Next image" at bounding box center [1544, 363] width 50 height 66
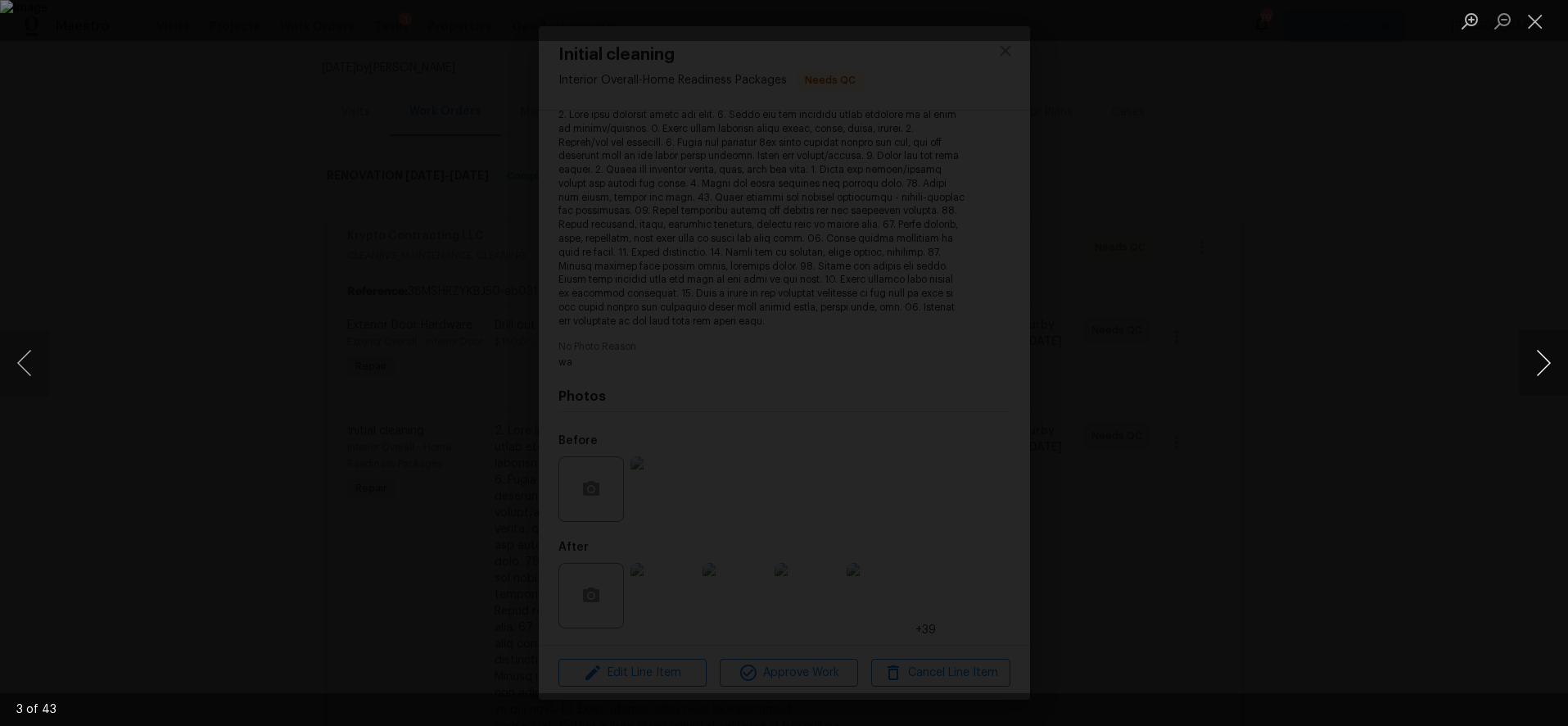
click at [1530, 356] on button "Next image" at bounding box center [1544, 363] width 50 height 66
click at [1422, 285] on div "Lightbox" at bounding box center [784, 363] width 1568 height 726
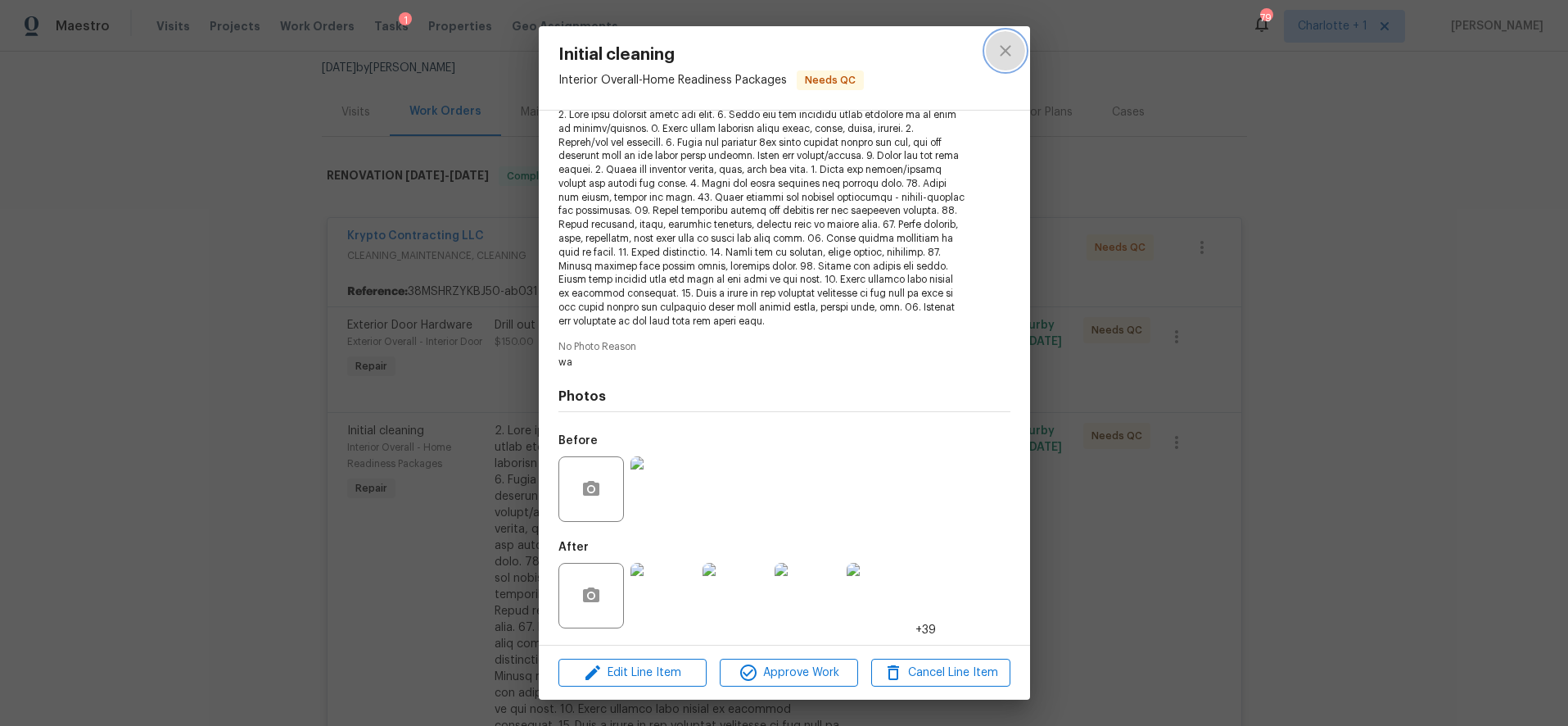
click at [1004, 52] on icon "close" at bounding box center [1006, 50] width 10 height 10
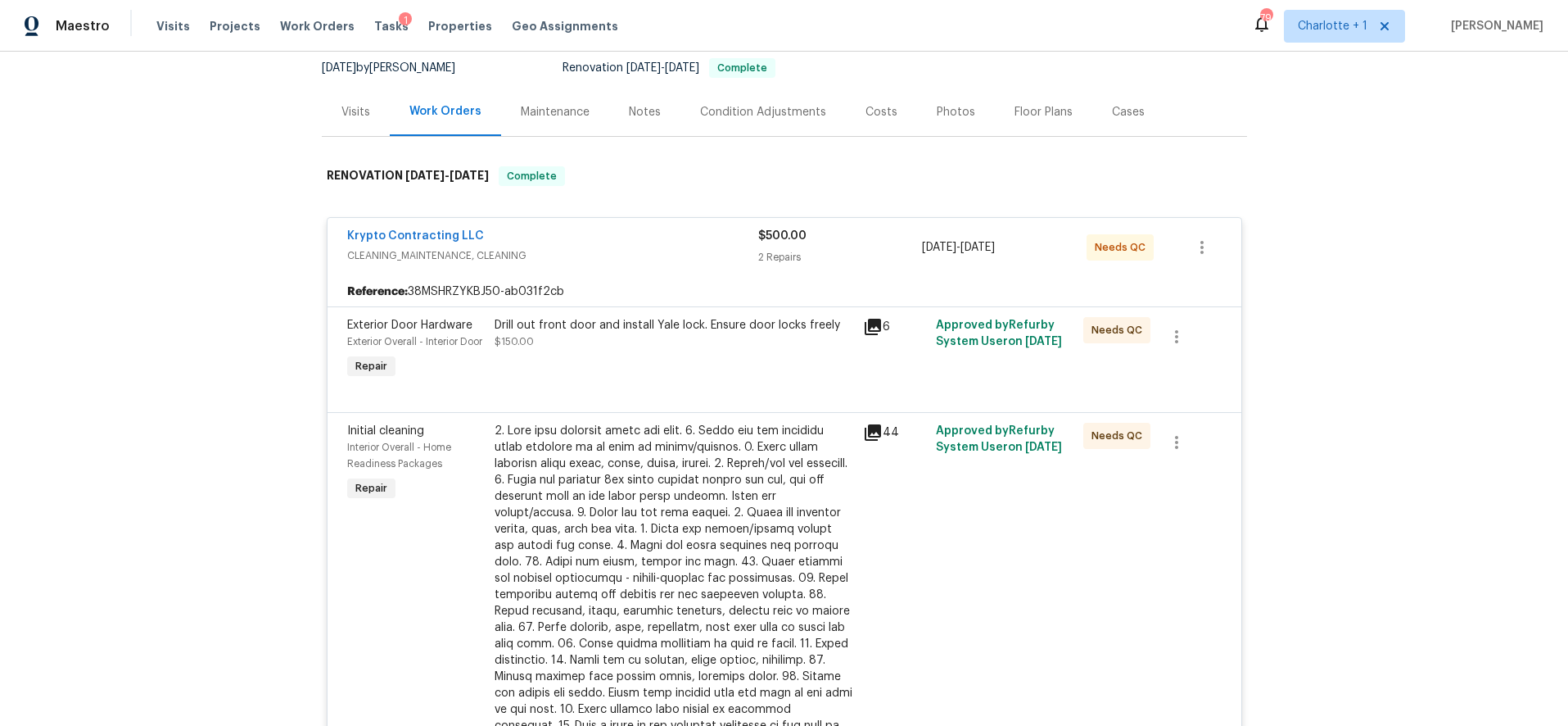
click at [868, 105] on div "Costs" at bounding box center [881, 112] width 32 height 16
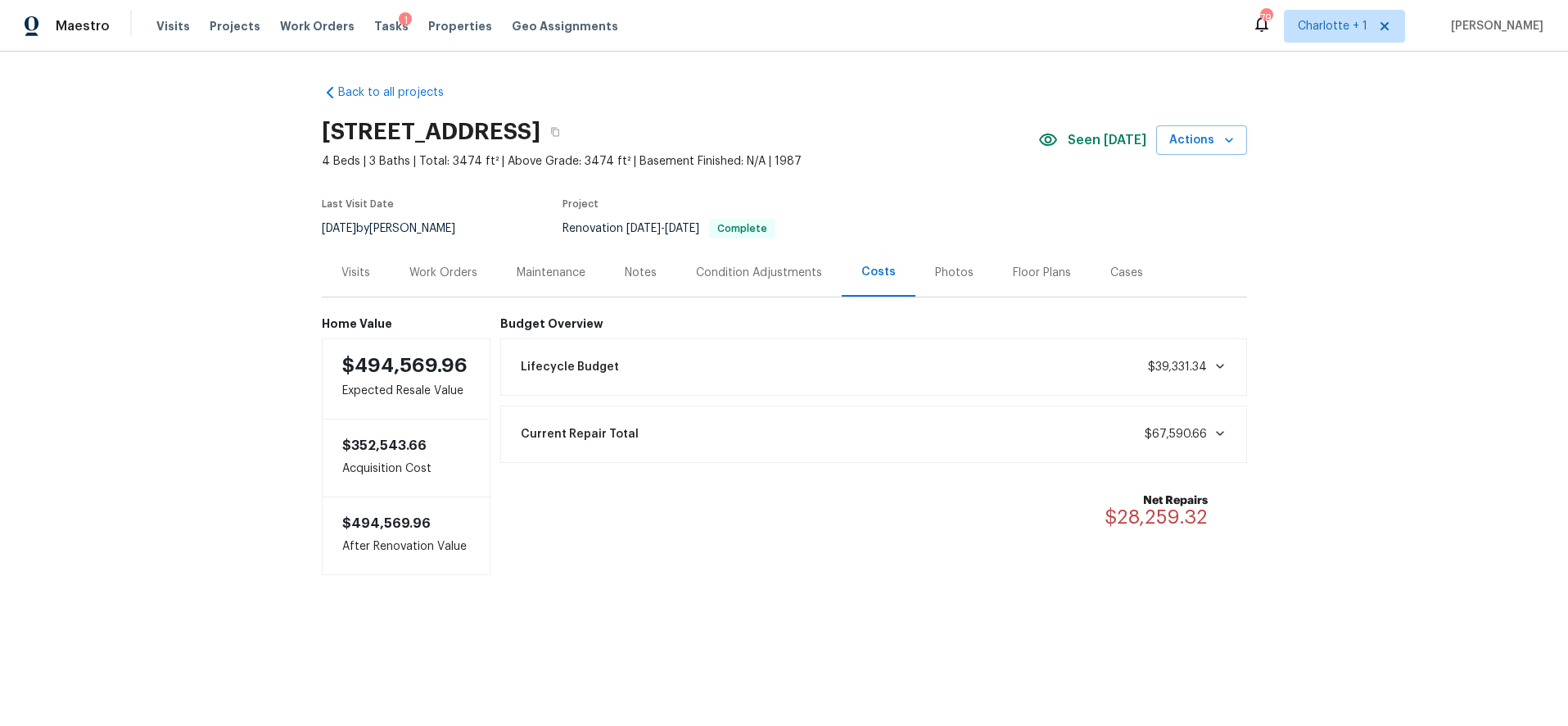
click at [193, 307] on div "Back to all projects 1047 Mallard Dr, Rock Hill, SC 29732 4 Beds | 3 Baths | To…" at bounding box center [784, 362] width 1568 height 622
drag, startPoint x: 238, startPoint y: 334, endPoint x: 321, endPoint y: 698, distance: 373.3
click at [238, 334] on div "Back to all projects 1047 Mallard Dr, Rock Hill, SC 29732 4 Beds | 3 Baths | To…" at bounding box center [784, 362] width 1568 height 622
click at [192, 518] on div "Back to all projects 1047 Mallard Dr, Rock Hill, SC 29732 4 Beds | 3 Baths | To…" at bounding box center [784, 362] width 1568 height 622
click at [1391, 400] on div "Back to all projects 1047 Mallard Dr, Rock Hill, SC 29732 4 Beds | 3 Baths | To…" at bounding box center [784, 362] width 1568 height 622
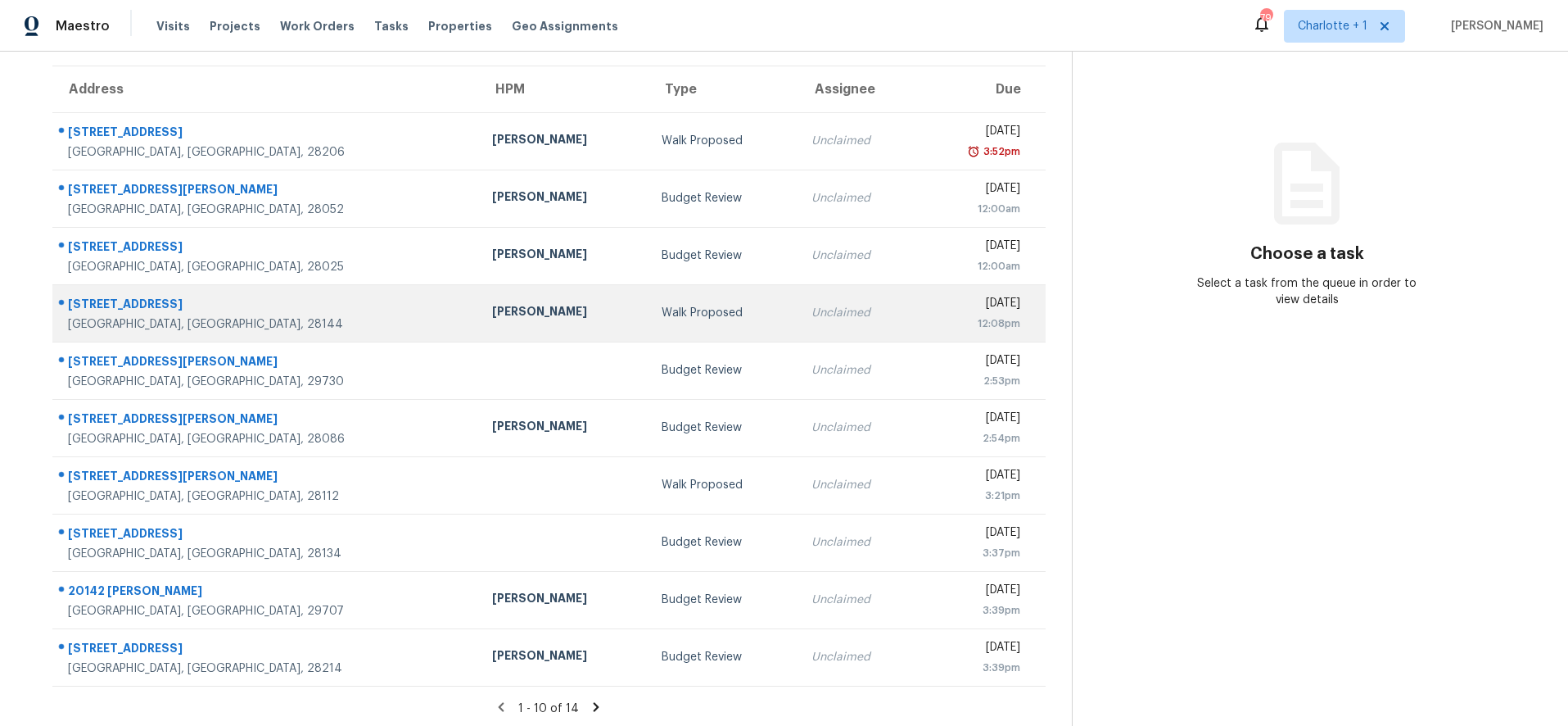
scroll to position [123, 0]
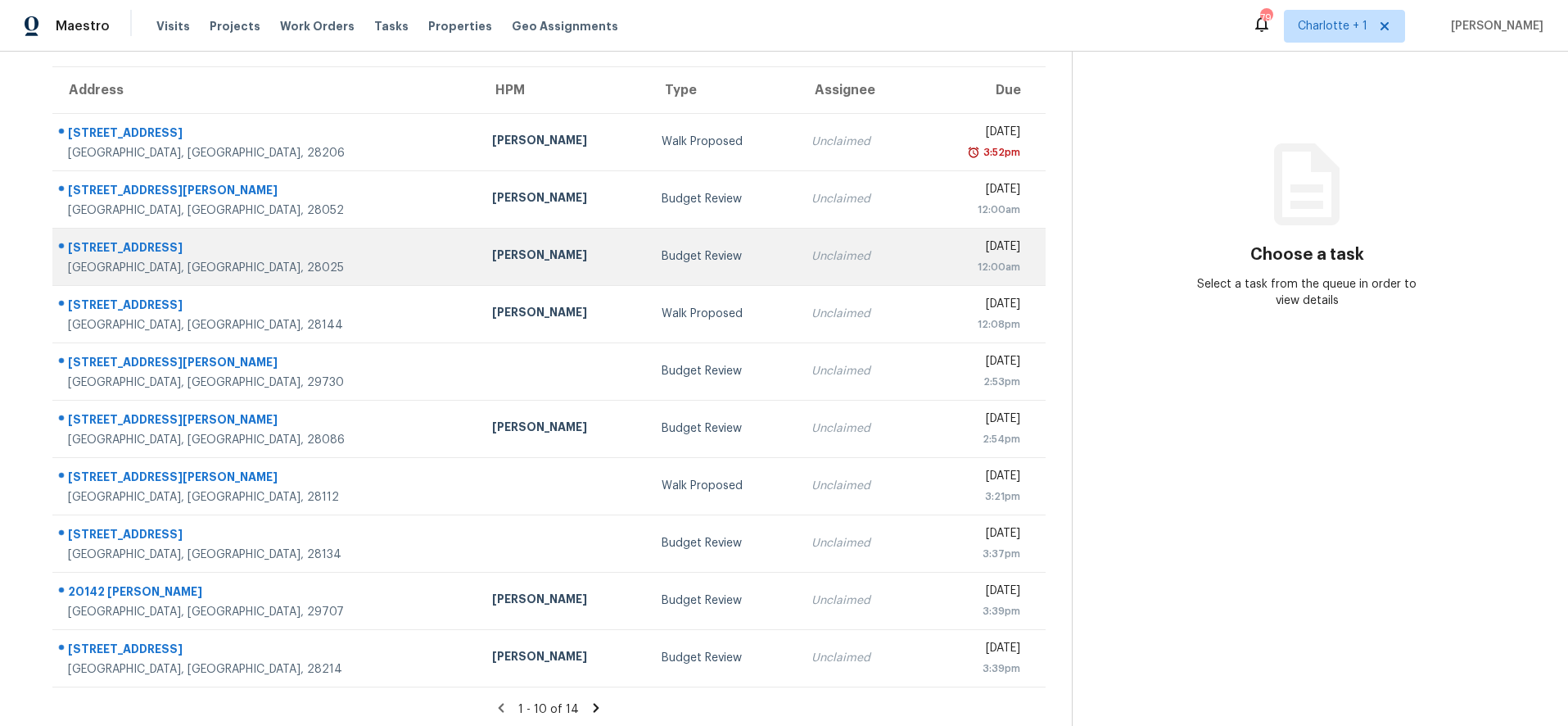
click at [649, 273] on td "Budget Review" at bounding box center [724, 256] width 150 height 57
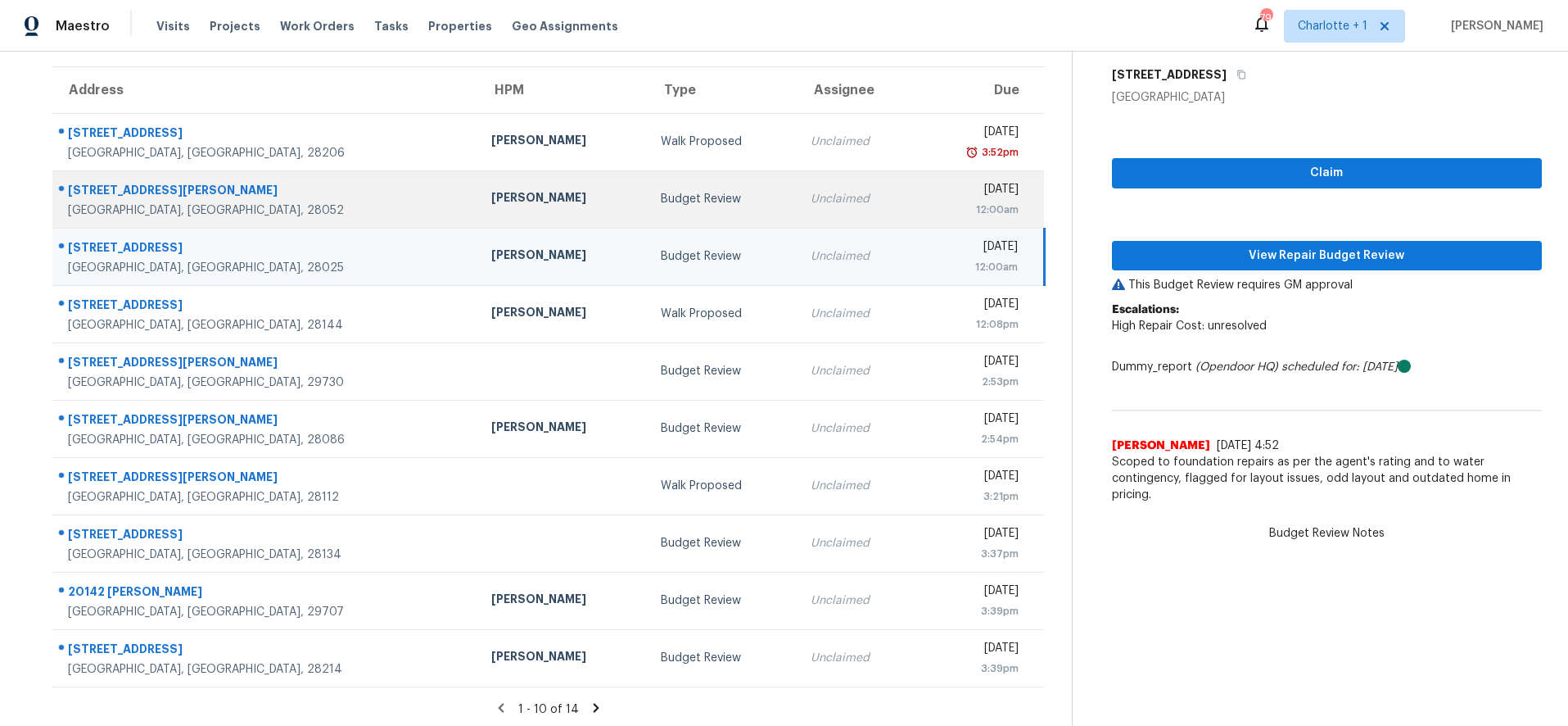
click at [648, 214] on td "Budget Review" at bounding box center [723, 199] width 150 height 57
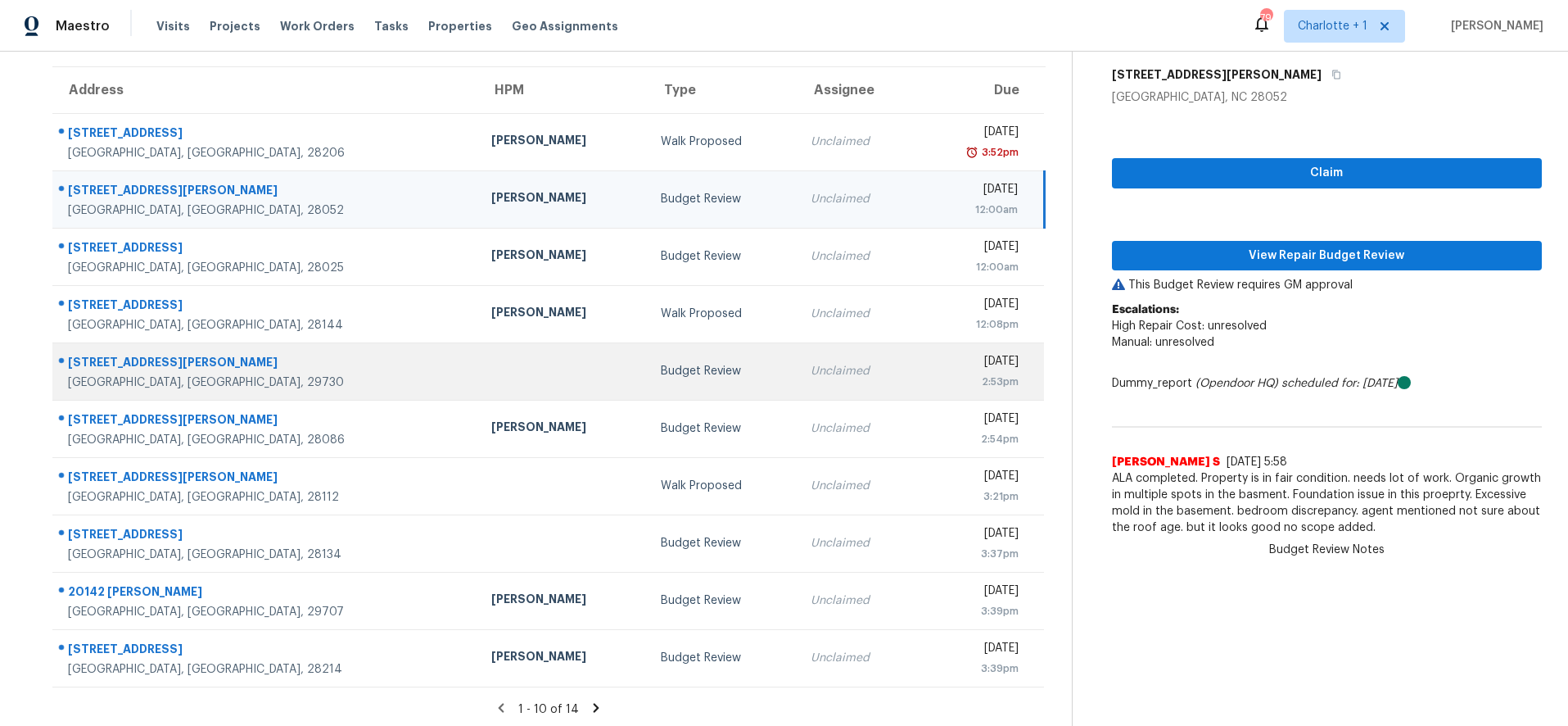
scroll to position [139, 0]
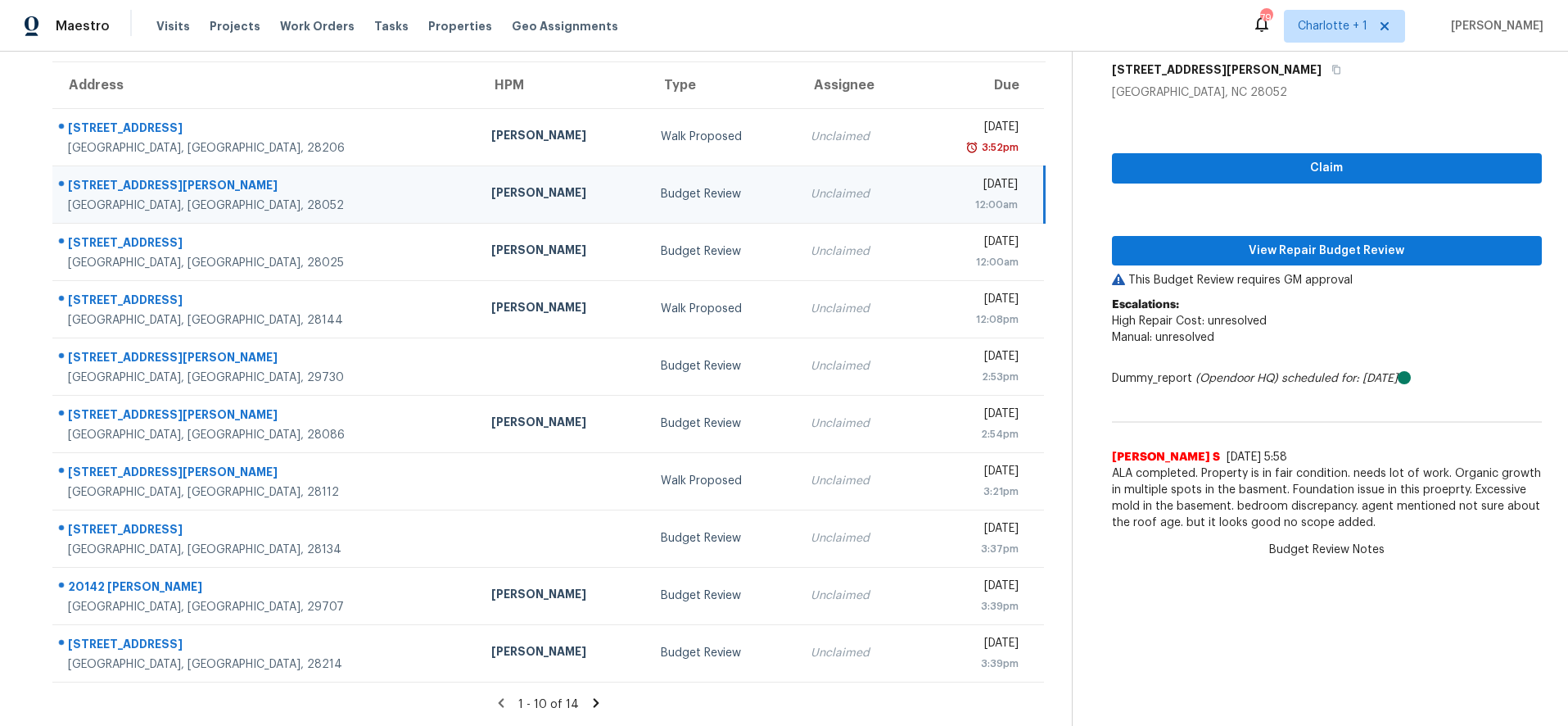
click at [589, 696] on icon at bounding box center [596, 703] width 15 height 15
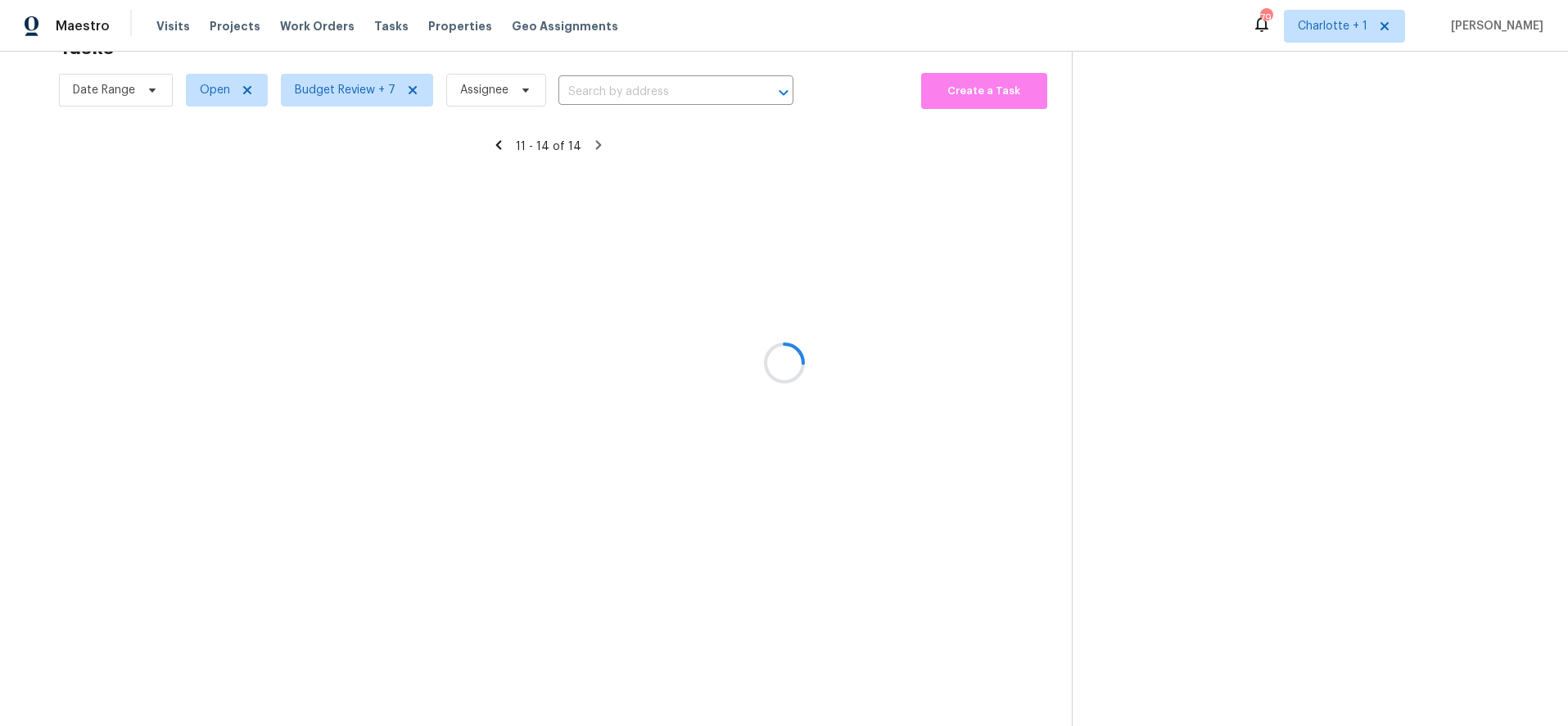
scroll to position [64, 0]
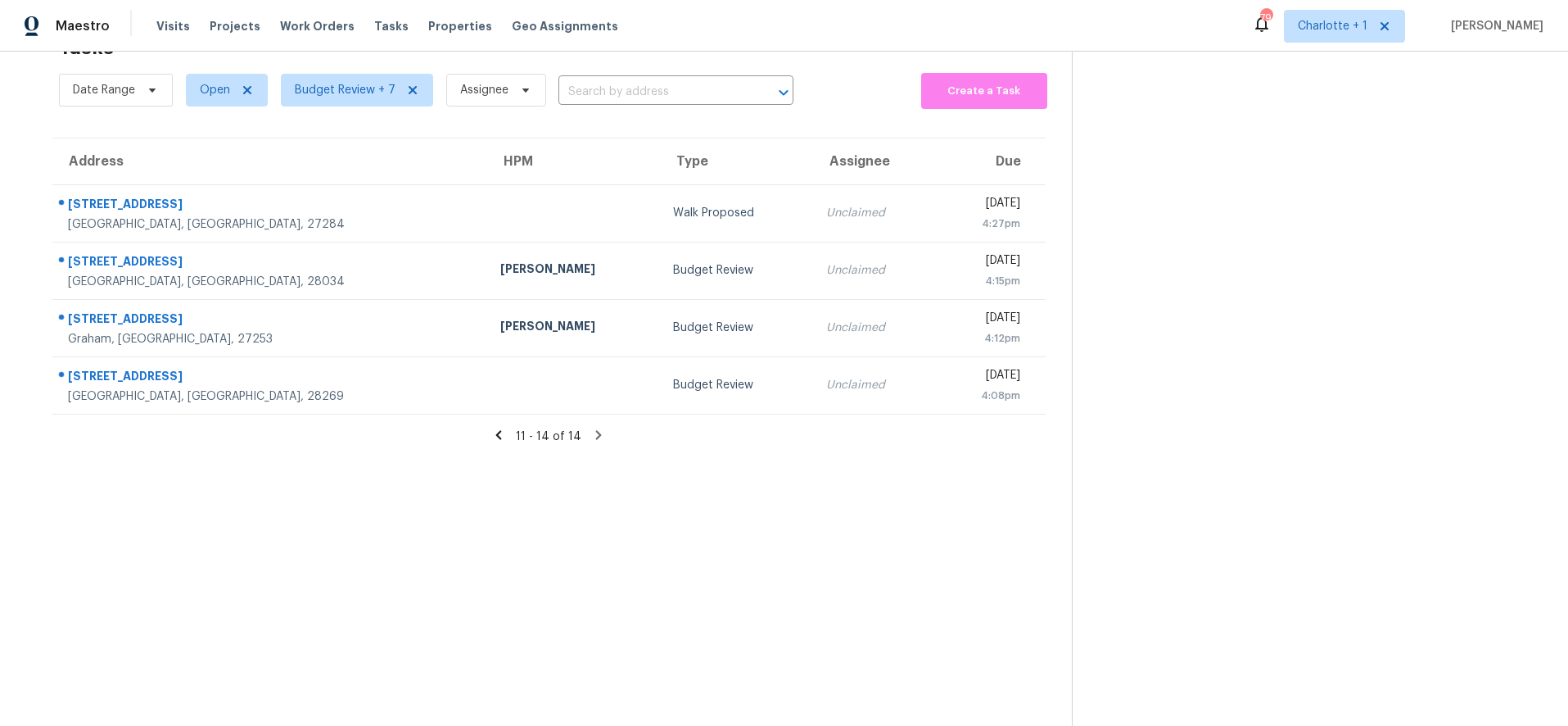
click at [492, 428] on icon at bounding box center [498, 435] width 15 height 15
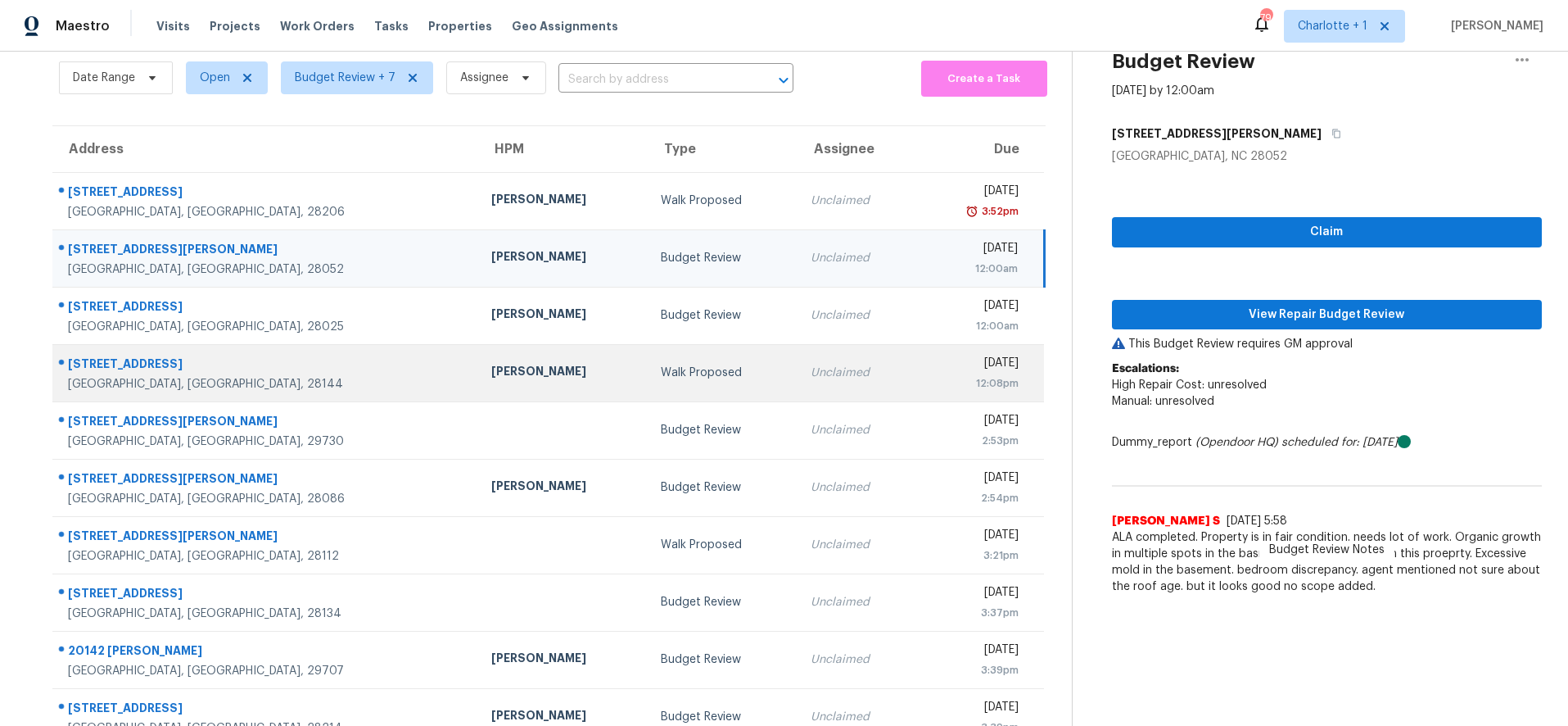
scroll to position [139, 0]
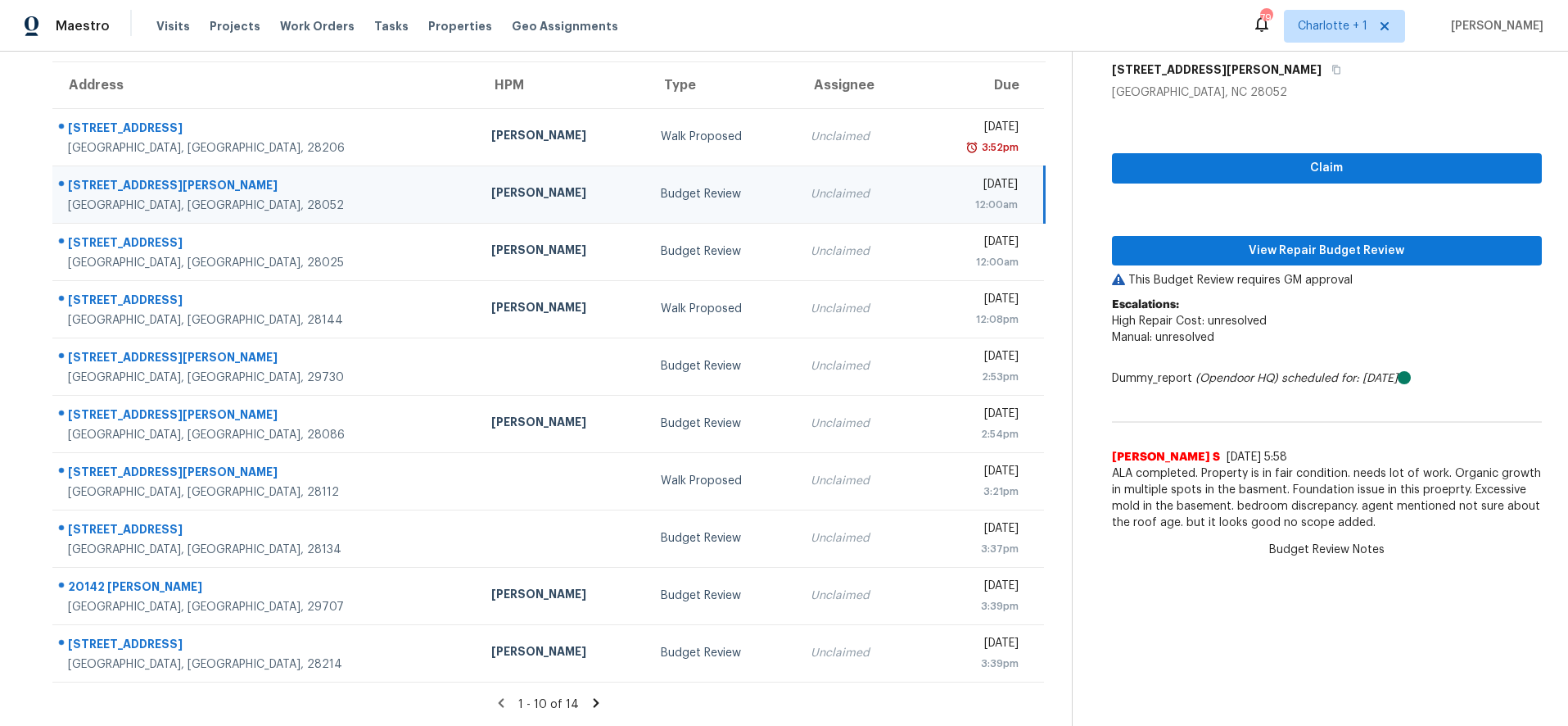
click at [513, 196] on td "[PERSON_NAME]" at bounding box center [562, 194] width 169 height 57
click at [648, 191] on td "Budget Review" at bounding box center [723, 194] width 150 height 57
drag, startPoint x: 252, startPoint y: 179, endPoint x: 344, endPoint y: 181, distance: 92.0
click at [252, 179] on div "850 W Garrison Blvd" at bounding box center [266, 187] width 397 height 20
click at [1265, 241] on span "View Repair Budget Review" at bounding box center [1327, 251] width 405 height 20
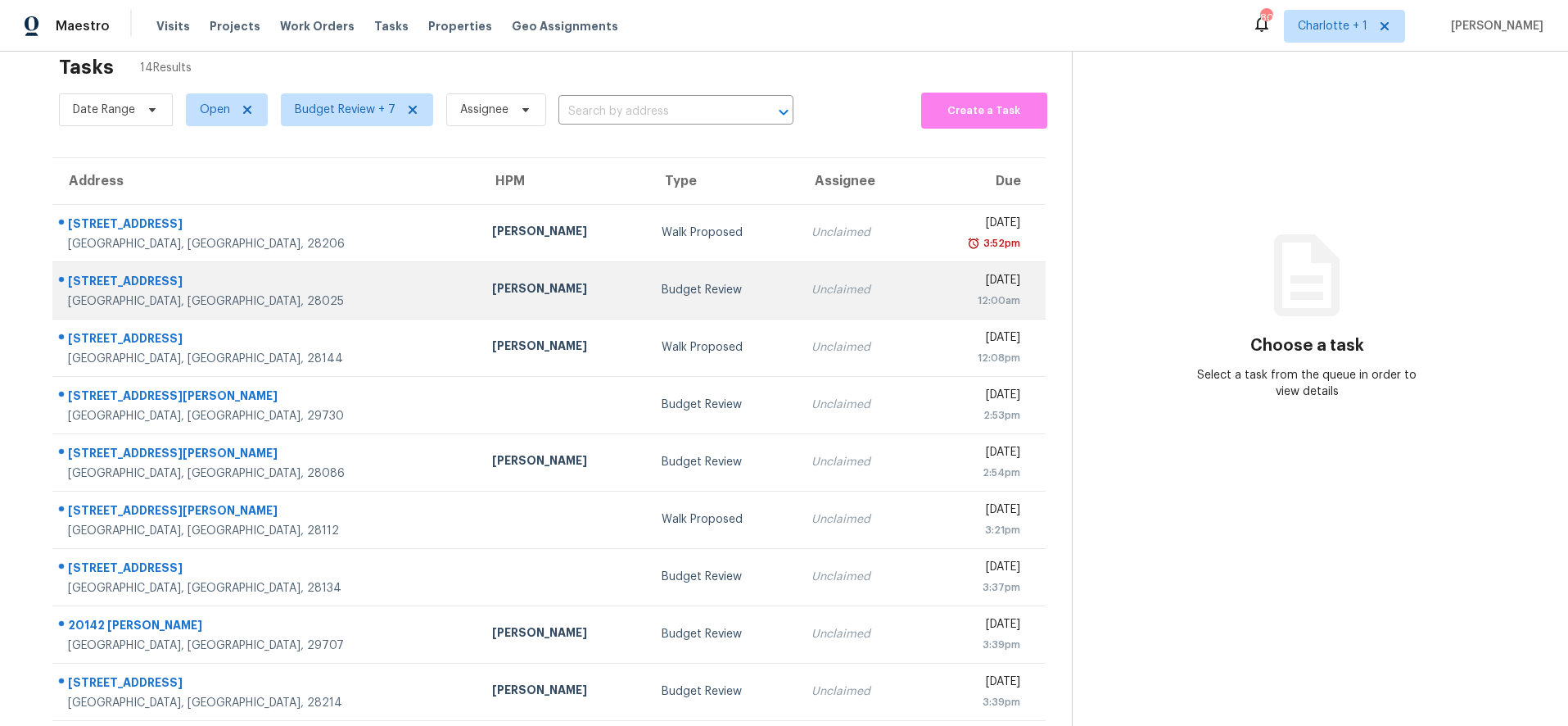
scroll to position [33, 0]
click at [675, 282] on td "Budget Review" at bounding box center [724, 288] width 150 height 57
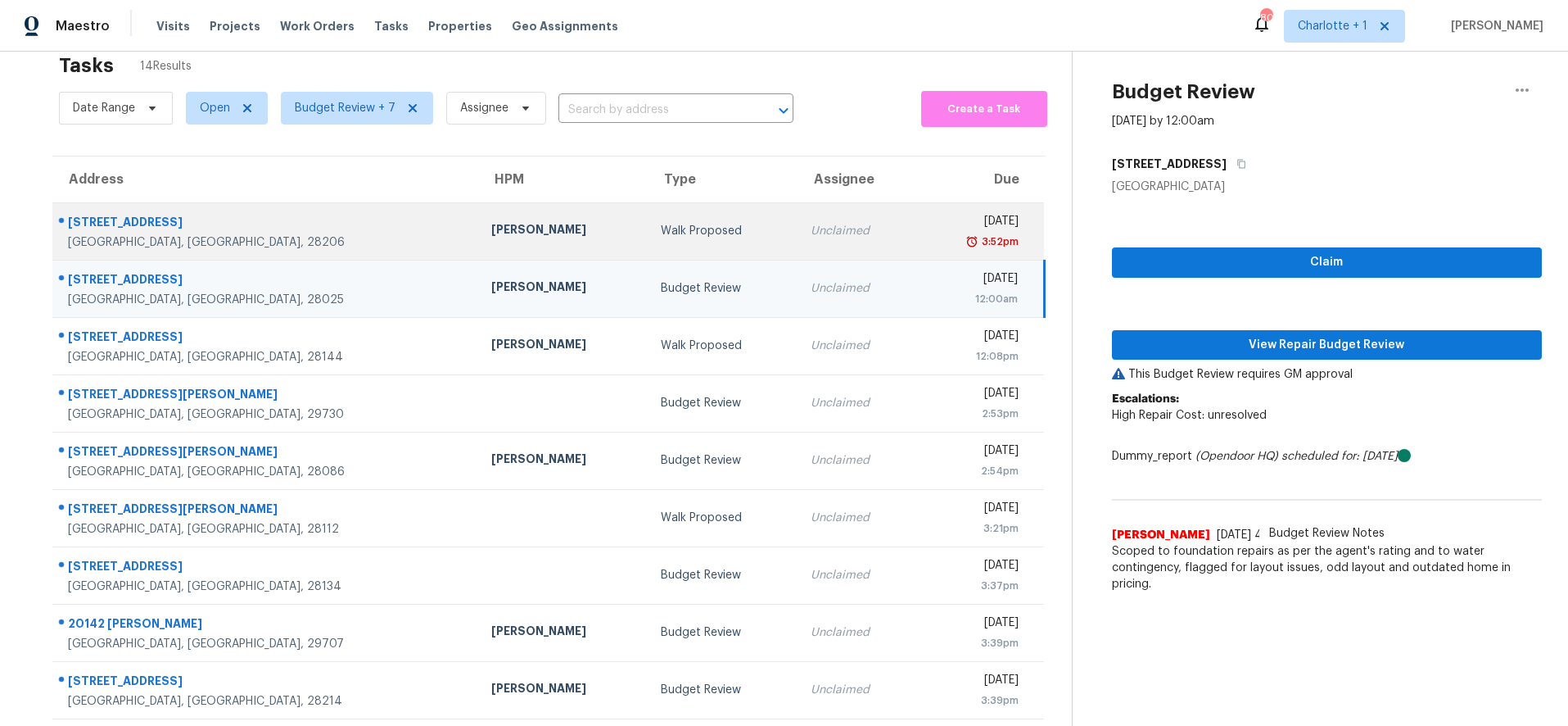
click at [478, 237] on td "[PERSON_NAME]" at bounding box center [562, 231] width 169 height 57
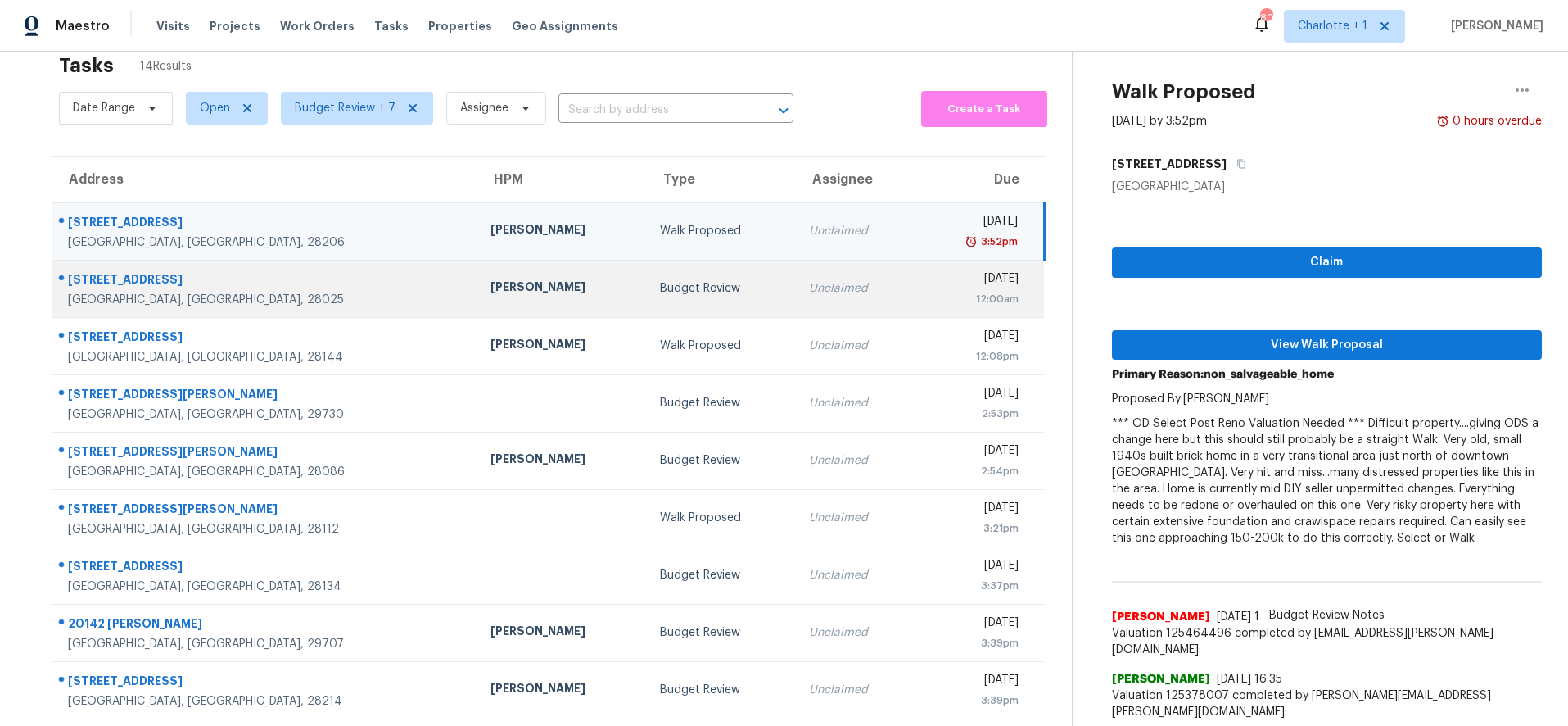
click at [316, 273] on td "[STREET_ADDRESS]" at bounding box center [265, 288] width 425 height 57
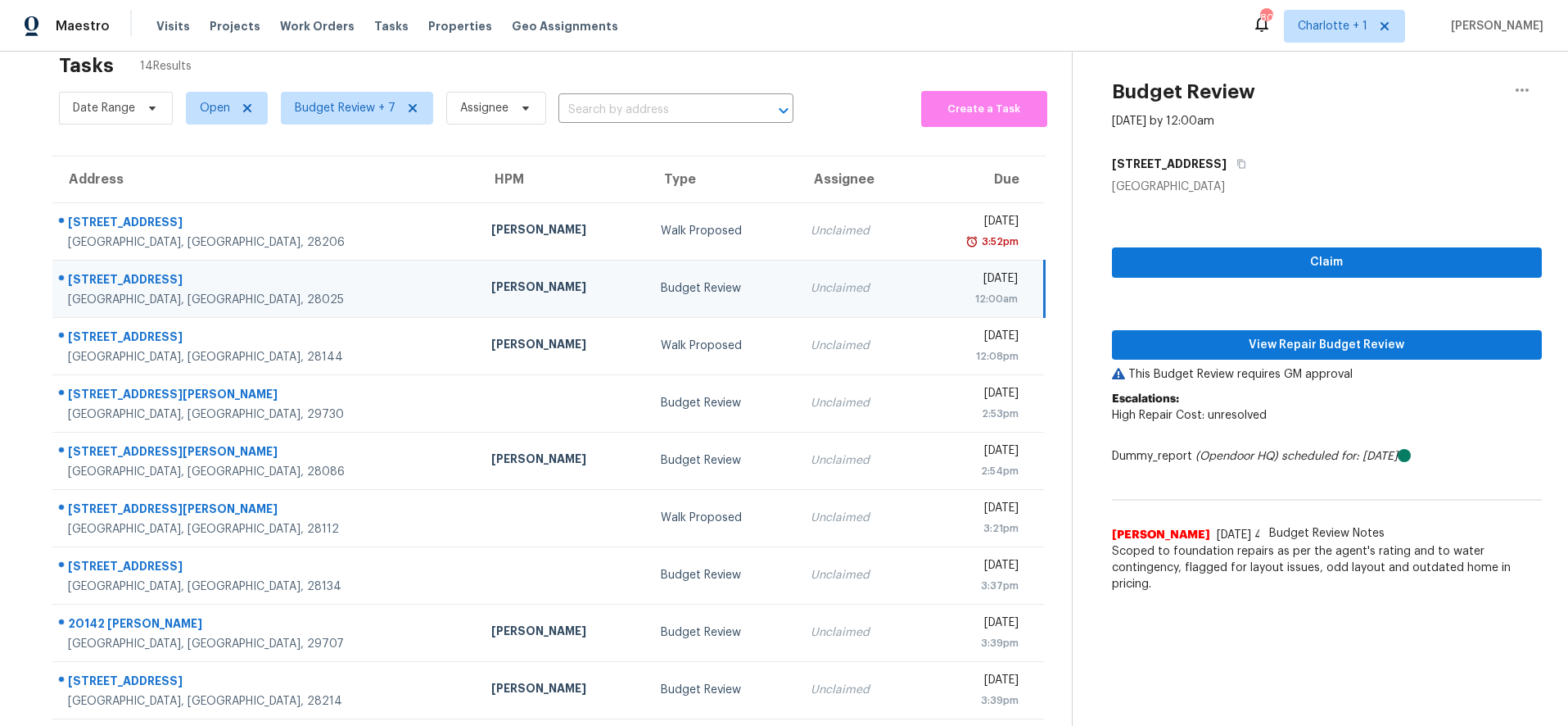
click at [465, 62] on div "Tasks 14 Results" at bounding box center [565, 66] width 1013 height 43
drag, startPoint x: 380, startPoint y: 290, endPoint x: 475, endPoint y: 296, distance: 95.2
click at [492, 290] on div "[PERSON_NAME]" at bounding box center [562, 289] width 143 height 20
